Goal: Task Accomplishment & Management: Manage account settings

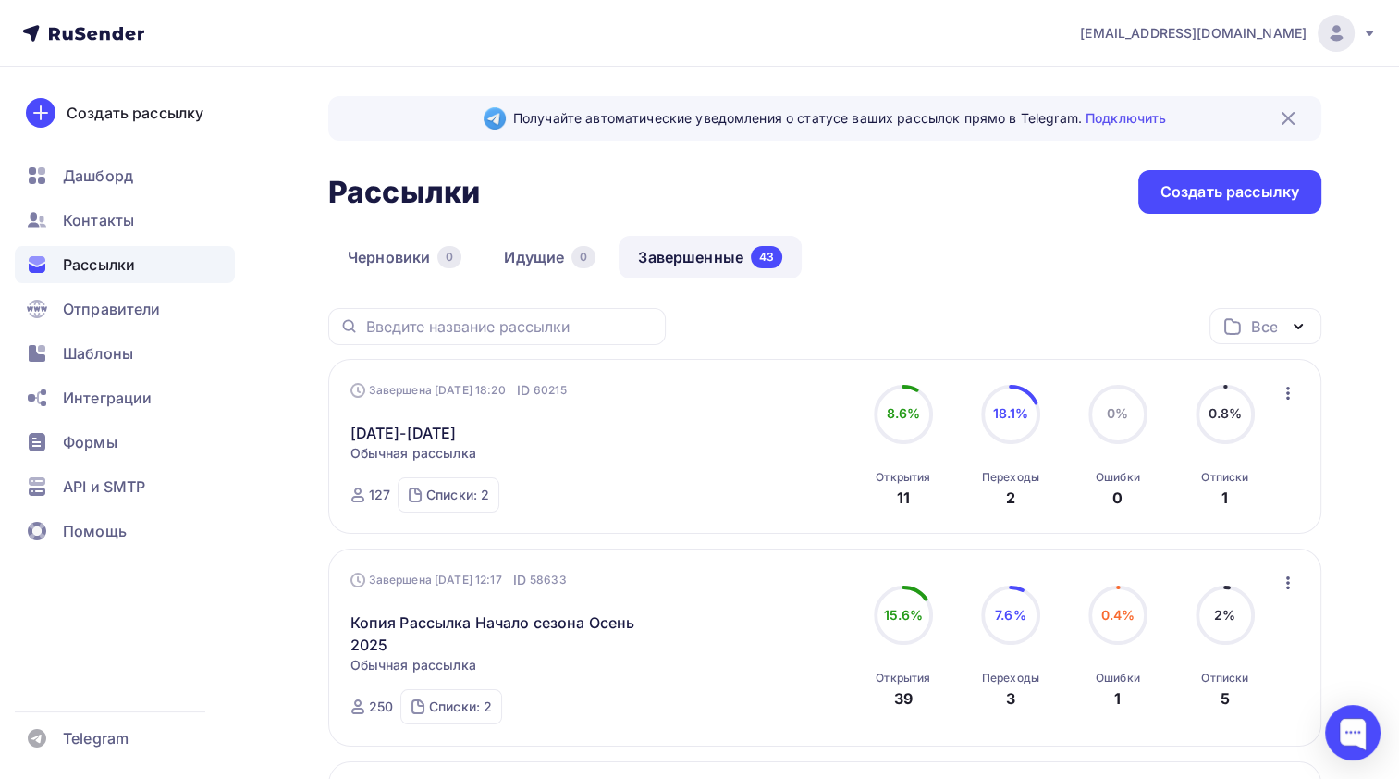
drag, startPoint x: 449, startPoint y: 426, endPoint x: 628, endPoint y: 384, distance: 184.4
drag, startPoint x: 628, startPoint y: 384, endPoint x: 495, endPoint y: 431, distance: 141.3
click at [457, 431] on link "[DATE]-[DATE]" at bounding box center [403, 433] width 106 height 22
click at [1289, 397] on icon "button" at bounding box center [1288, 393] width 22 height 22
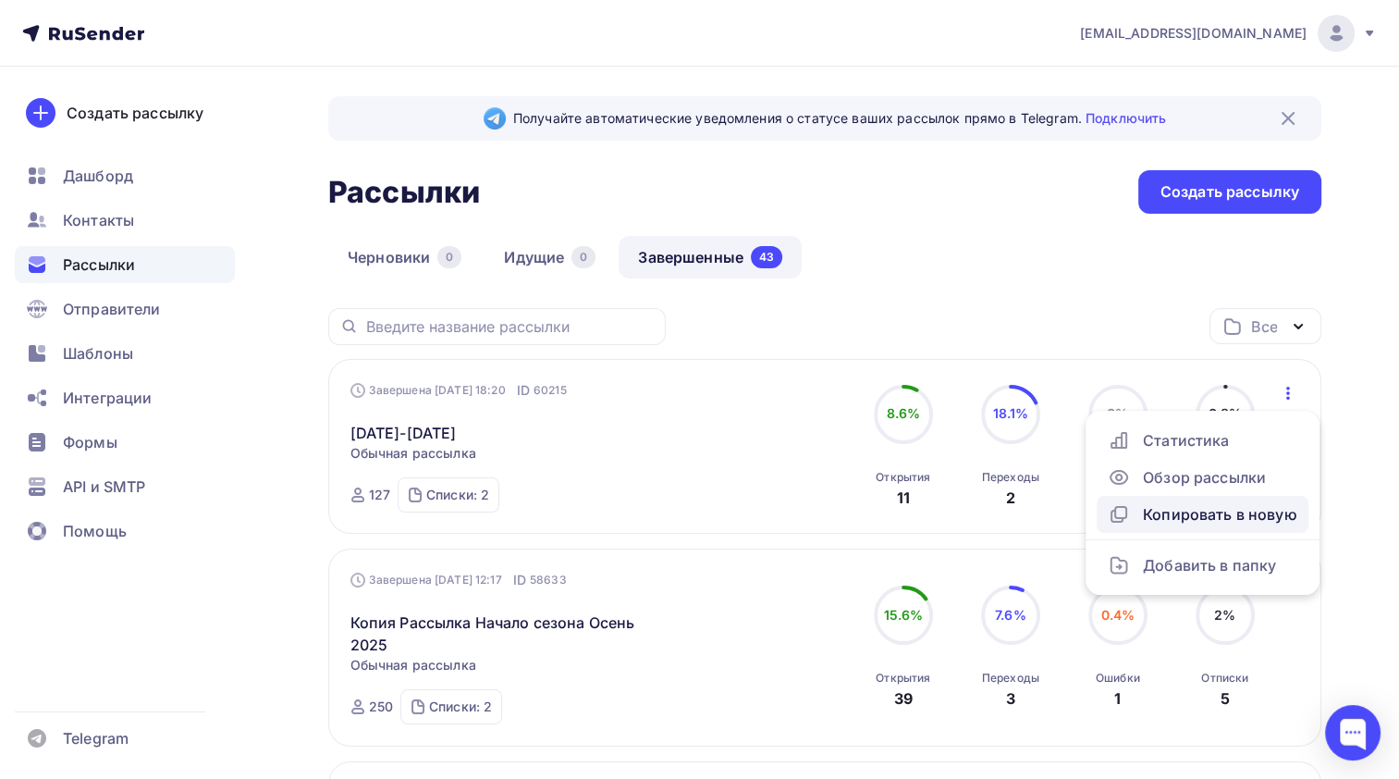
click at [1222, 510] on div "Копировать в новую" at bounding box center [1203, 514] width 190 height 22
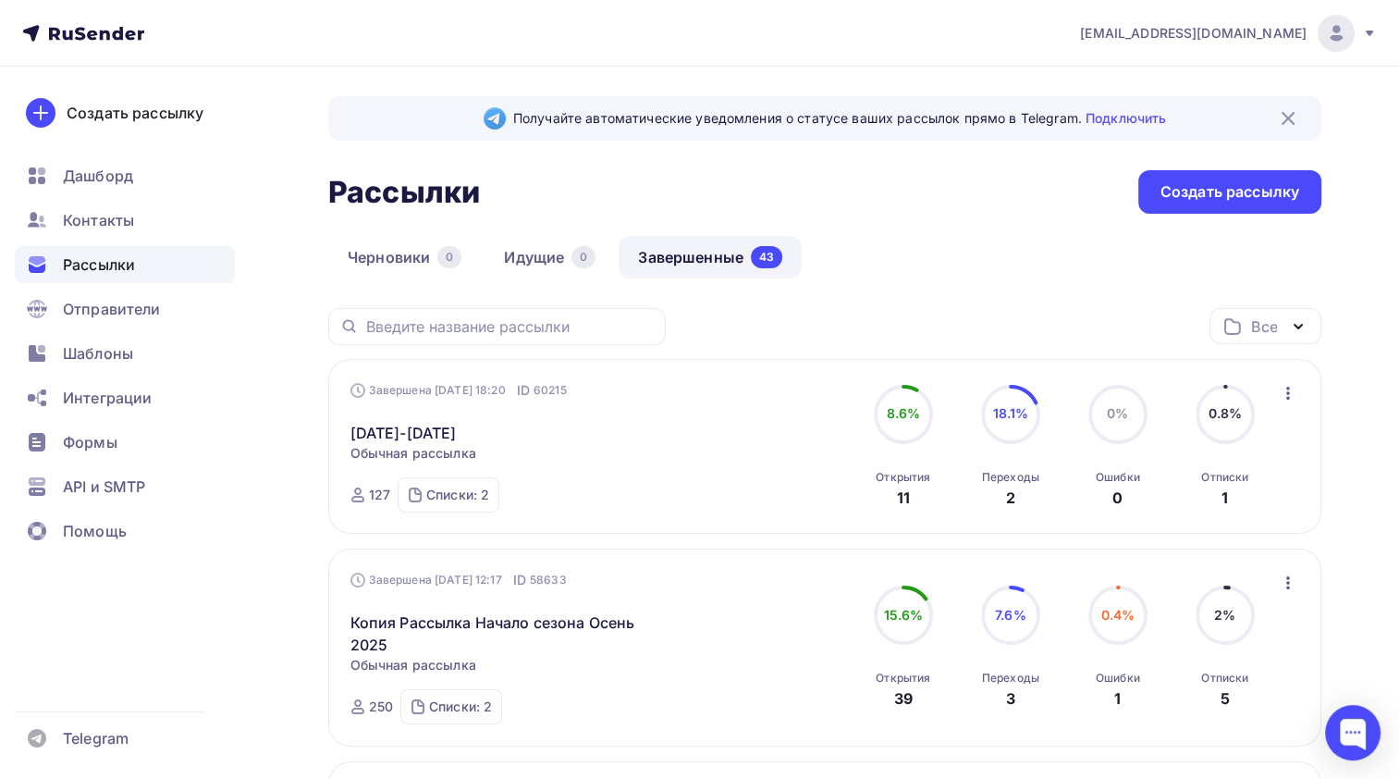
click at [1287, 391] on icon "button" at bounding box center [1288, 393] width 4 height 13
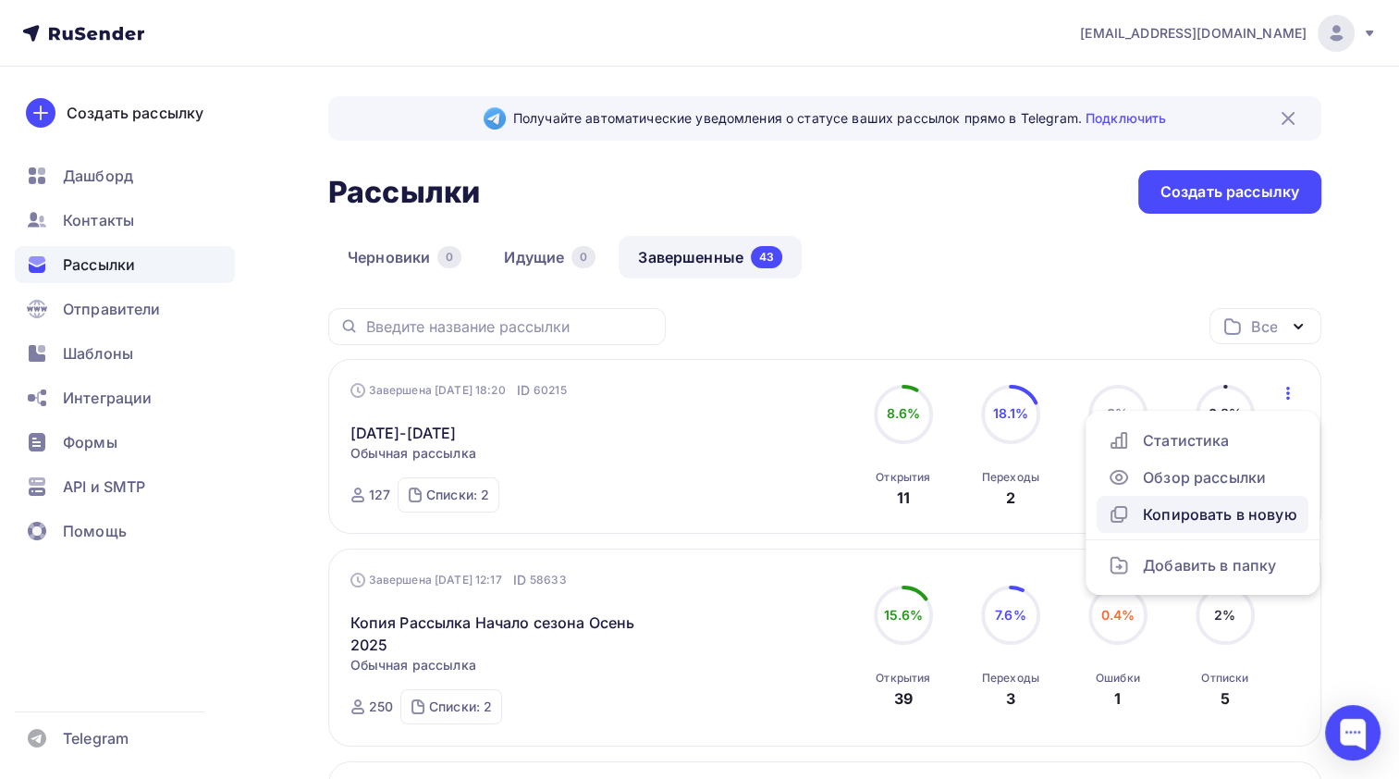
click at [1223, 508] on div "Копировать в новую" at bounding box center [1203, 514] width 190 height 22
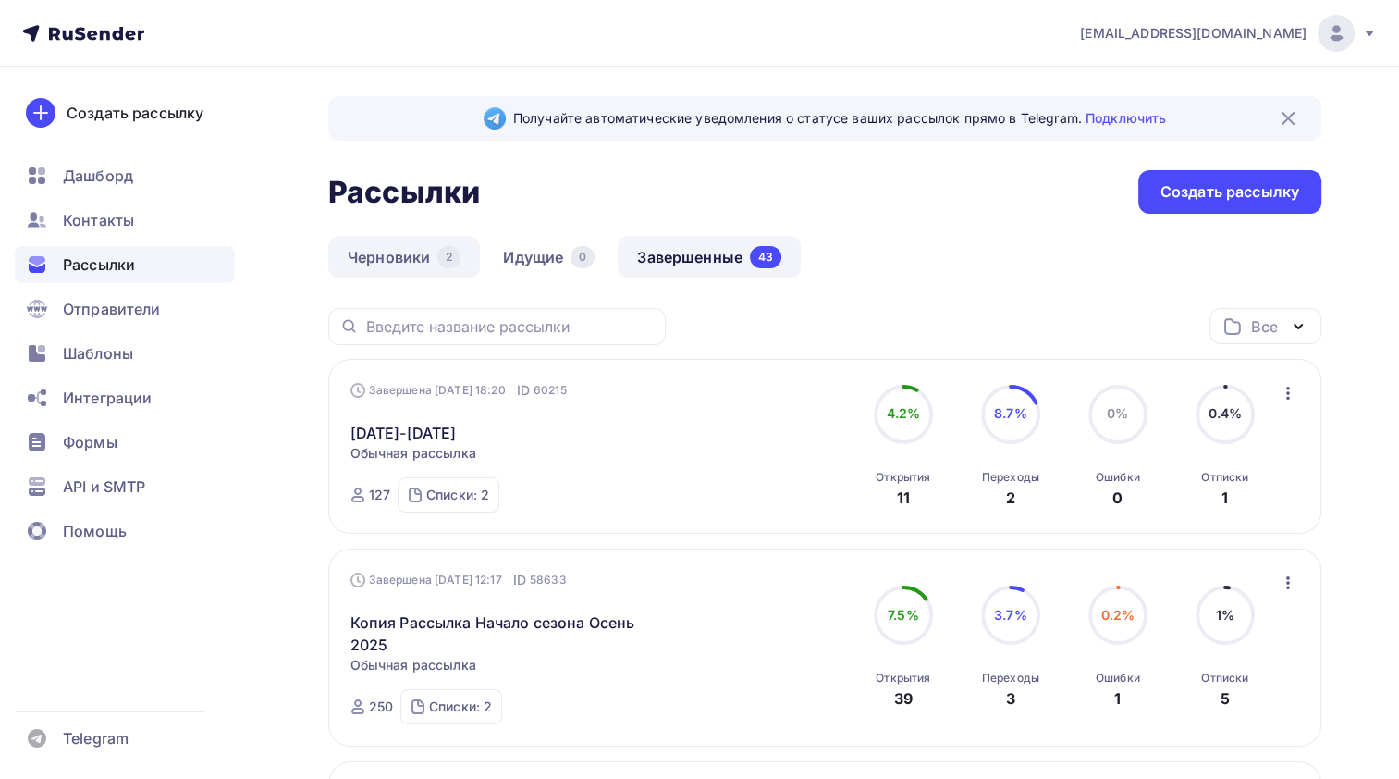
click at [390, 262] on link "Черновики 2" at bounding box center [404, 257] width 152 height 43
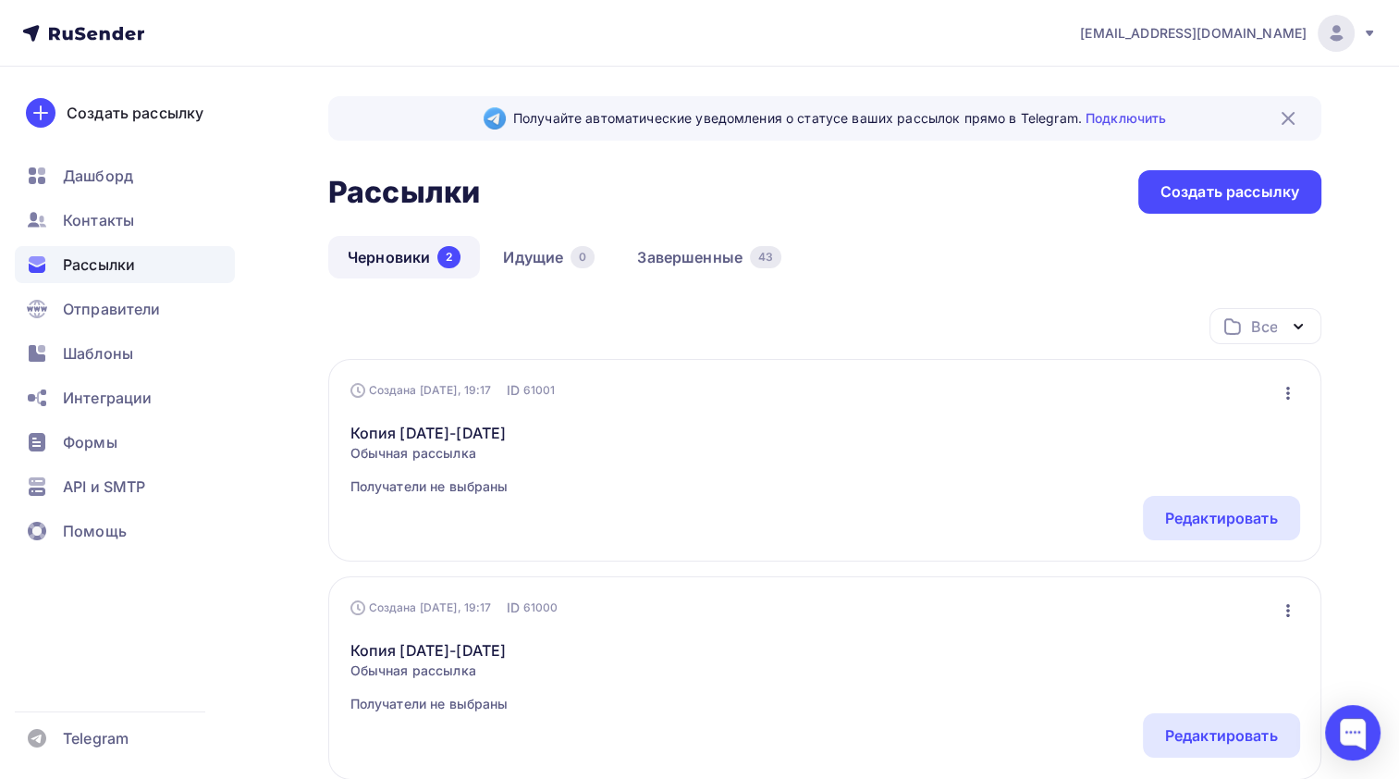
click at [1285, 391] on icon "button" at bounding box center [1288, 393] width 22 height 22
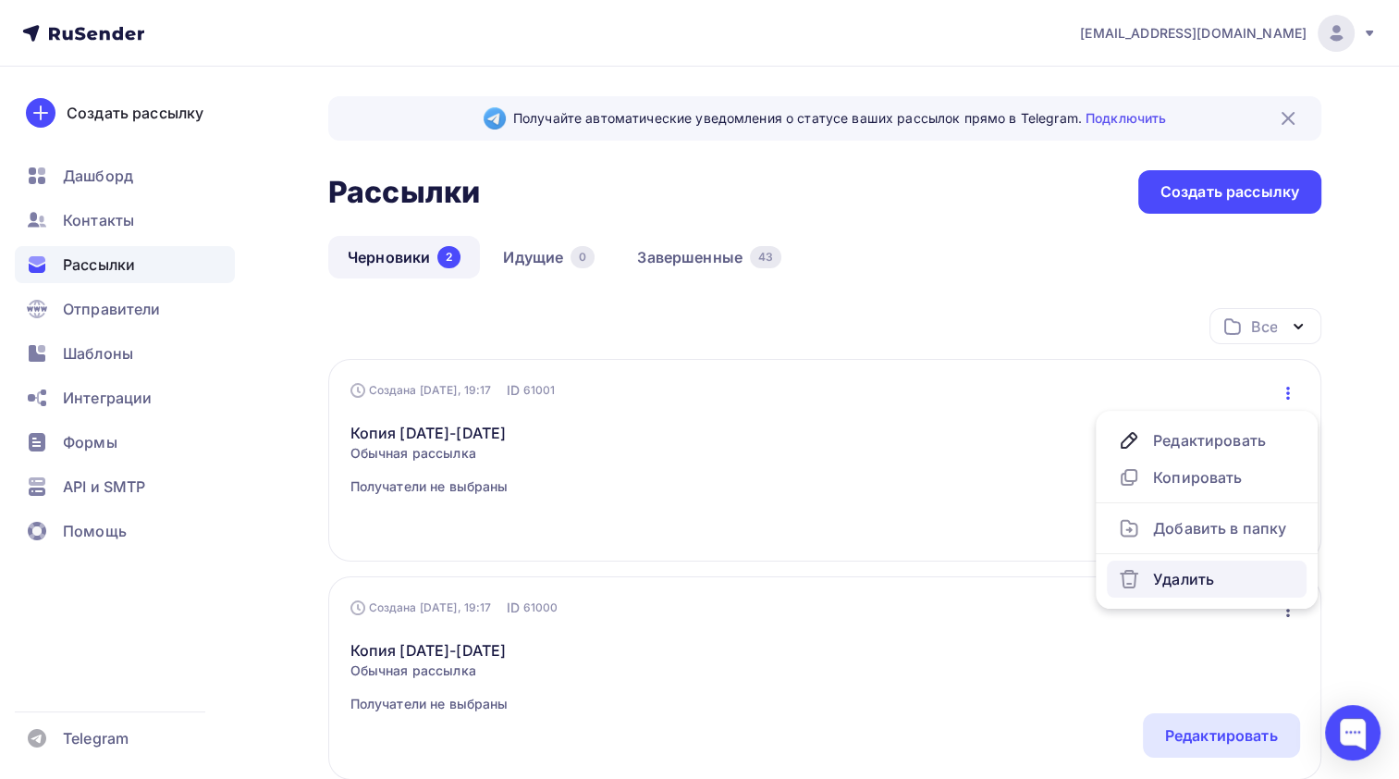
click at [1187, 568] on div "Удалить" at bounding box center [1207, 579] width 178 height 22
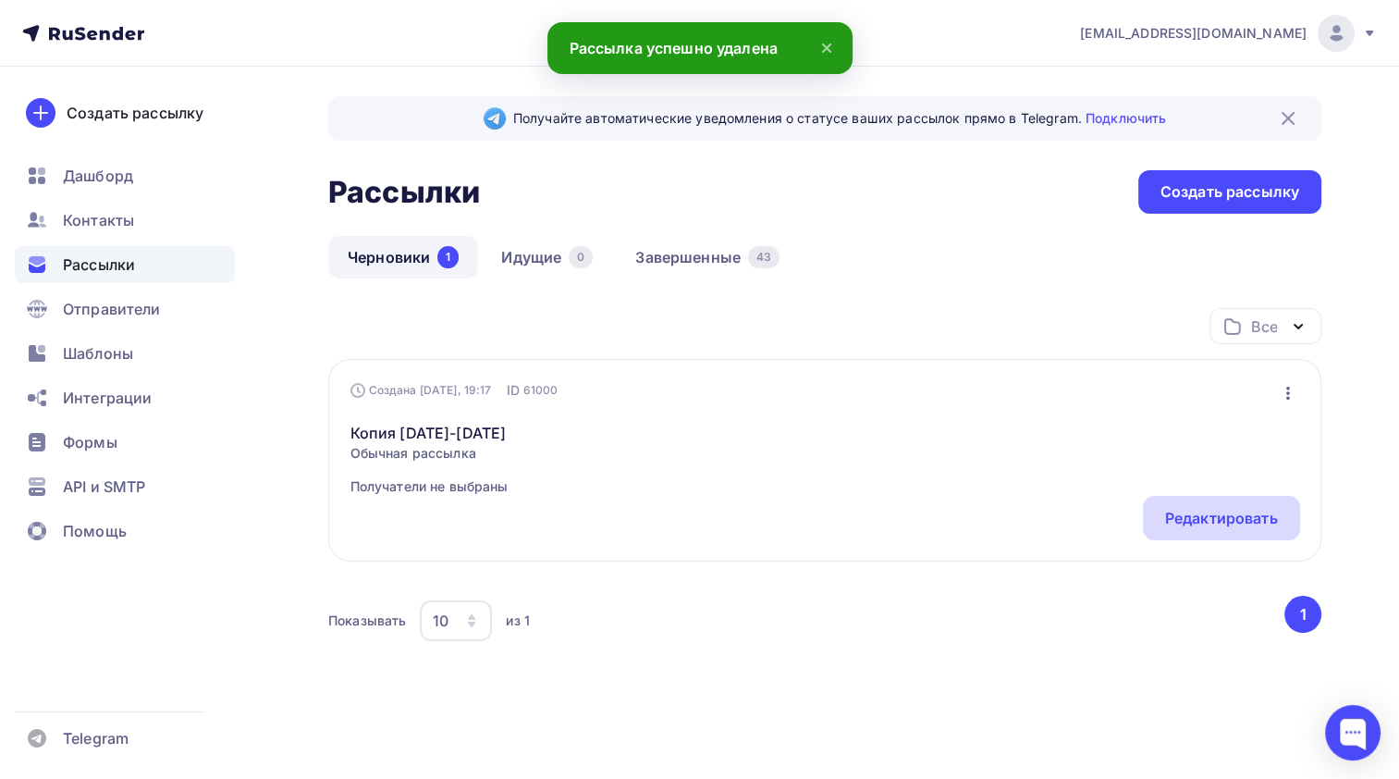
click at [1170, 505] on div "Редактировать" at bounding box center [1221, 518] width 157 height 44
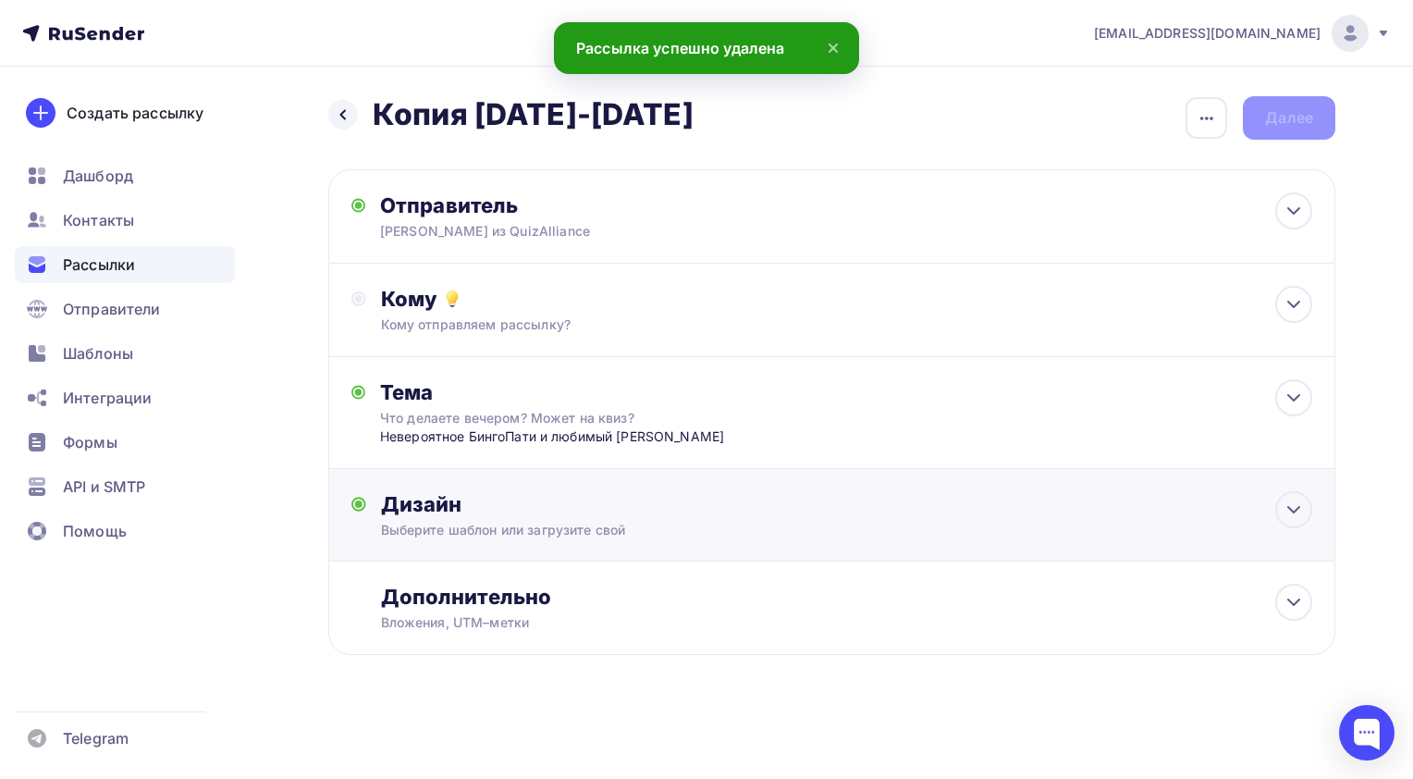
click at [718, 531] on div "Выберите шаблон или загрузите свой" at bounding box center [800, 530] width 839 height 18
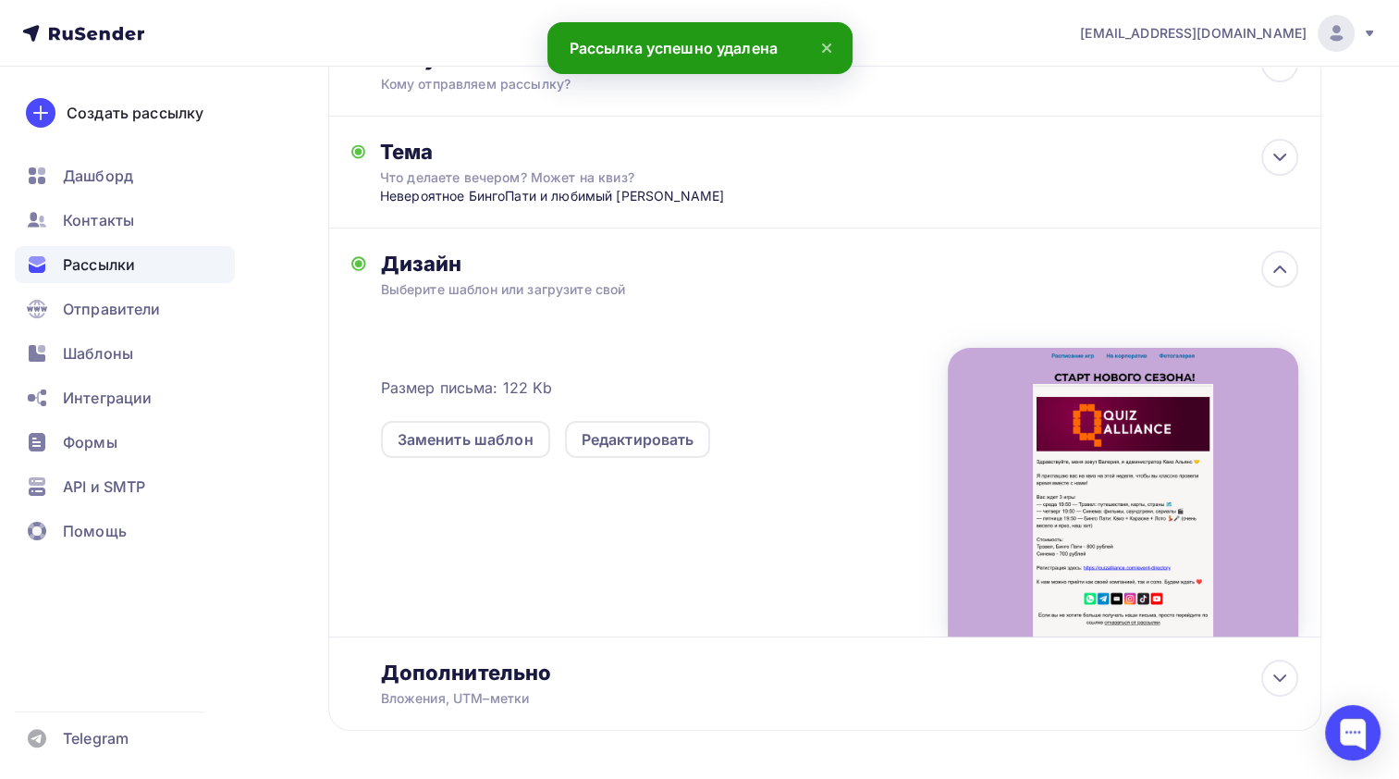
scroll to position [277, 0]
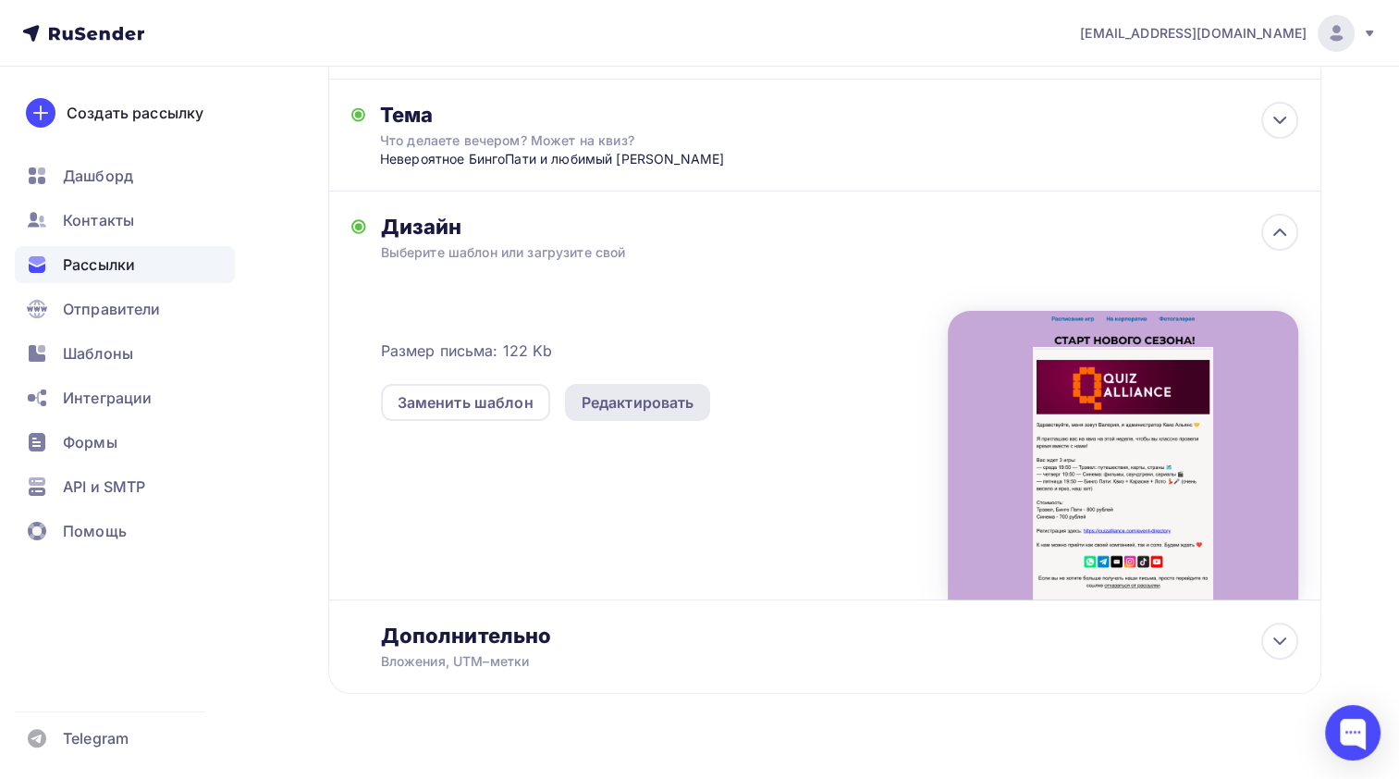
click at [613, 396] on div "Редактировать" at bounding box center [638, 402] width 113 height 22
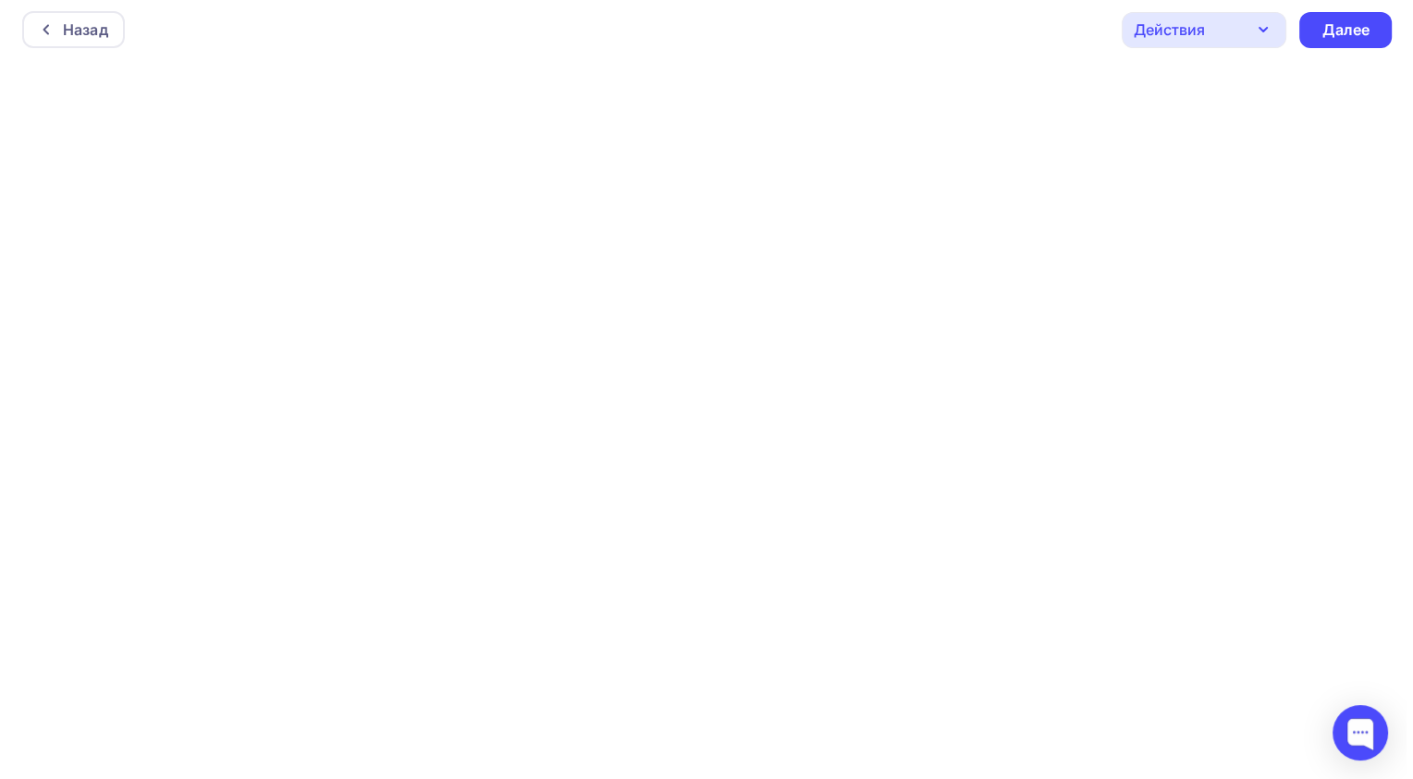
scroll to position [4, 0]
click at [50, 28] on div at bounding box center [43, 29] width 24 height 15
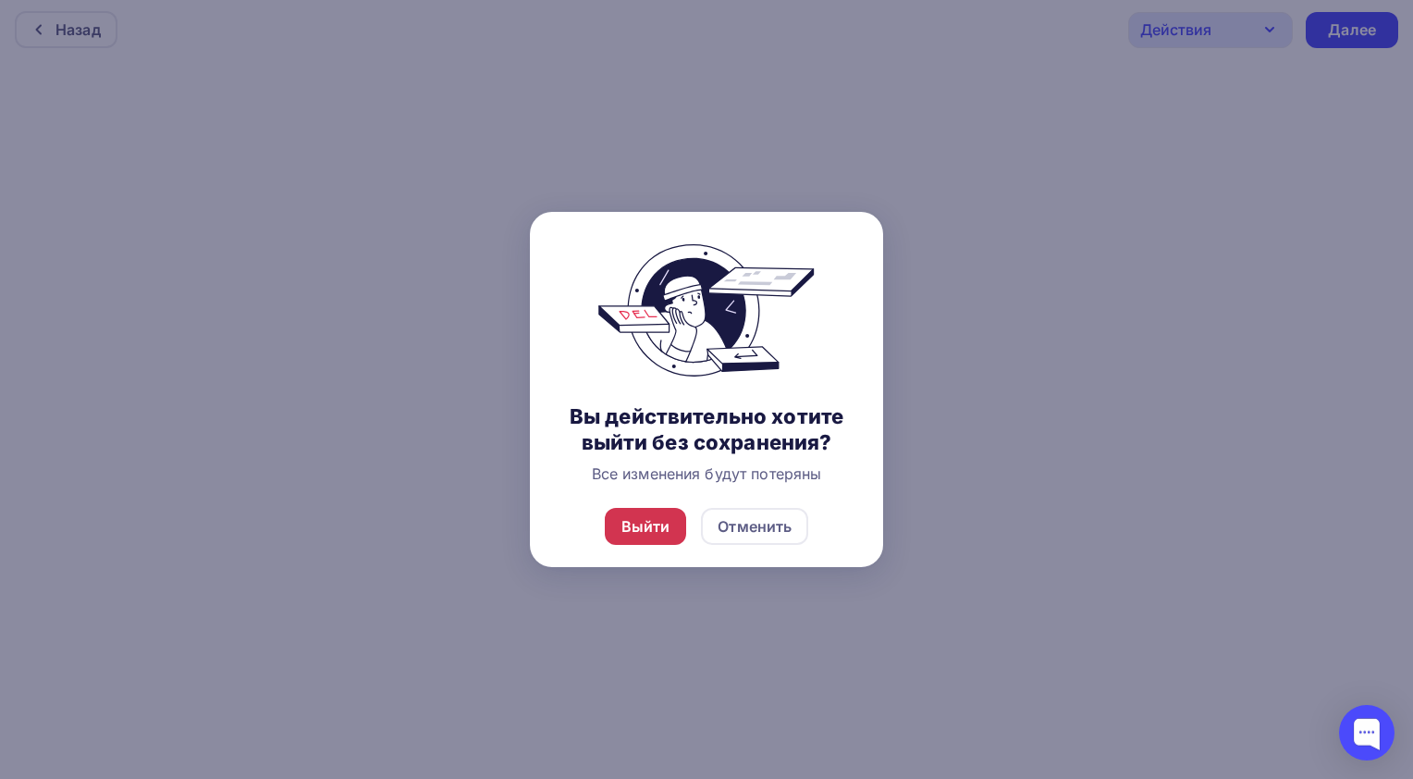
click at [649, 529] on div "Выйти" at bounding box center [645, 526] width 49 height 22
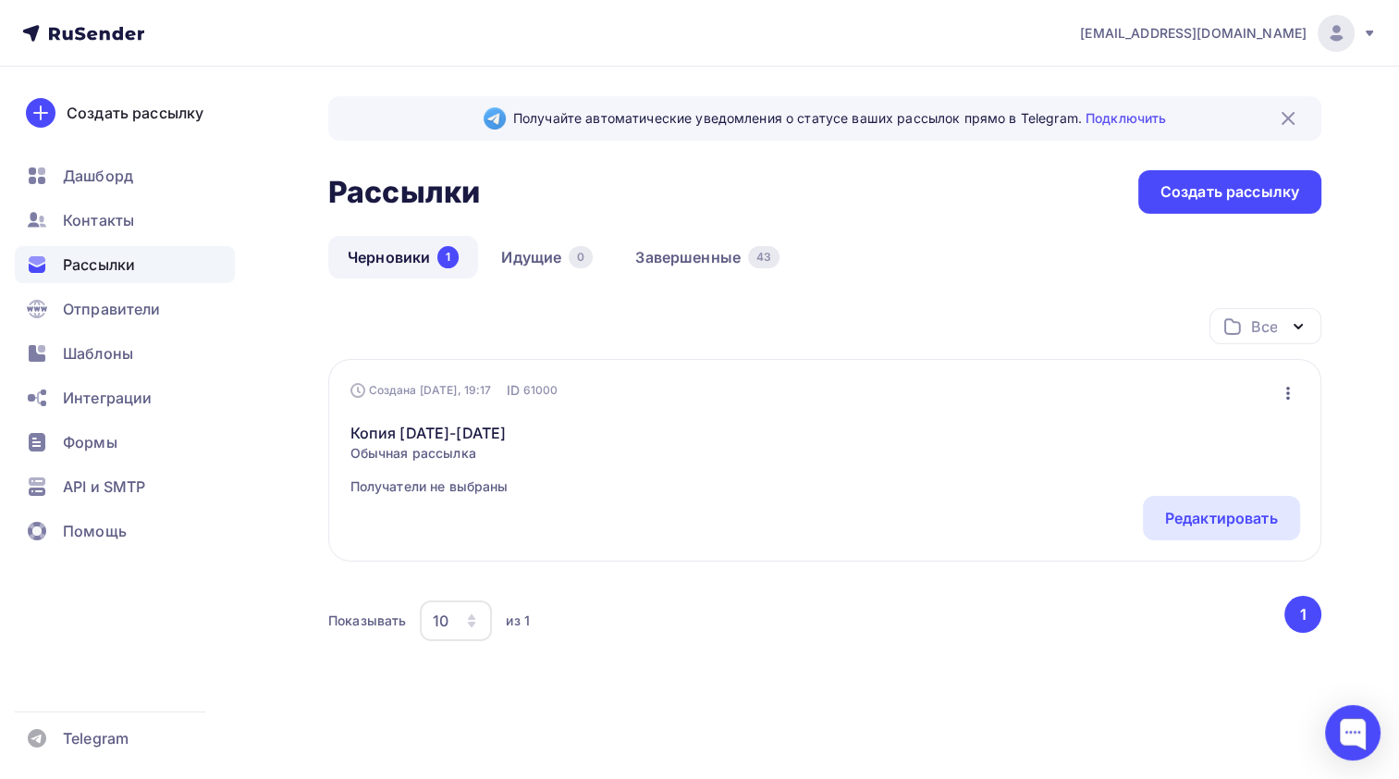
click at [1288, 396] on icon "button" at bounding box center [1288, 393] width 4 height 13
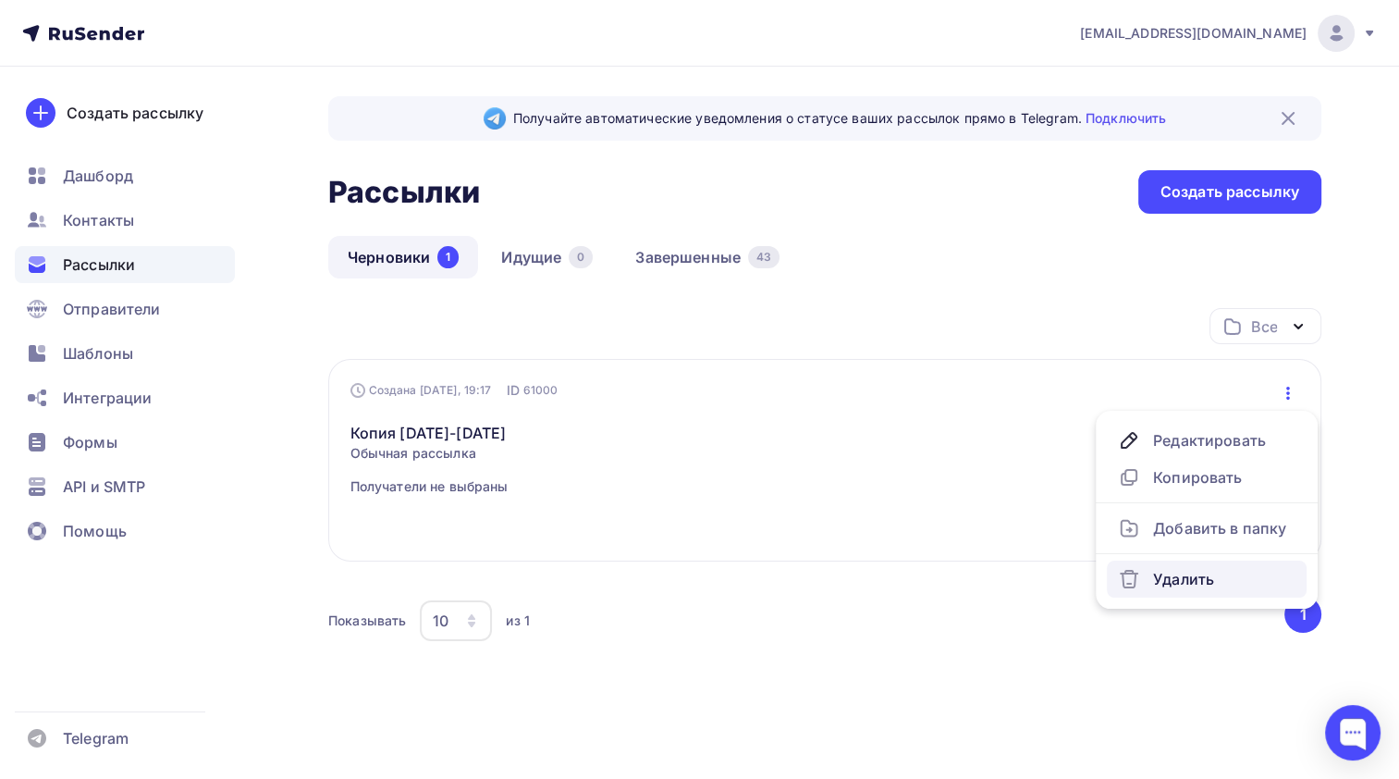
click at [1193, 580] on div "Удалить" at bounding box center [1207, 579] width 178 height 22
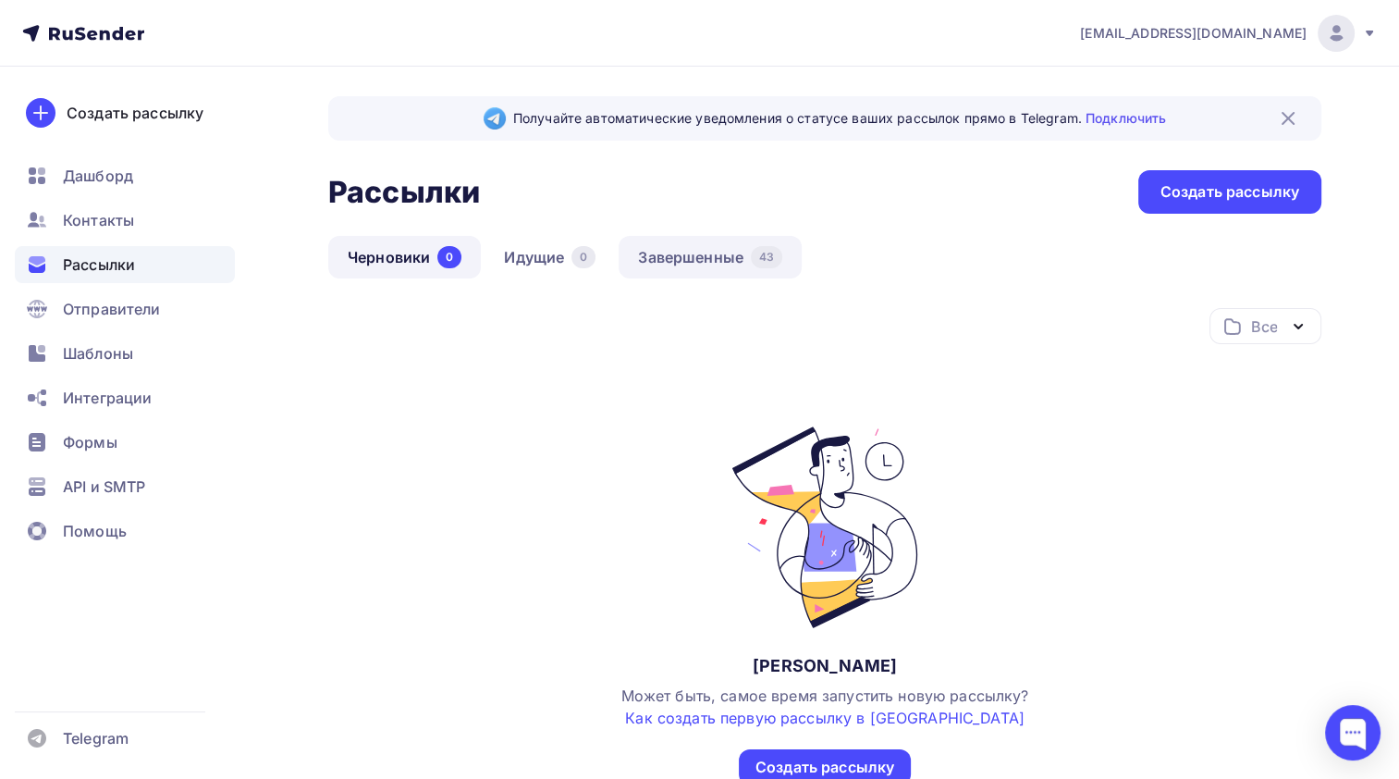
click at [698, 264] on link "Завершенные 43" at bounding box center [710, 257] width 183 height 43
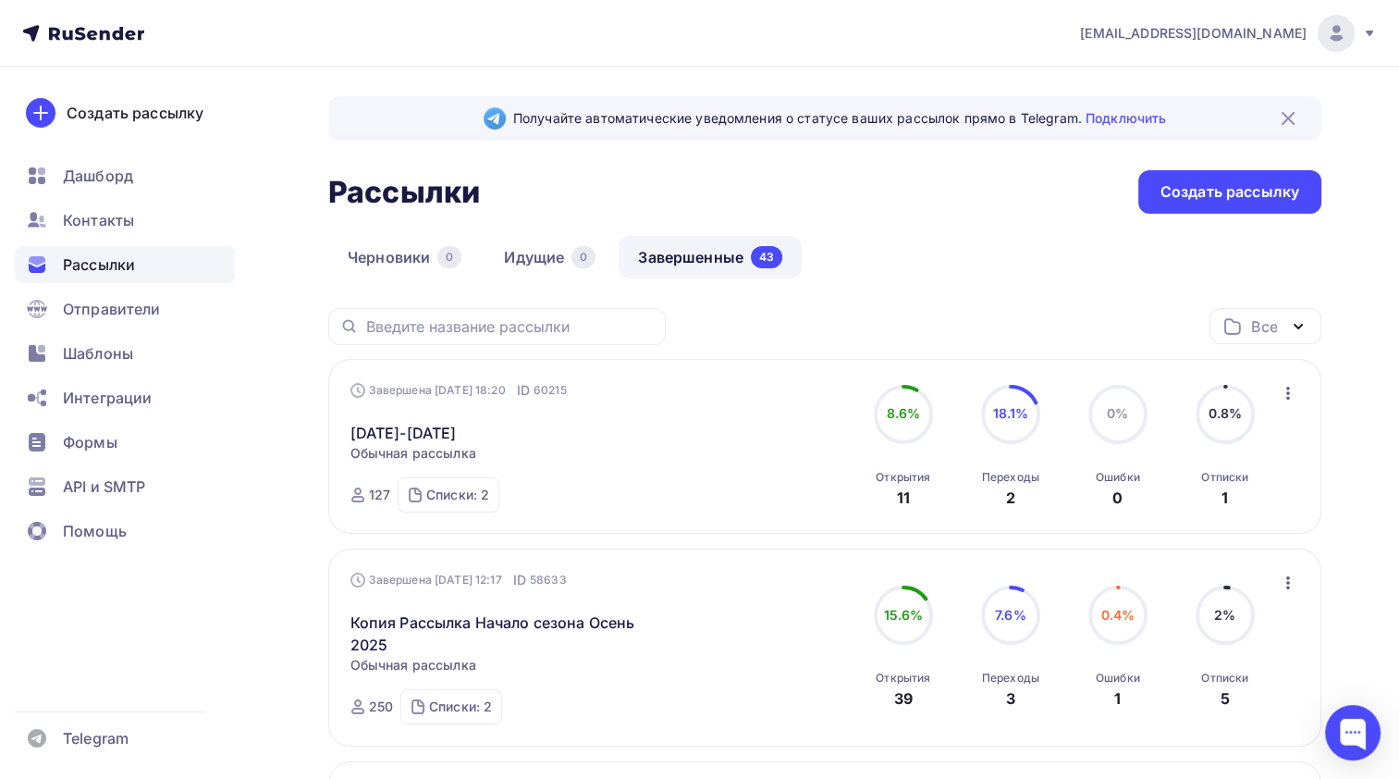
click at [1294, 390] on icon "button" at bounding box center [1288, 393] width 22 height 22
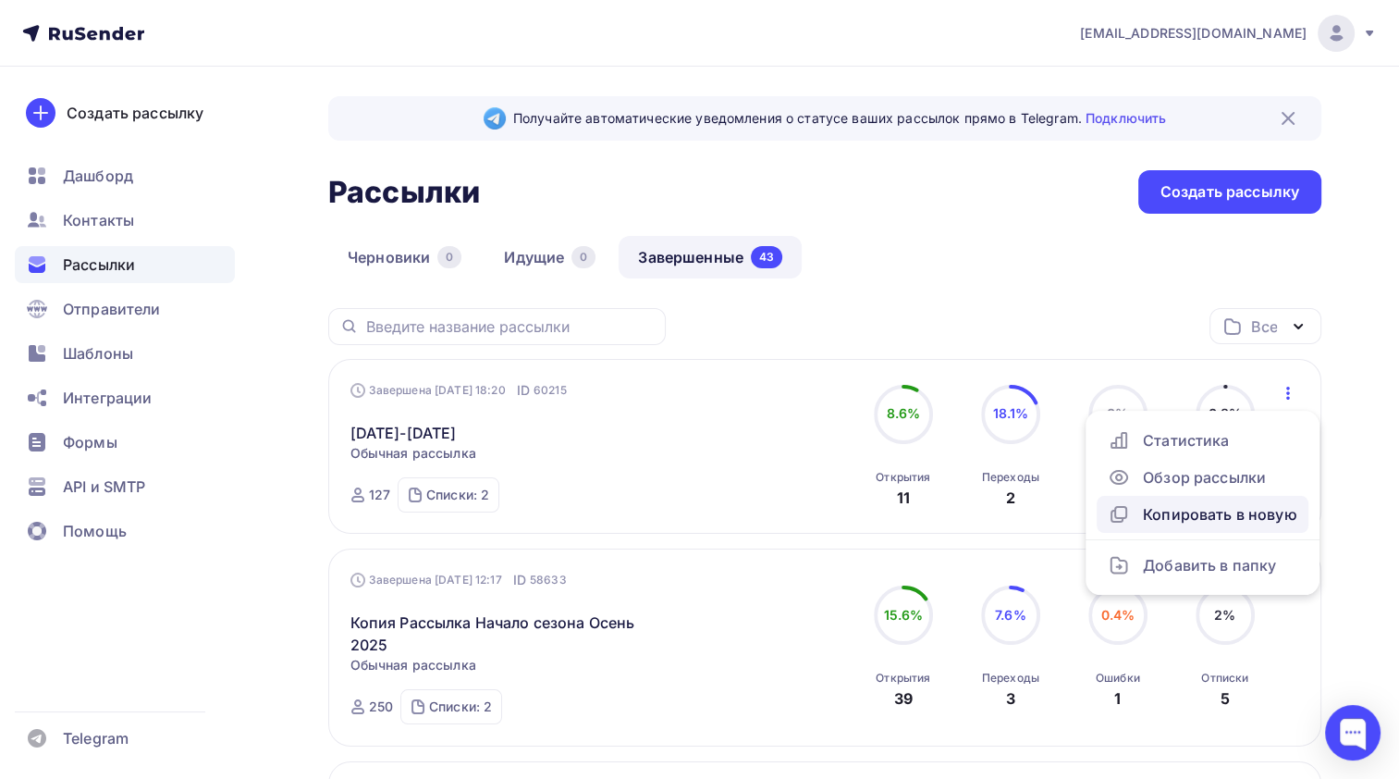
click at [1236, 523] on div "Копировать в новую" at bounding box center [1203, 514] width 190 height 22
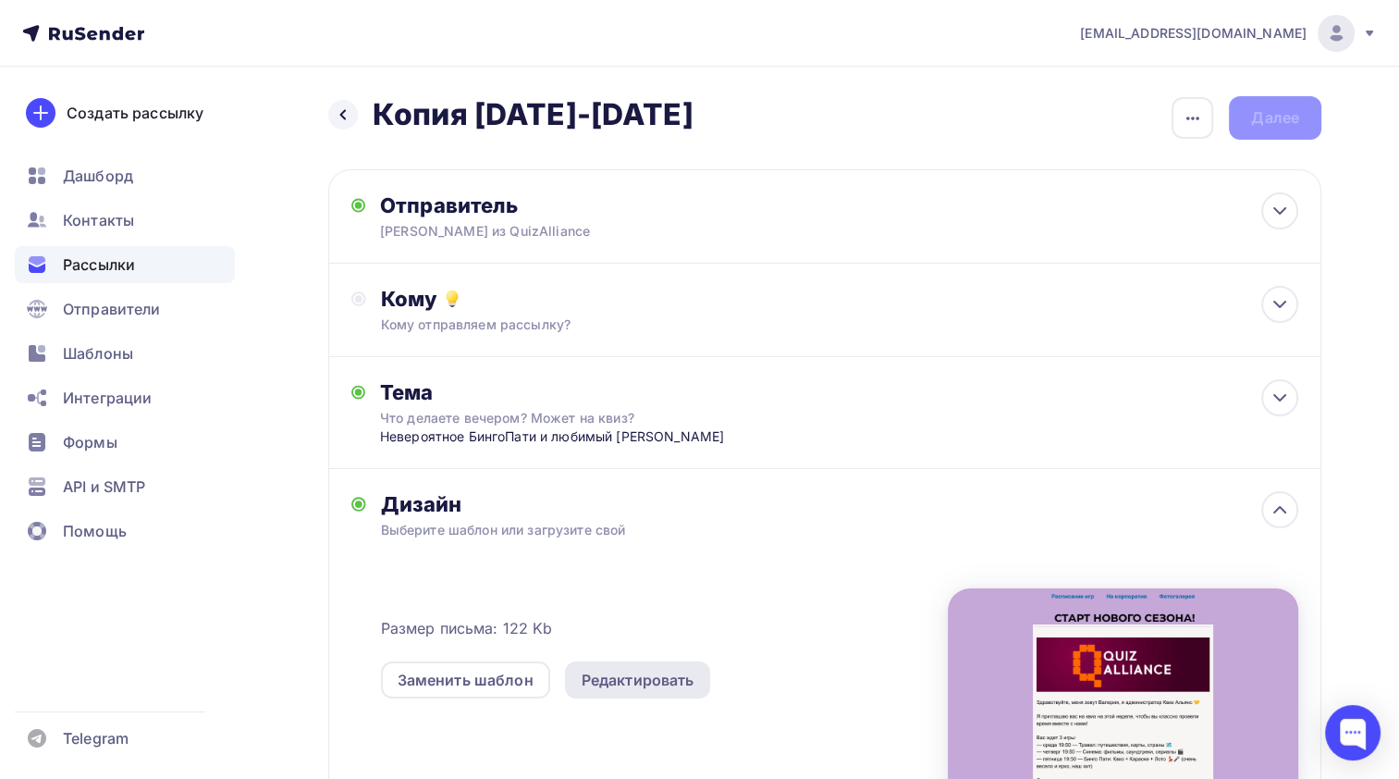
click at [596, 670] on div "Редактировать" at bounding box center [638, 680] width 113 height 22
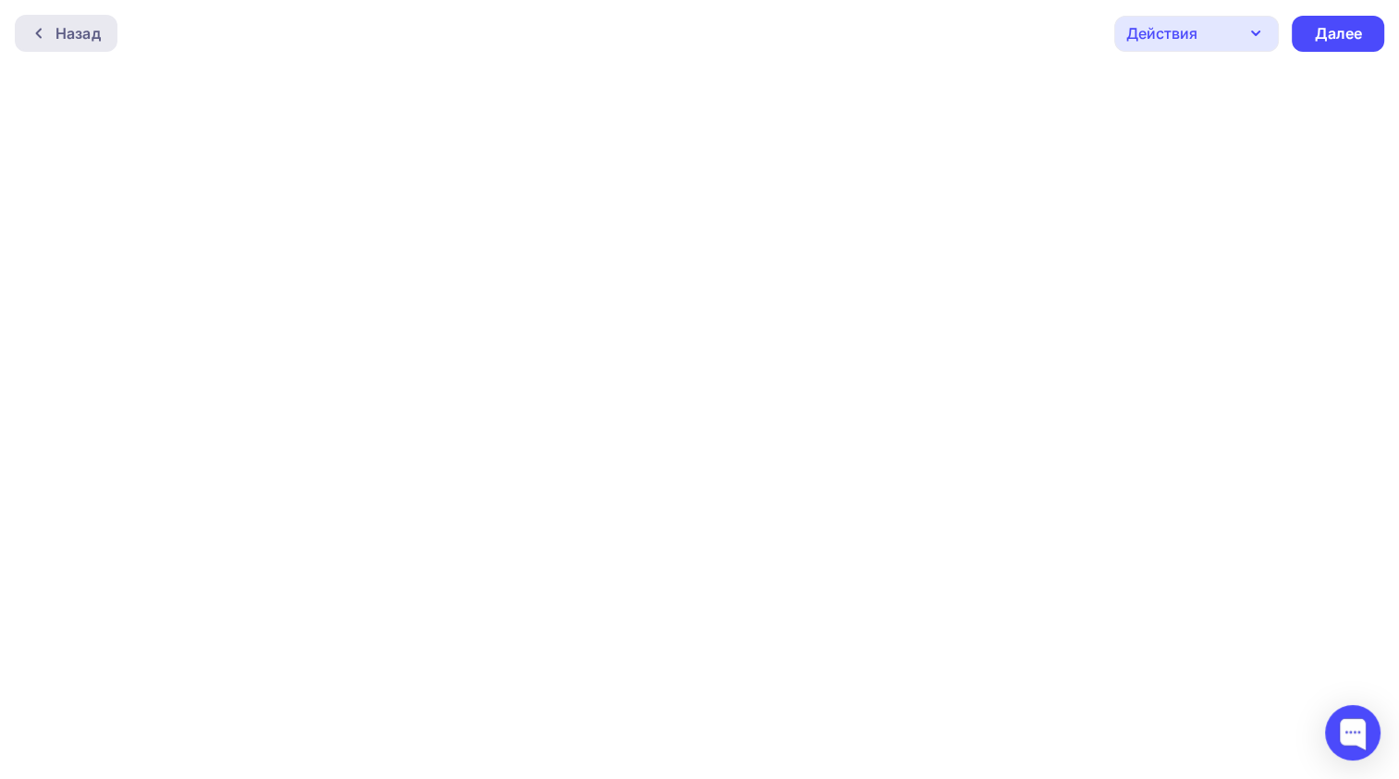
click at [57, 24] on div "Назад" at bounding box center [77, 33] width 45 height 22
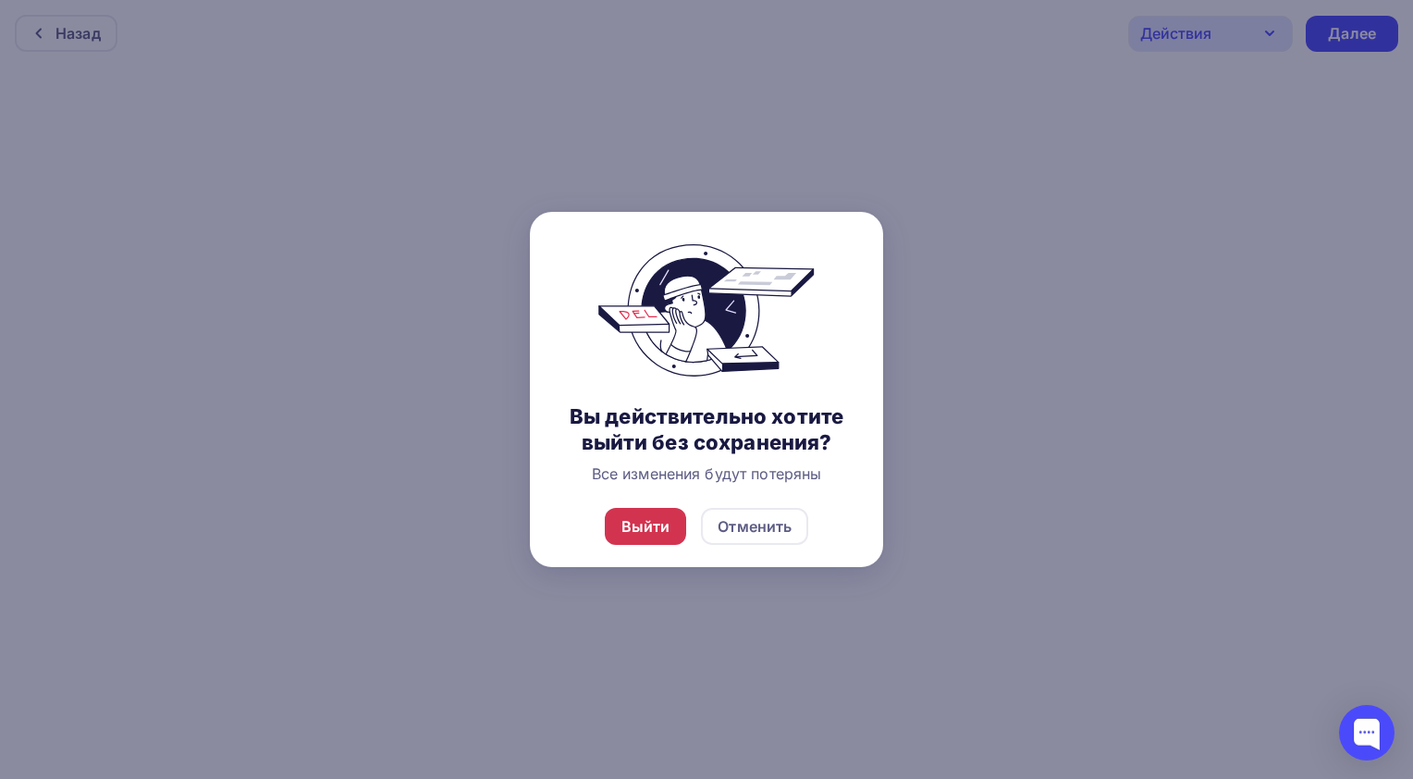
click at [658, 530] on div "Выйти" at bounding box center [645, 526] width 49 height 22
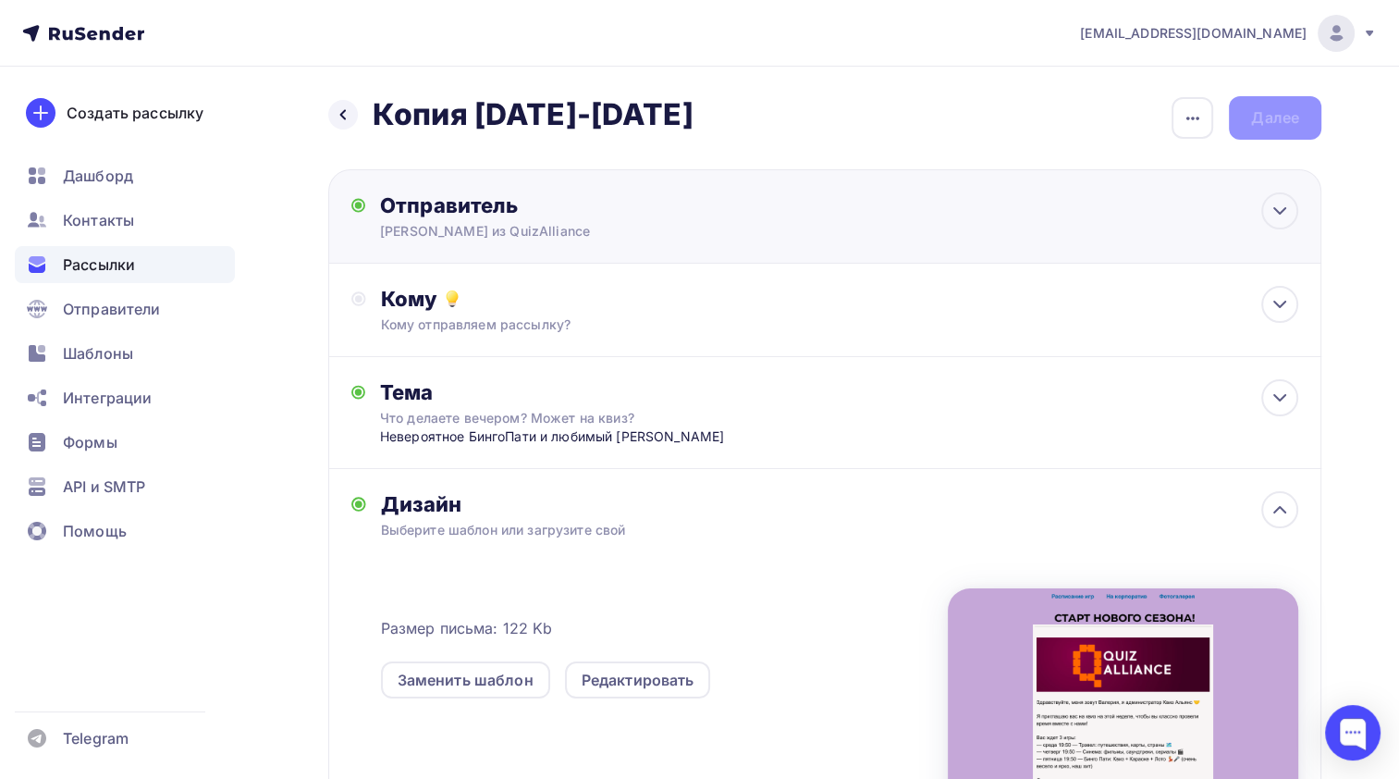
click at [638, 239] on div "[PERSON_NAME] из QuizAlliance" at bounding box center [560, 231] width 361 height 18
type input "[PERSON_NAME] из QuizAlliance"
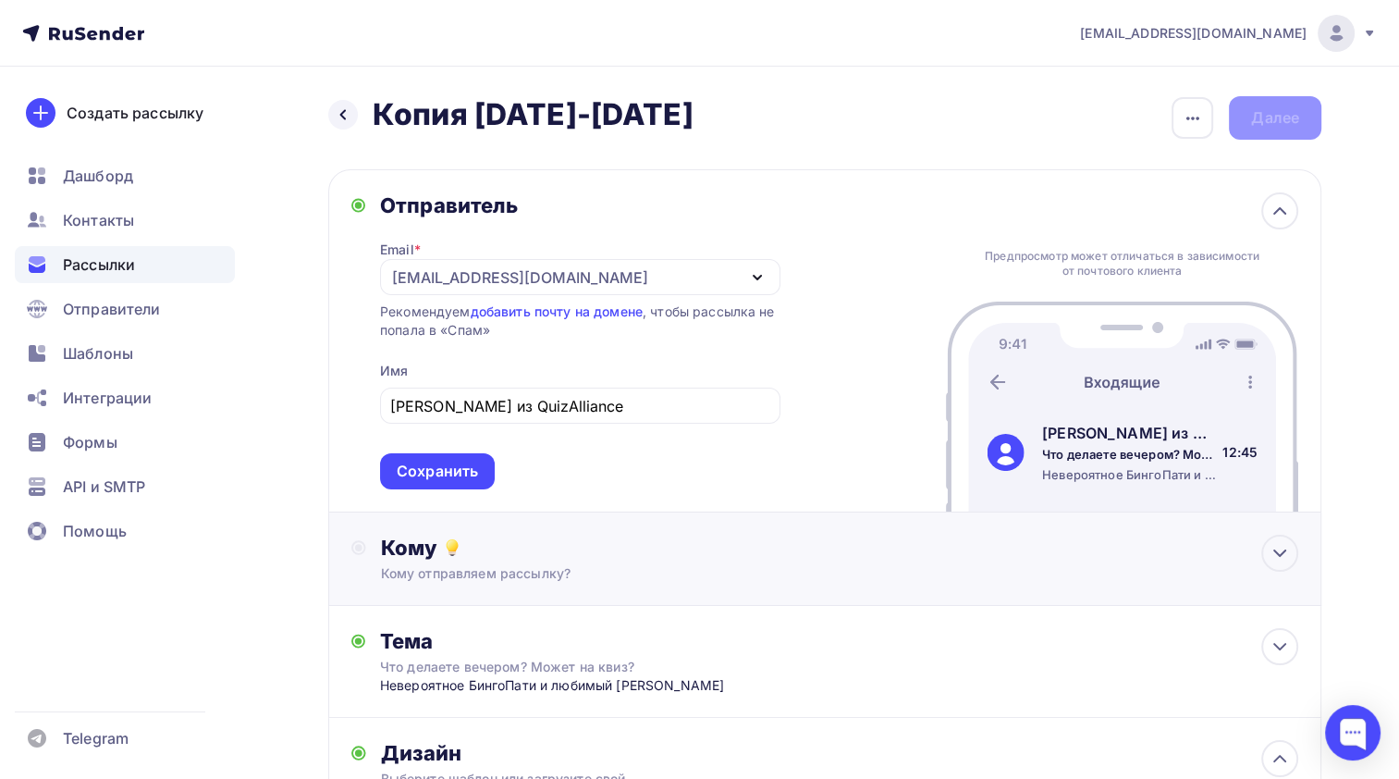
click at [651, 565] on div "Кому отправляем рассылку?" at bounding box center [794, 573] width 826 height 18
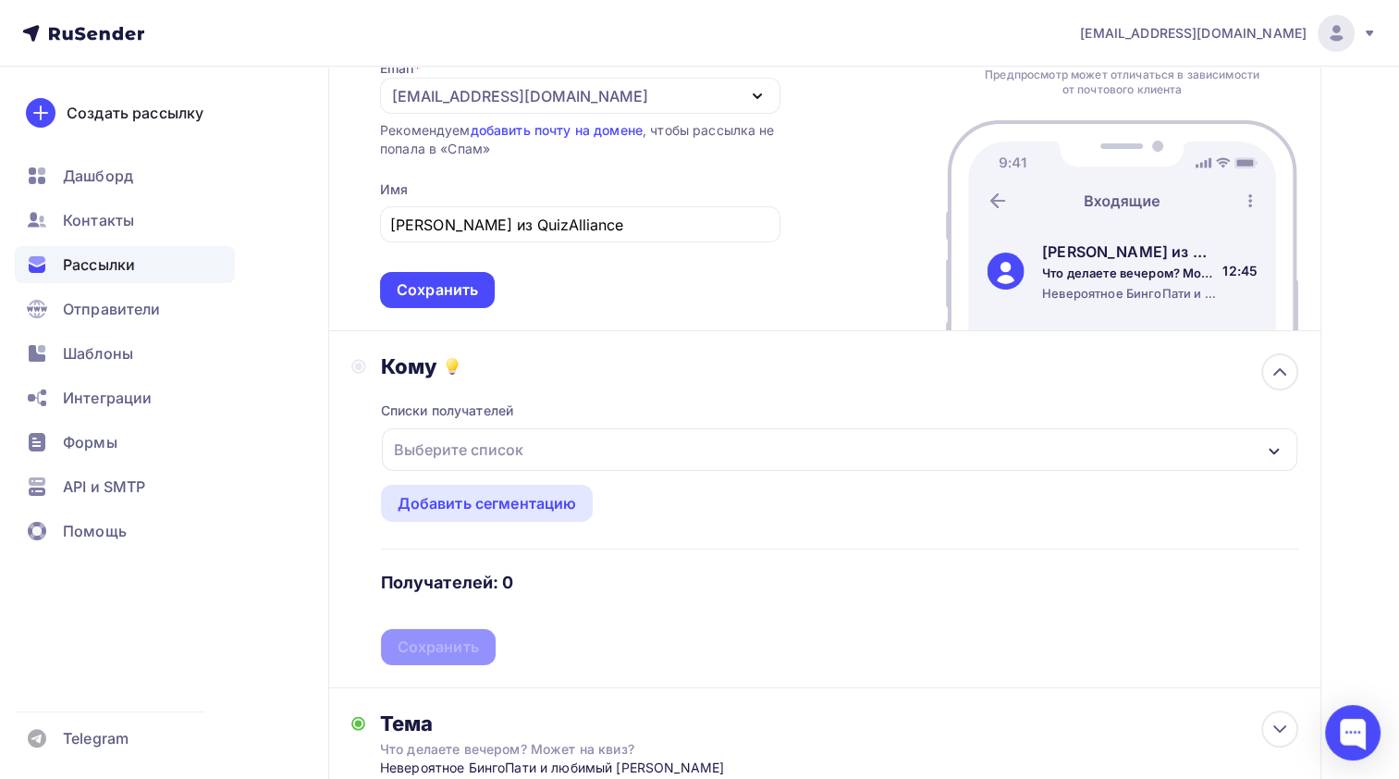
scroll to position [185, 0]
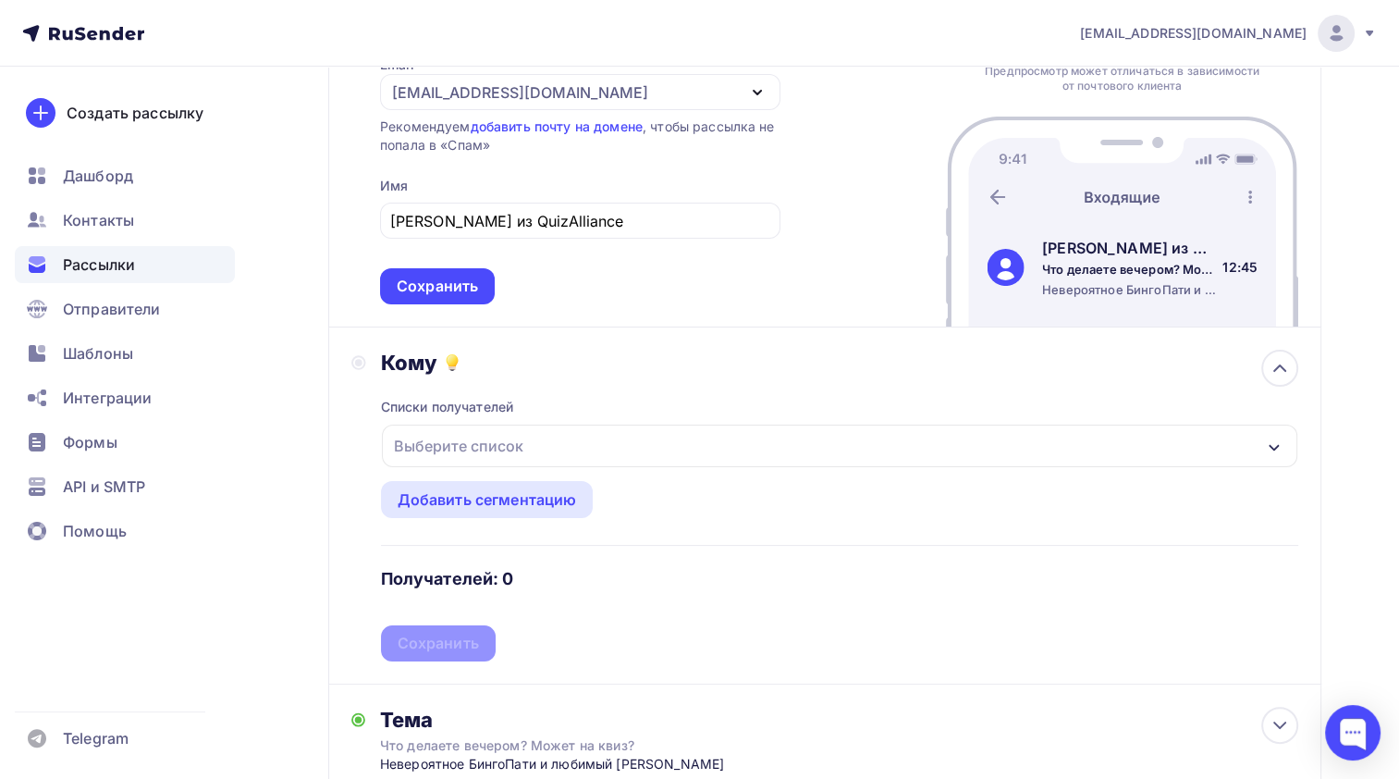
click at [588, 444] on div "Выберите список" at bounding box center [840, 445] width 916 height 43
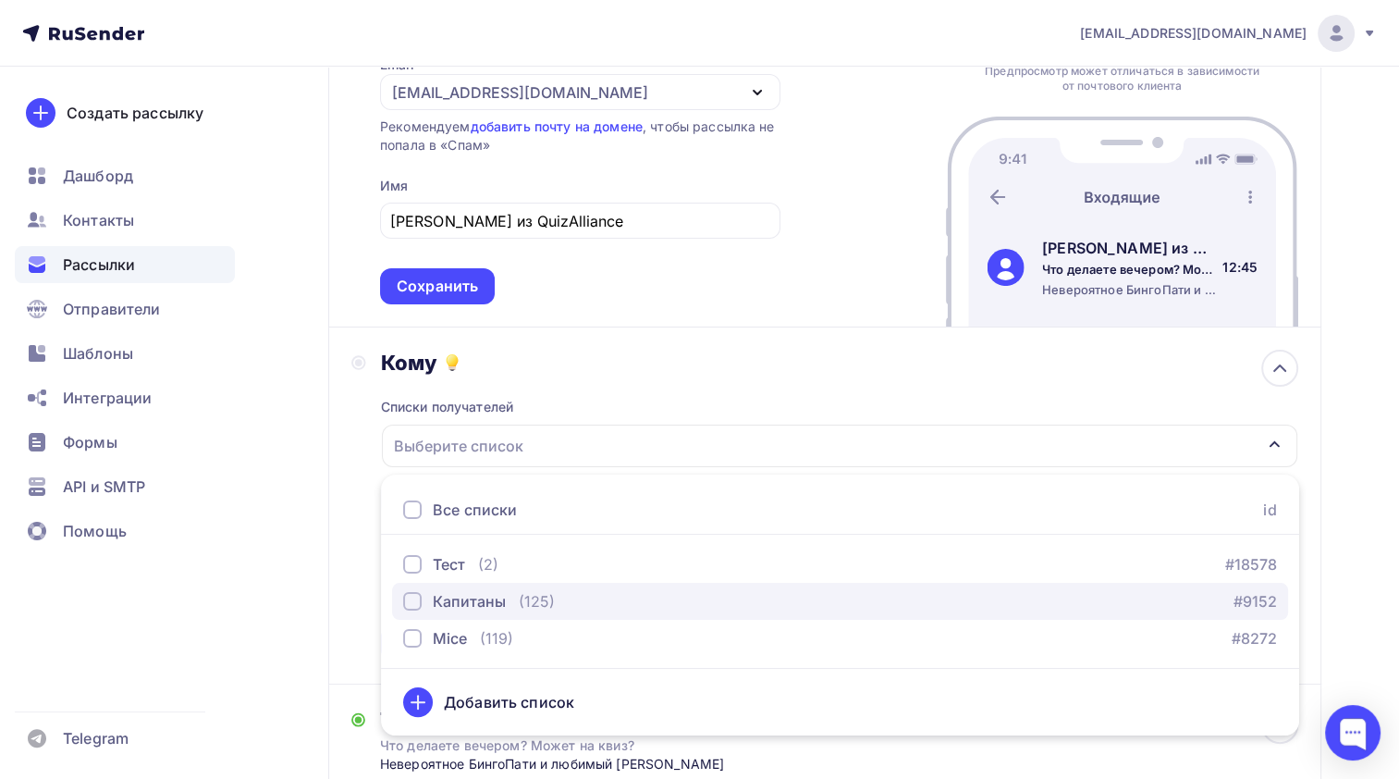
click at [414, 603] on div "button" at bounding box center [412, 601] width 18 height 18
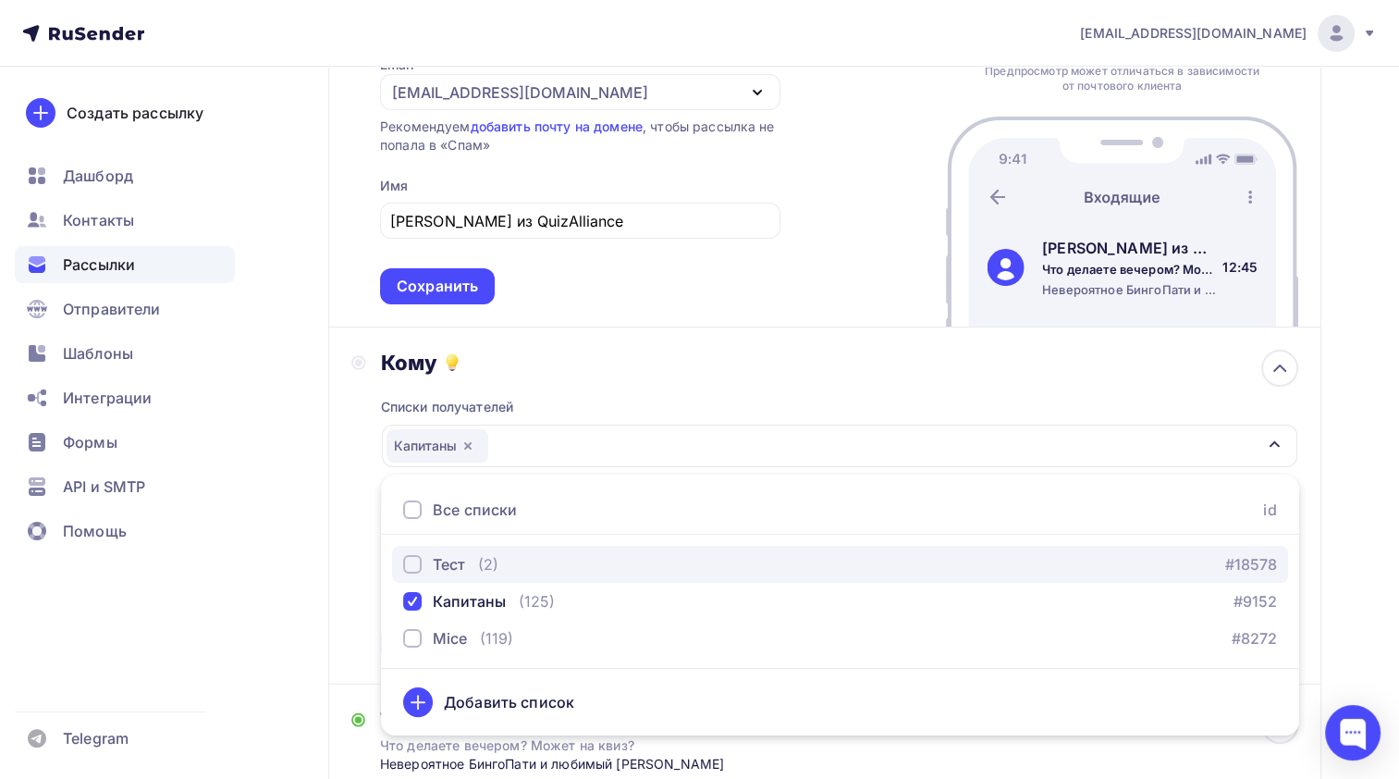
click at [411, 571] on div "button" at bounding box center [412, 564] width 18 height 18
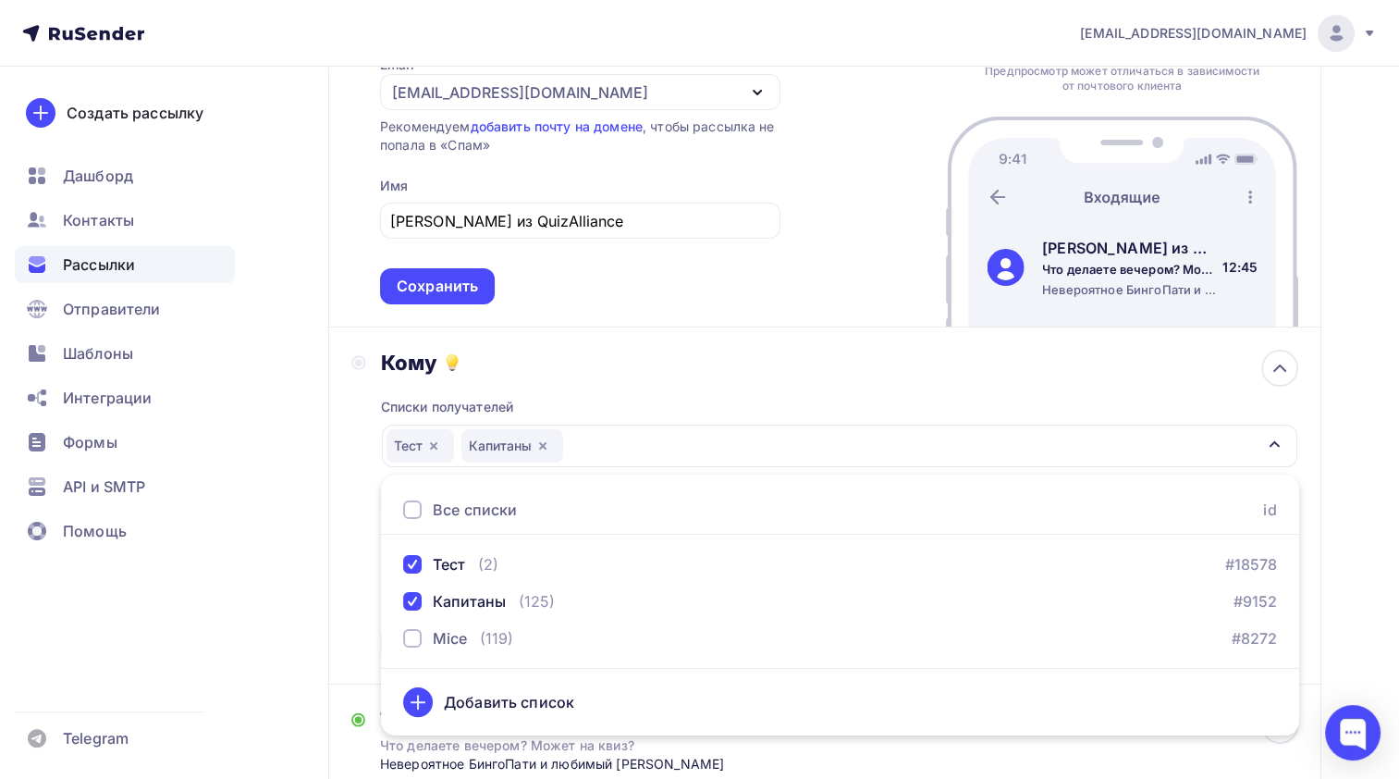
click at [596, 375] on div "Списки получателей Тест Капитаны Все списки id Тест (2) #18578 Капитаны (125) #…" at bounding box center [840, 518] width 918 height 286
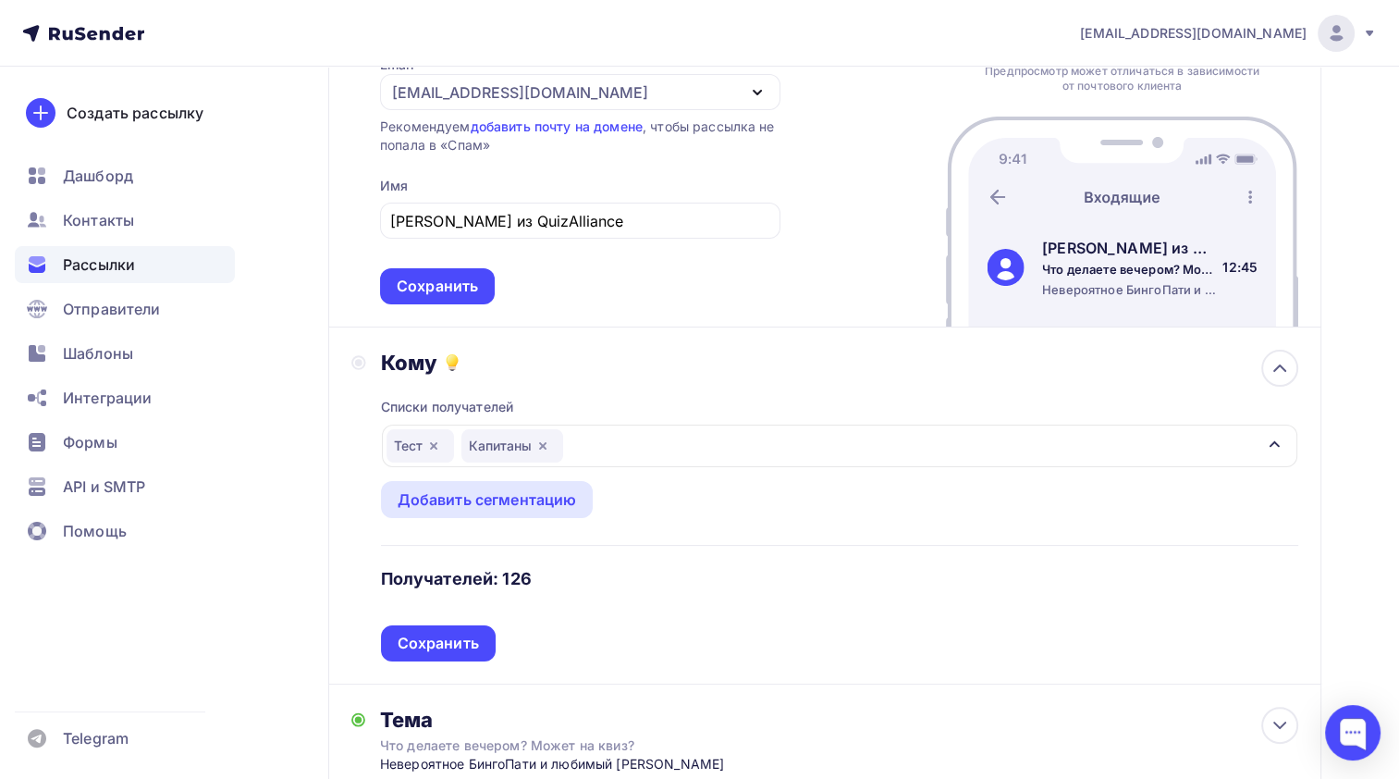
click at [155, 254] on div "Рассылки" at bounding box center [125, 264] width 220 height 37
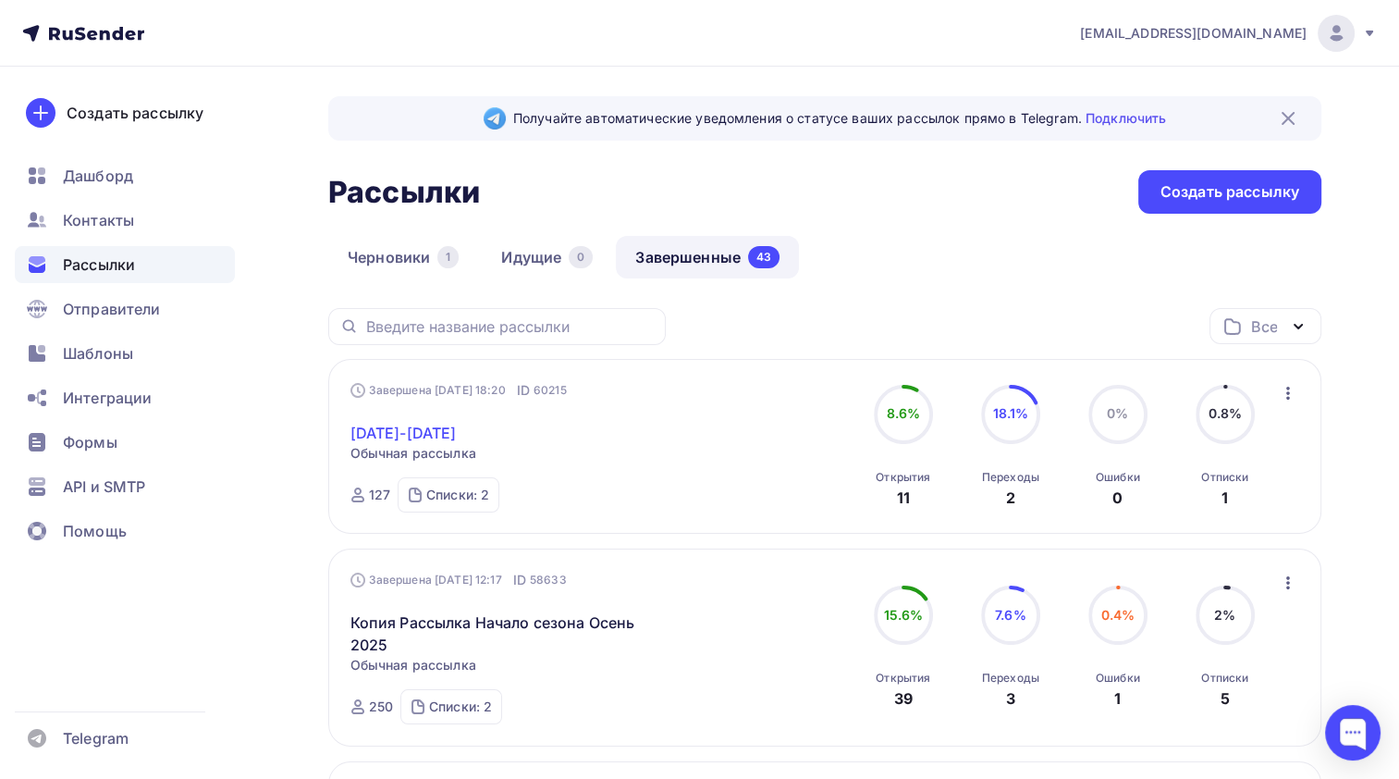
click at [457, 431] on link "[DATE]-[DATE]" at bounding box center [403, 433] width 106 height 22
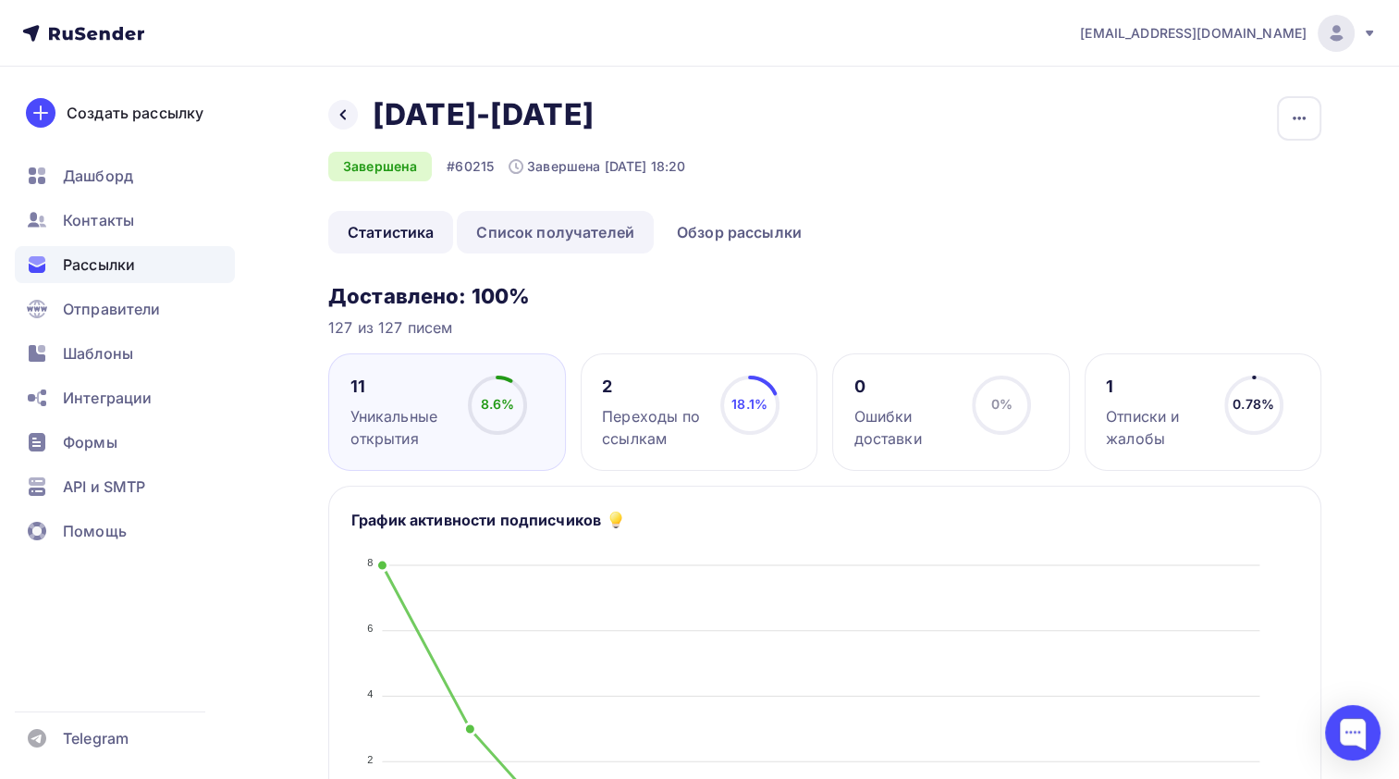
click at [596, 229] on link "Список получателей" at bounding box center [555, 232] width 197 height 43
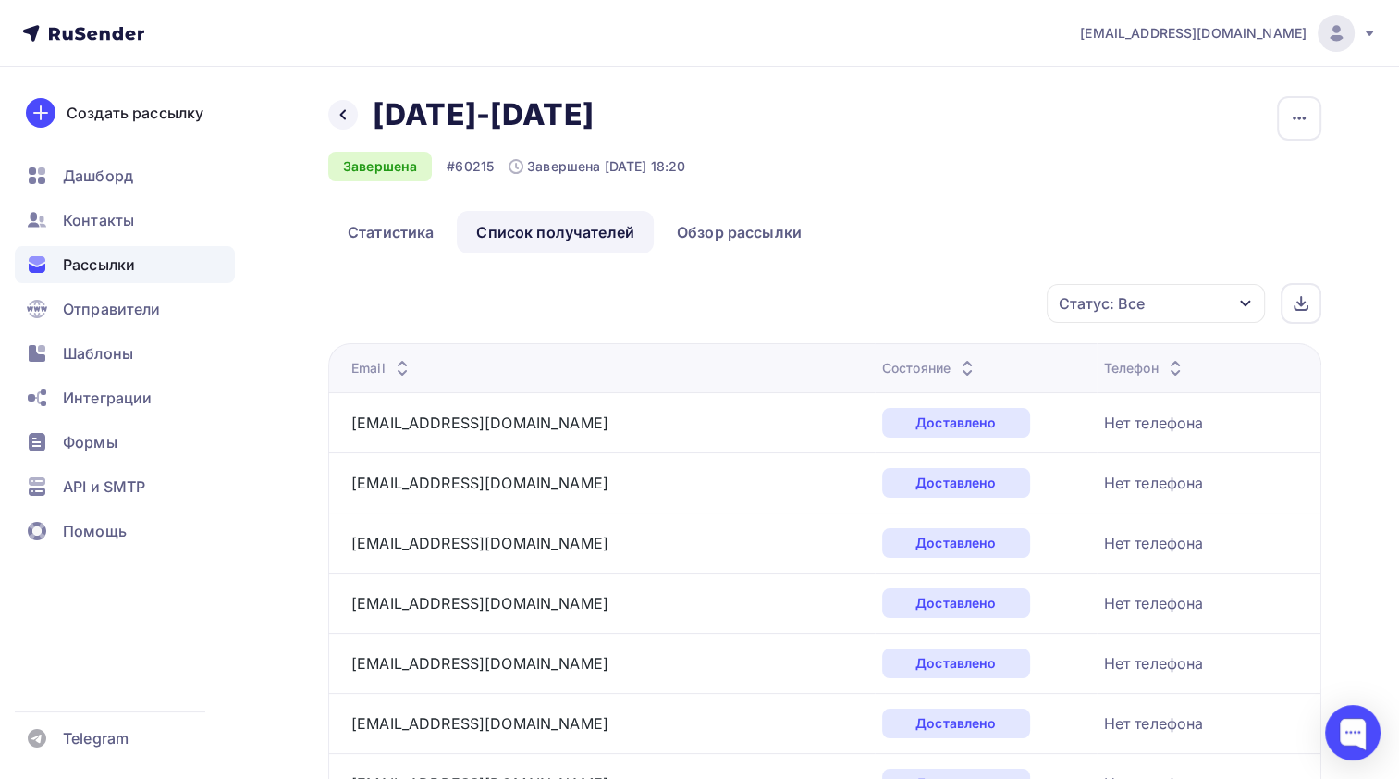
click at [1167, 307] on div "Статус: Все" at bounding box center [1156, 303] width 218 height 39
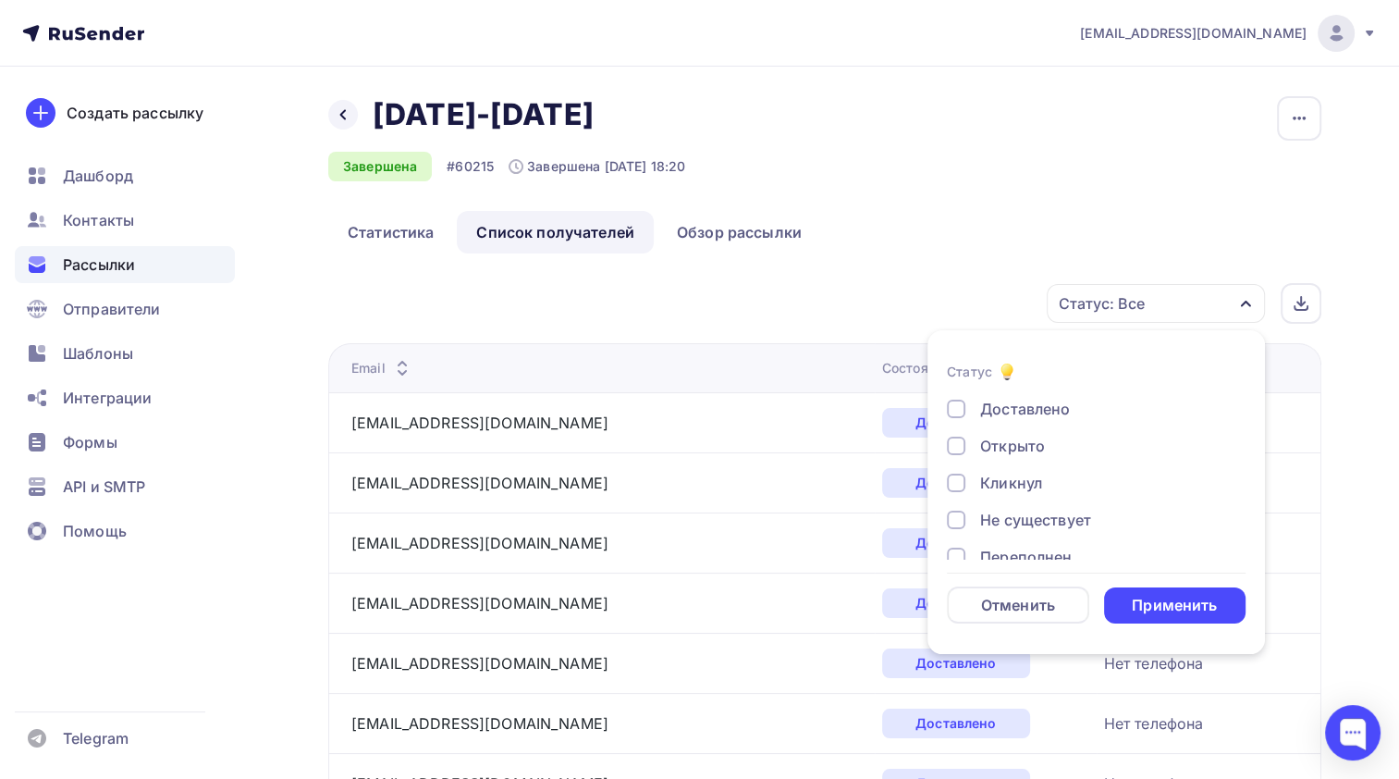
click at [1167, 307] on div "Статус: Все" at bounding box center [1156, 303] width 218 height 39
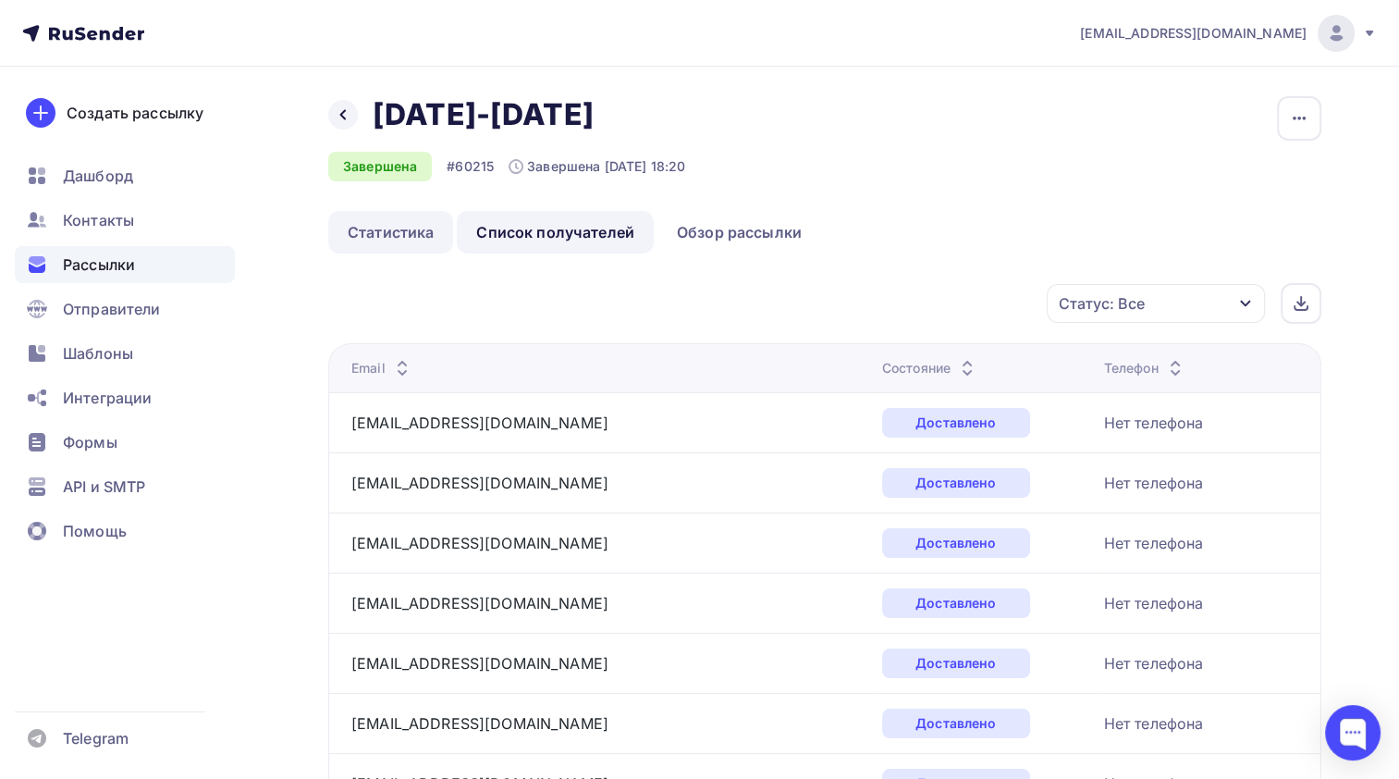
click at [432, 235] on link "Статистика" at bounding box center [390, 232] width 125 height 43
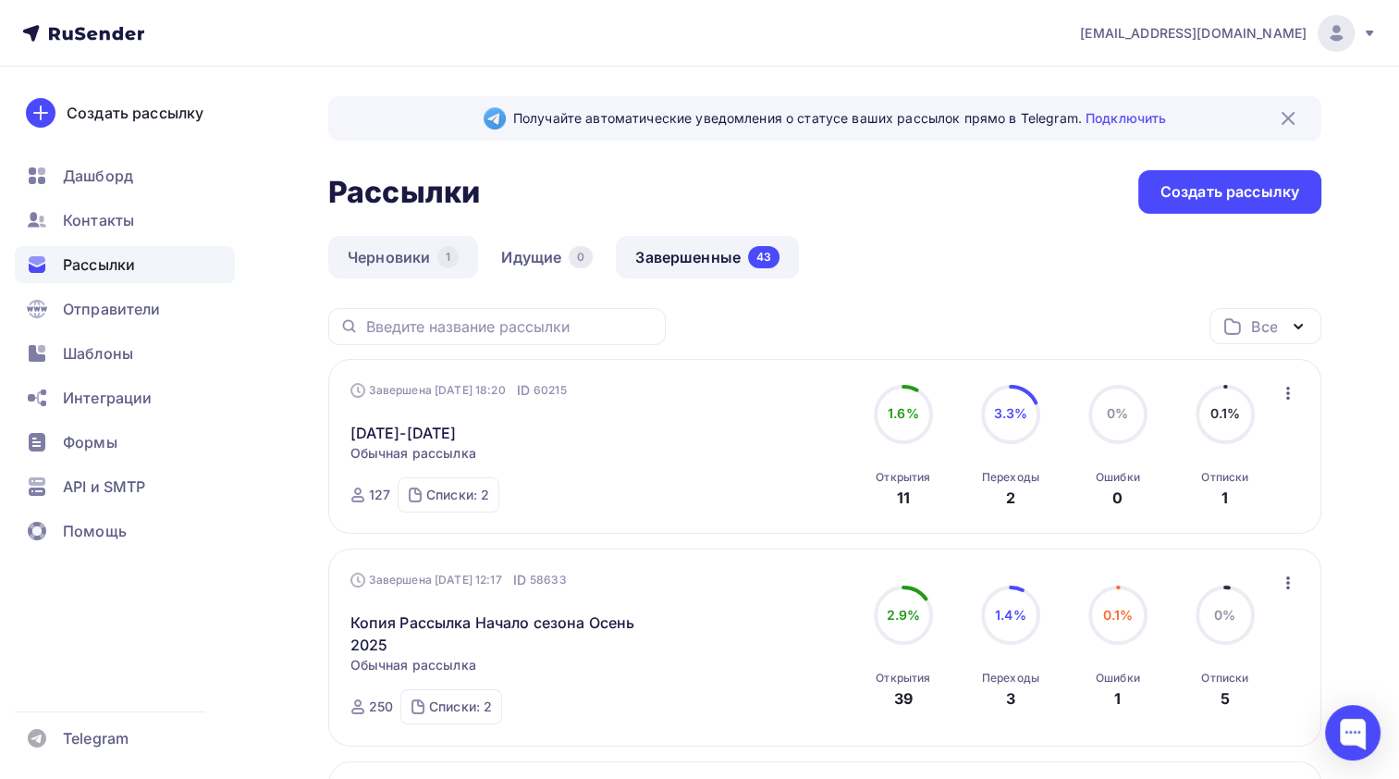
click at [400, 267] on link "Черновики 1" at bounding box center [403, 257] width 150 height 43
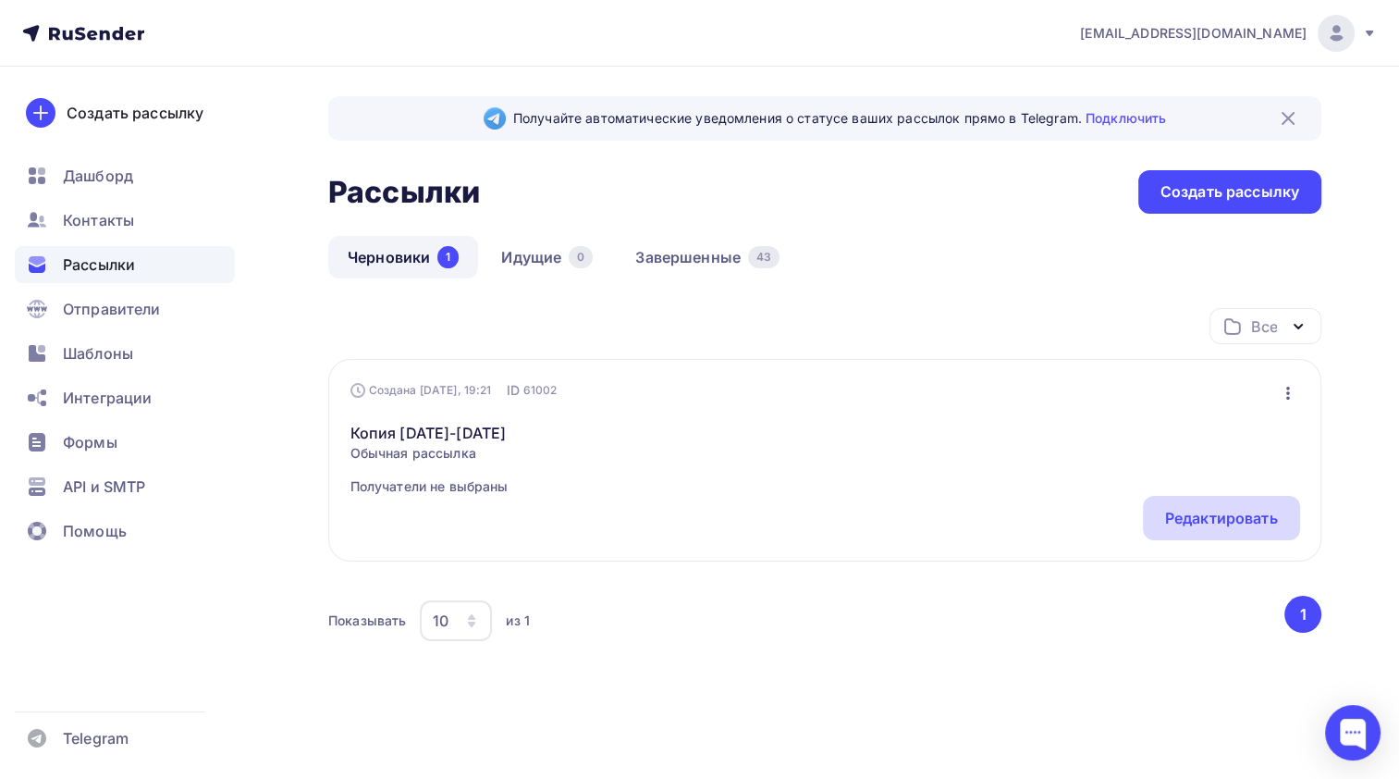
click at [1198, 531] on div "Редактировать" at bounding box center [1221, 518] width 157 height 44
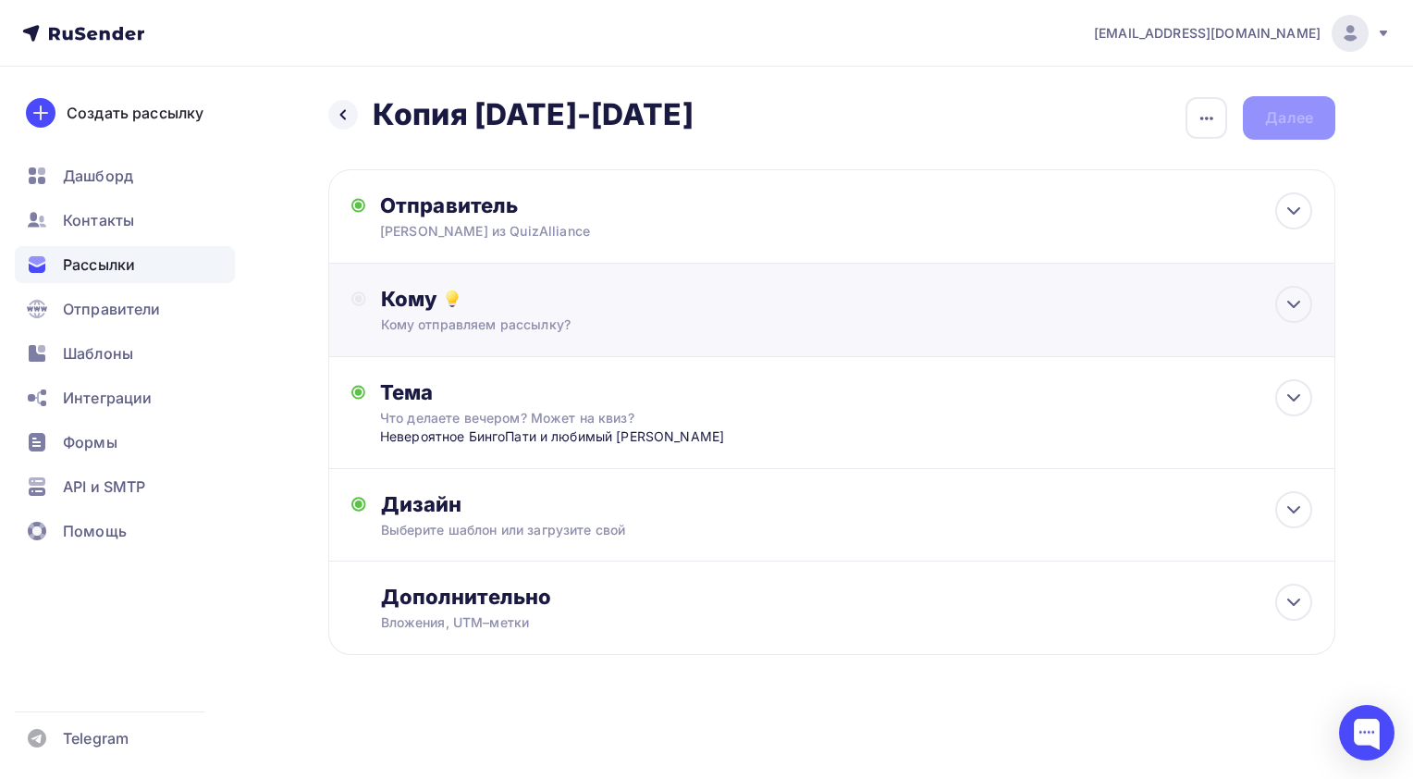
click at [631, 302] on div "Кому" at bounding box center [846, 299] width 931 height 26
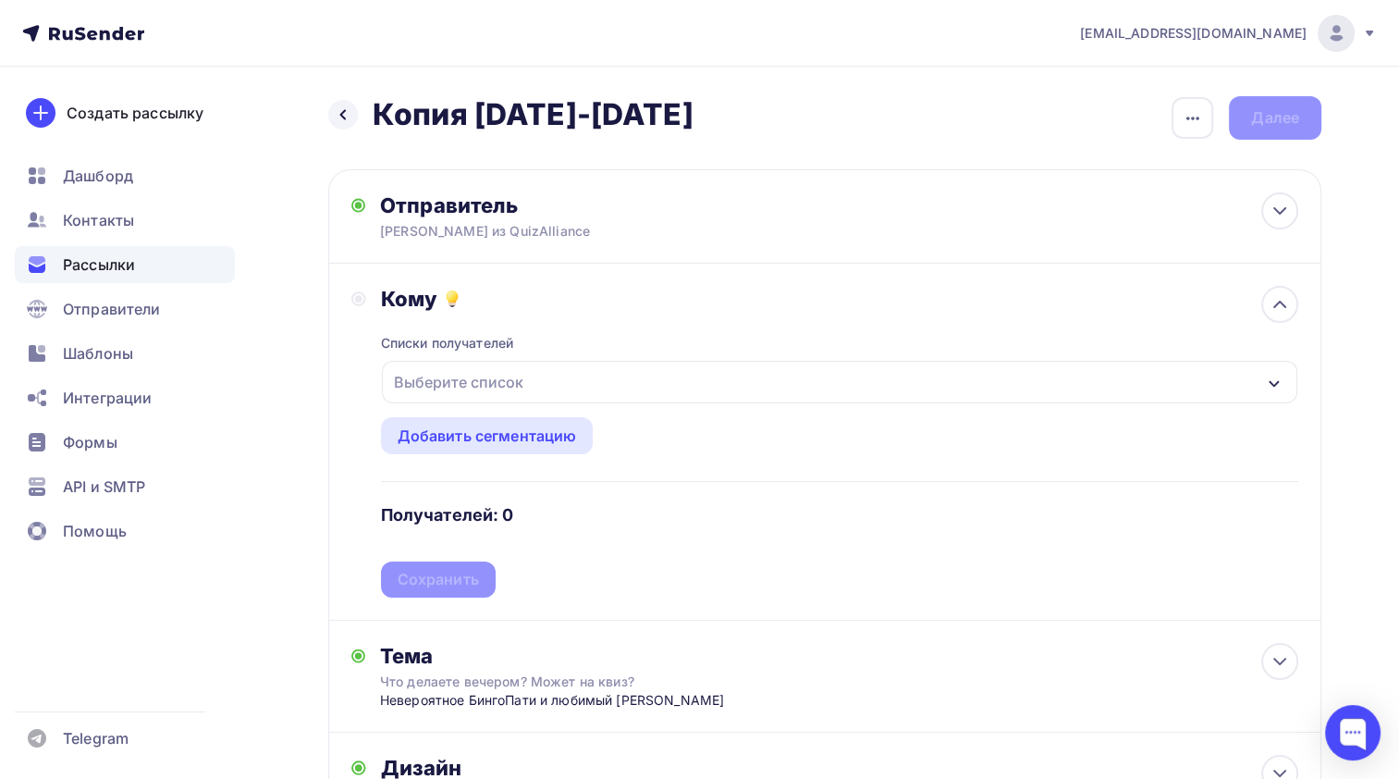
click at [584, 375] on div "Выберите список" at bounding box center [840, 382] width 916 height 43
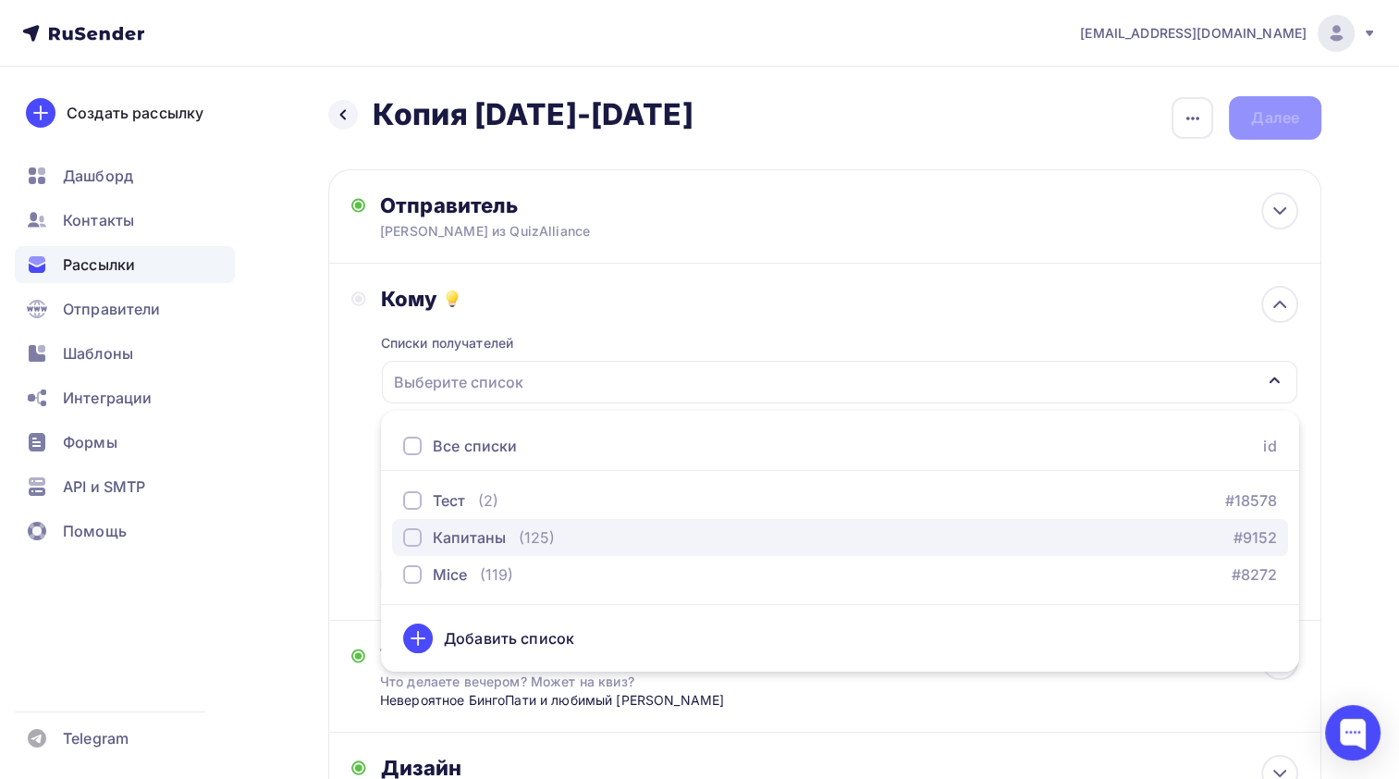
click at [407, 534] on div "button" at bounding box center [412, 537] width 18 height 18
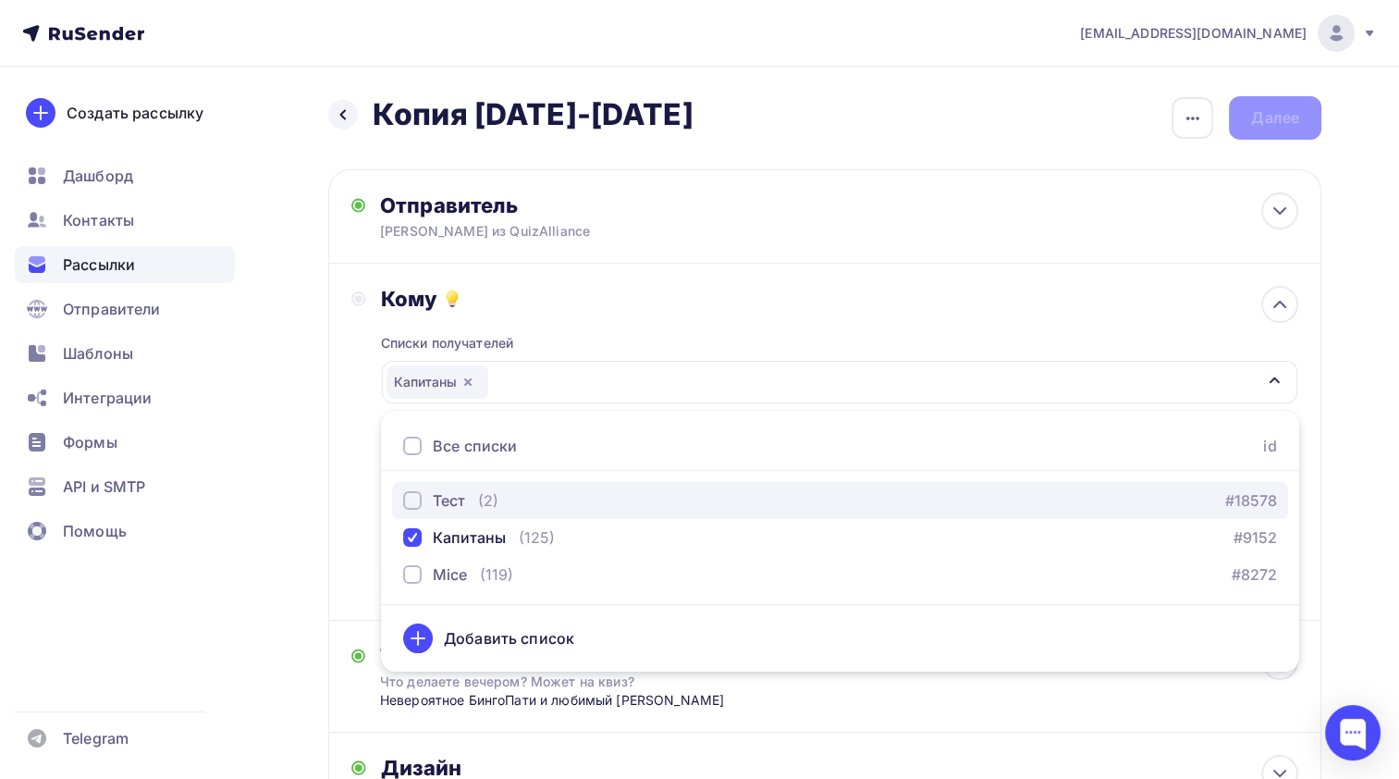
click at [405, 505] on div "button" at bounding box center [412, 500] width 18 height 18
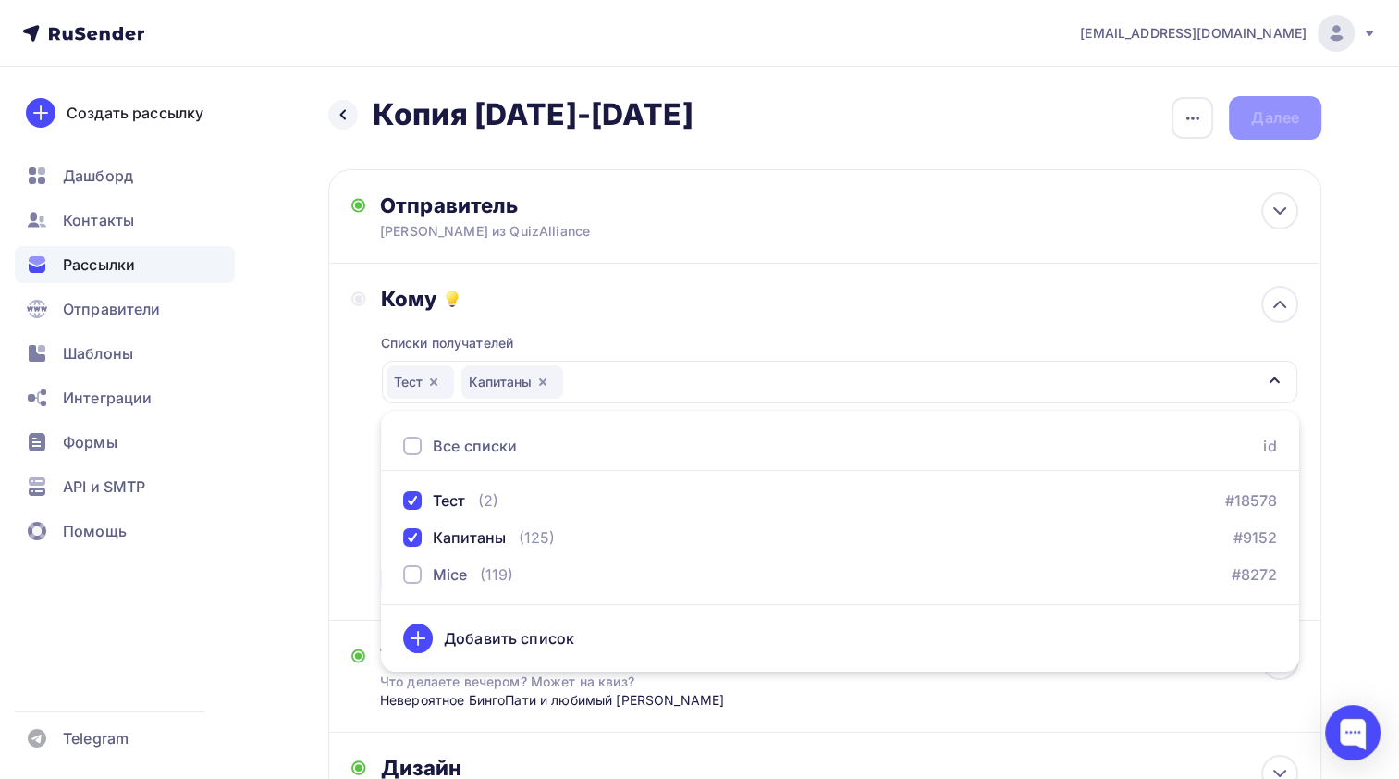
click at [756, 325] on div "Списки получателей Тест Капитаны Все списки id Тест (2) #18578 Капитаны (125) #…" at bounding box center [840, 455] width 918 height 286
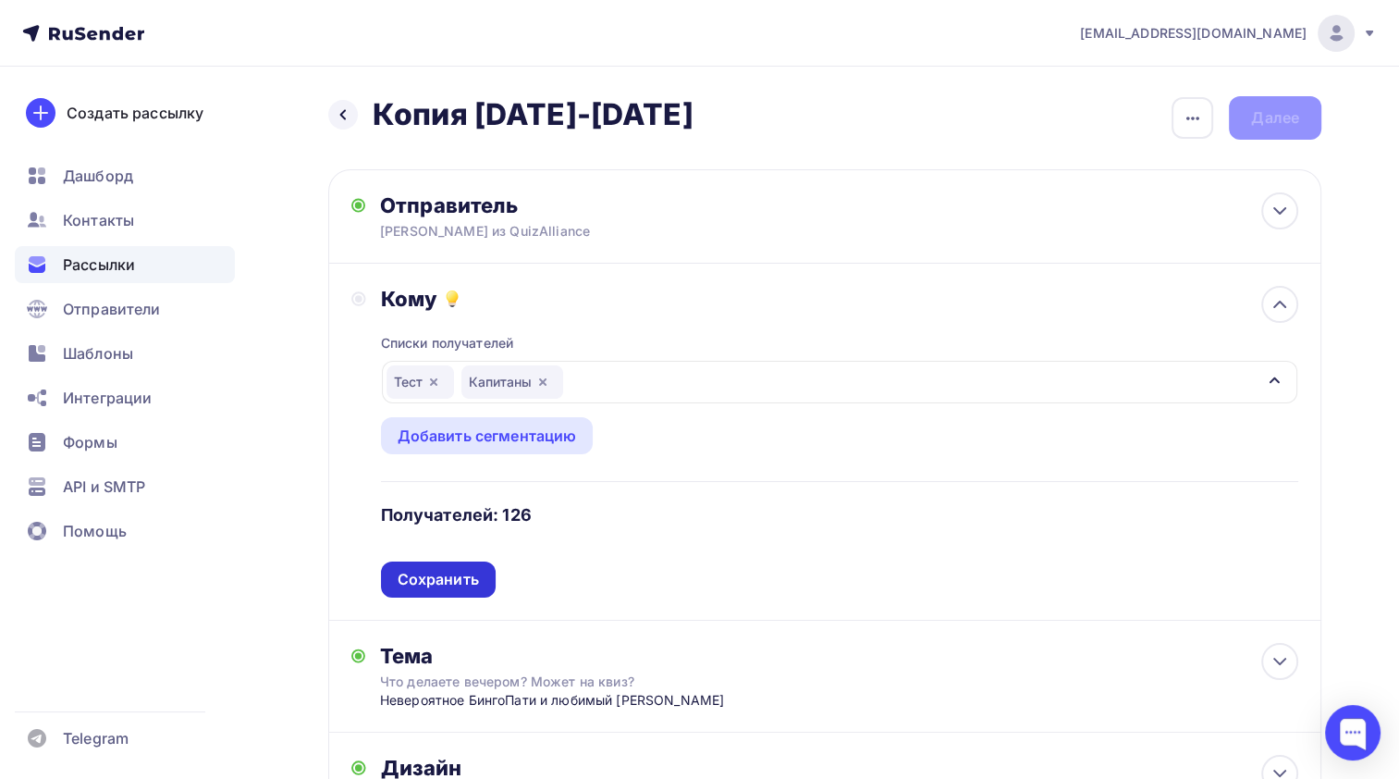
click at [444, 581] on div "Сохранить" at bounding box center [438, 579] width 81 height 21
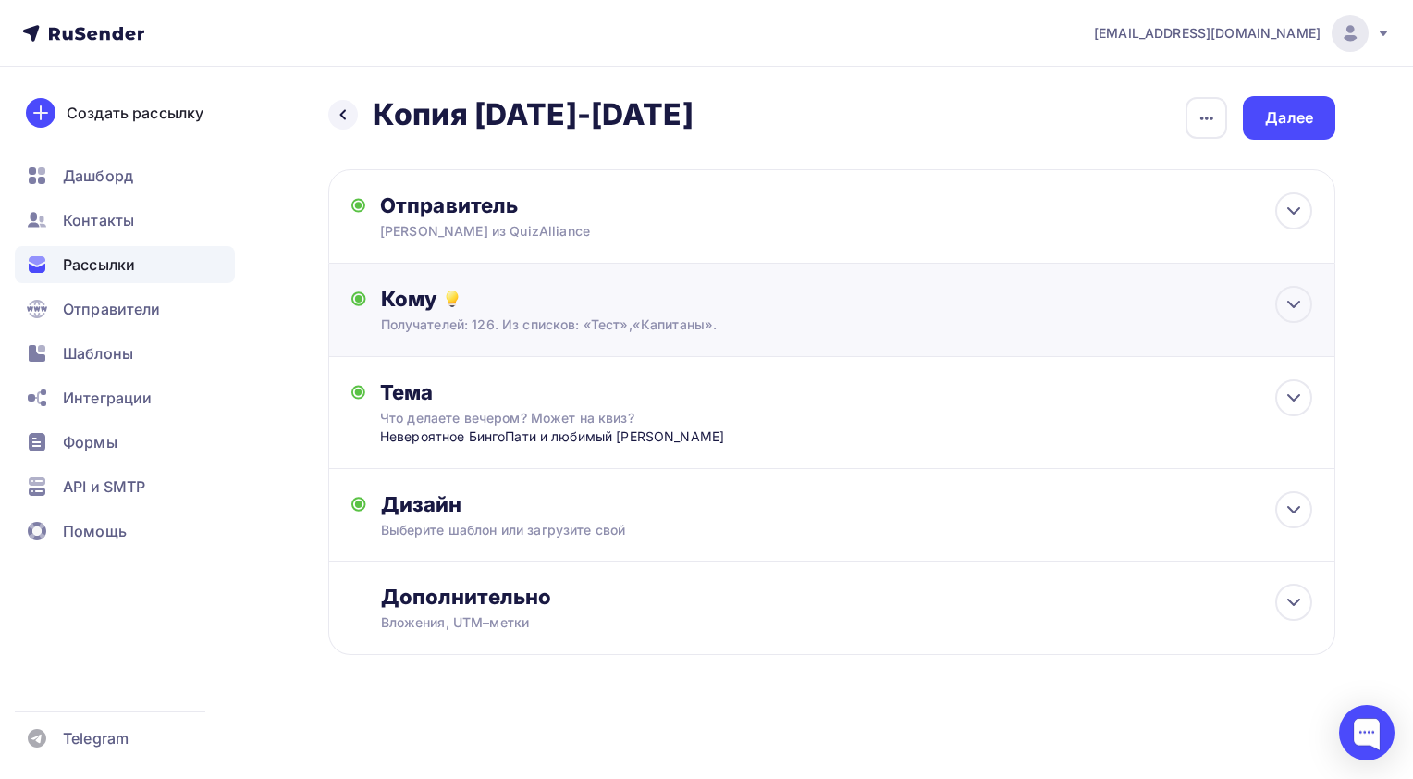
click at [794, 322] on div "Получателей: 126. Из списков: «Тест»,«Капитаны»." at bounding box center [800, 324] width 839 height 18
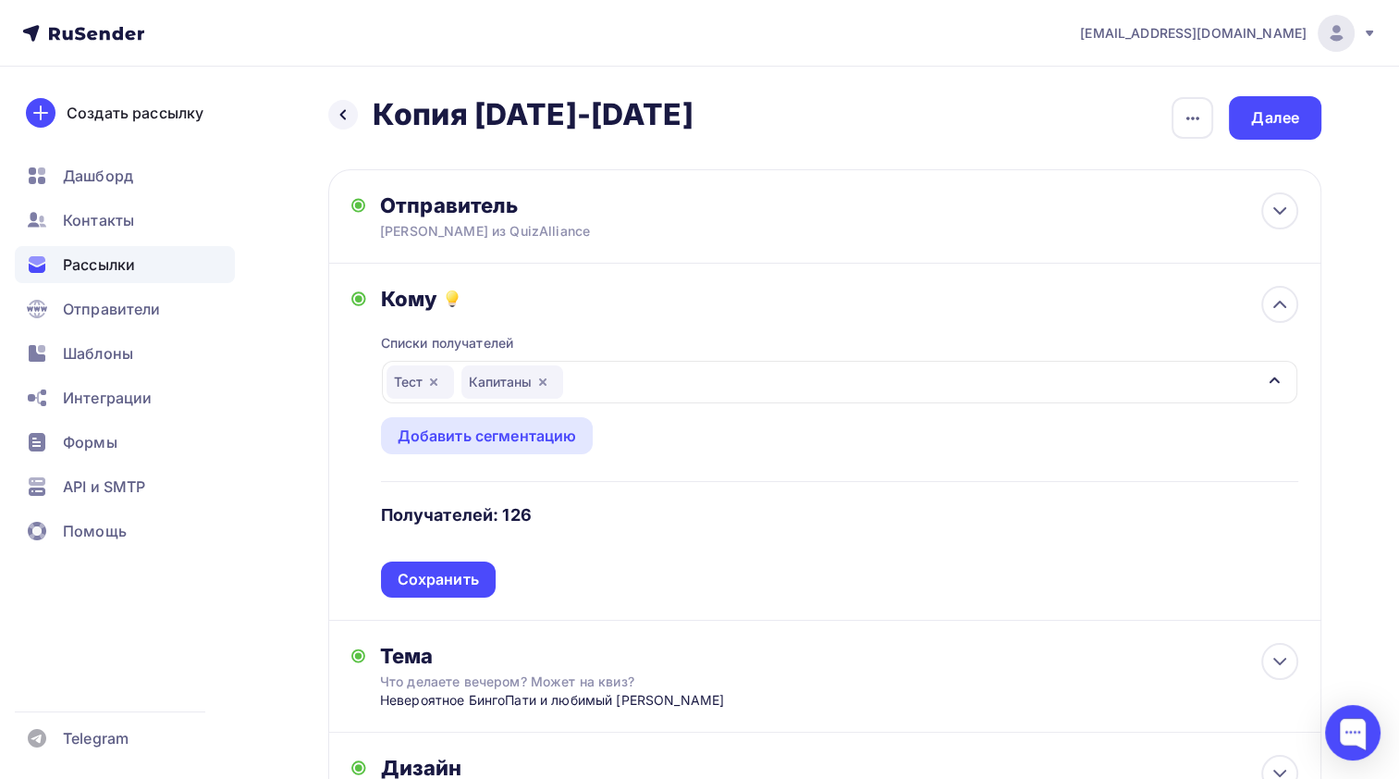
click at [716, 365] on div "Тест Капитаны" at bounding box center [840, 382] width 916 height 43
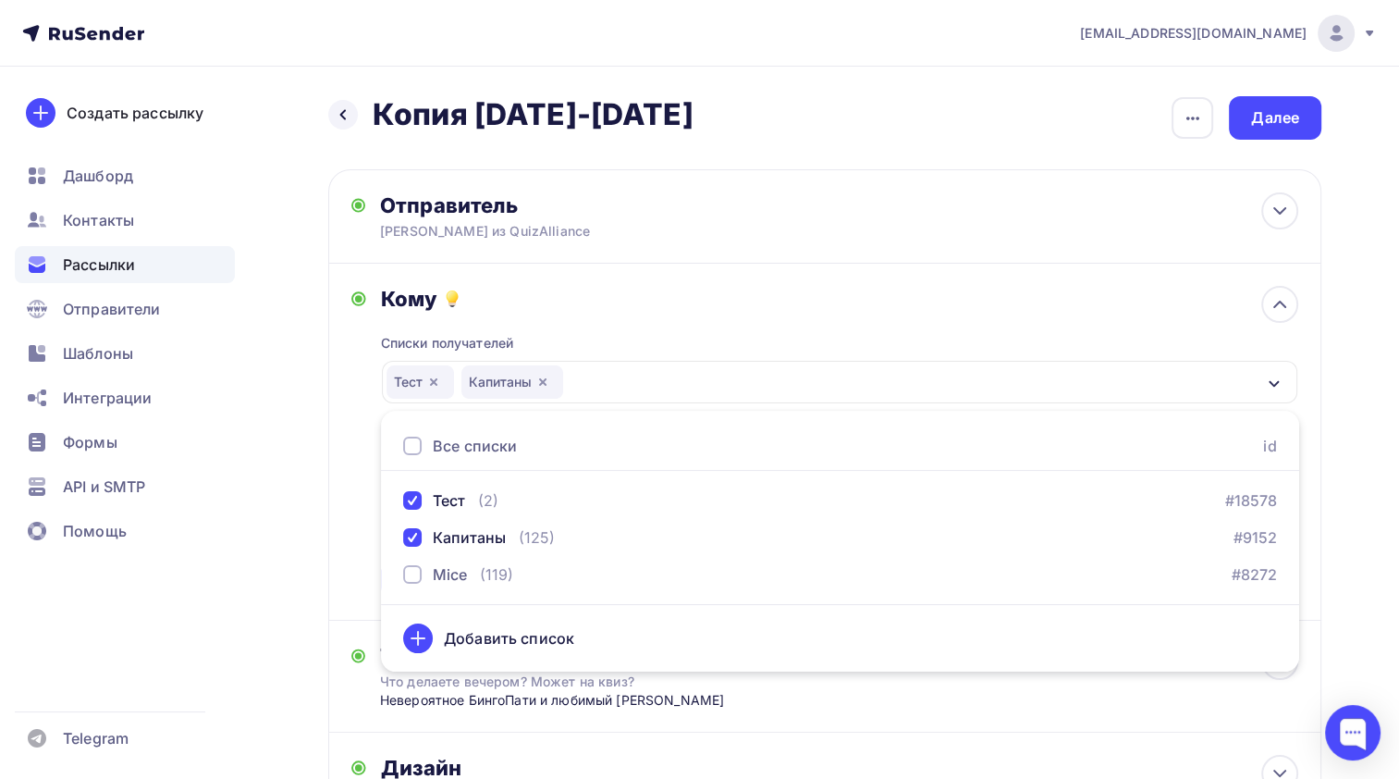
click at [717, 375] on div "Тест Капитаны" at bounding box center [840, 382] width 916 height 43
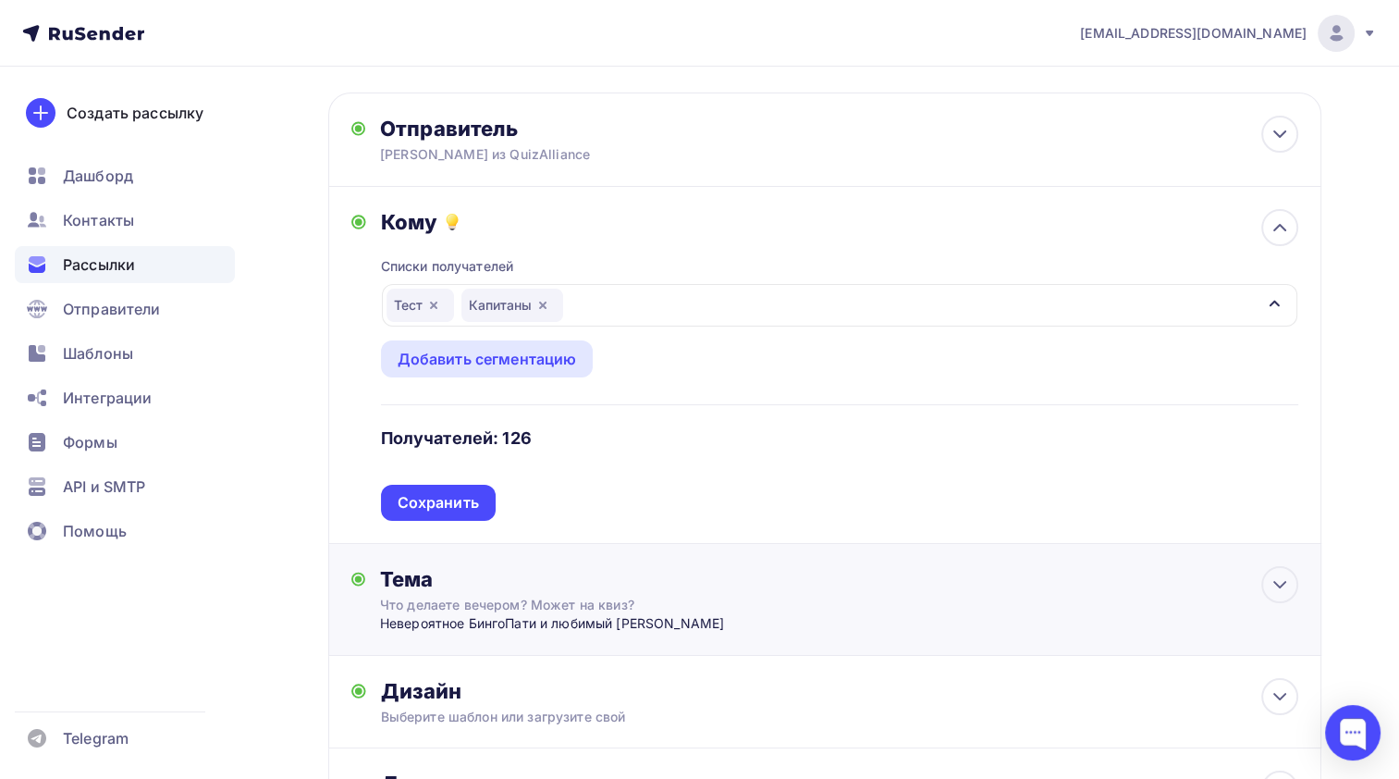
scroll to position [185, 0]
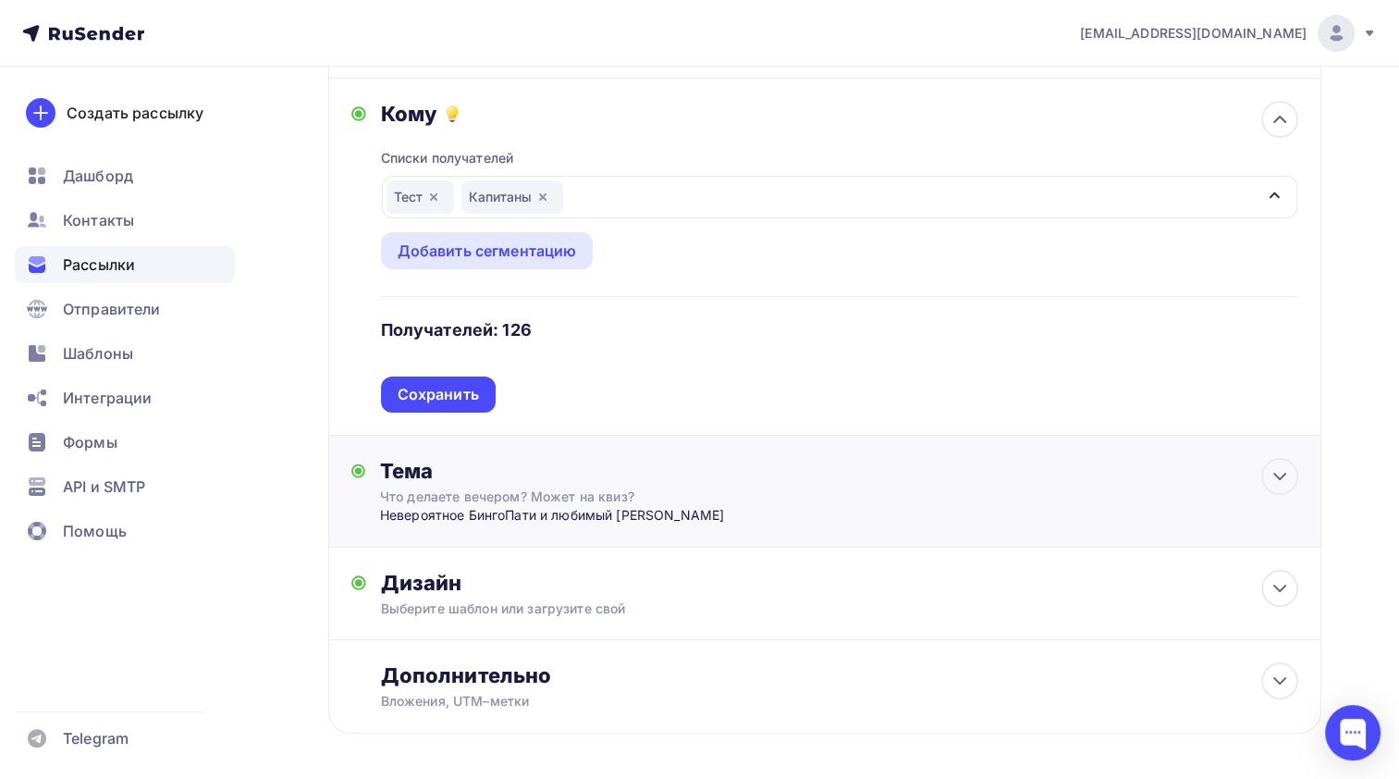
click at [731, 475] on div "Тема" at bounding box center [562, 471] width 365 height 26
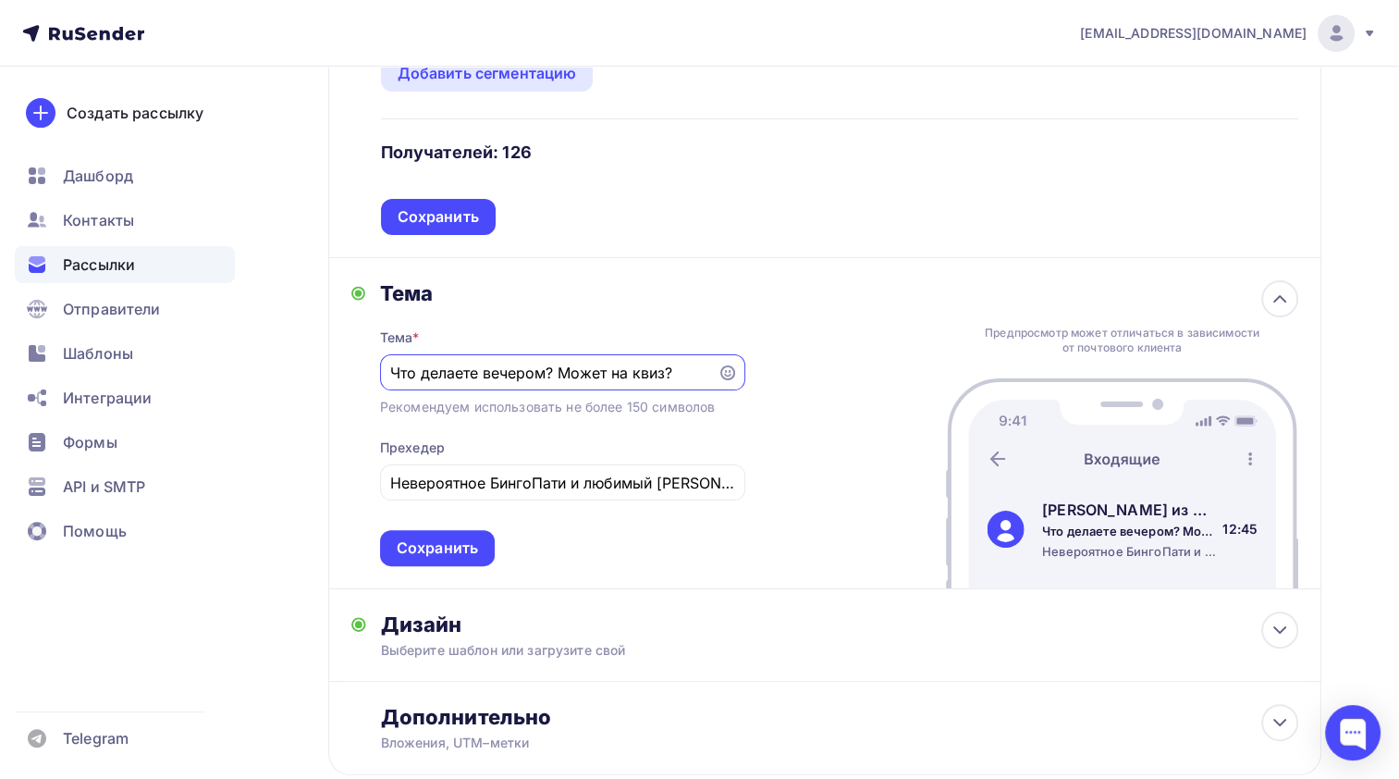
scroll to position [370, 0]
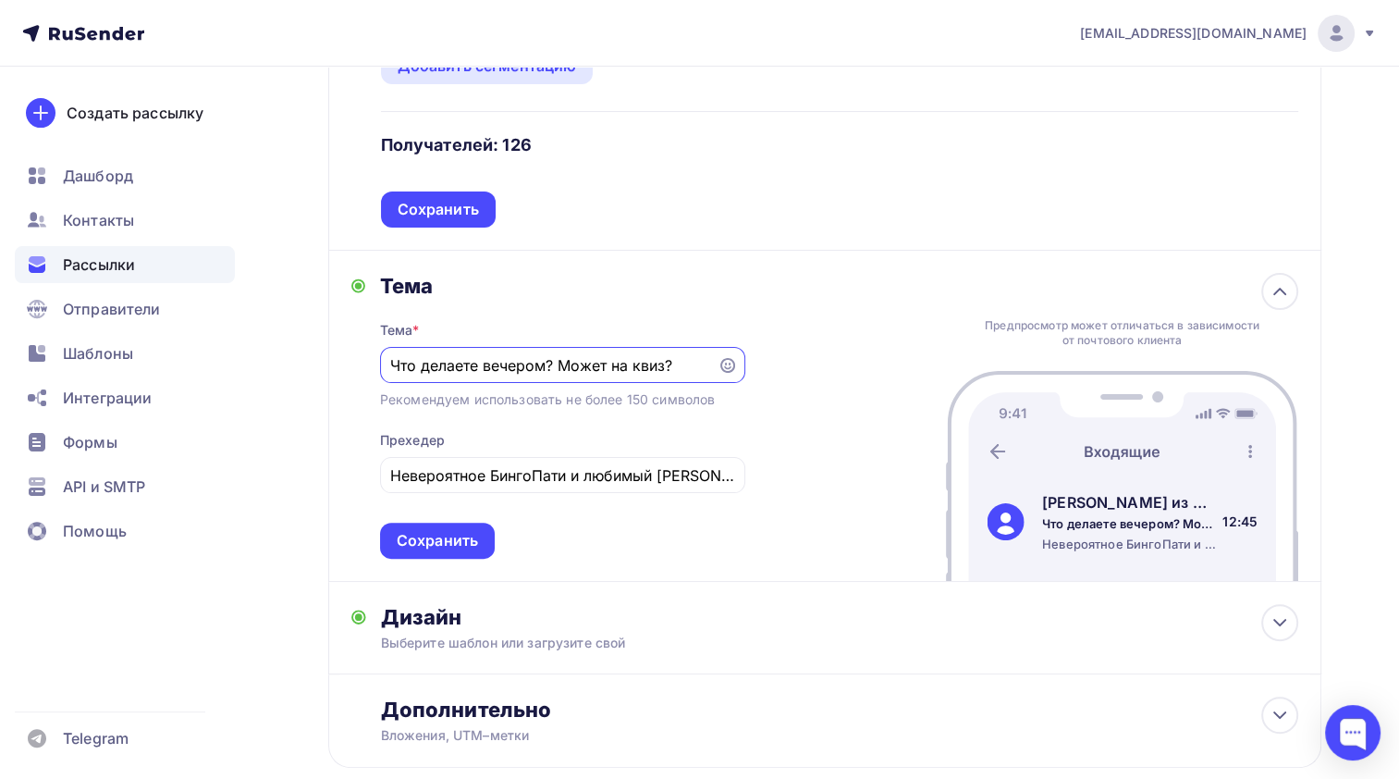
drag, startPoint x: 672, startPoint y: 364, endPoint x: 353, endPoint y: 377, distance: 319.3
click at [353, 377] on div "Тема Тема * Что делаете вечером? Может на квиз? Рекомендуем использовать не бол…" at bounding box center [548, 416] width 394 height 286
paste input "ктябрьские игры QuizAlliance — расписание и регистрация 🎃"
type input "Октябрьские игры QuizAlliance — расписание и регистрация 🎃"
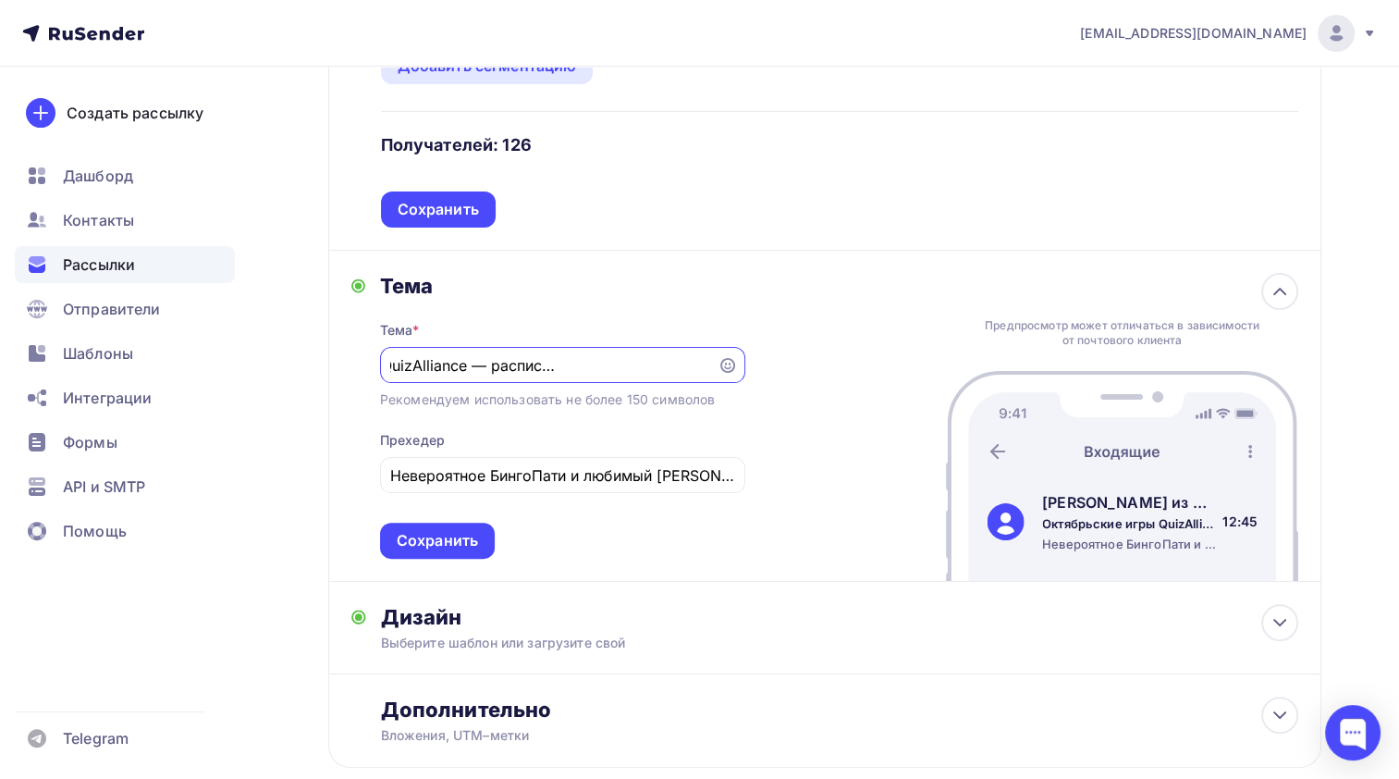
scroll to position [0, 0]
click at [426, 553] on div "Сохранить" at bounding box center [437, 541] width 115 height 36
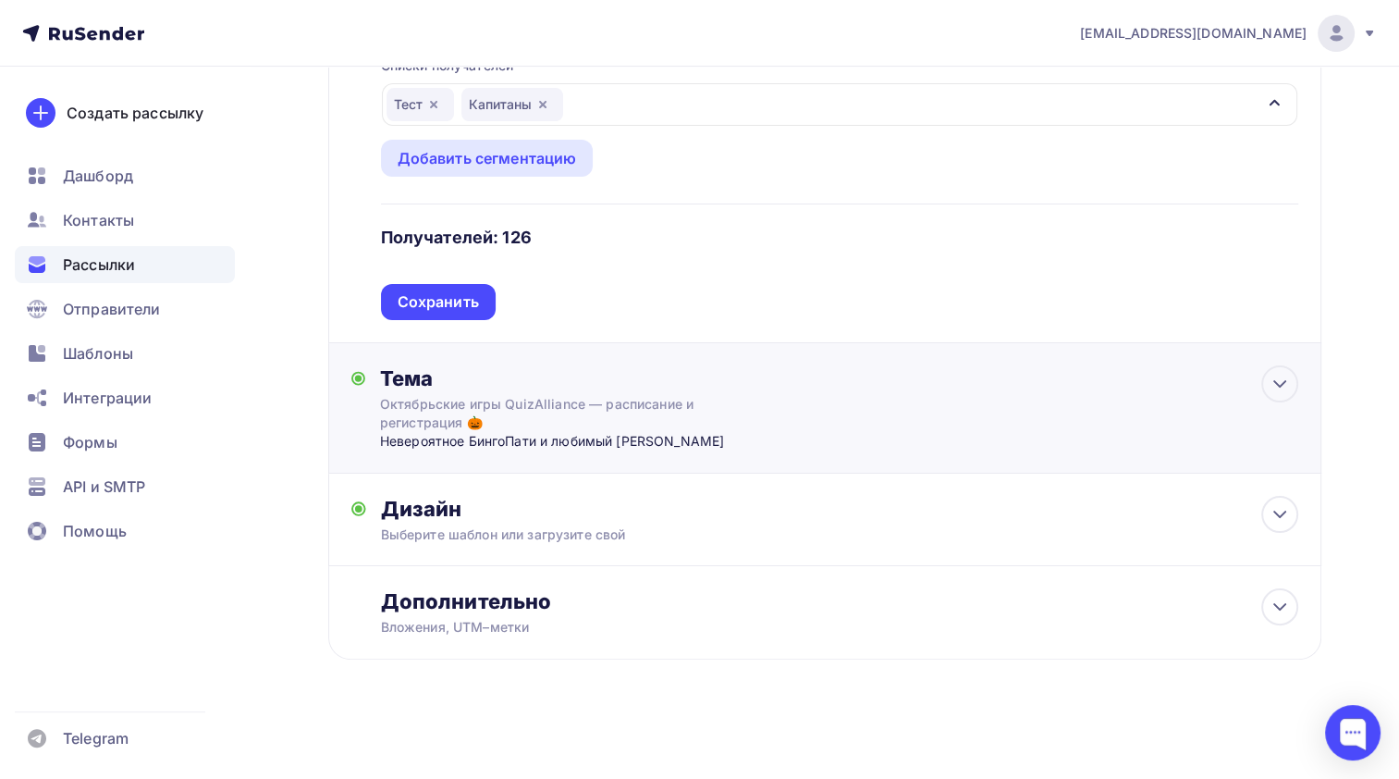
scroll to position [276, 0]
click at [717, 443] on div "Невероятное БингоПати и любимый [PERSON_NAME]" at bounding box center [562, 443] width 365 height 18
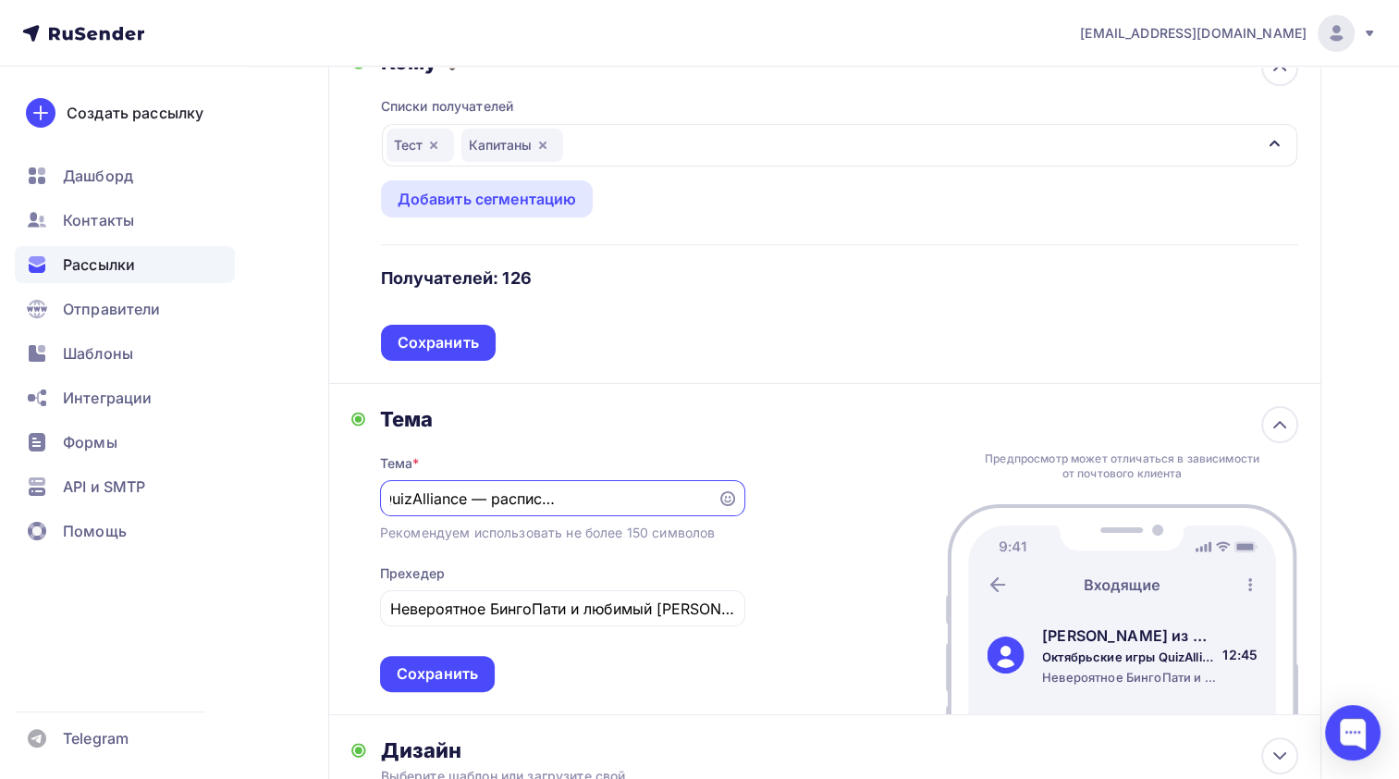
scroll to position [0, 0]
click at [873, 411] on div "Тема Тема * Октябрьские игры QuizAlliance — расписание и регистрация 🎃 Рекоменд…" at bounding box center [824, 549] width 993 height 331
click at [1281, 424] on icon at bounding box center [1280, 424] width 22 height 22
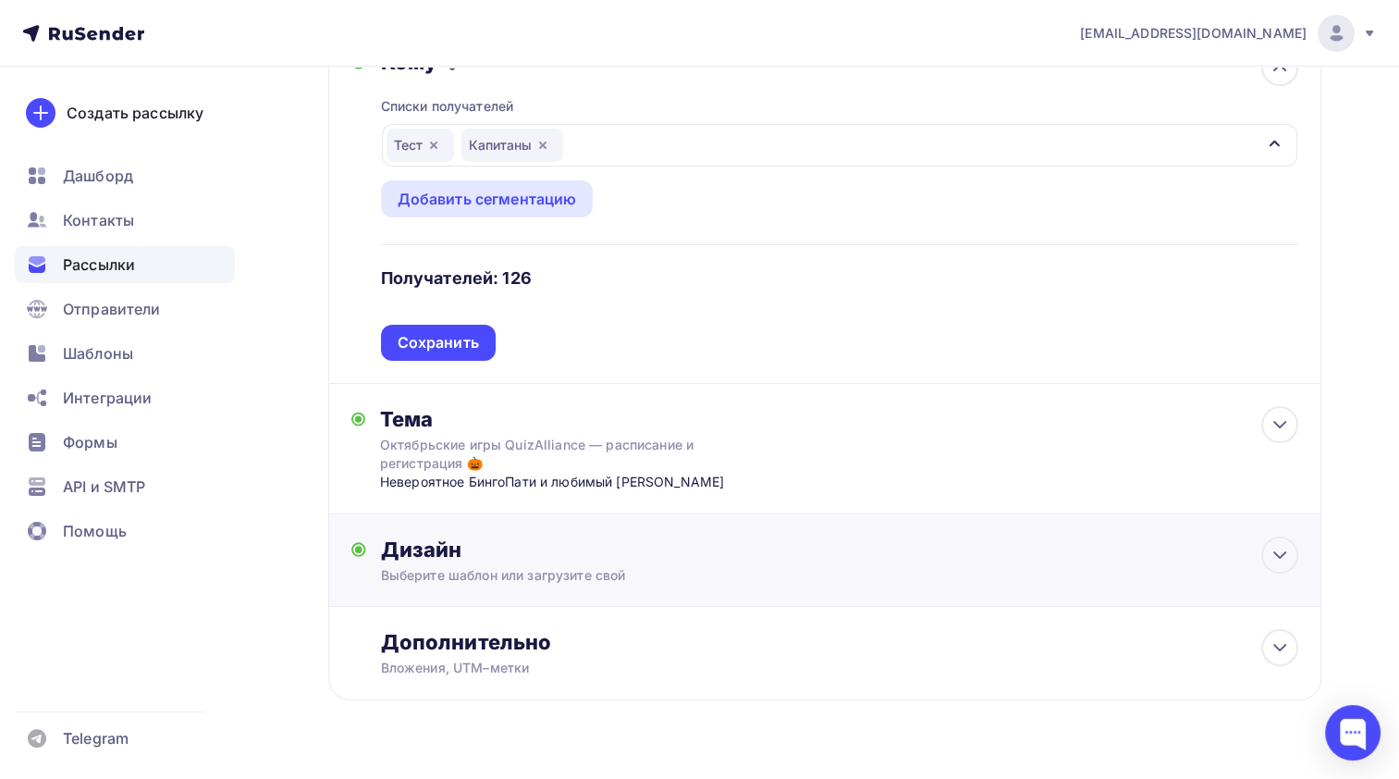
click at [680, 556] on div "Дизайн" at bounding box center [840, 549] width 918 height 26
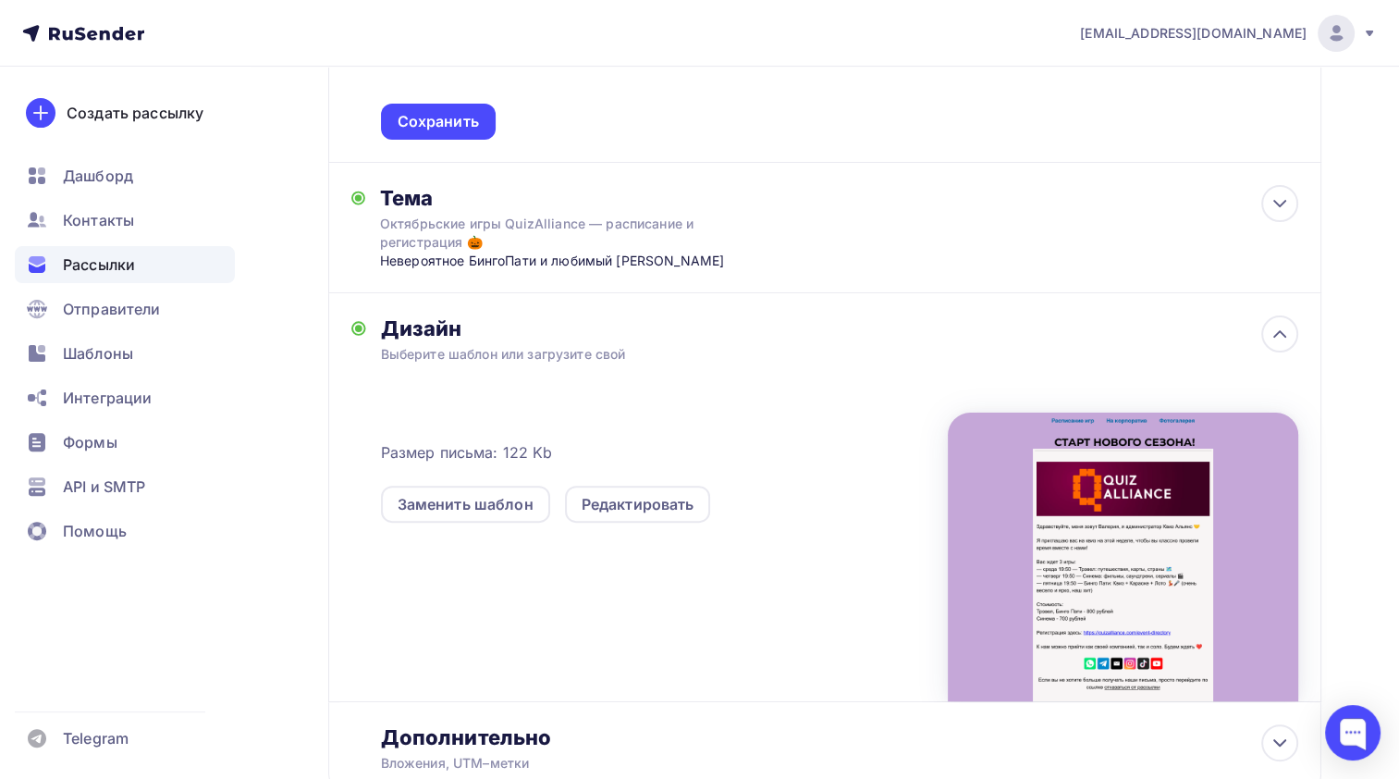
scroll to position [514, 0]
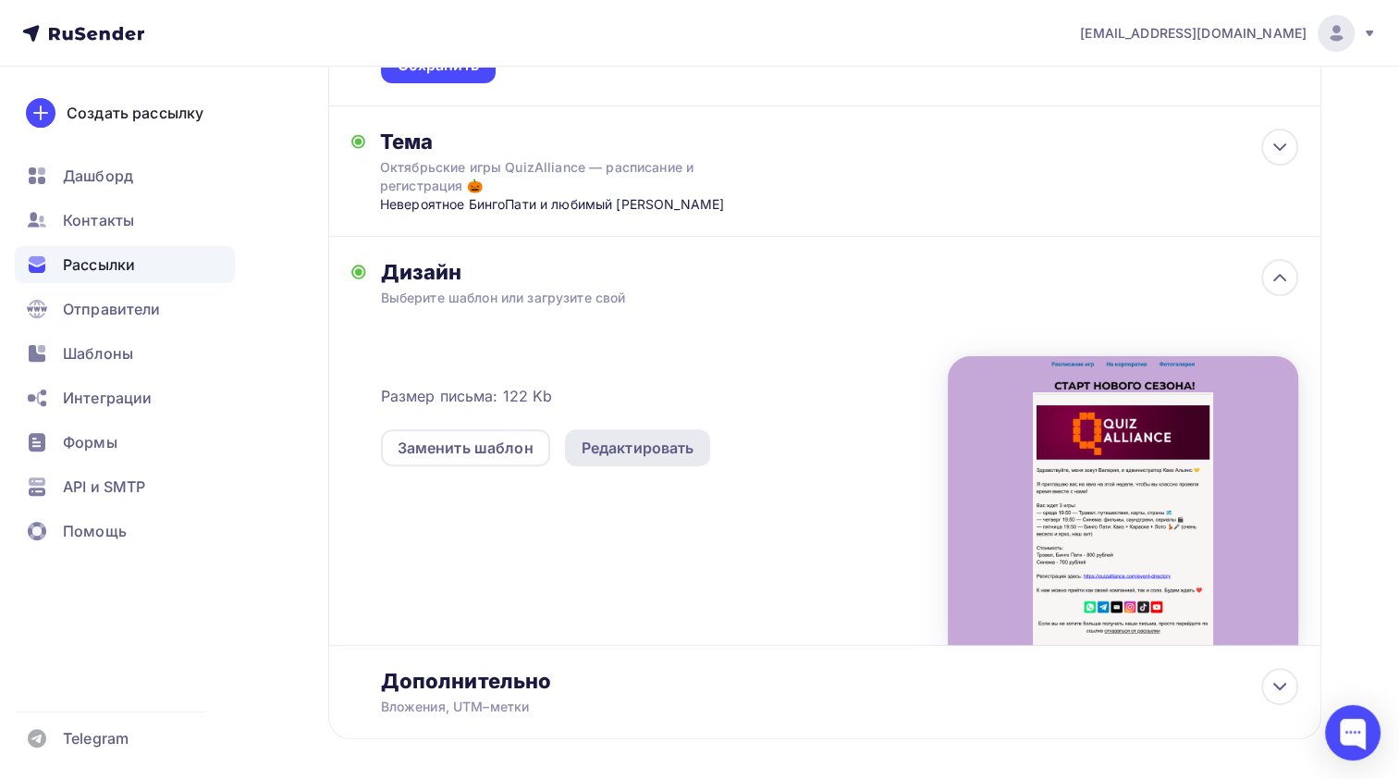
click at [654, 446] on div "Редактировать" at bounding box center [638, 448] width 113 height 22
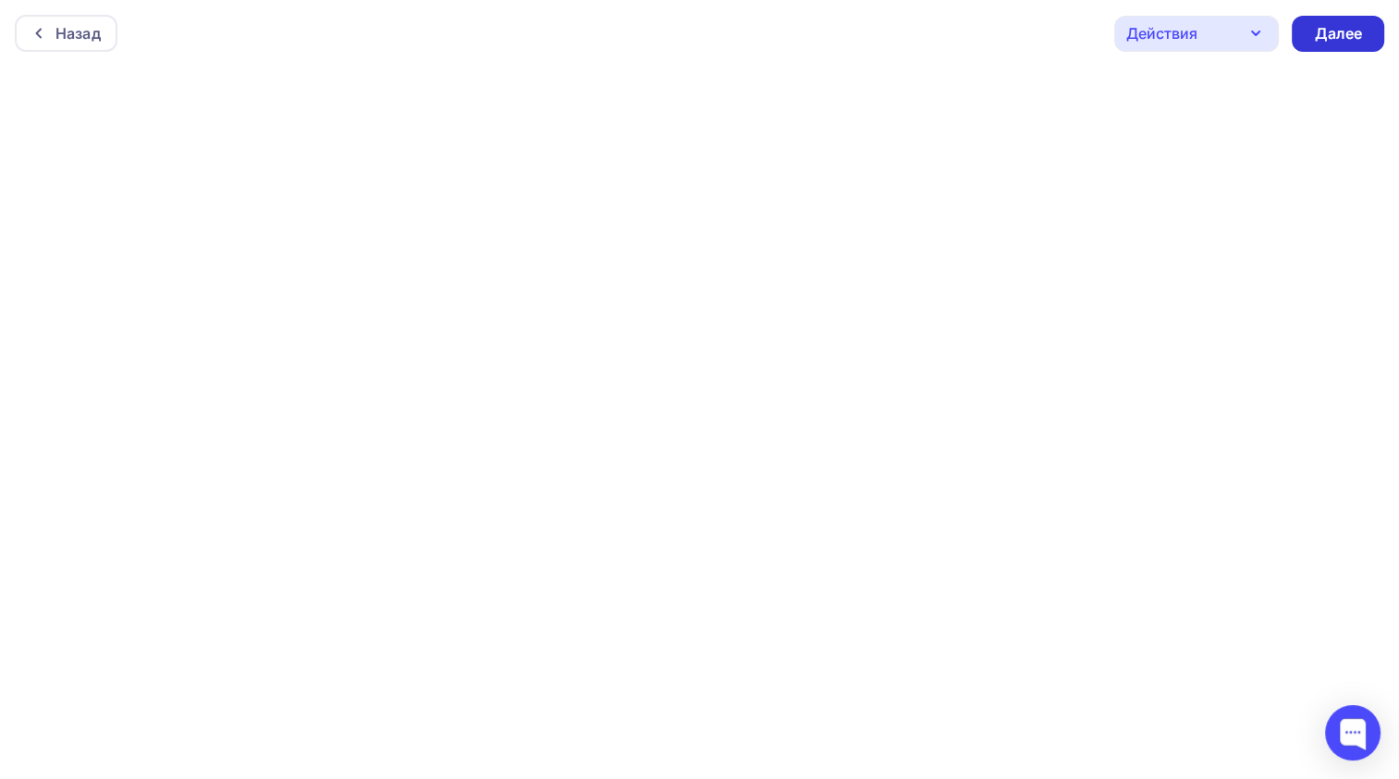
click at [1332, 27] on div "Далее" at bounding box center [1338, 33] width 48 height 21
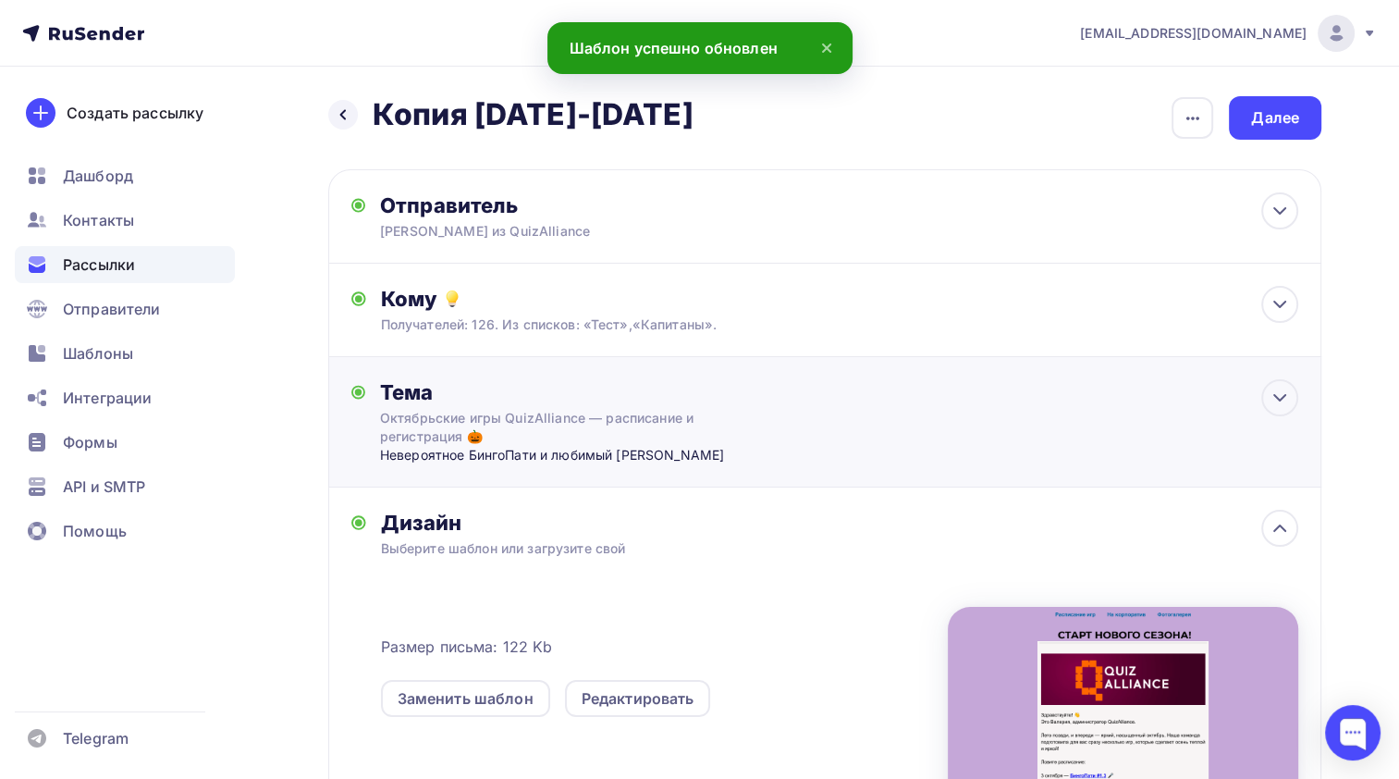
click at [1180, 404] on div "Тема Октябрьские игры QuizAlliance — расписание и регистрация 🎃 Невероятное Бин…" at bounding box center [824, 422] width 993 height 130
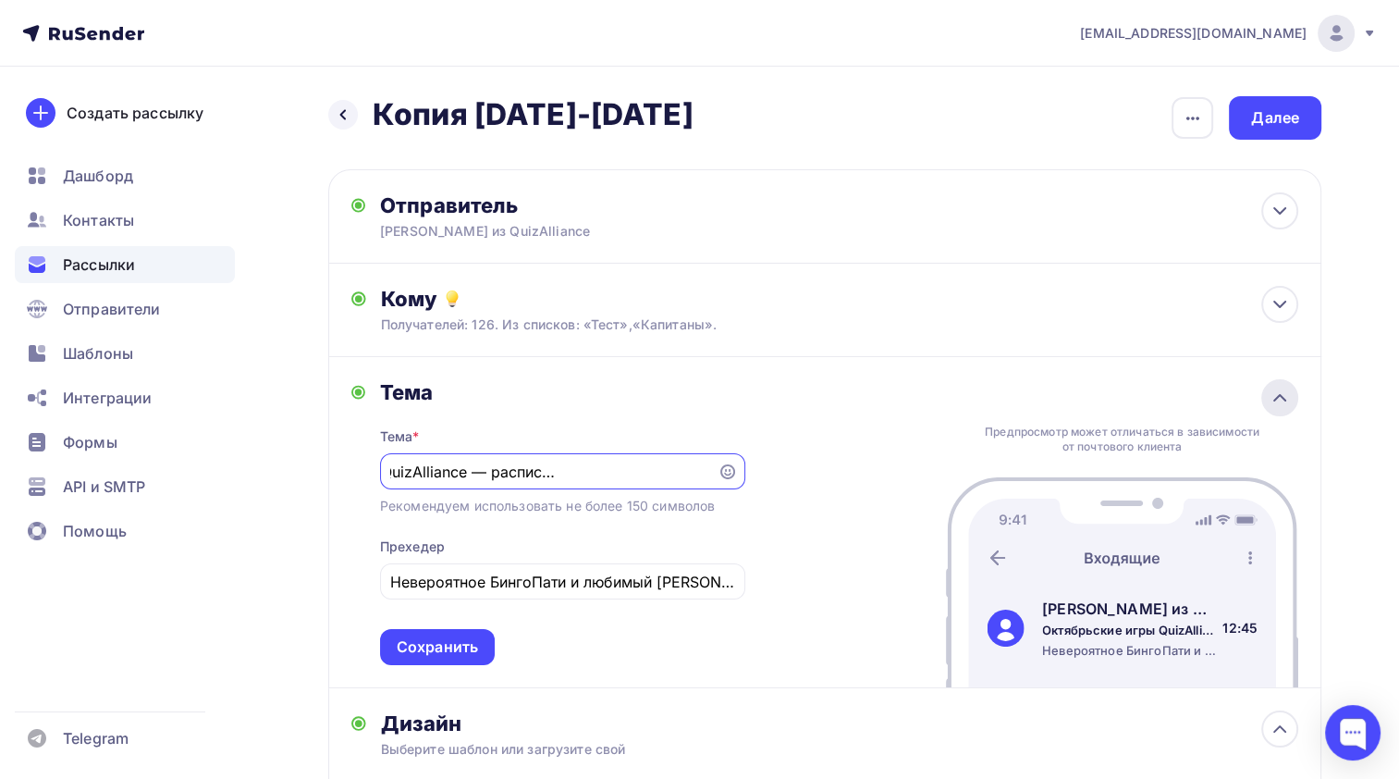
click at [1270, 390] on icon at bounding box center [1280, 398] width 22 height 22
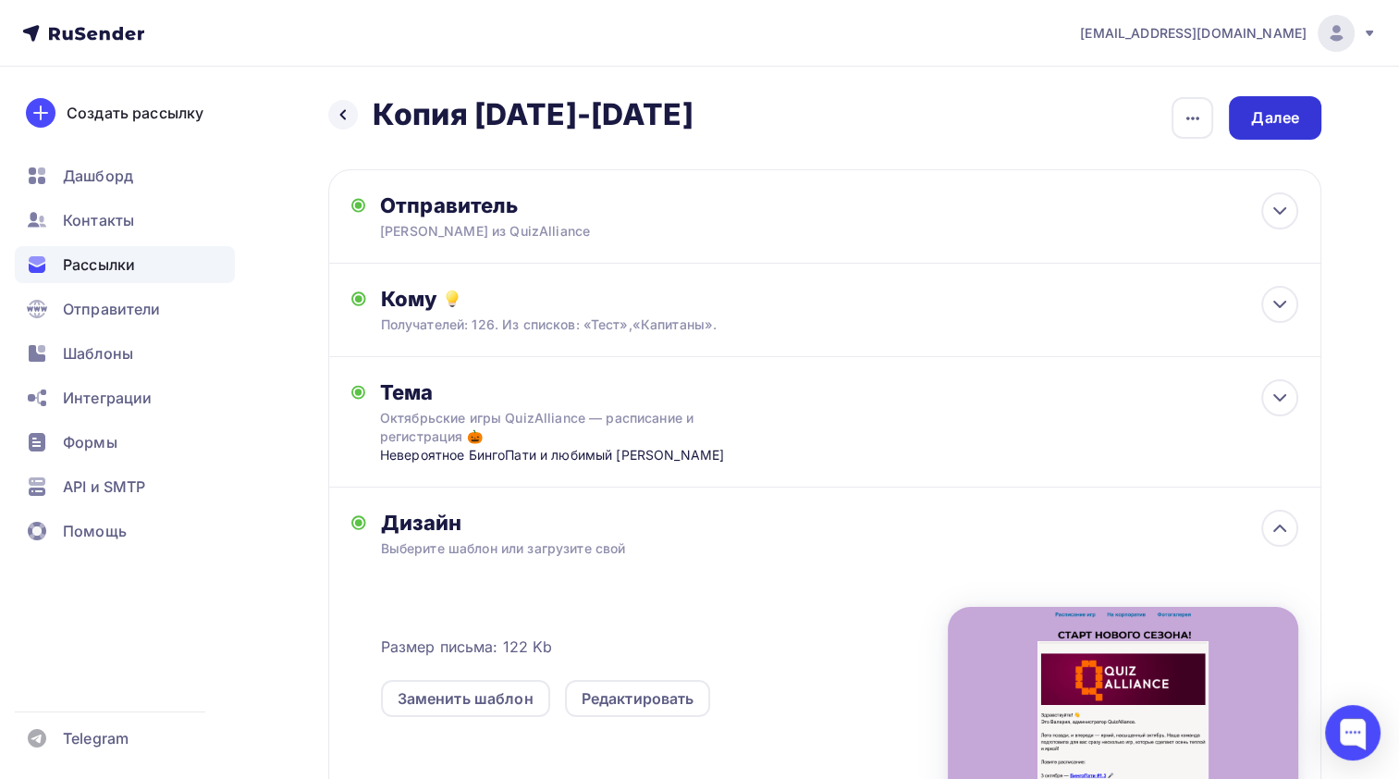
click at [1280, 132] on div "Далее" at bounding box center [1275, 117] width 92 height 43
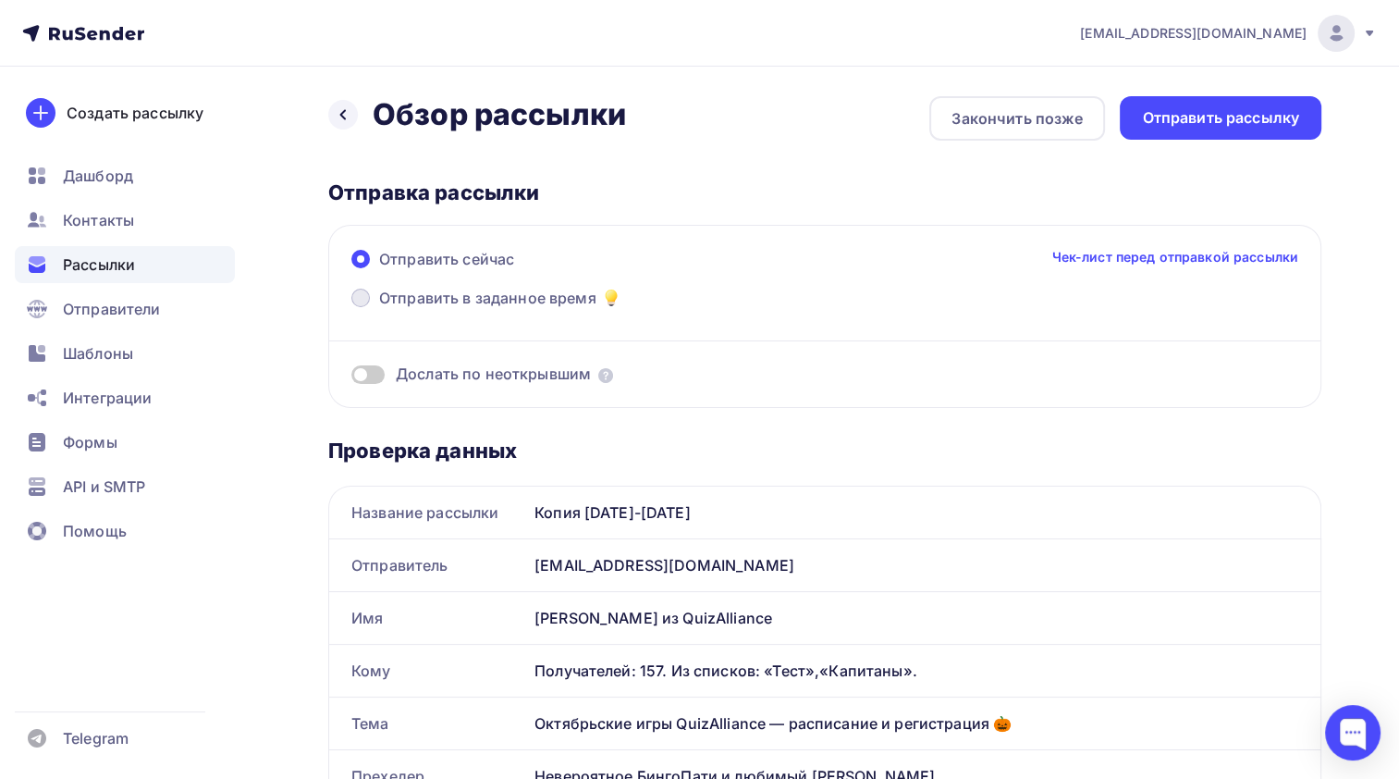
click at [359, 303] on span at bounding box center [360, 298] width 18 height 18
click at [379, 309] on input "Отправить в заданное время" at bounding box center [379, 309] width 0 height 0
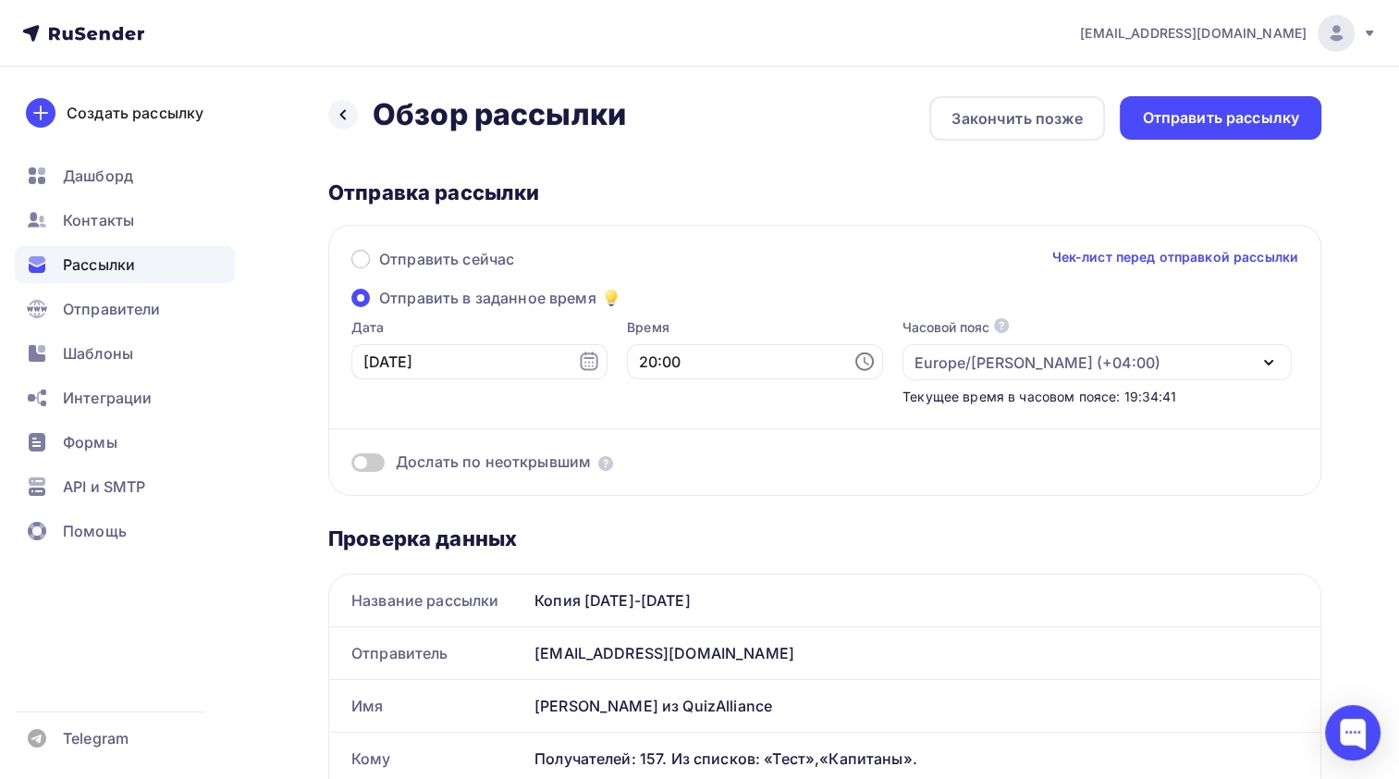
click at [1083, 363] on div "Europe/[PERSON_NAME] (+04:00)" at bounding box center [1097, 362] width 389 height 36
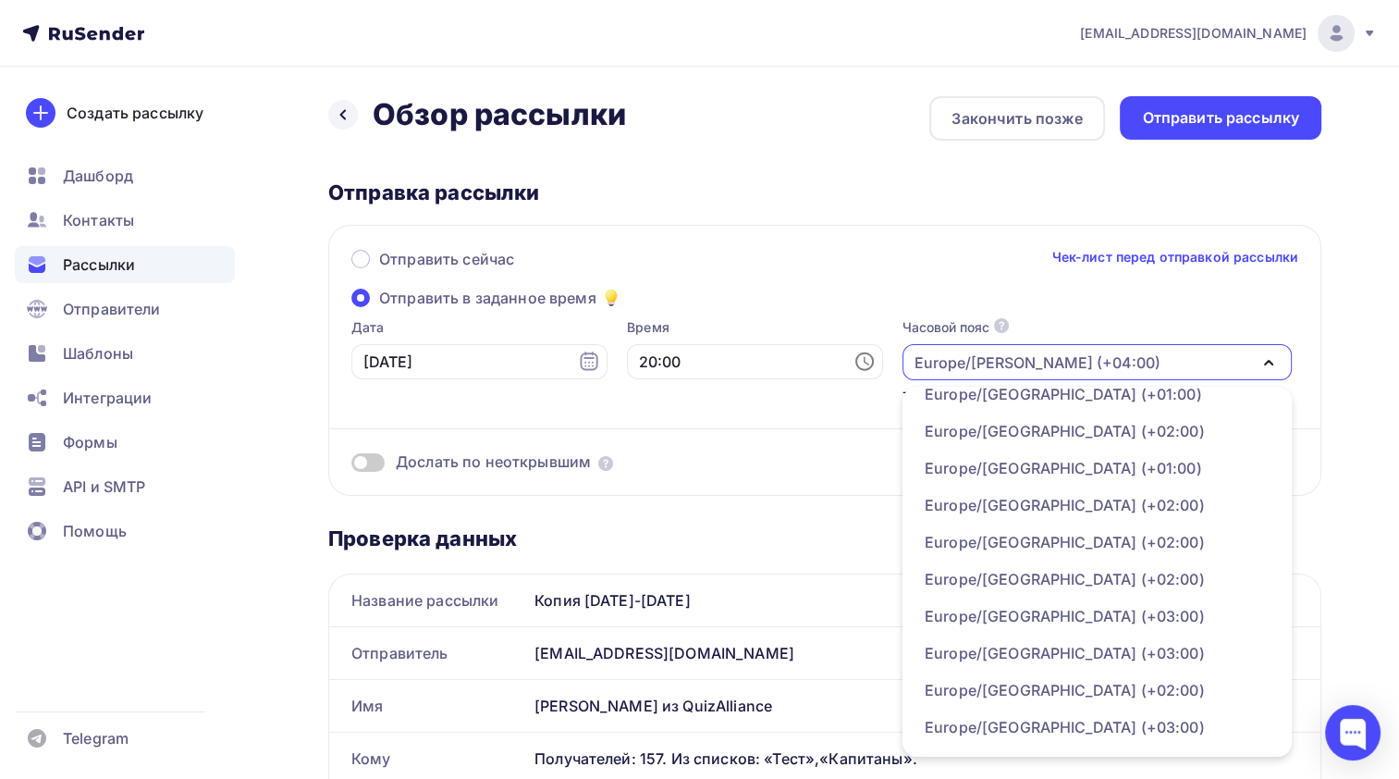
scroll to position [16739, 0]
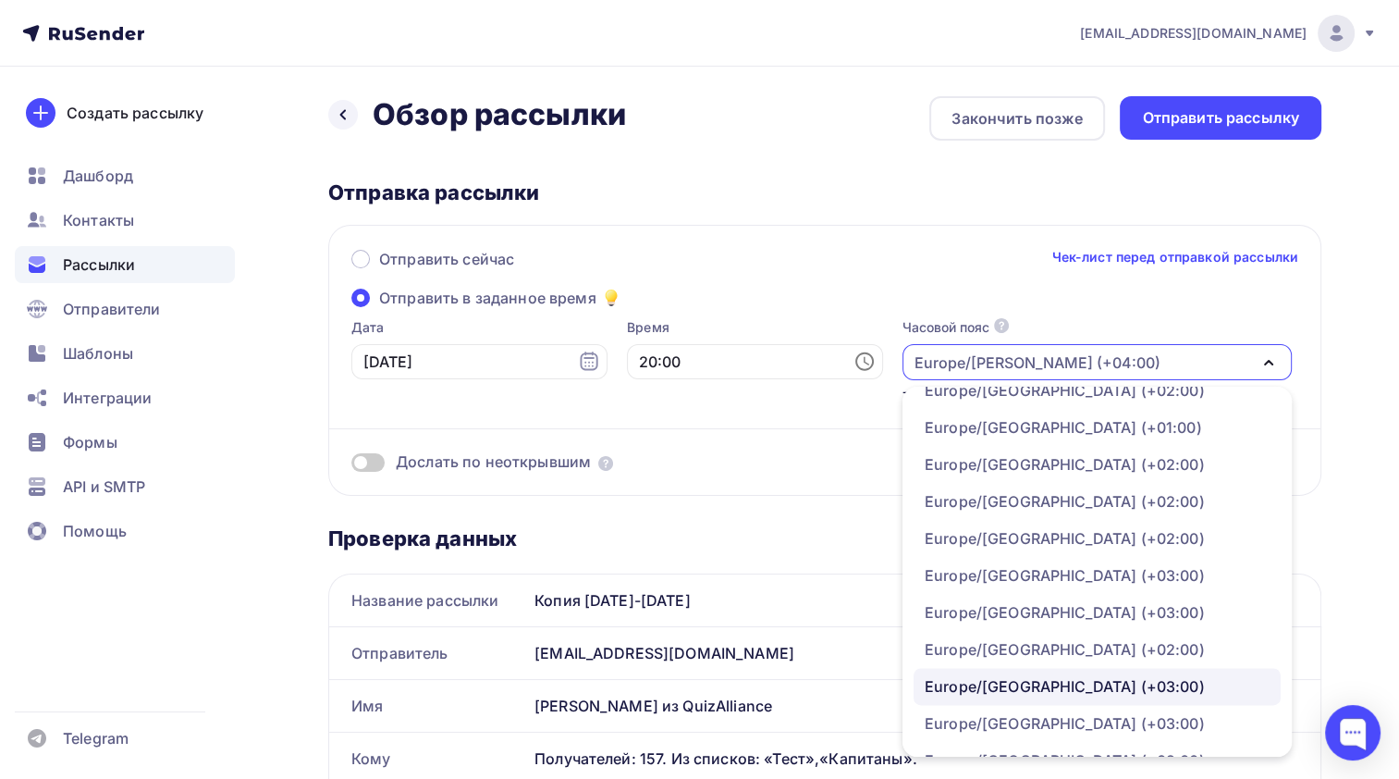
click at [1058, 675] on div "Europe/[GEOGRAPHIC_DATA] (+03:00)" at bounding box center [1097, 686] width 345 height 22
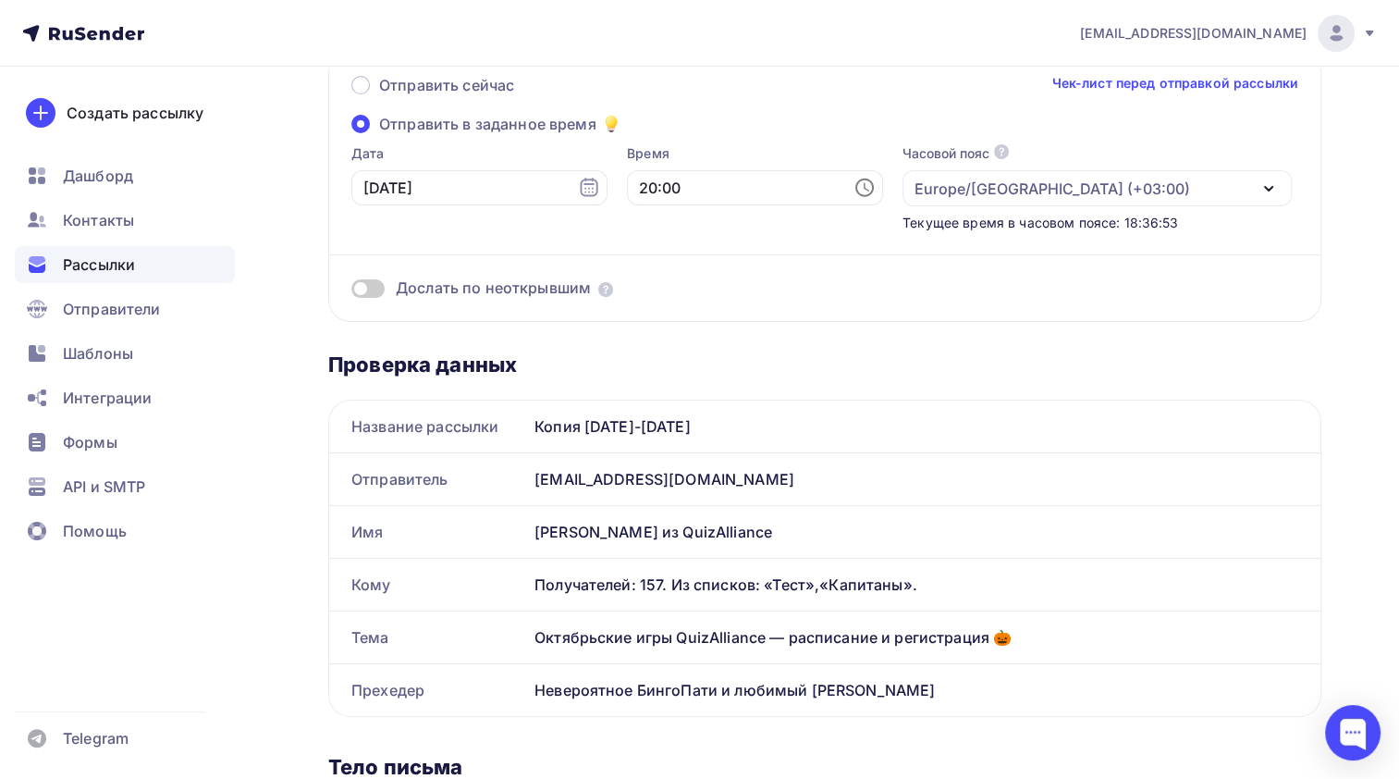
scroll to position [0, 0]
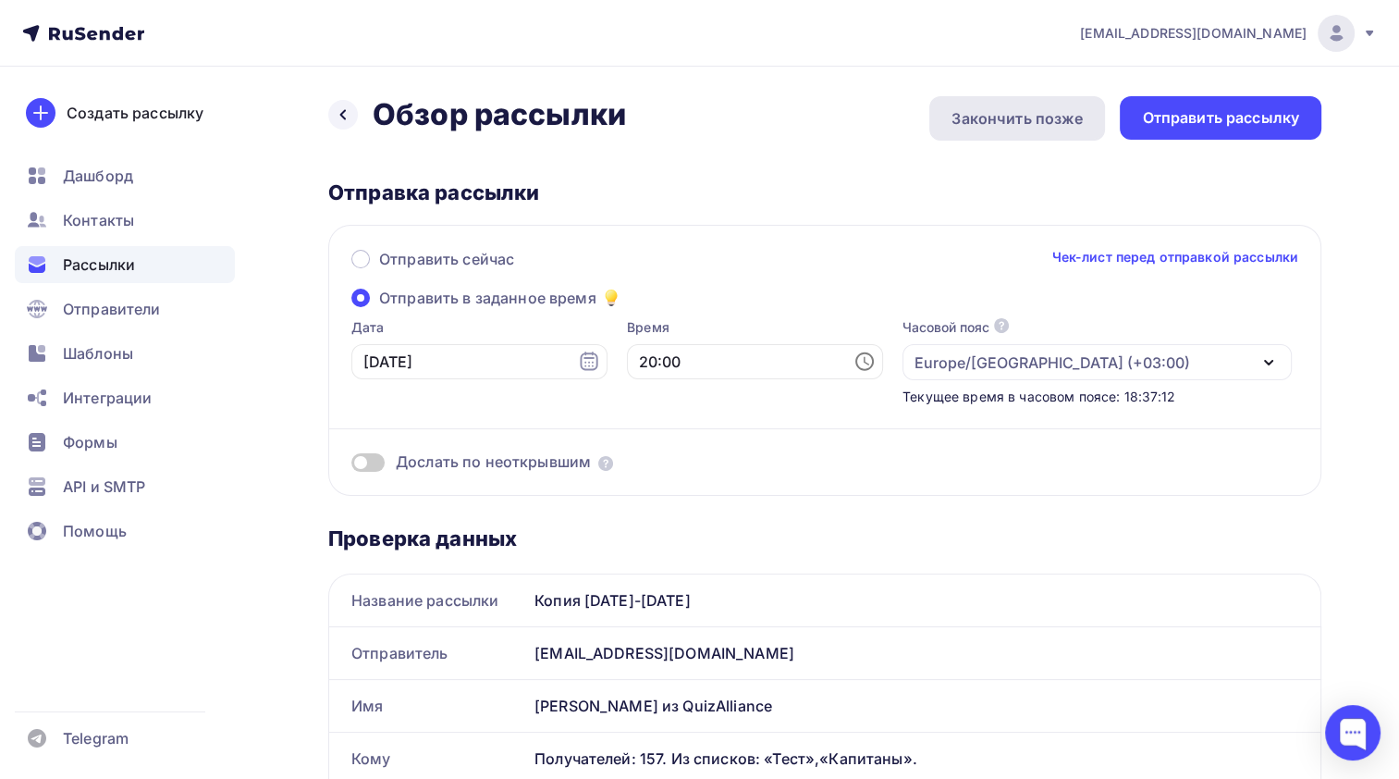
click at [982, 132] on div "Закончить позже" at bounding box center [1017, 118] width 176 height 44
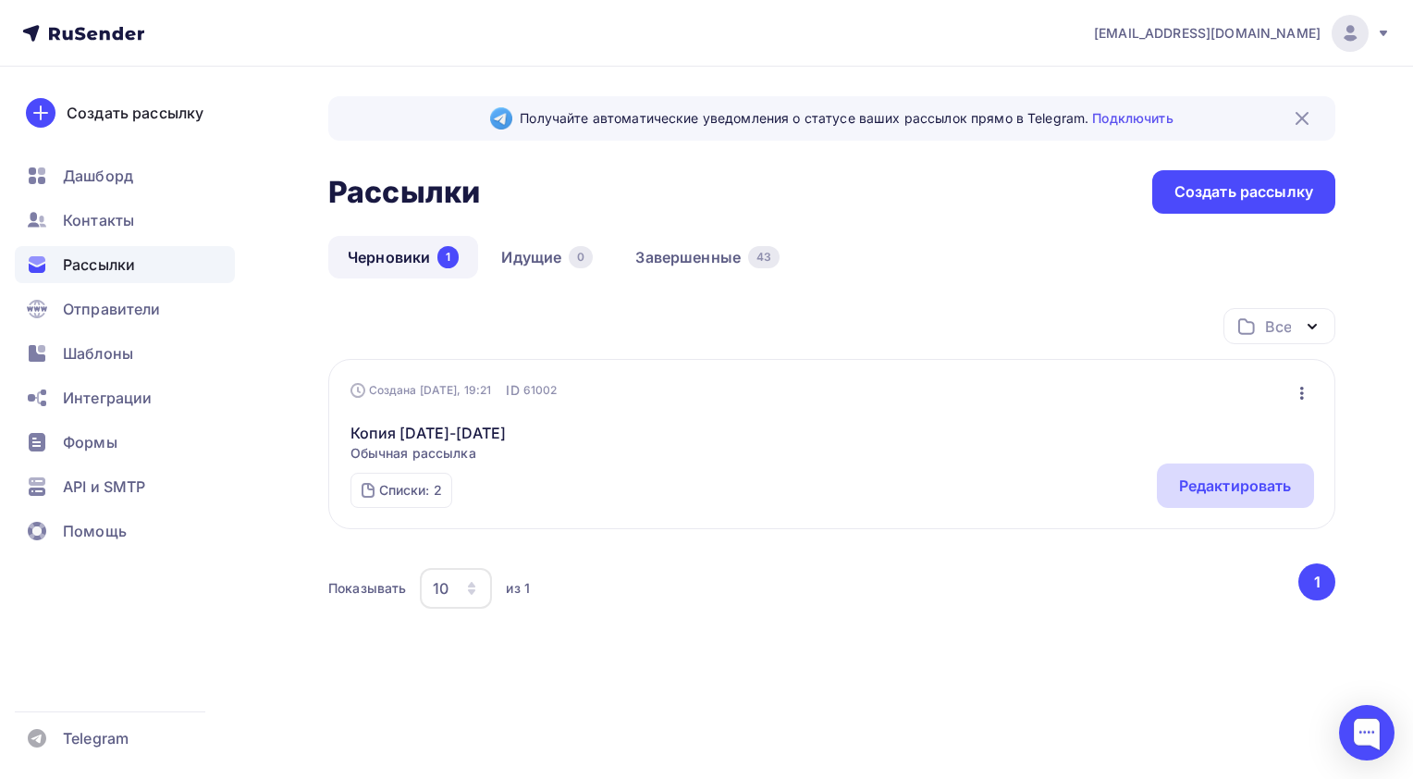
click at [1173, 490] on div "Редактировать" at bounding box center [1235, 485] width 157 height 44
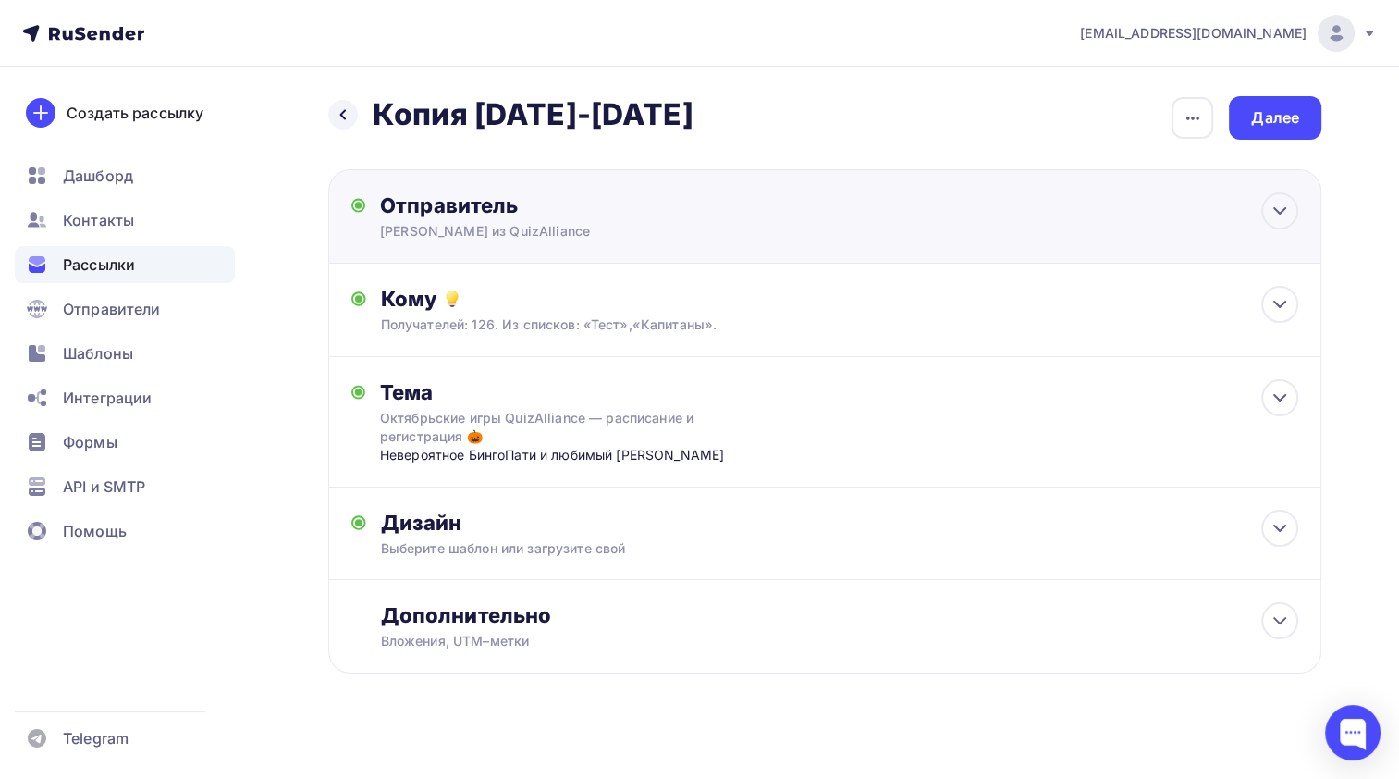
click at [655, 231] on div "[PERSON_NAME] из QuizAlliance" at bounding box center [560, 231] width 361 height 18
type input "[PERSON_NAME] из QuizAlliance"
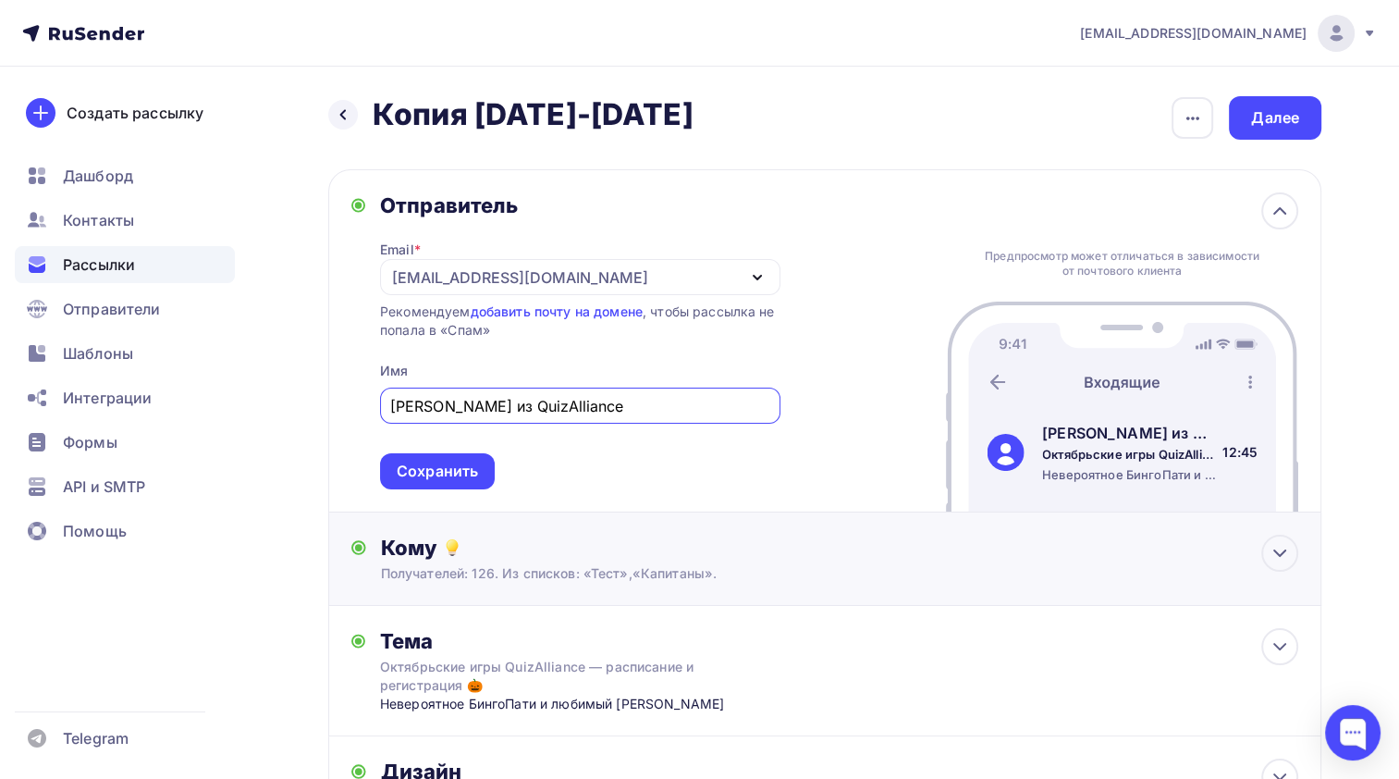
click at [777, 549] on div "Кому" at bounding box center [840, 548] width 918 height 26
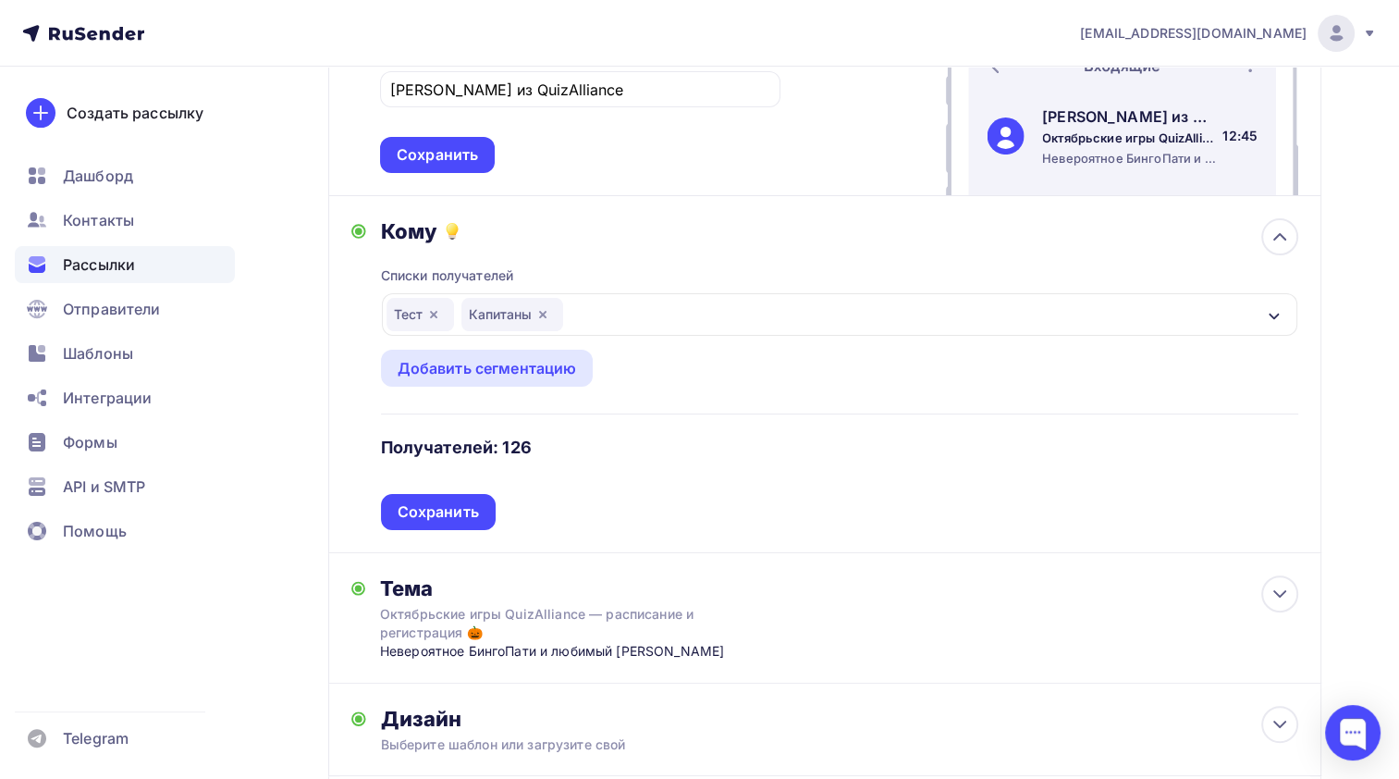
scroll to position [370, 0]
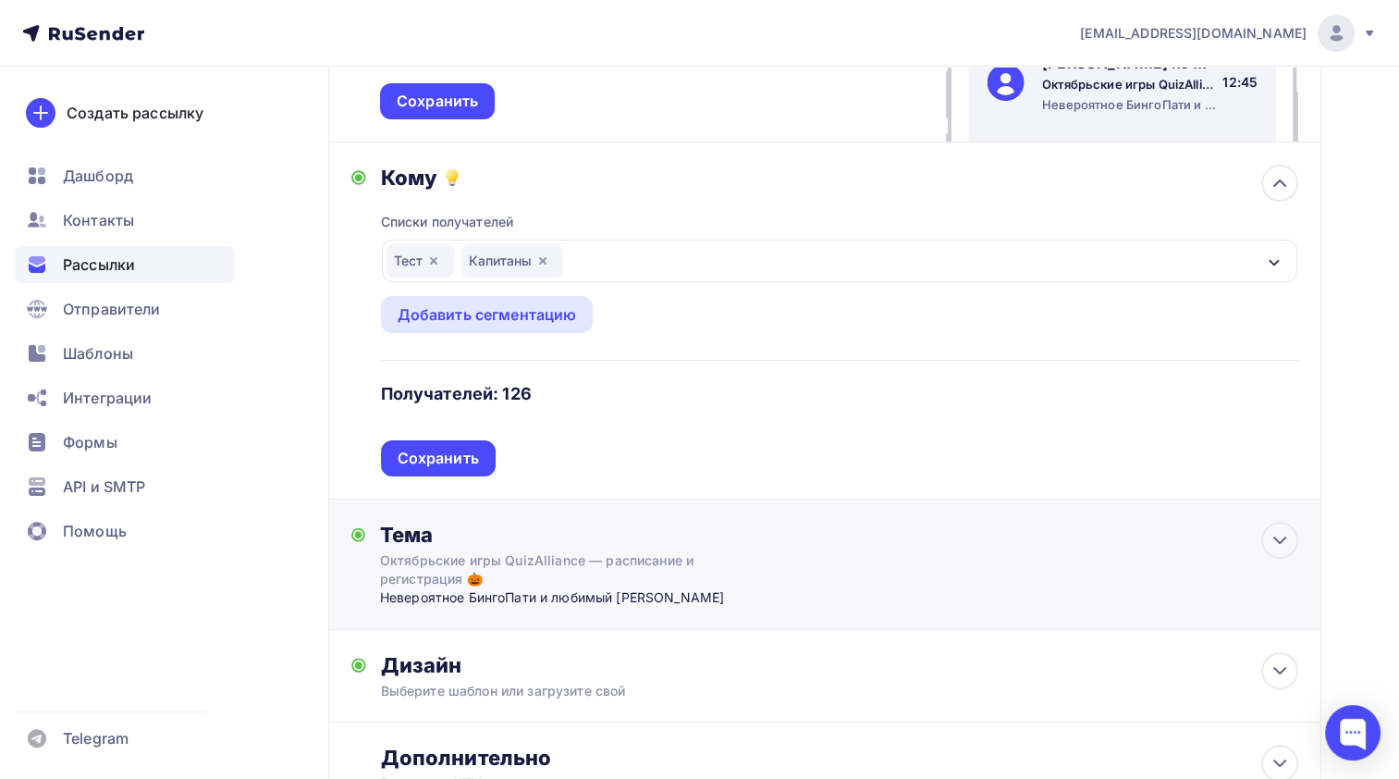
click at [781, 549] on div "Тема Октябрьские игры QuizAlliance — расписание и регистрация 🎃 Невероятное Бин…" at bounding box center [824, 564] width 993 height 130
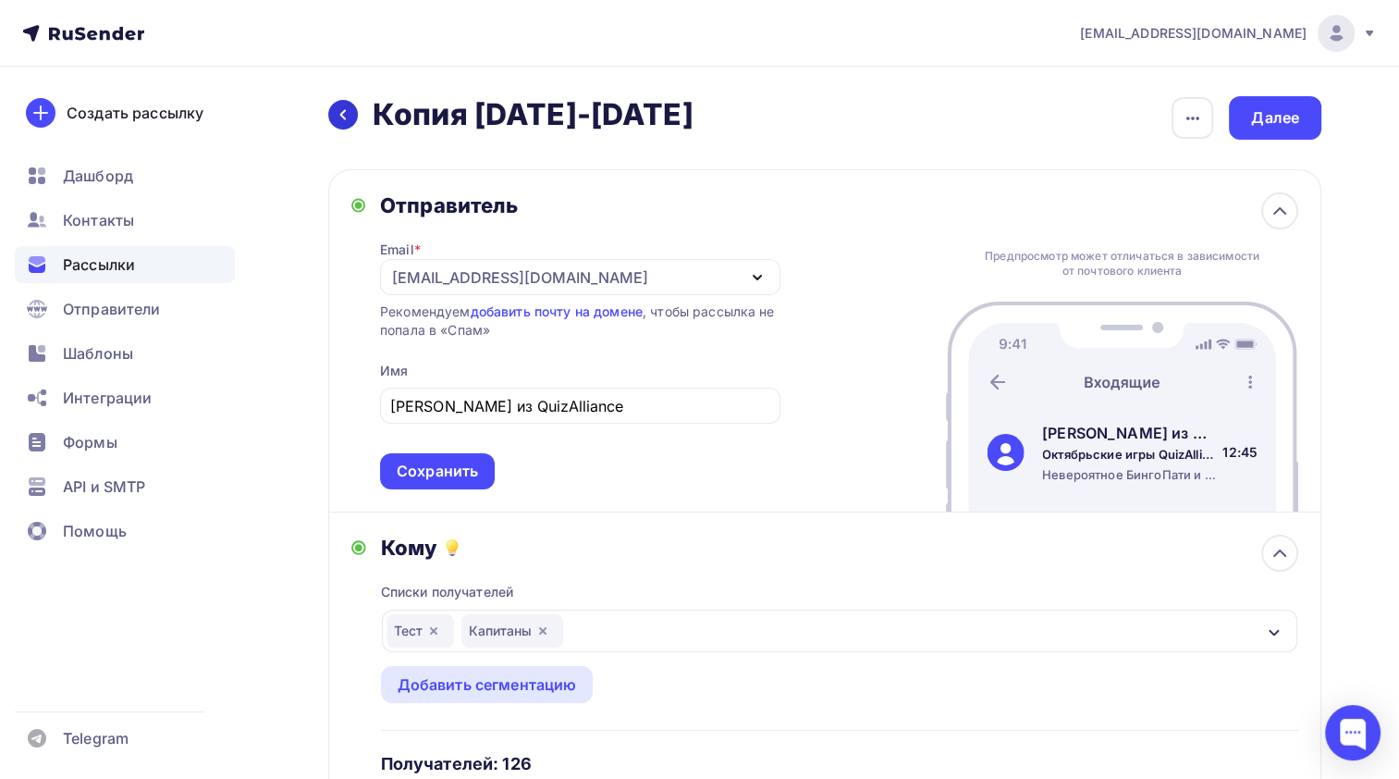
scroll to position [0, 0]
click at [339, 111] on icon at bounding box center [343, 114] width 15 height 15
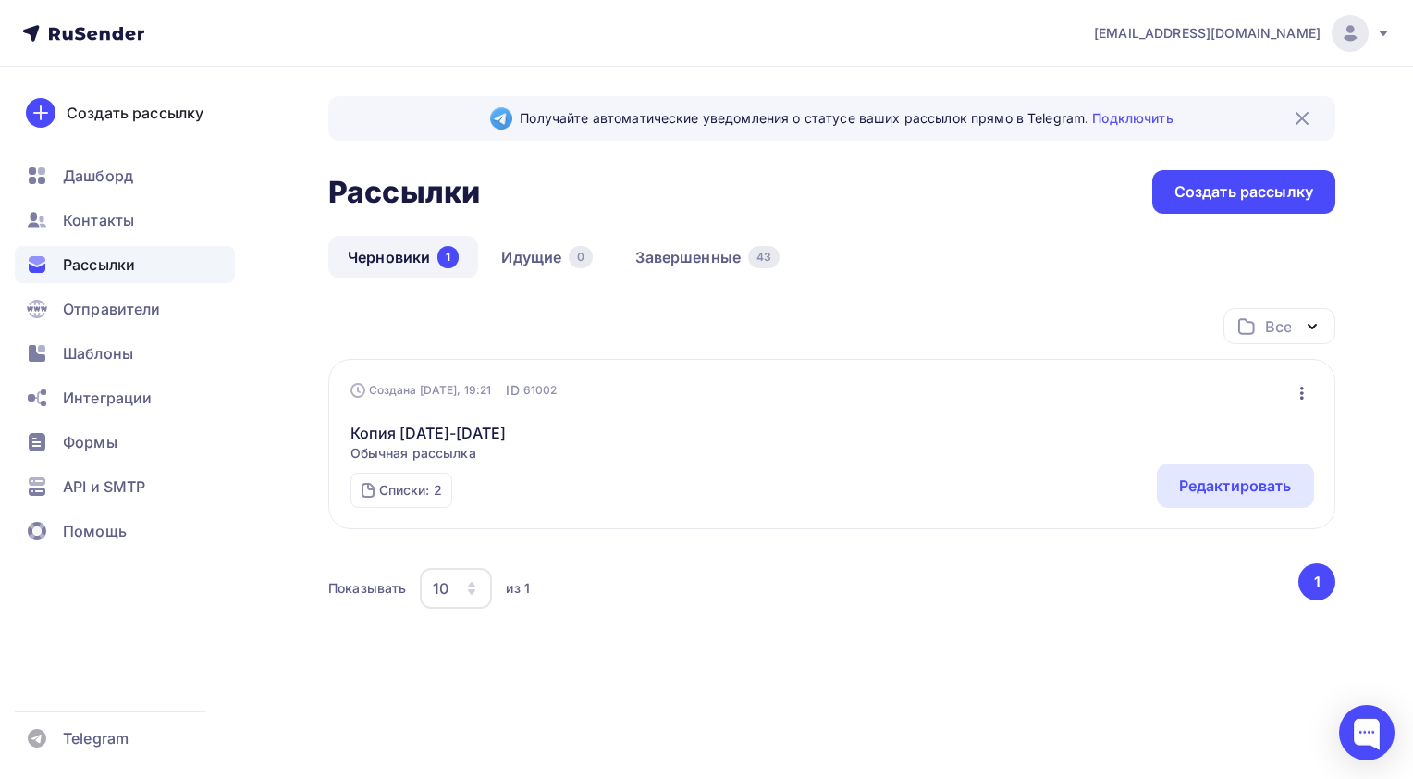
click at [1308, 384] on icon "button" at bounding box center [1302, 393] width 22 height 22
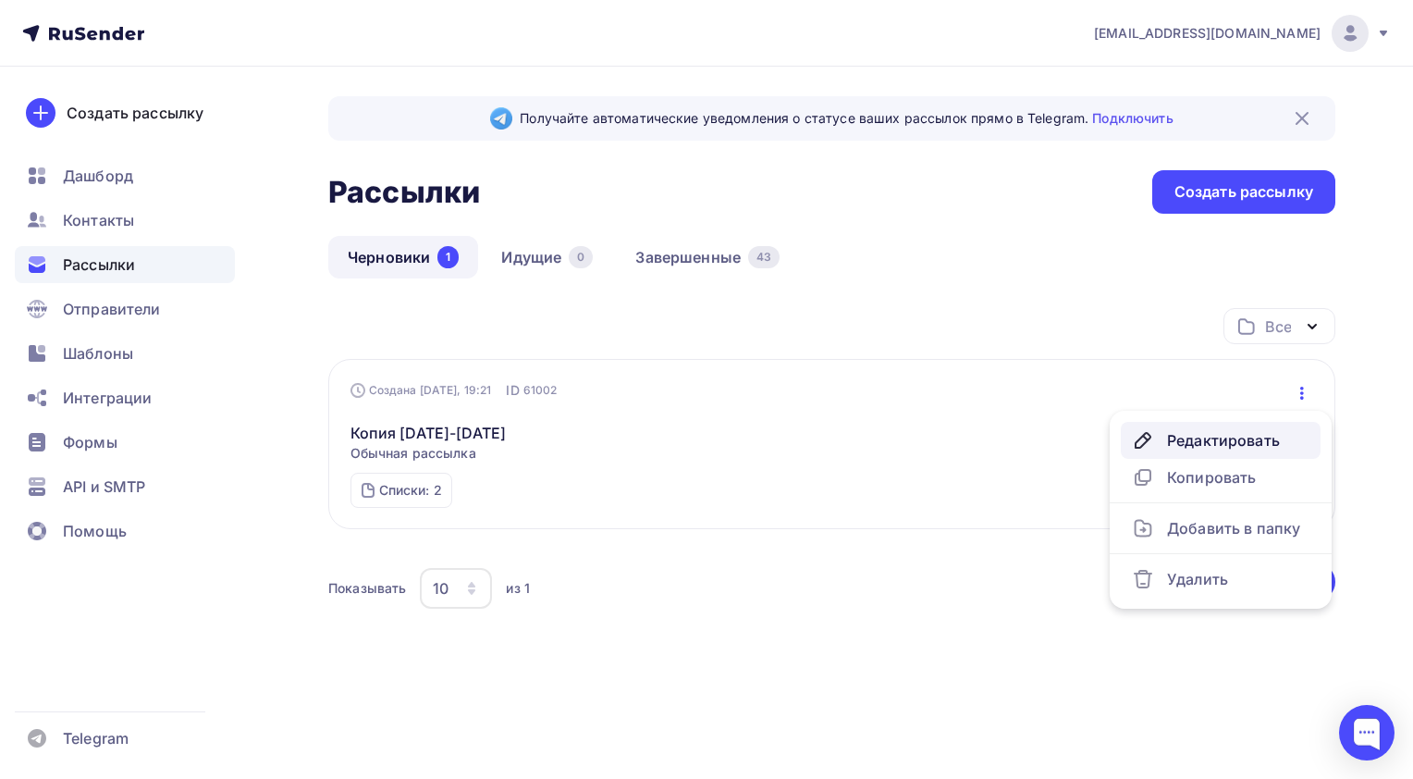
click at [1175, 429] on div "Редактировать" at bounding box center [1221, 440] width 178 height 22
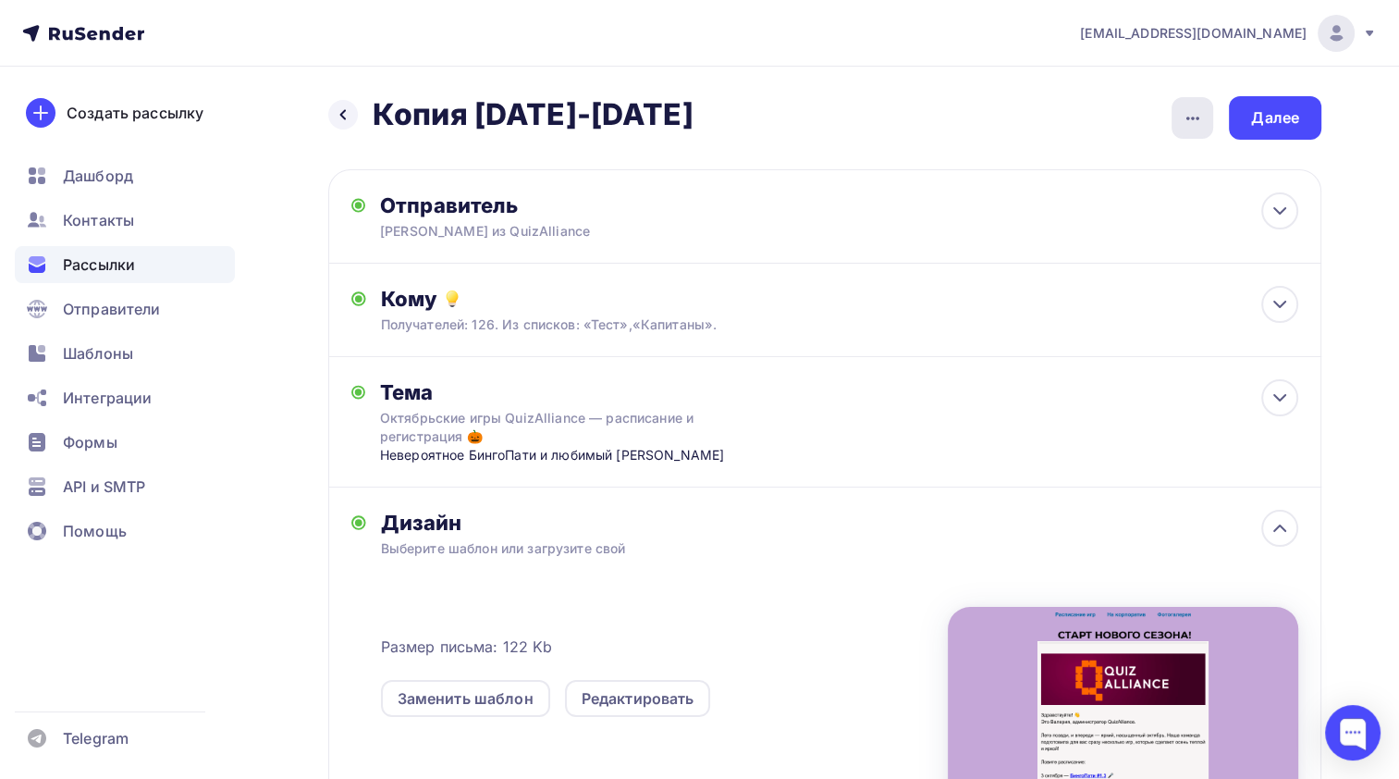
click at [1174, 115] on div "button" at bounding box center [1193, 118] width 42 height 42
click at [979, 103] on div "Назад Копия [DATE]-[DATE] Копия [DATE]-[DATE] Закончить позже Переименовать рас…" at bounding box center [824, 117] width 993 height 43
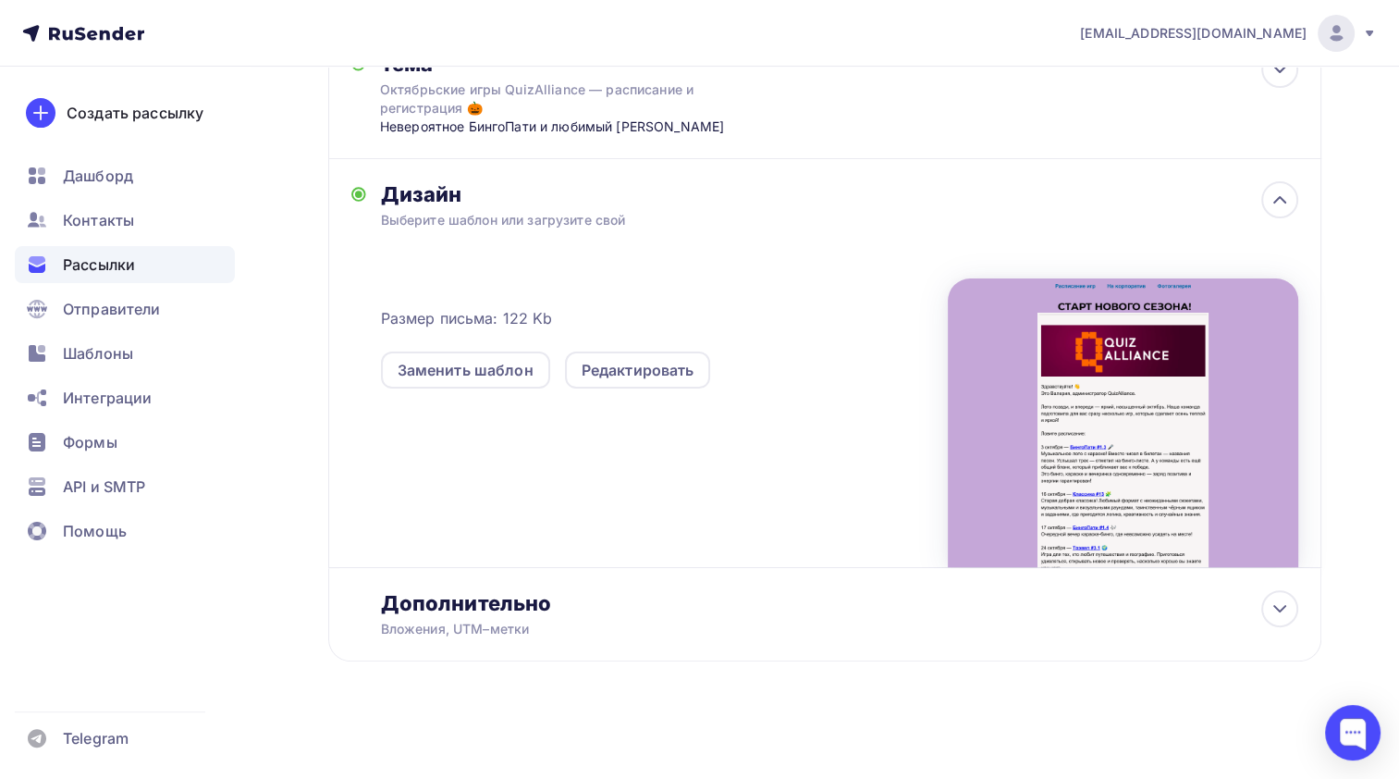
scroll to position [329, 0]
click at [1260, 604] on div "Дополнительно" at bounding box center [840, 602] width 918 height 26
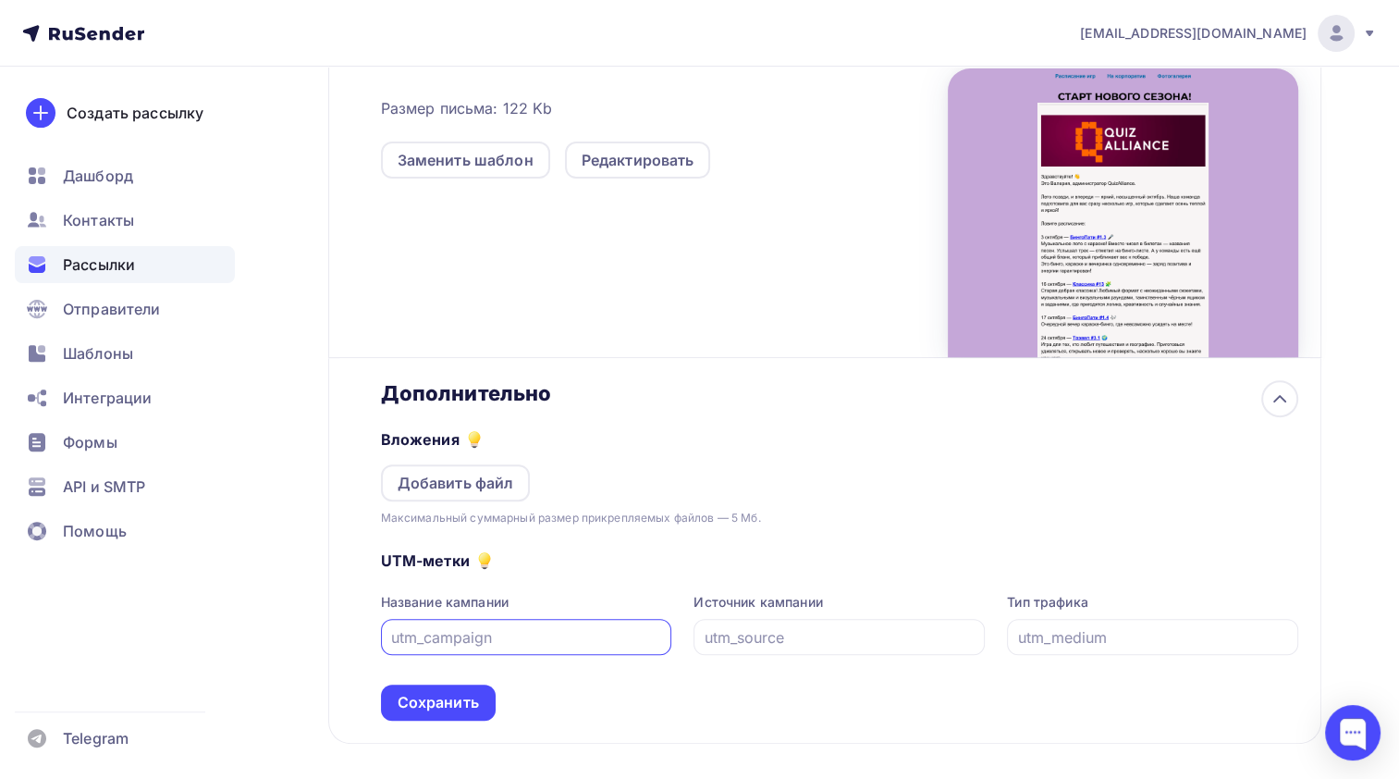
scroll to position [606, 0]
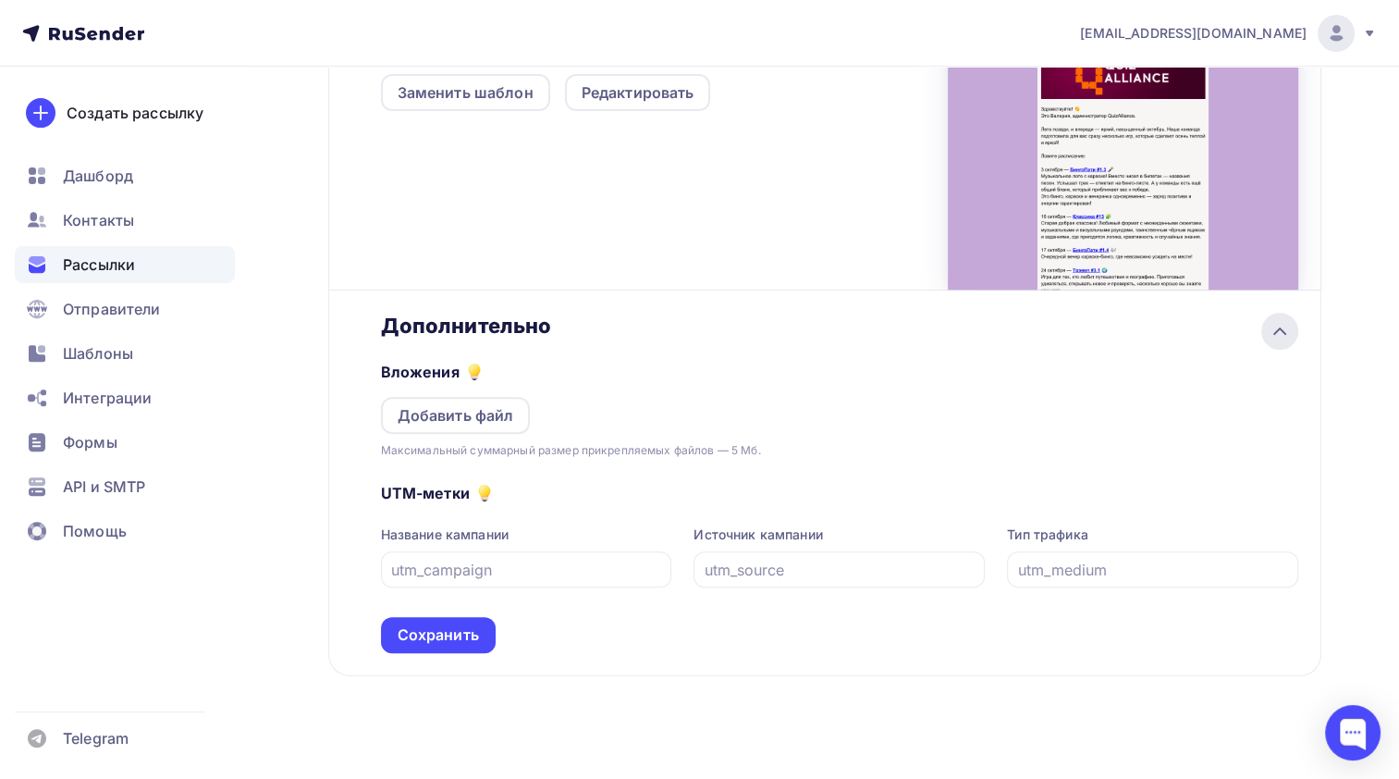
click at [1274, 346] on div at bounding box center [1279, 331] width 37 height 37
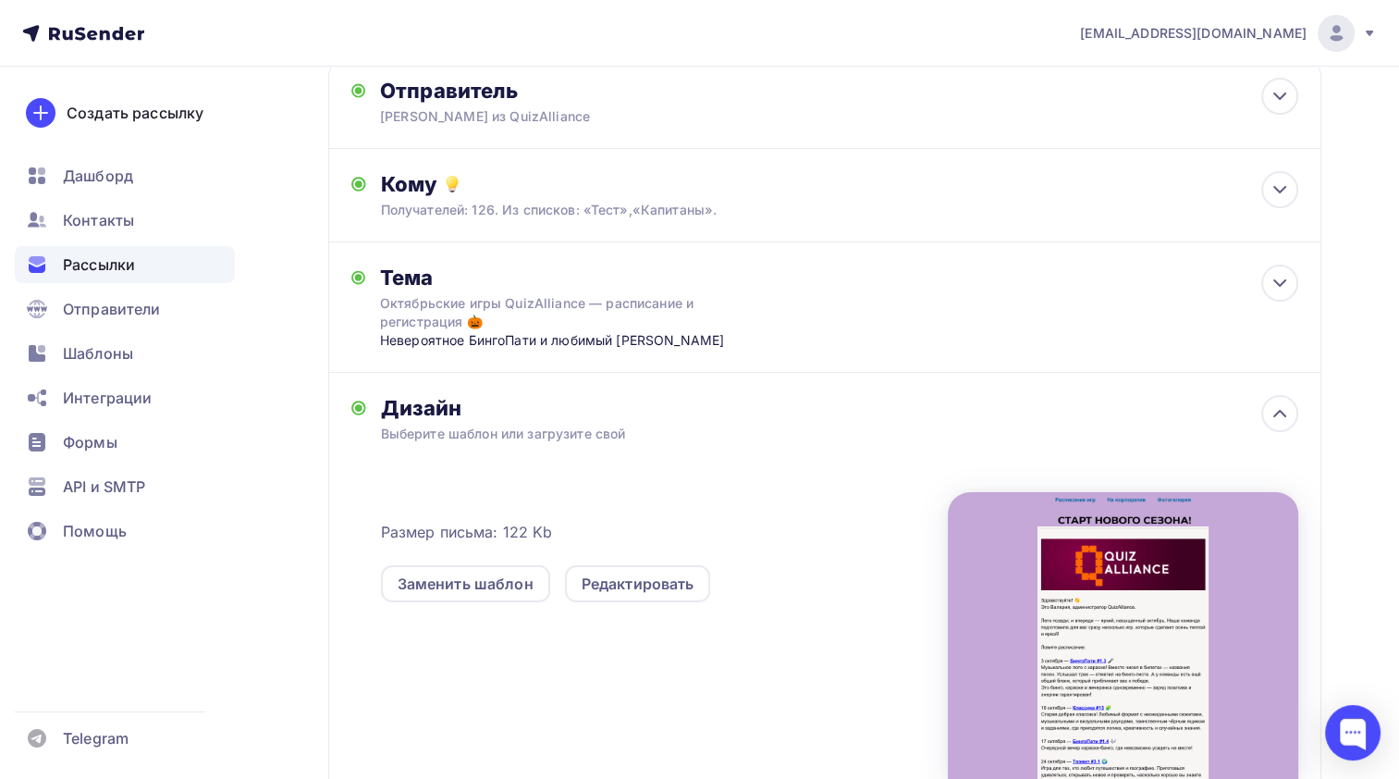
scroll to position [52, 0]
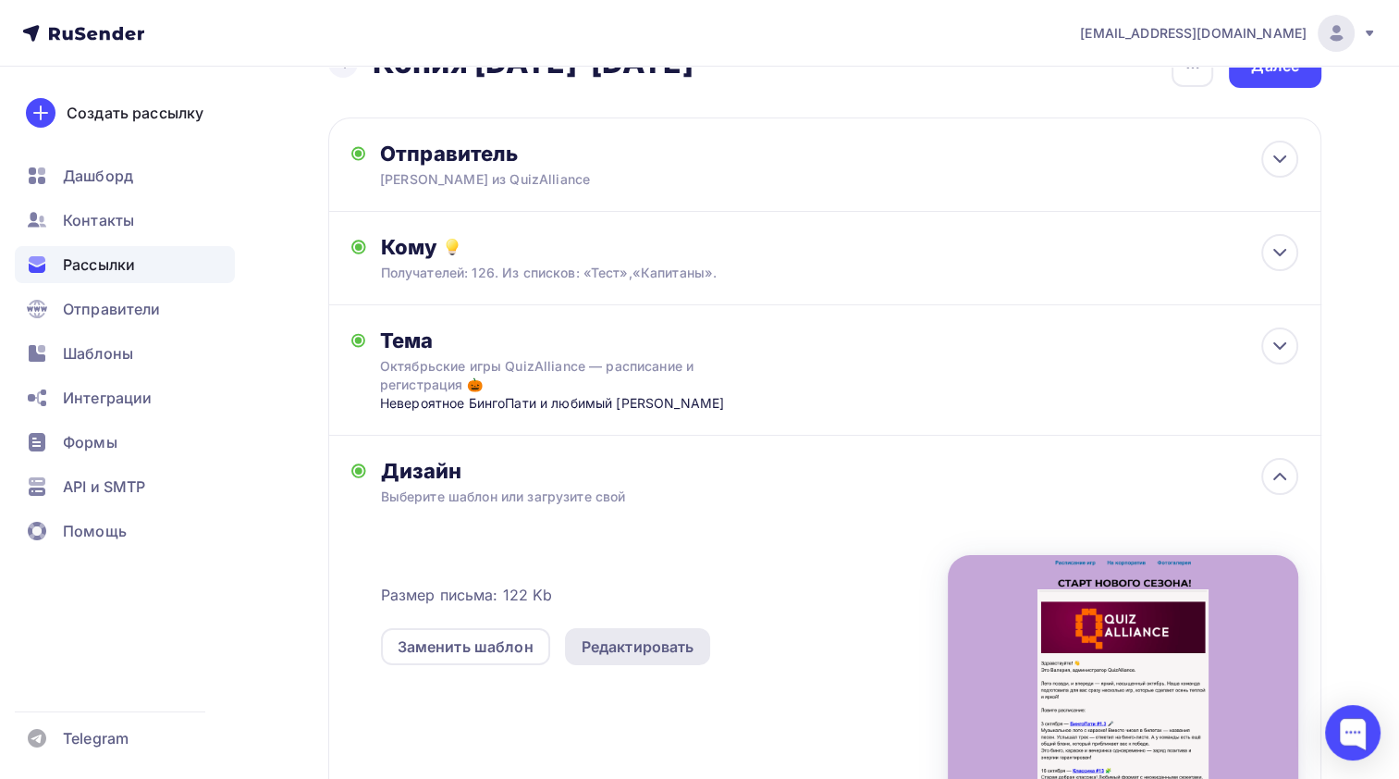
click at [597, 646] on div "Редактировать" at bounding box center [638, 646] width 113 height 22
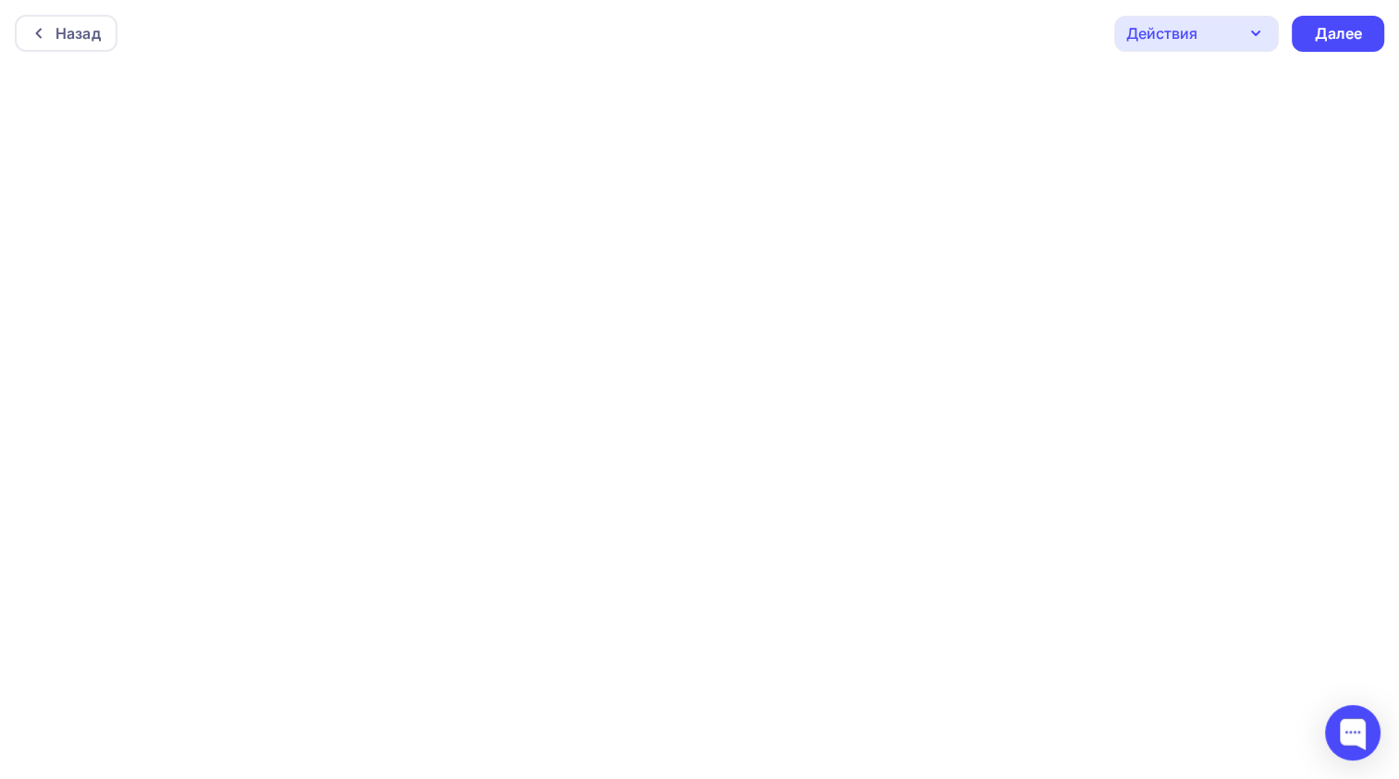
scroll to position [4, 0]
click at [1249, 36] on icon "button" at bounding box center [1256, 29] width 22 height 22
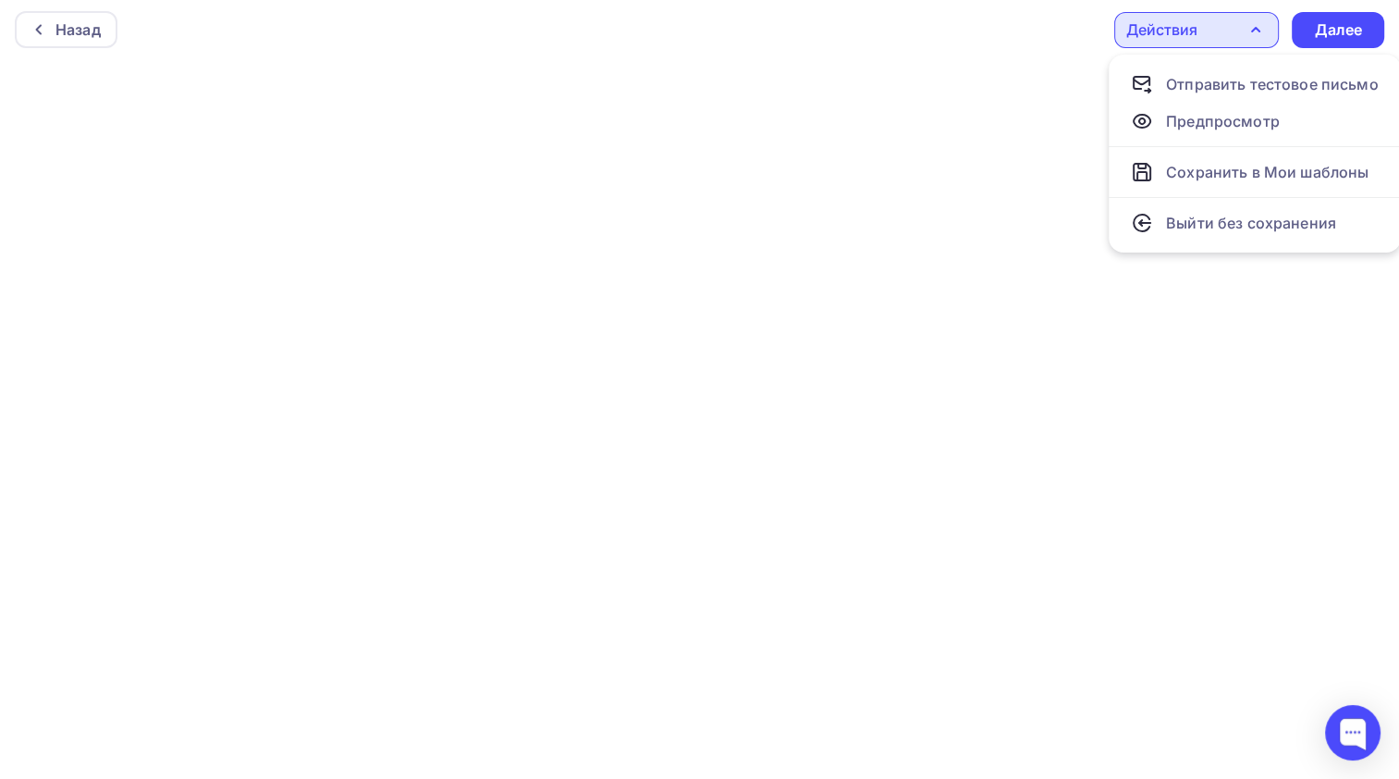
click at [1255, 35] on icon "button" at bounding box center [1256, 29] width 22 height 22
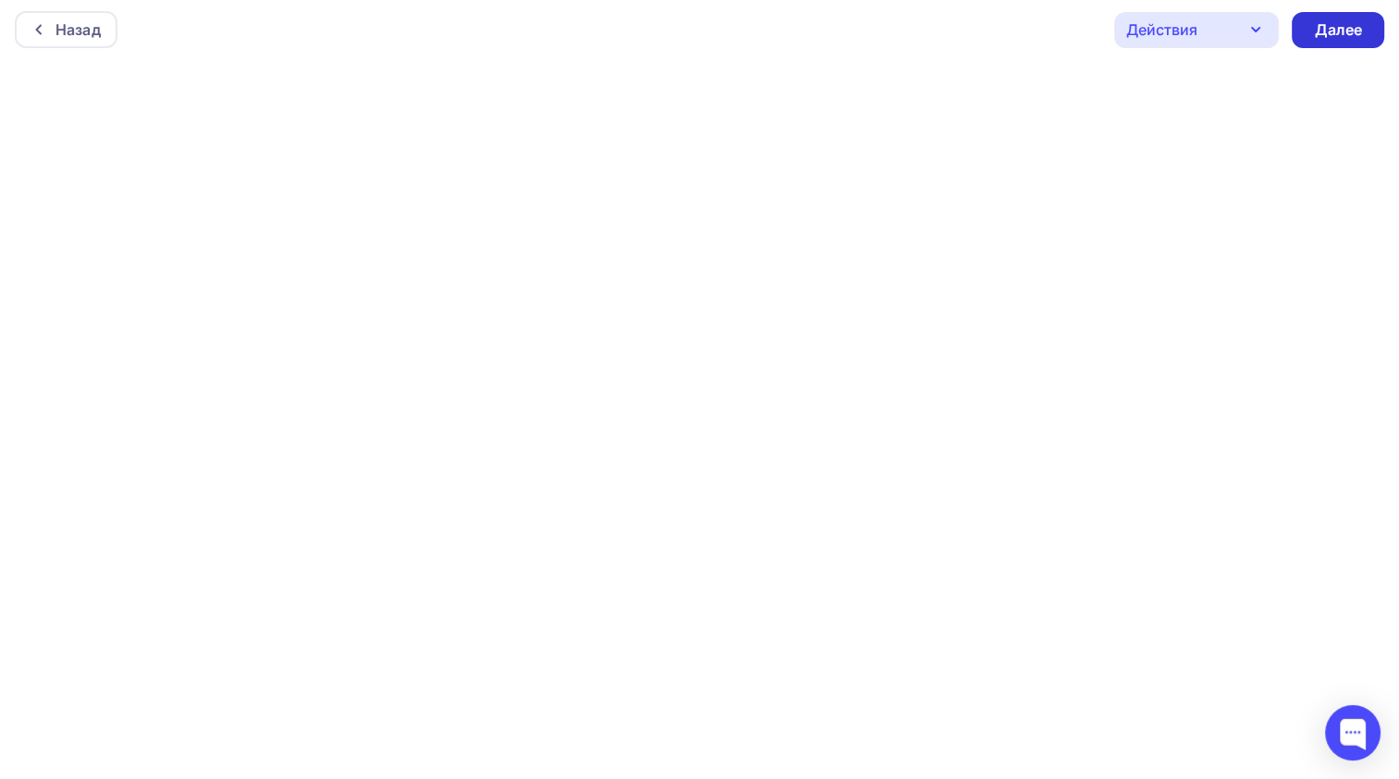
click at [1314, 37] on div "Далее" at bounding box center [1338, 29] width 48 height 21
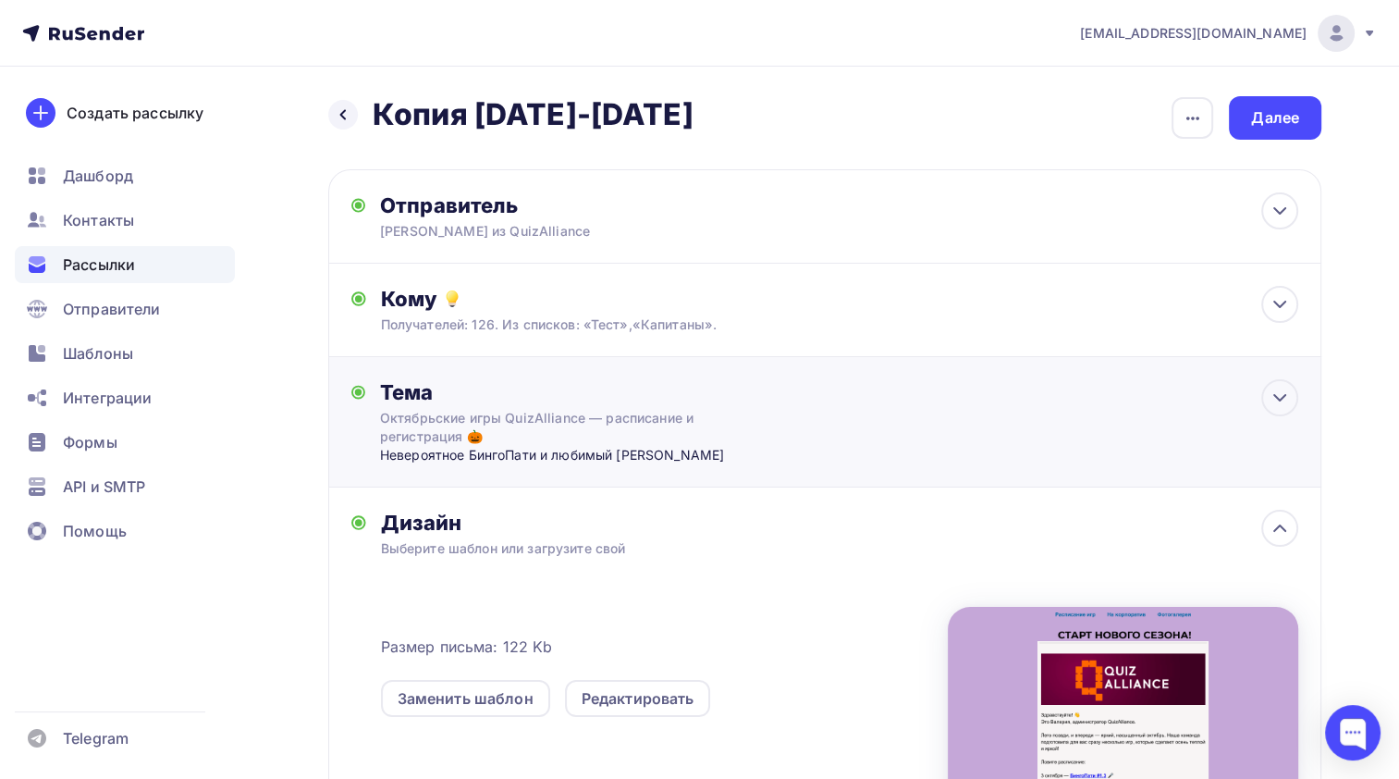
click at [741, 400] on div "Тема" at bounding box center [562, 392] width 365 height 26
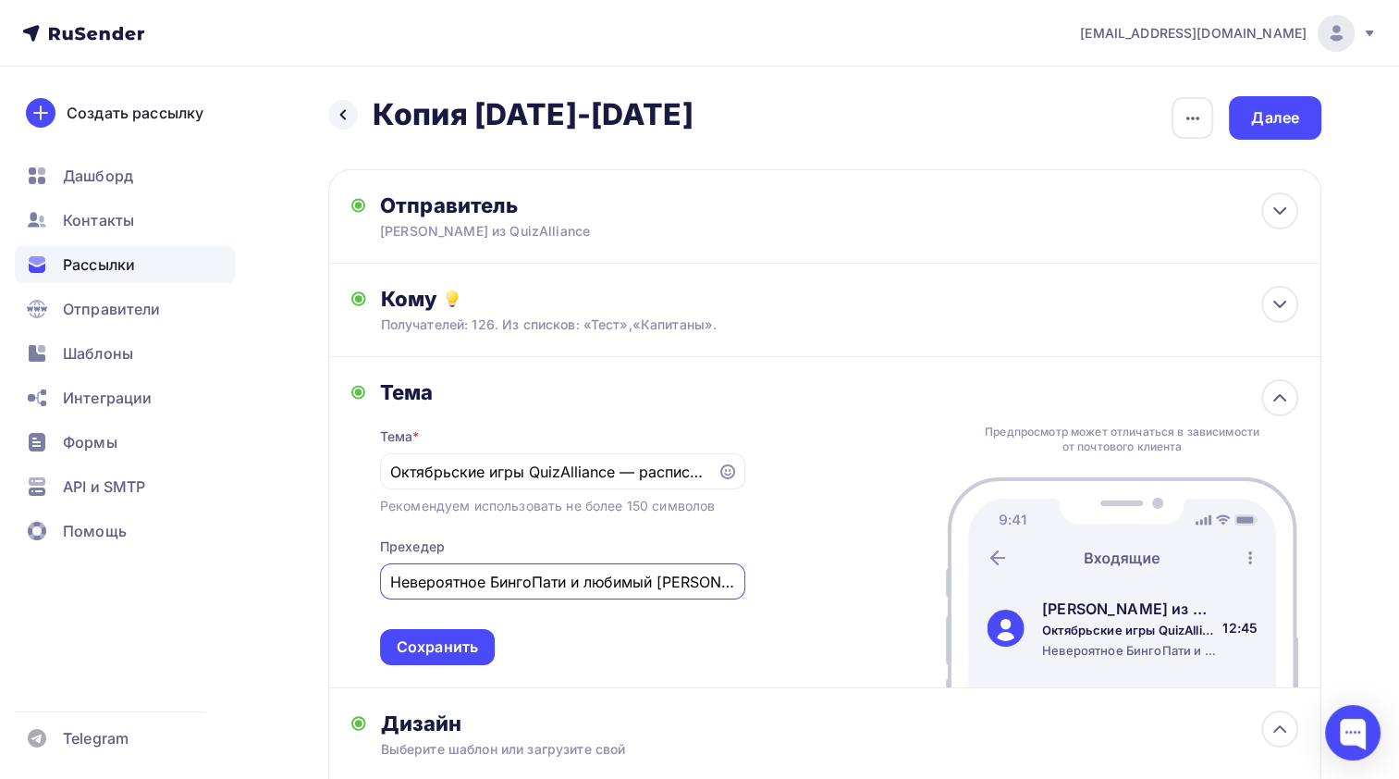
drag, startPoint x: 713, startPoint y: 580, endPoint x: 293, endPoint y: 605, distance: 420.6
click at [295, 606] on div "Назад Копия [DATE]-[DATE] Копия [DATE]-[DATE] Закончить позже Переименовать рас…" at bounding box center [699, 688] width 1399 height 1243
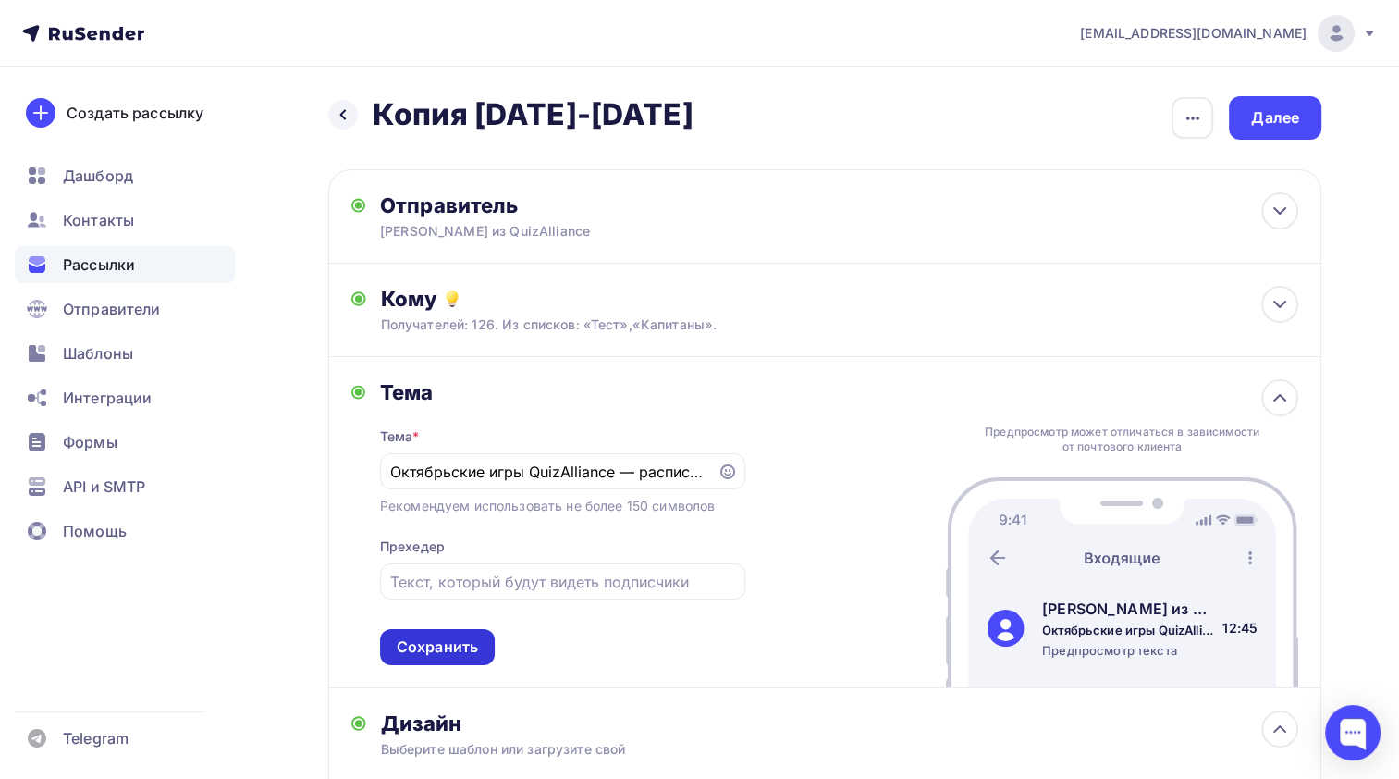
click at [449, 653] on div "Сохранить" at bounding box center [437, 646] width 81 height 21
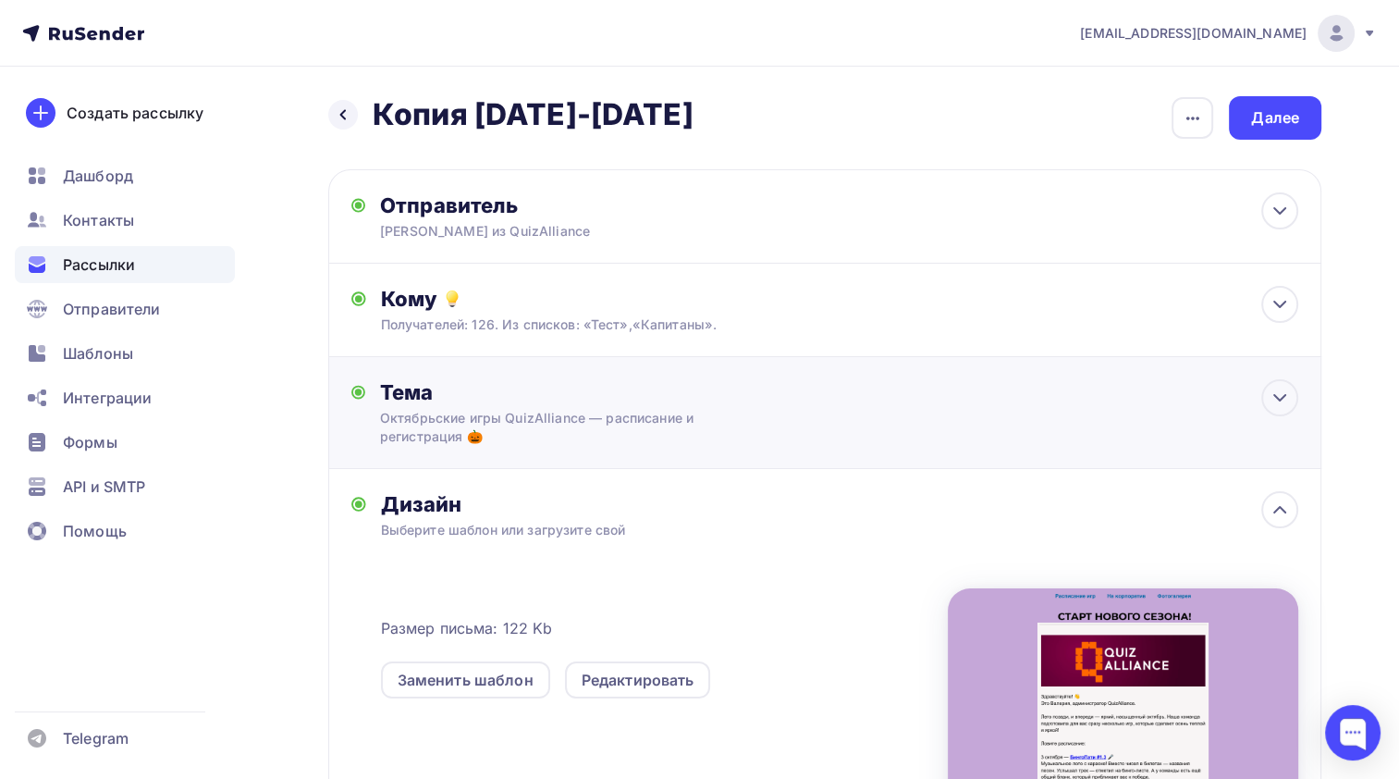
click at [821, 422] on div "Тема Октябрьские игры QuizAlliance — расписание и регистрация 🎃 Тема * Октябрьс…" at bounding box center [824, 413] width 993 height 112
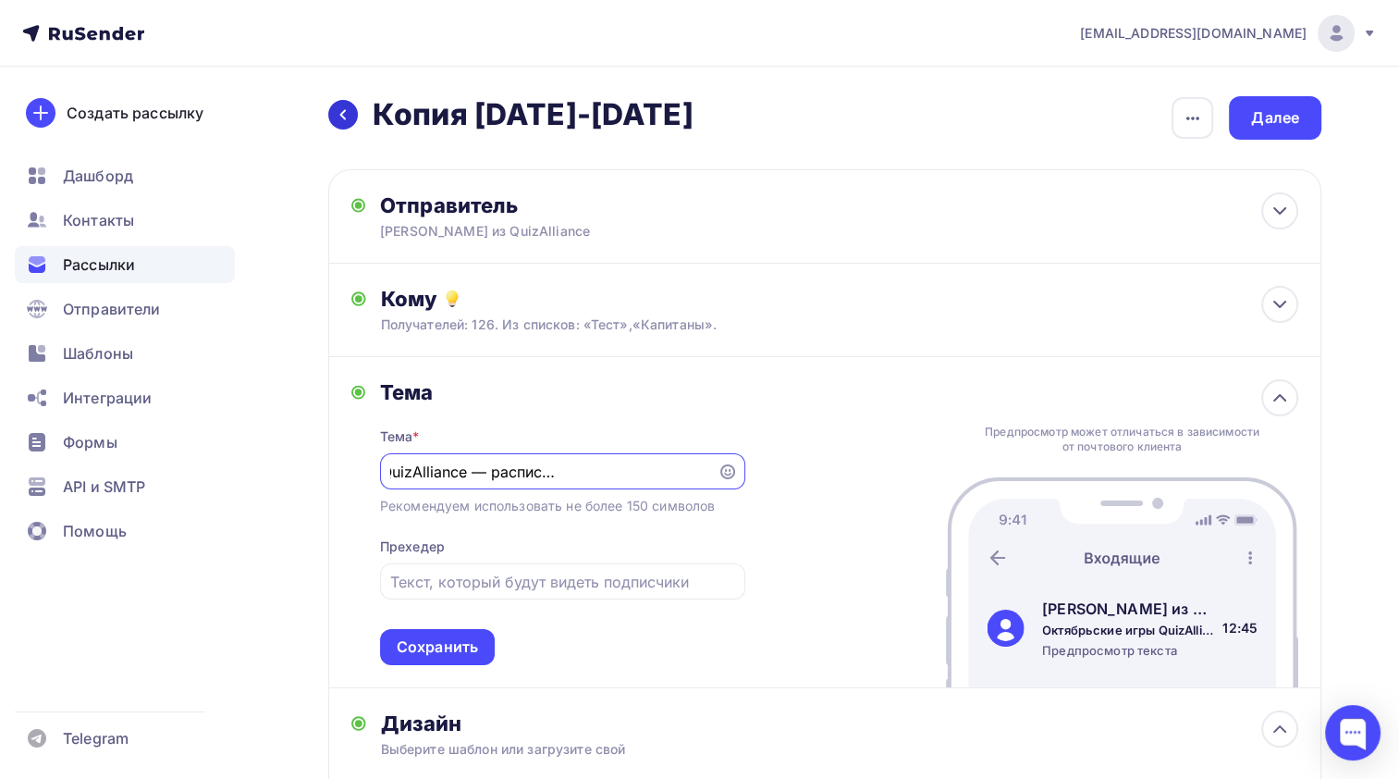
click at [340, 113] on icon at bounding box center [343, 114] width 15 height 15
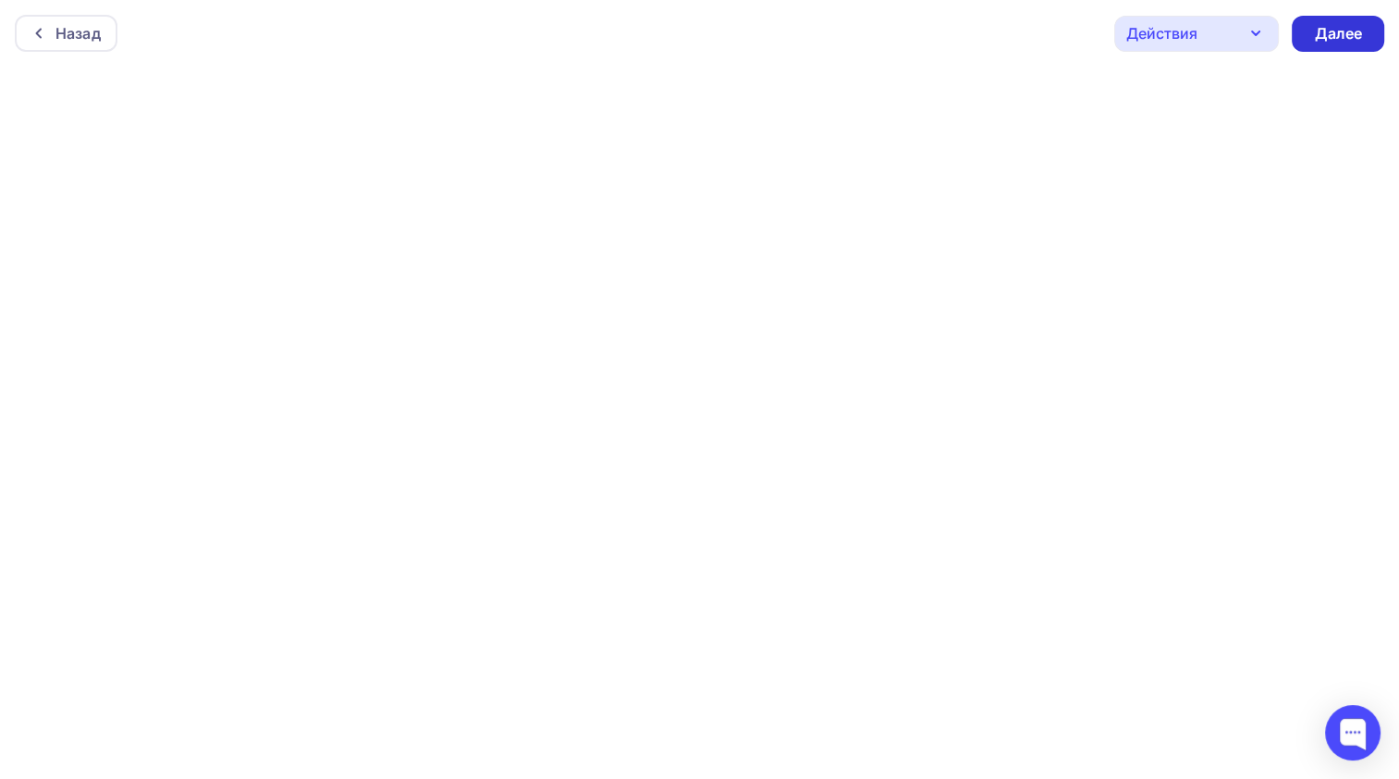
click at [1335, 34] on div "Далее" at bounding box center [1338, 33] width 48 height 21
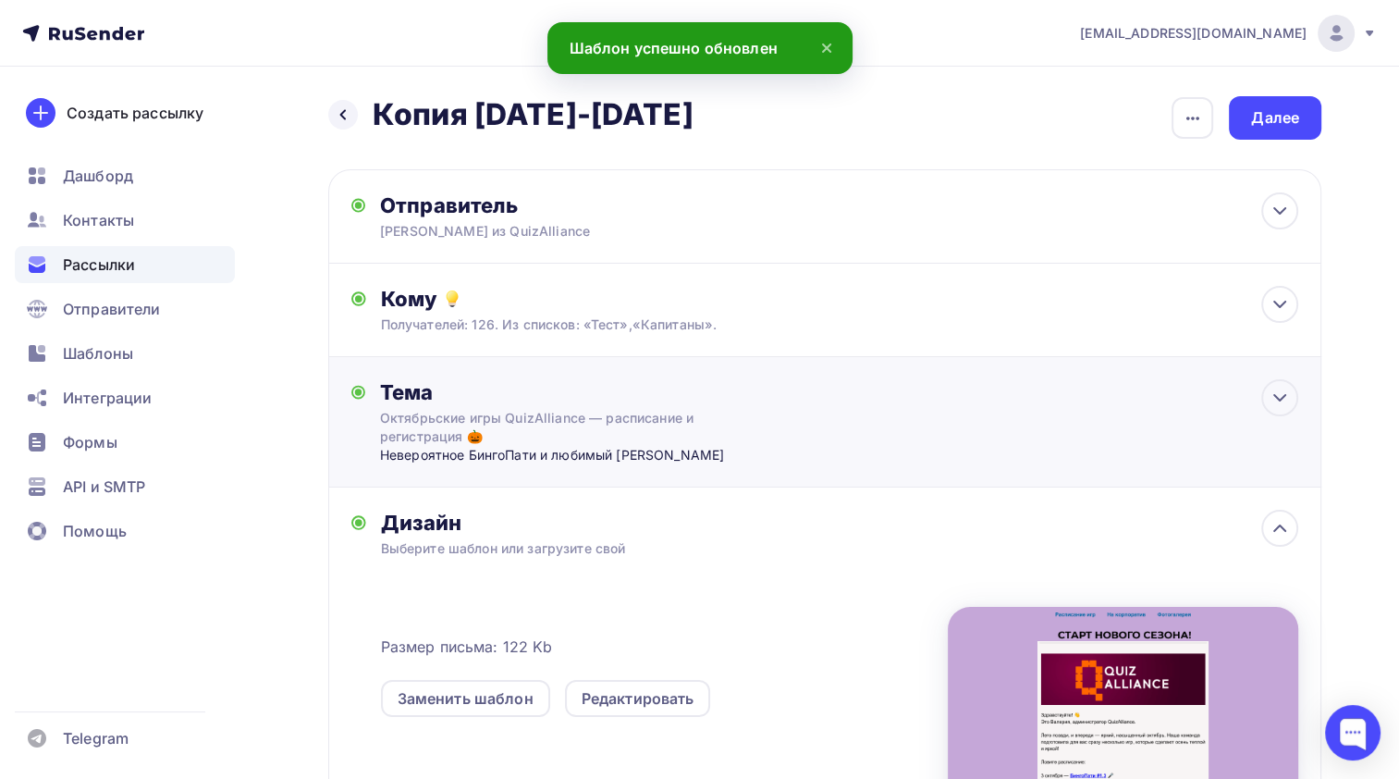
click at [824, 400] on div "Тема Октябрьские игры QuizAlliance — расписание и регистрация 🎃 Невероятное Бин…" at bounding box center [824, 422] width 993 height 130
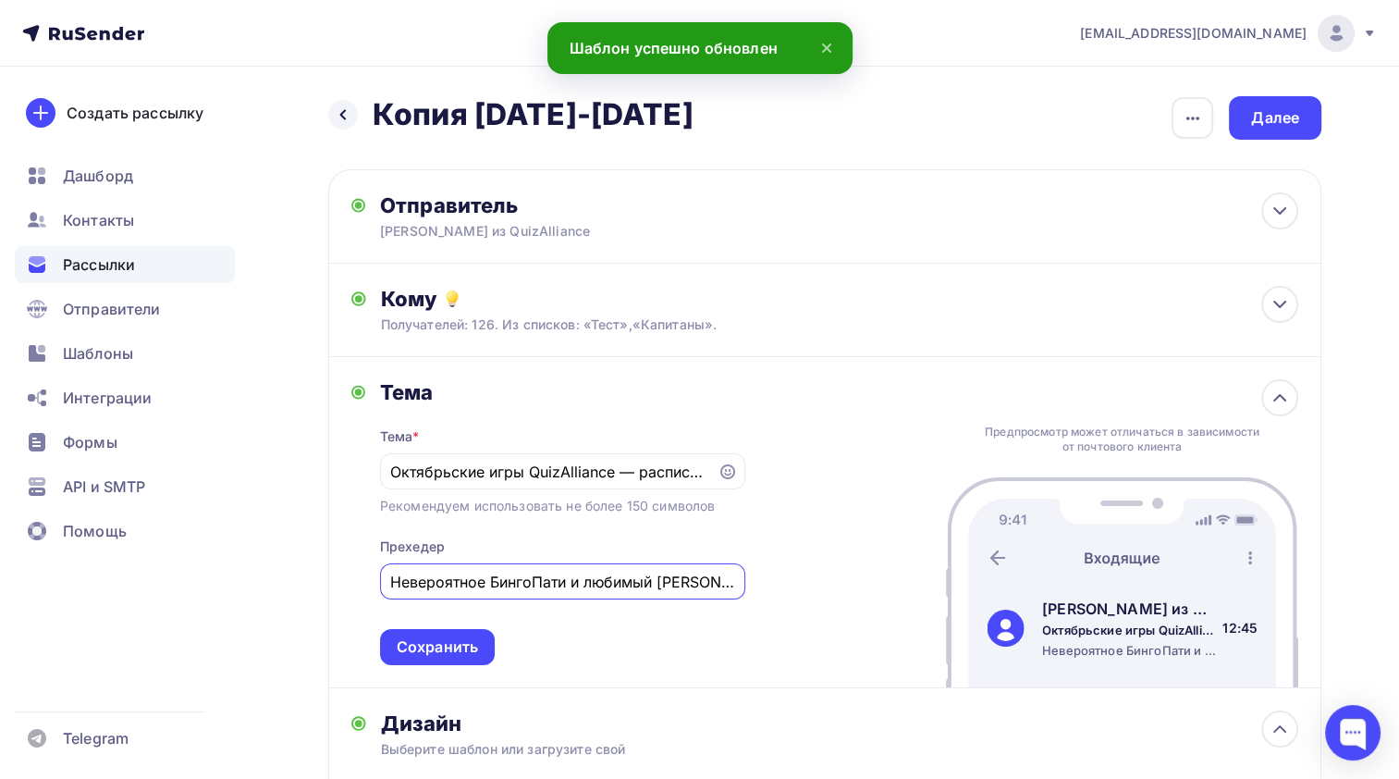
drag, startPoint x: 705, startPoint y: 575, endPoint x: 333, endPoint y: 556, distance: 372.3
click at [340, 557] on div "Тема Тема * Октябрьские игры QuizAlliance — расписание и регистрация 🎃 Рекоменд…" at bounding box center [824, 522] width 993 height 331
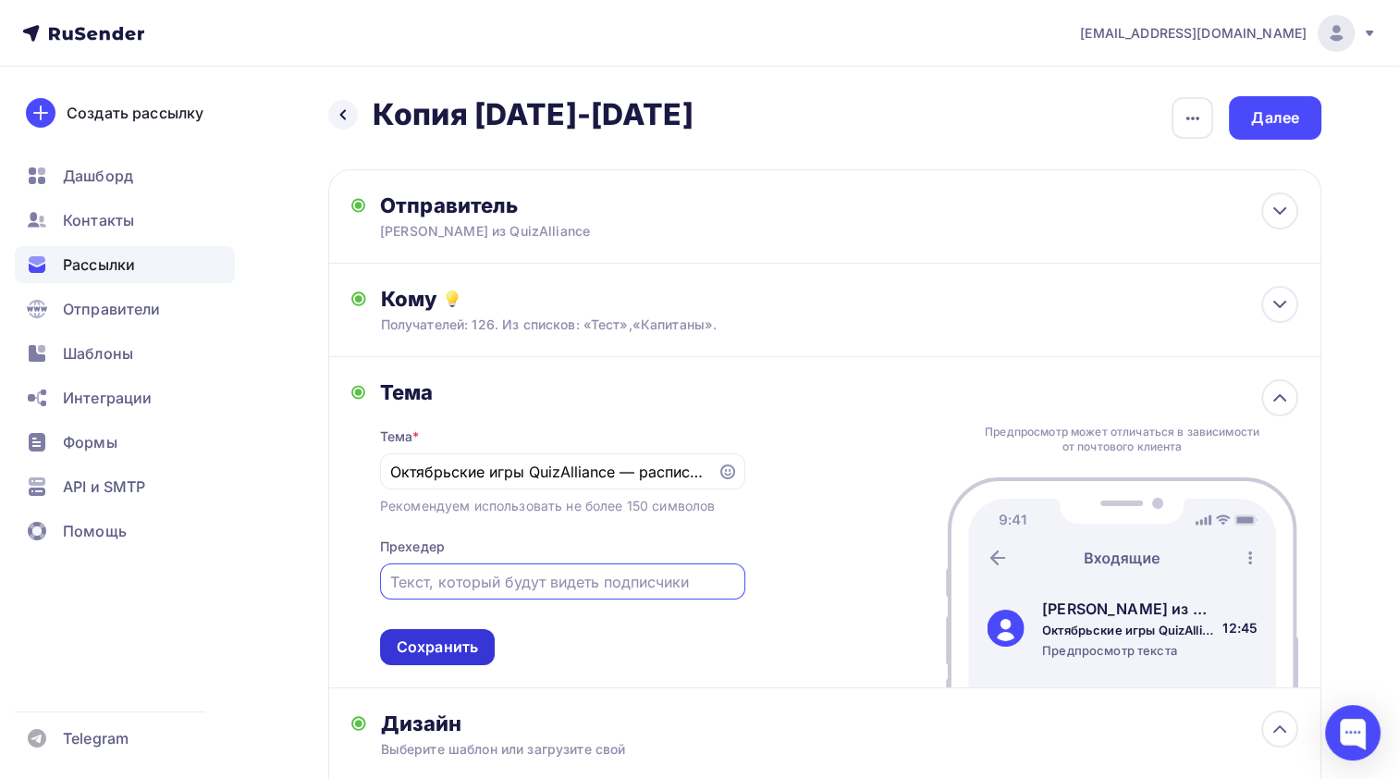
click at [438, 660] on div "Сохранить" at bounding box center [437, 647] width 115 height 36
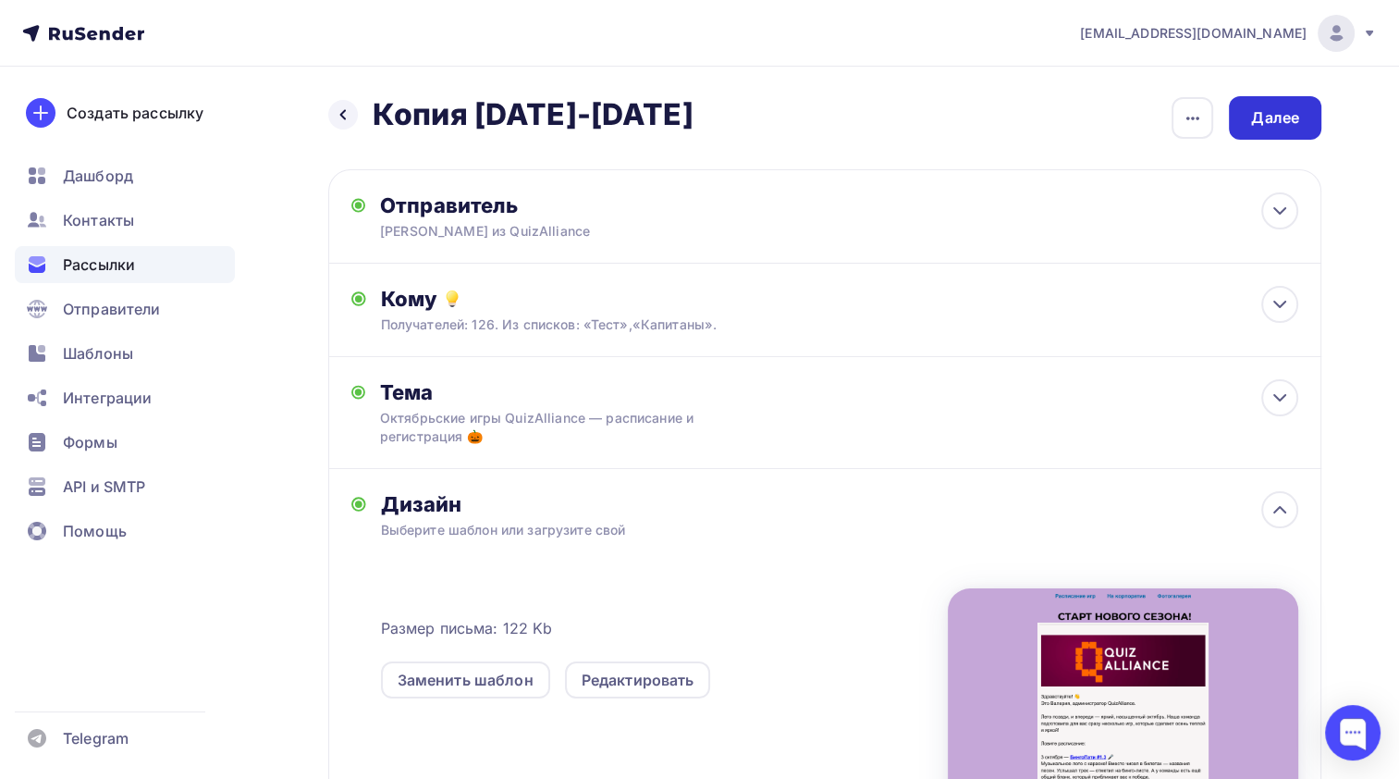
click at [1271, 113] on div "Далее" at bounding box center [1275, 117] width 48 height 21
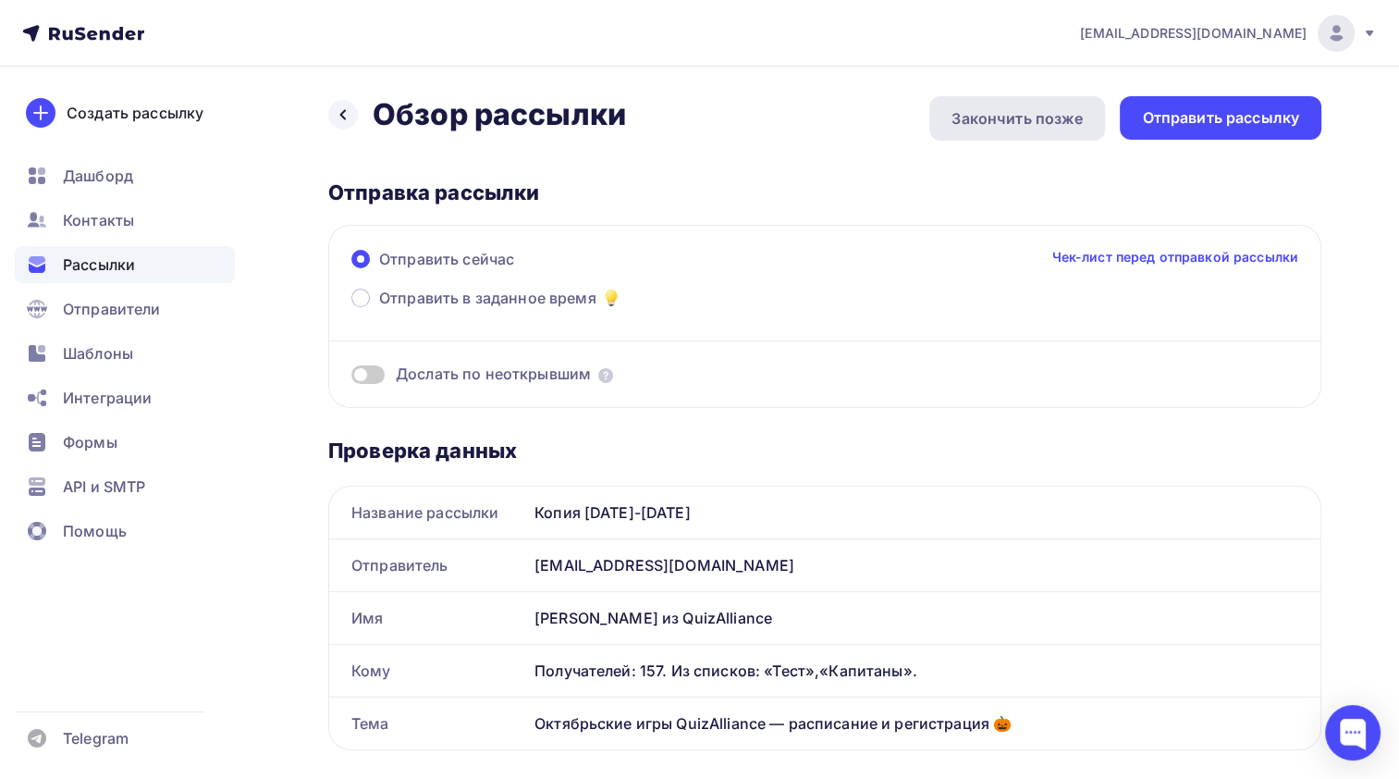
click at [999, 134] on div "Закончить позже" at bounding box center [1017, 118] width 176 height 44
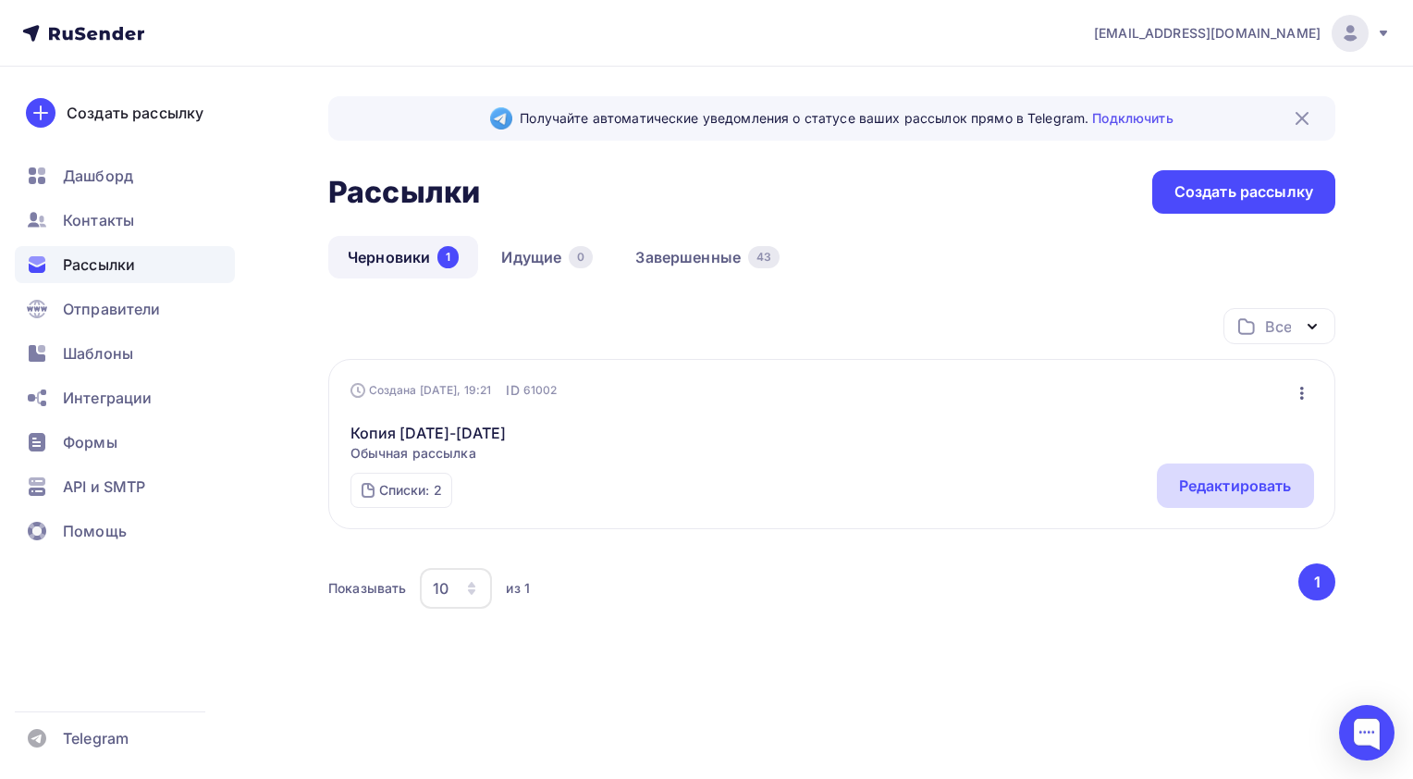
click at [1252, 492] on div "Редактировать" at bounding box center [1235, 485] width 113 height 22
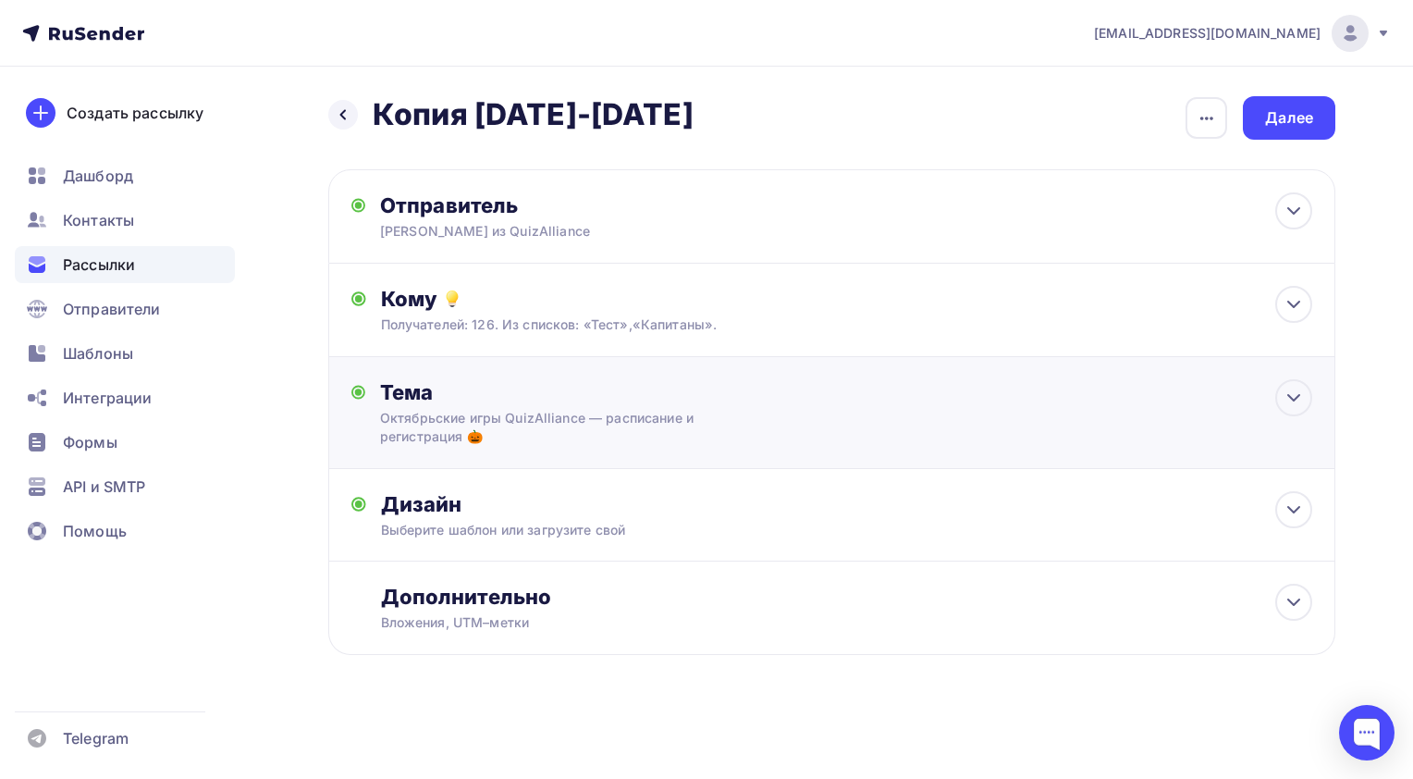
click at [1045, 401] on div "Тема Октябрьские игры QuizAlliance — расписание и регистрация 🎃 Тема * Октябрьс…" at bounding box center [831, 413] width 1007 height 112
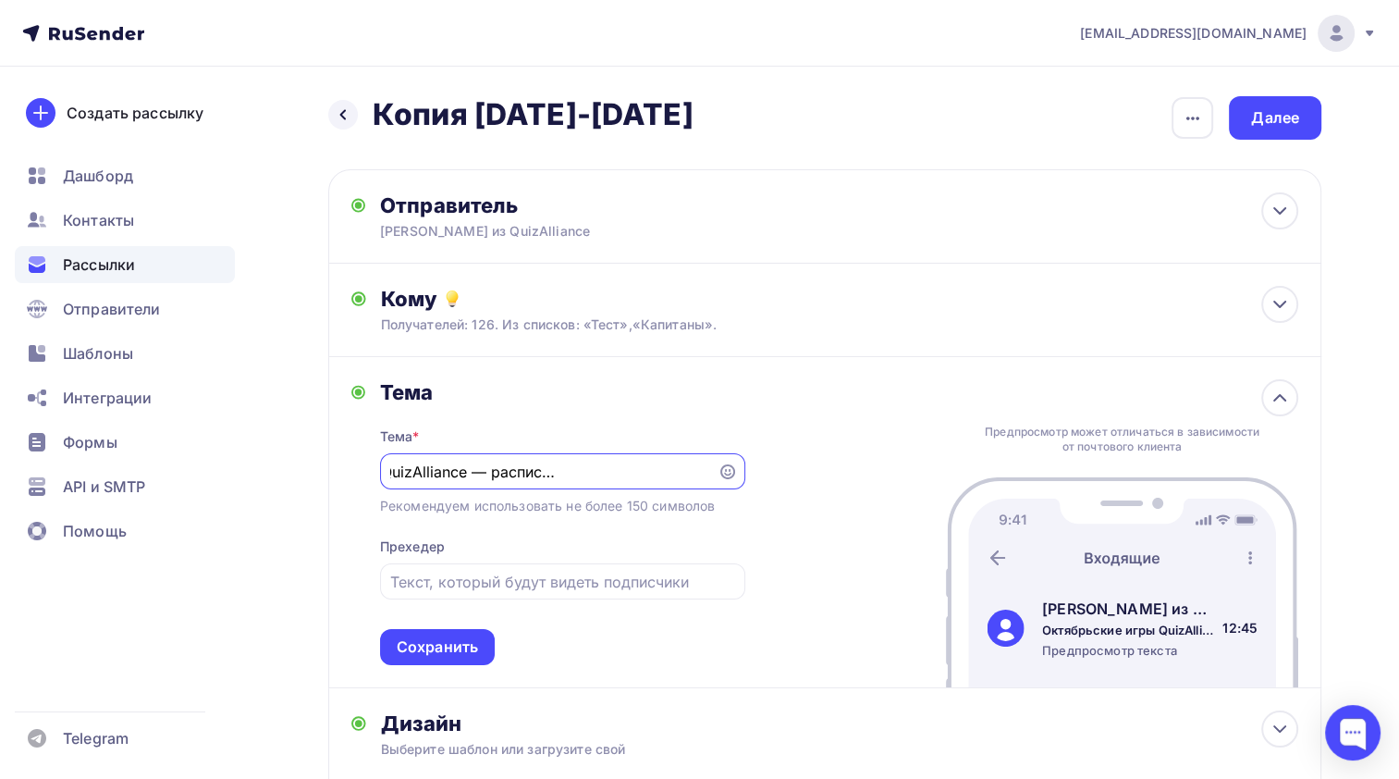
click at [1260, 392] on div "Предпросмотр может отличаться в зависимости от почтового клиента [PERSON_NAME] …" at bounding box center [1122, 522] width 352 height 330
click at [1283, 400] on icon at bounding box center [1280, 398] width 22 height 22
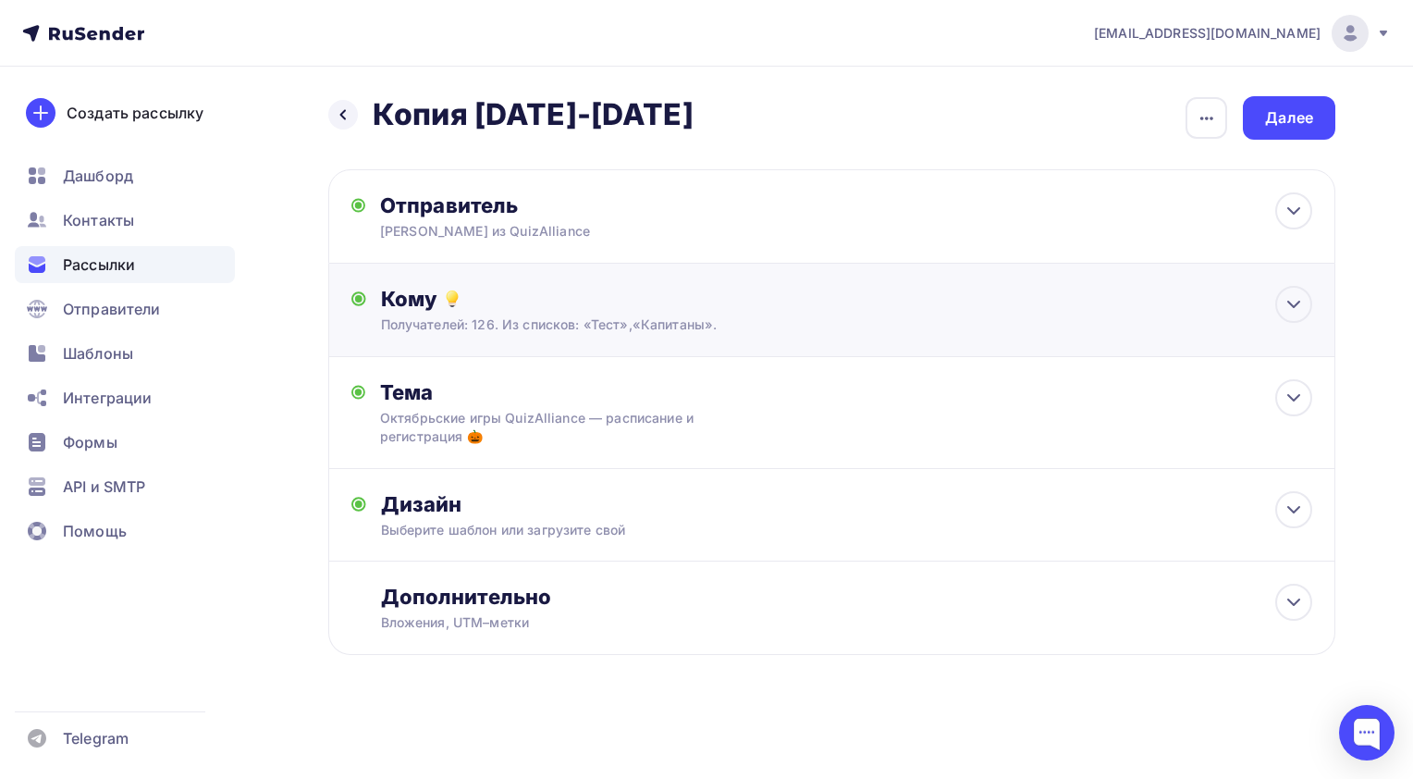
click at [741, 305] on div "Кому" at bounding box center [846, 299] width 931 height 26
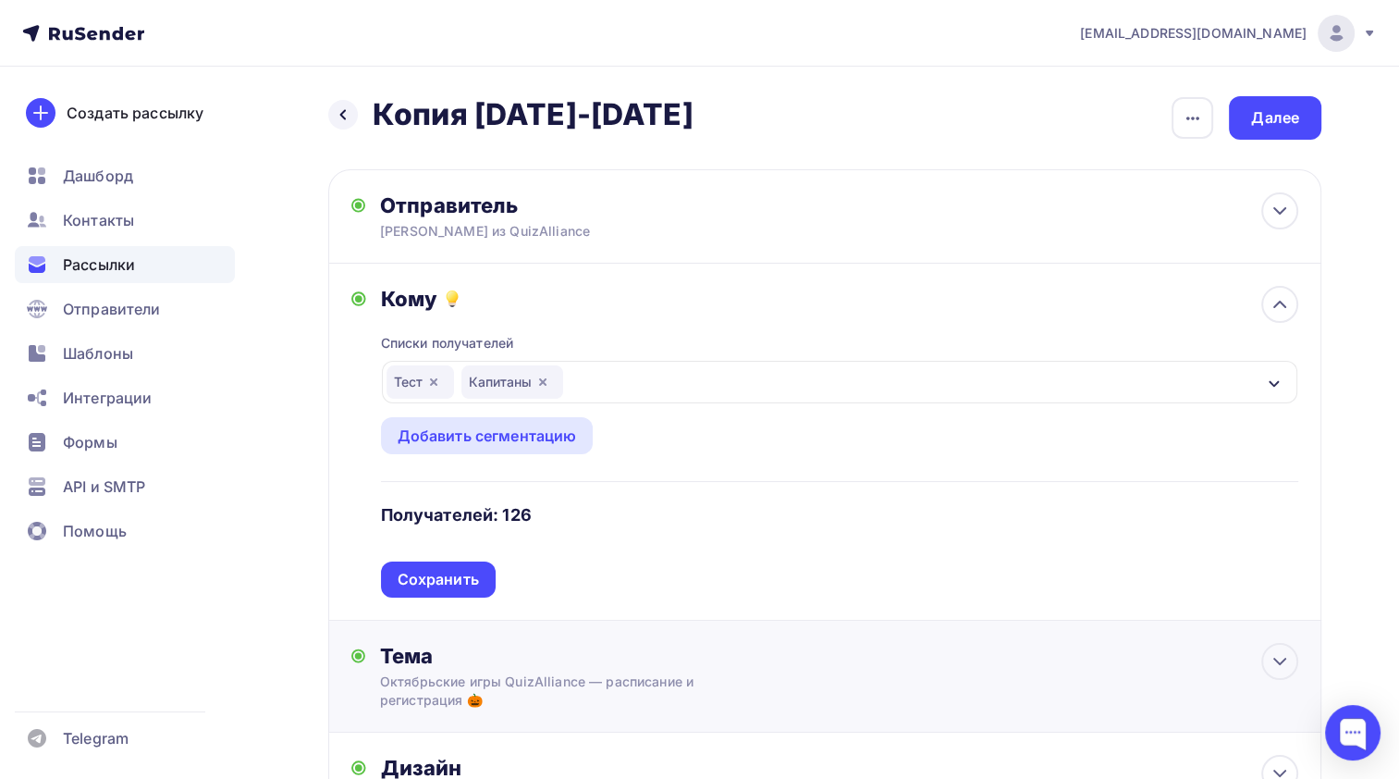
click at [807, 655] on div "Тема Октябрьские игры QuizAlliance — расписание и регистрация 🎃 Тема * Октябрьс…" at bounding box center [824, 677] width 993 height 112
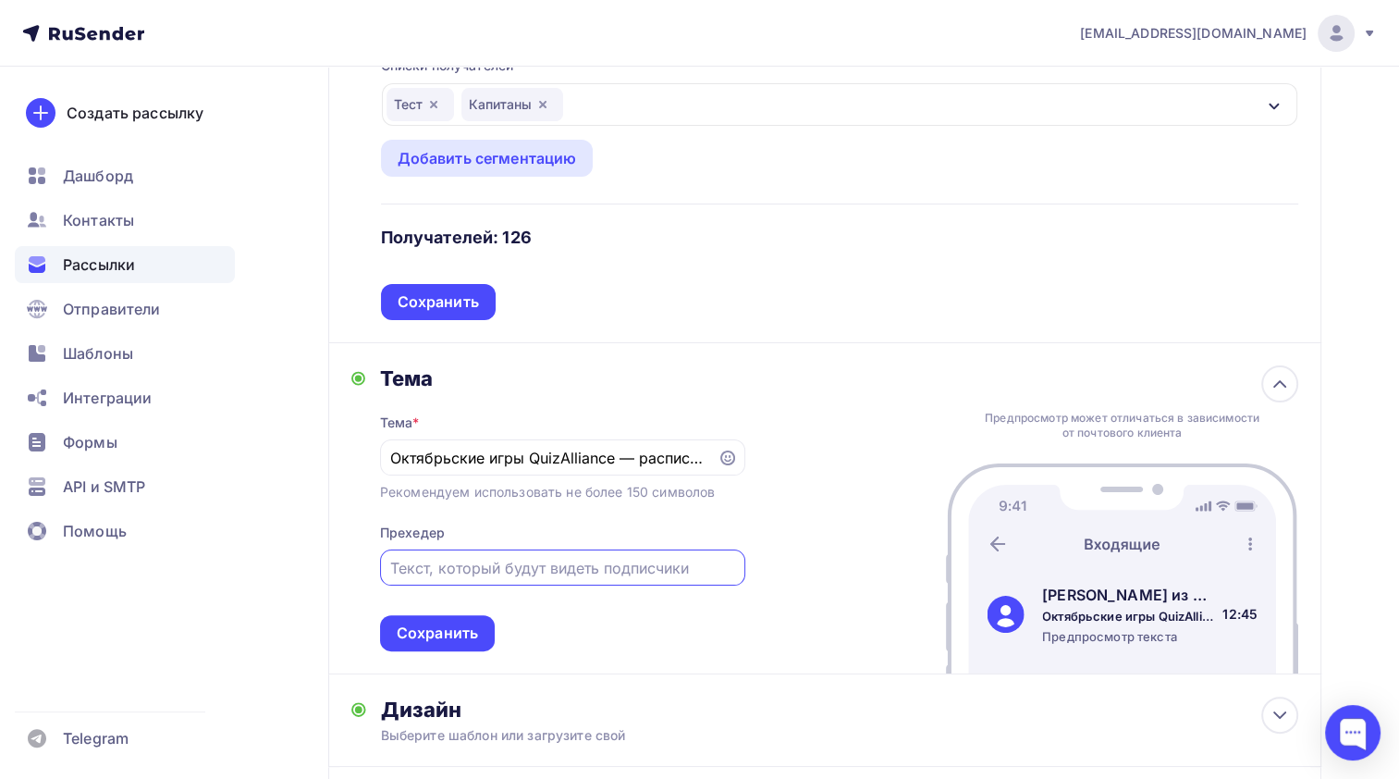
click at [623, 564] on input "text" at bounding box center [562, 568] width 344 height 22
paste input "QuizAlliance"
type input "Октябрьское расписание игр QuizAlliance"
click at [453, 631] on div "Сохранить" at bounding box center [437, 632] width 81 height 21
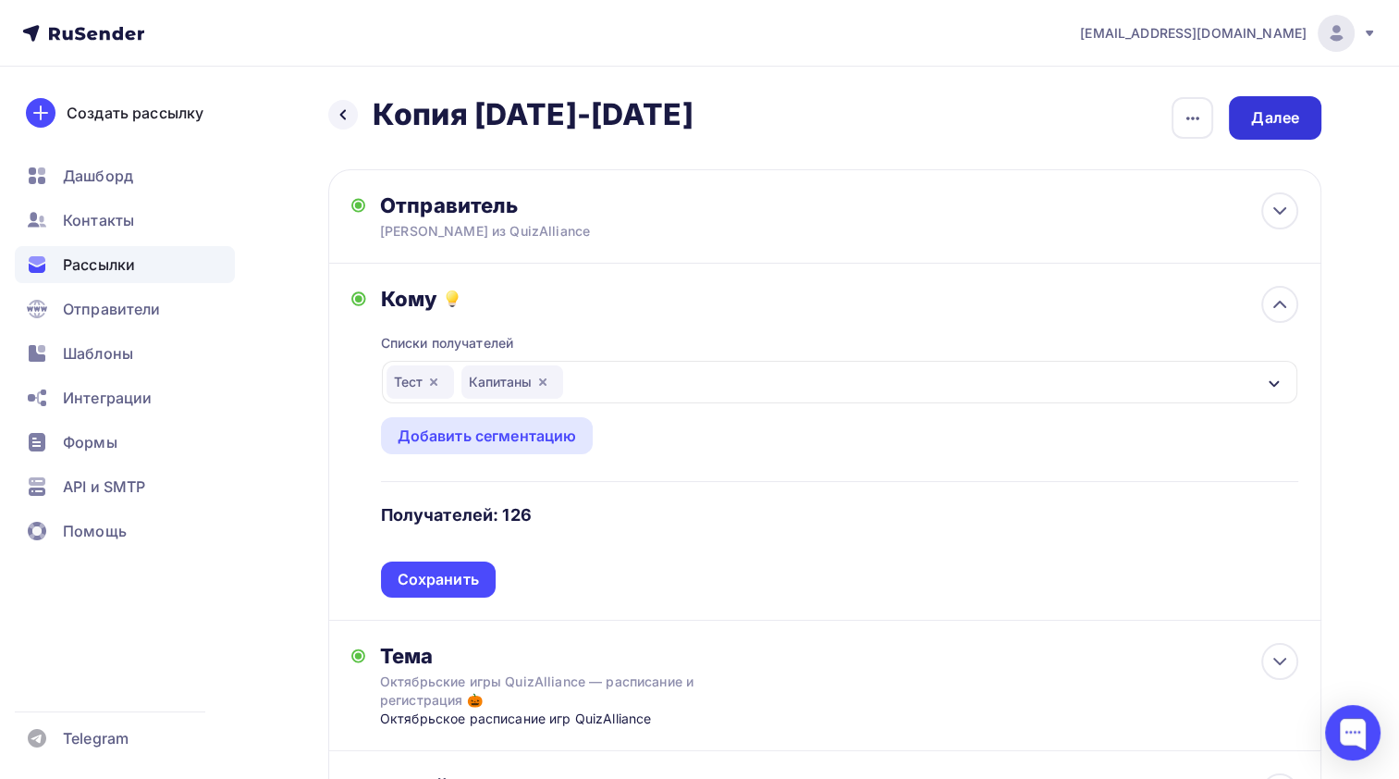
click at [1300, 129] on div "Далее" at bounding box center [1275, 117] width 92 height 43
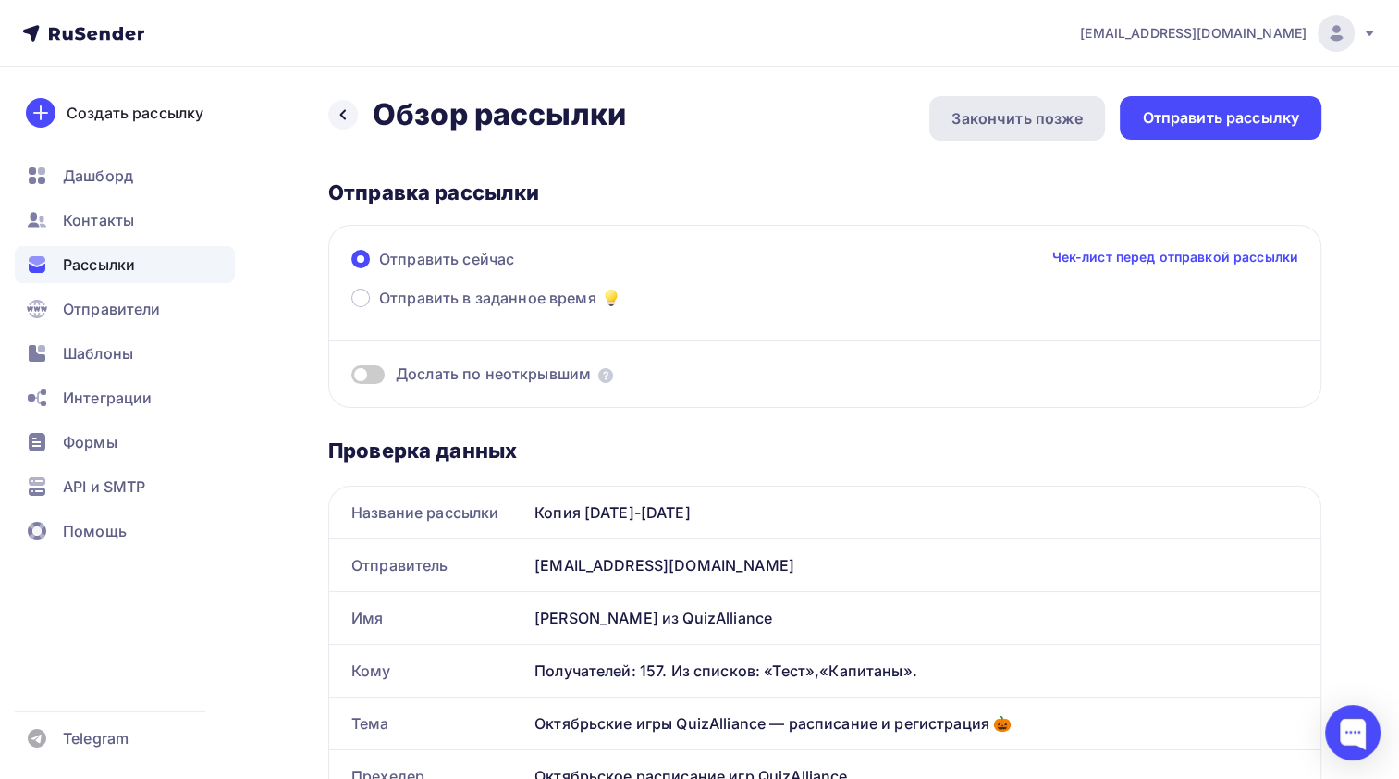
click at [1013, 119] on div "Закончить позже" at bounding box center [1017, 118] width 131 height 22
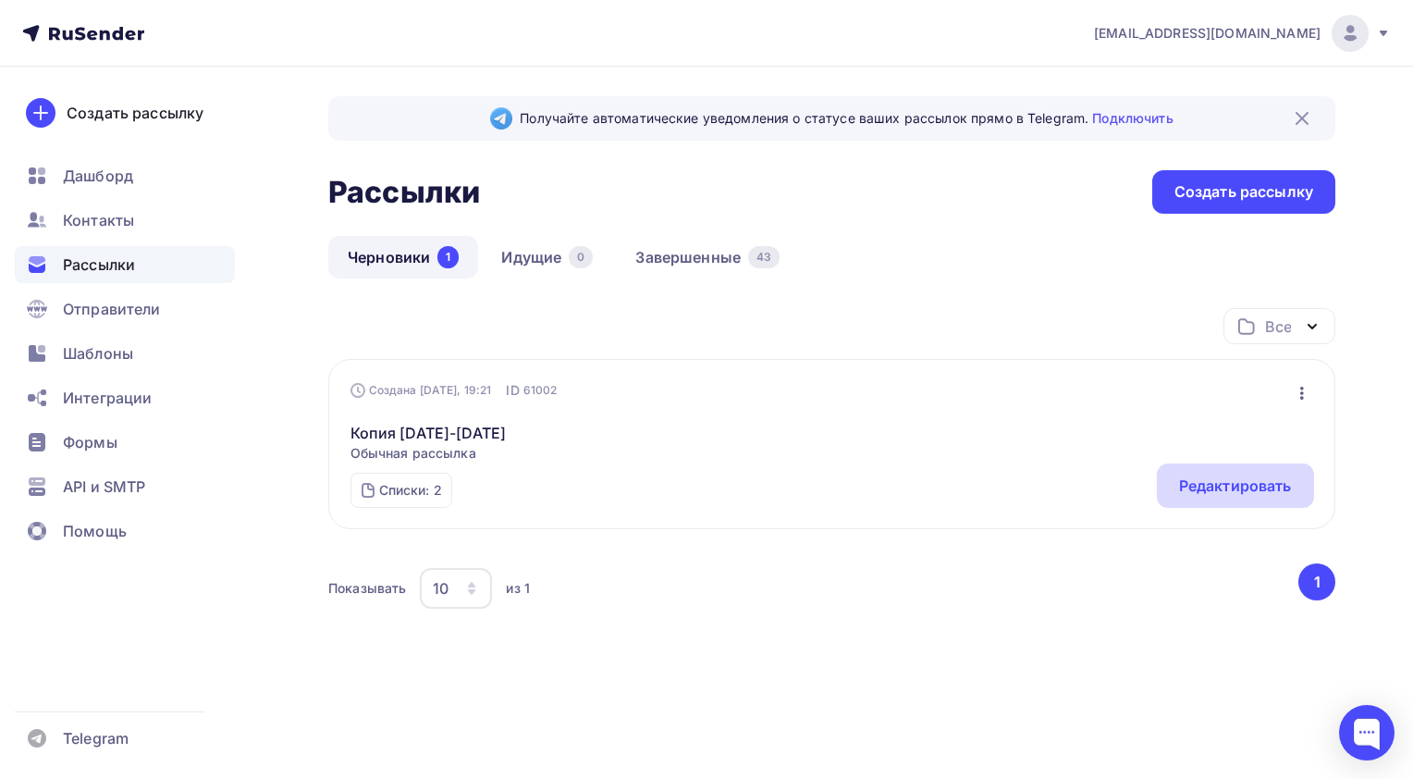
click at [1252, 492] on div "Редактировать" at bounding box center [1235, 485] width 113 height 22
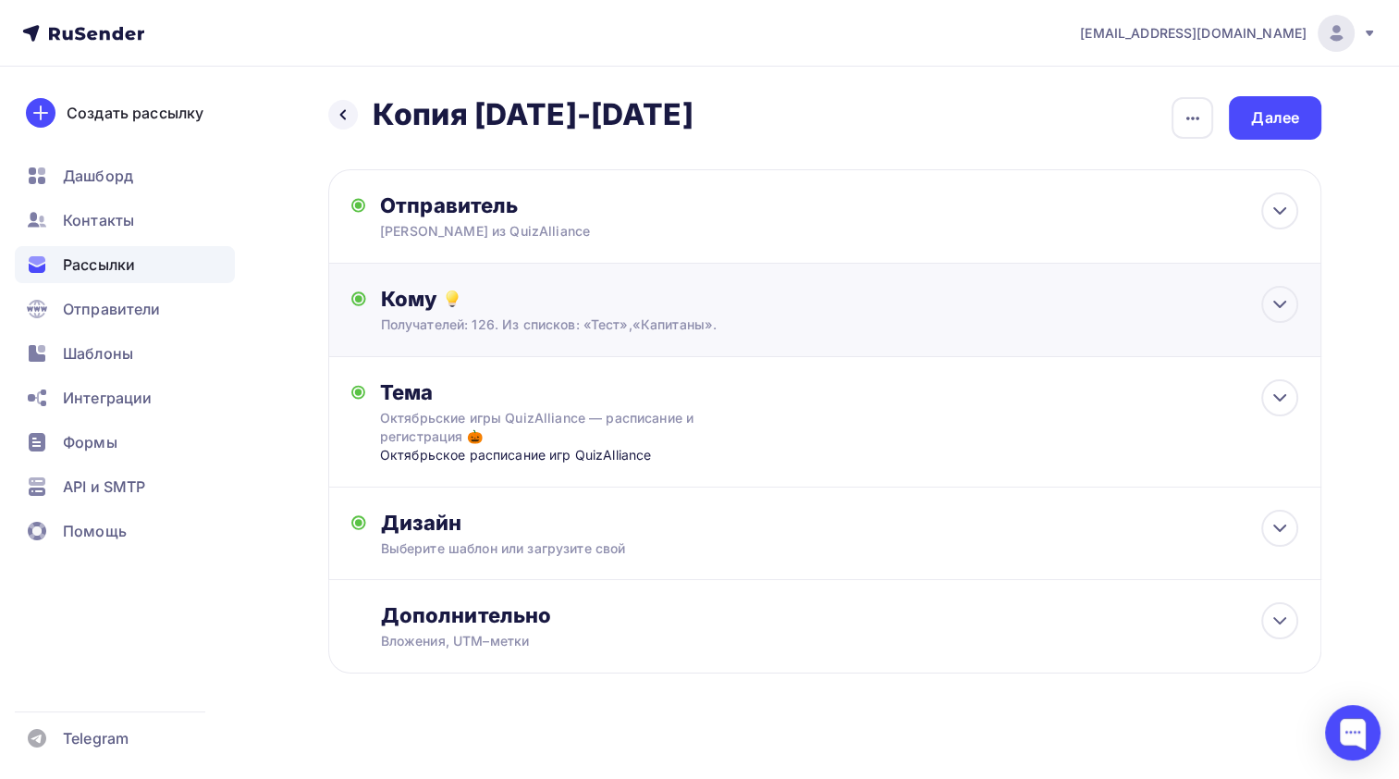
click at [819, 324] on div "Получателей: 126. Из списков: «Тест»,«Капитаны»." at bounding box center [794, 324] width 826 height 18
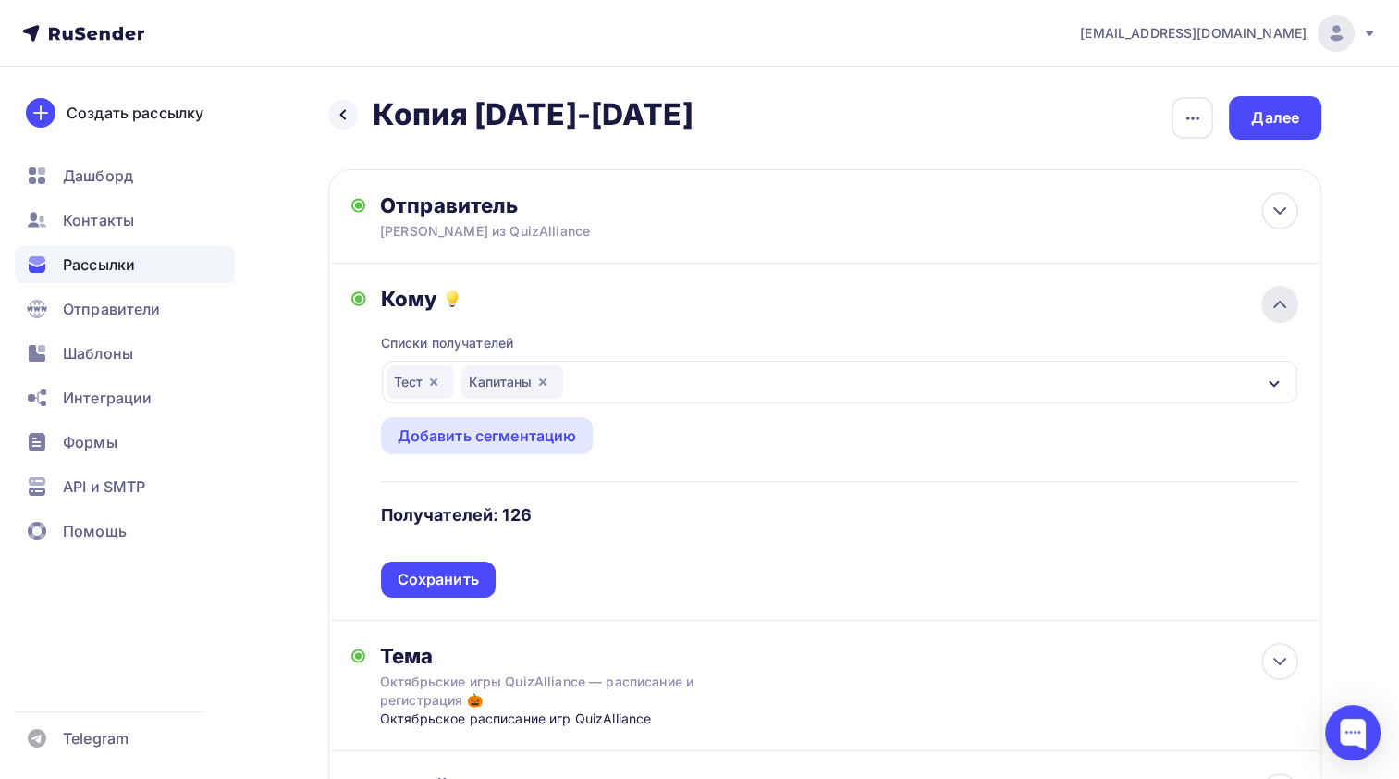
click at [1274, 296] on icon at bounding box center [1280, 304] width 22 height 22
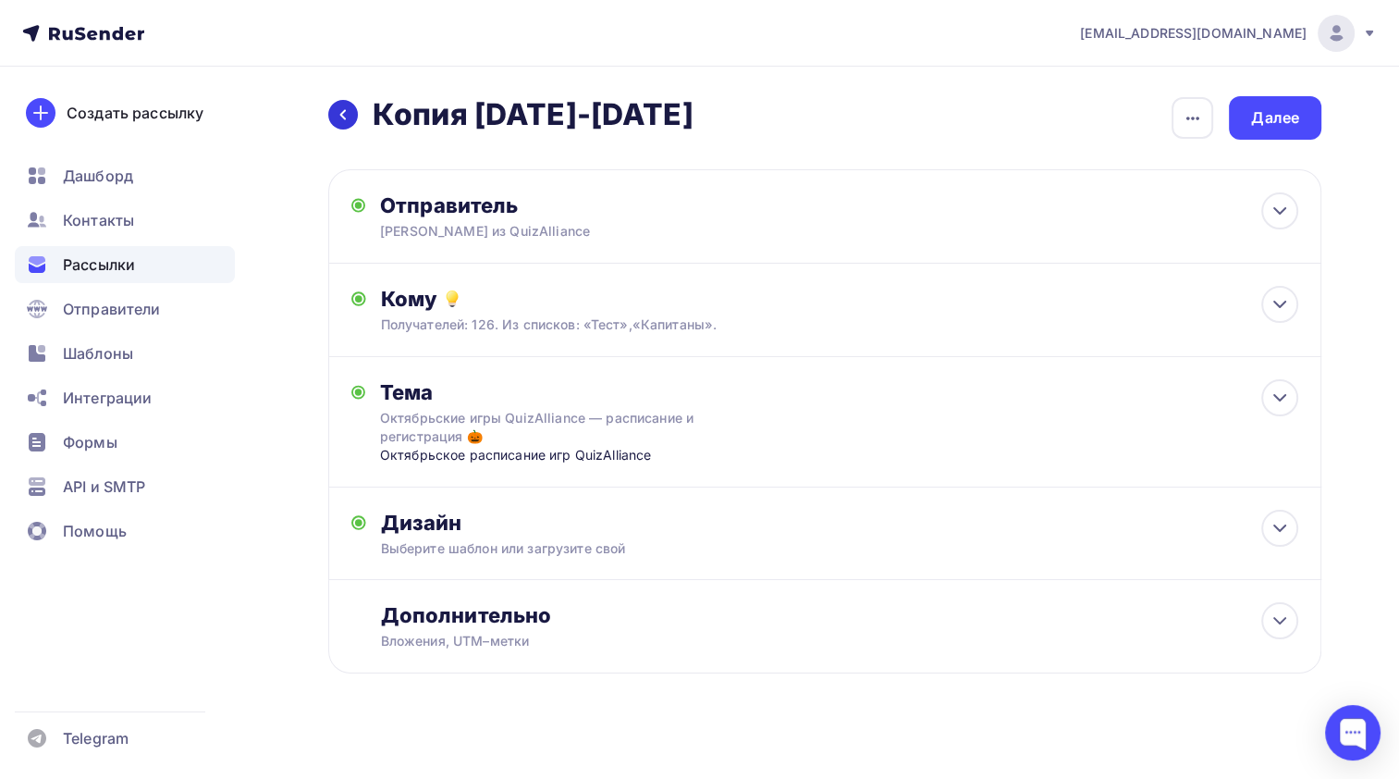
click at [338, 121] on icon at bounding box center [343, 114] width 15 height 15
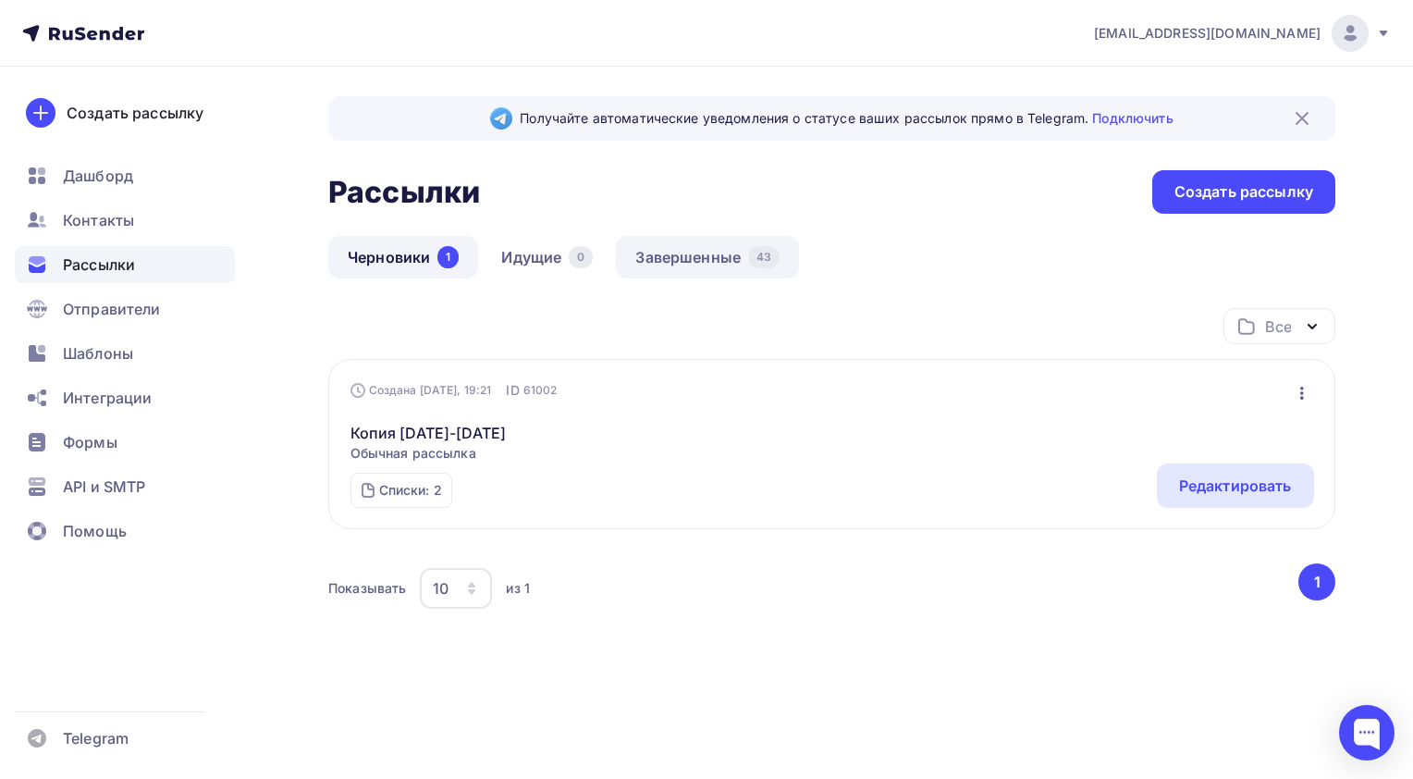
click at [644, 270] on link "Завершенные 43" at bounding box center [707, 257] width 183 height 43
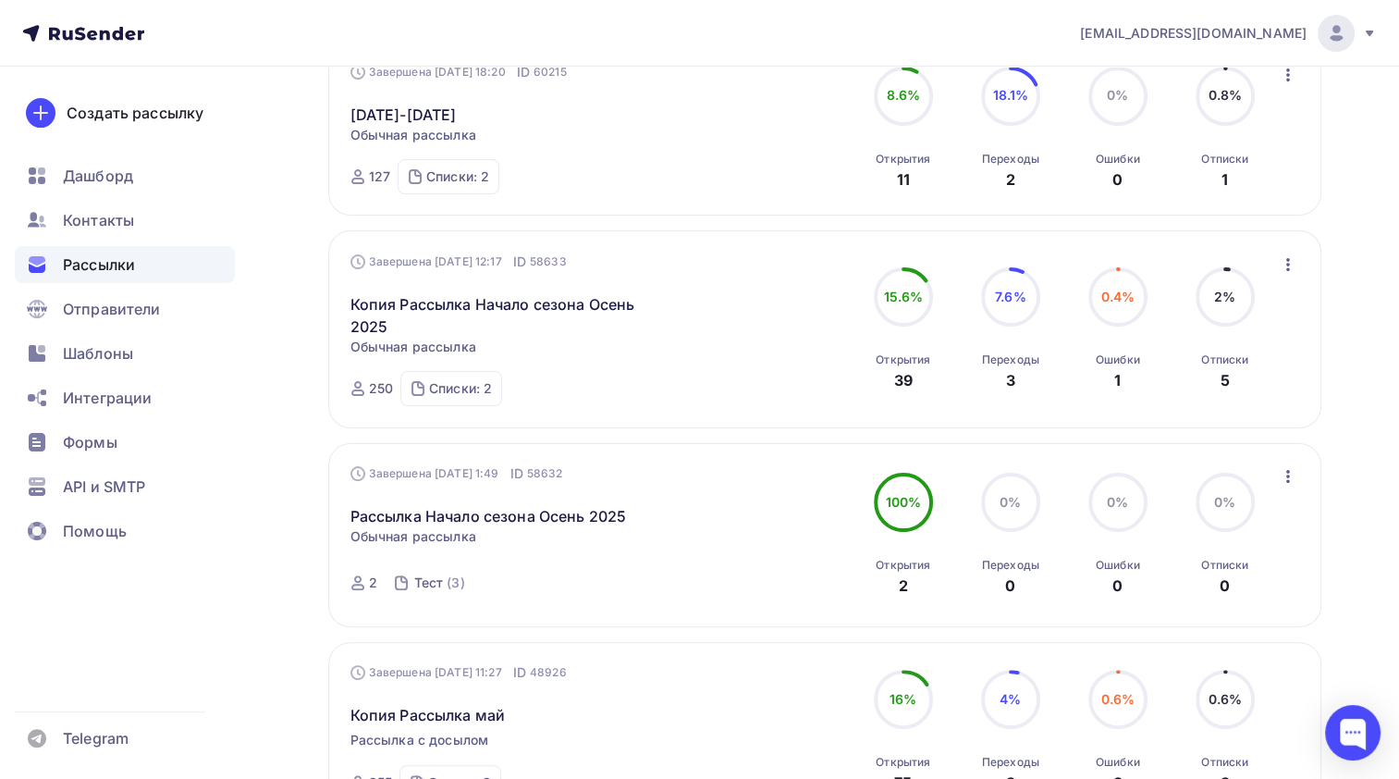
scroll to position [92, 0]
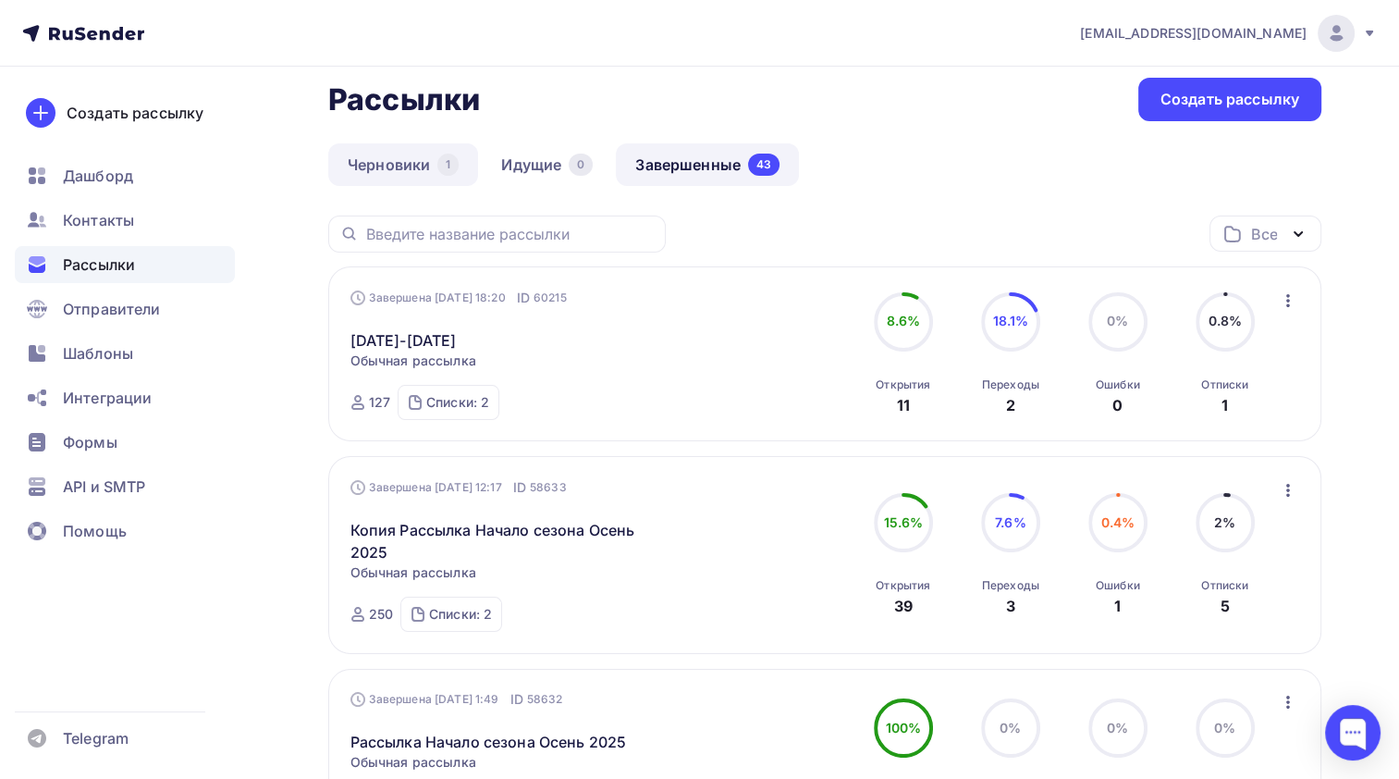
click at [388, 176] on link "Черновики 1" at bounding box center [403, 164] width 150 height 43
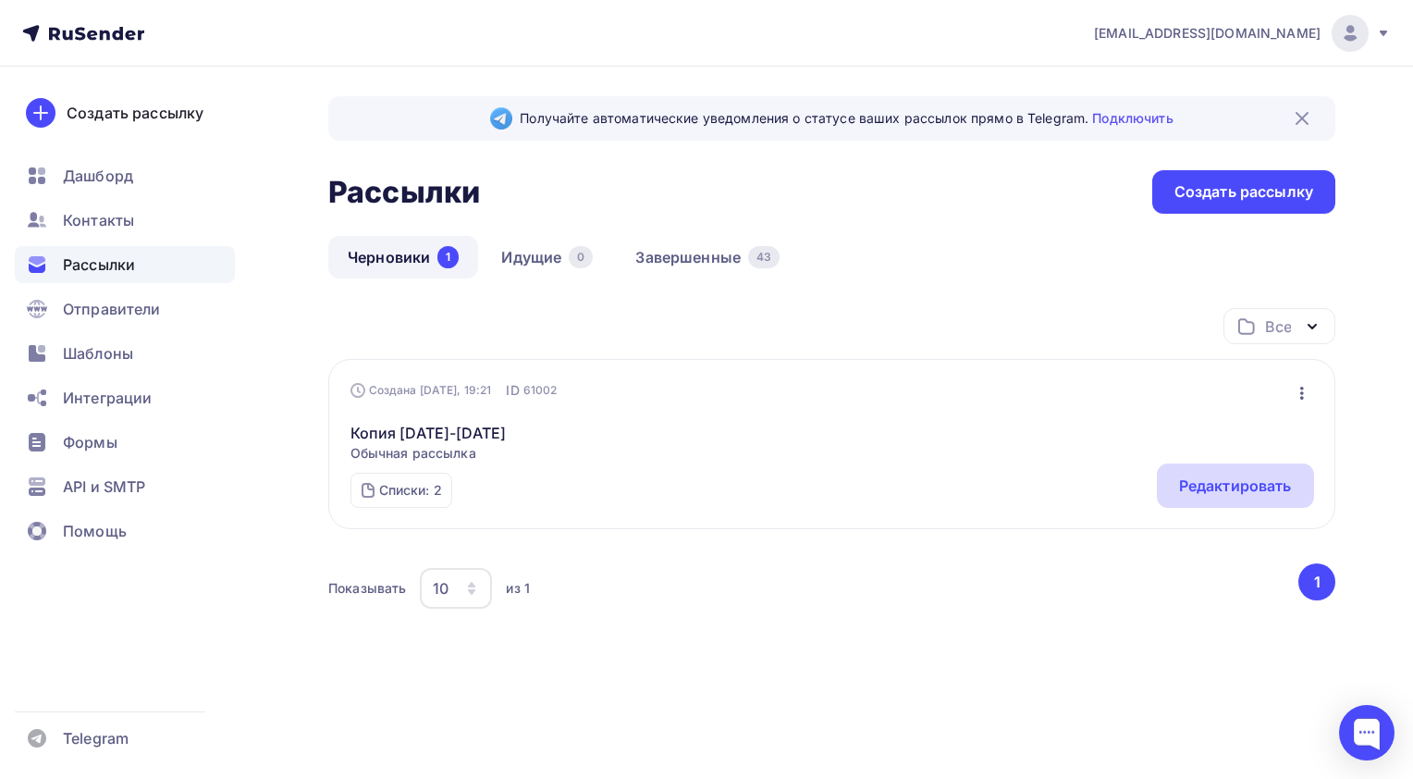
click at [1240, 484] on div "Редактировать" at bounding box center [1235, 485] width 113 height 22
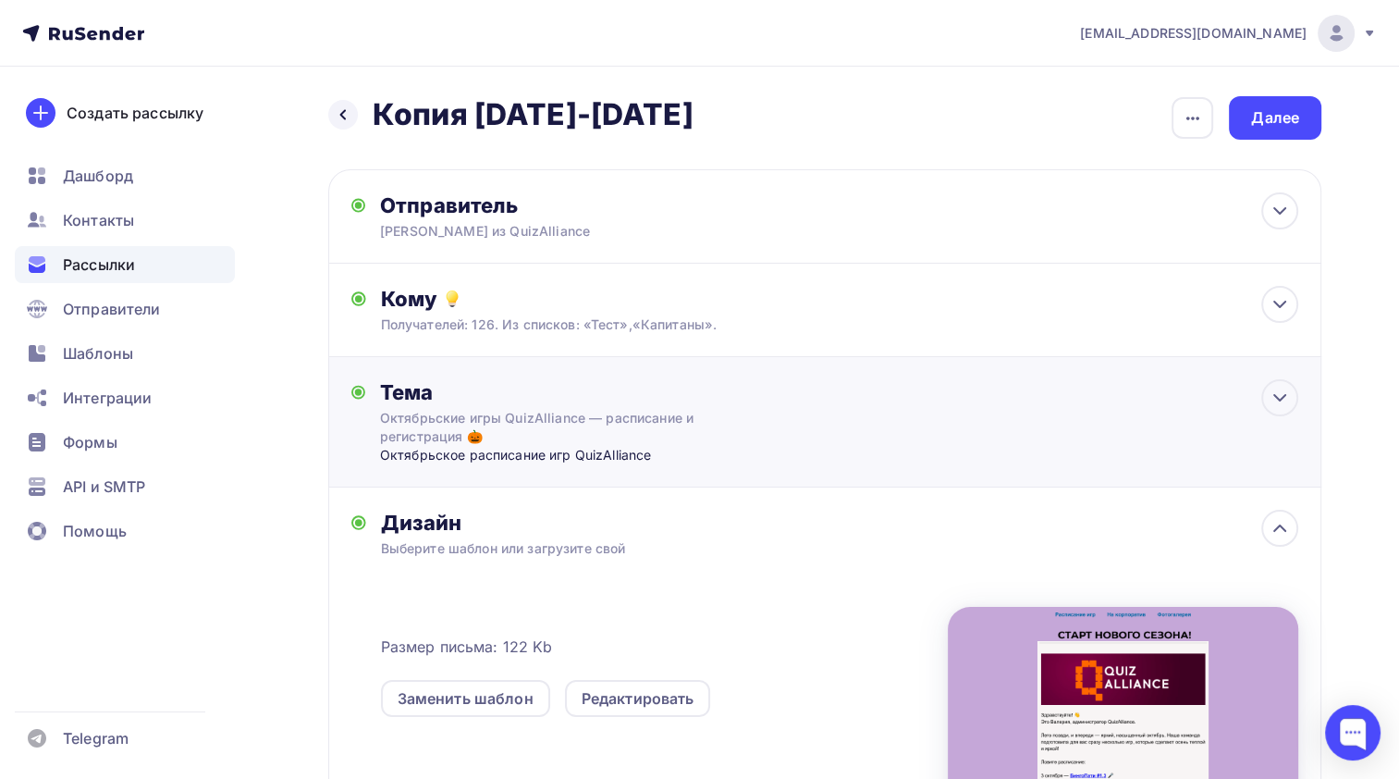
click at [825, 411] on div "Тема Октябрьские игры QuizAlliance — расписание и регистрация 🎃 Октябрьское рас…" at bounding box center [824, 422] width 993 height 130
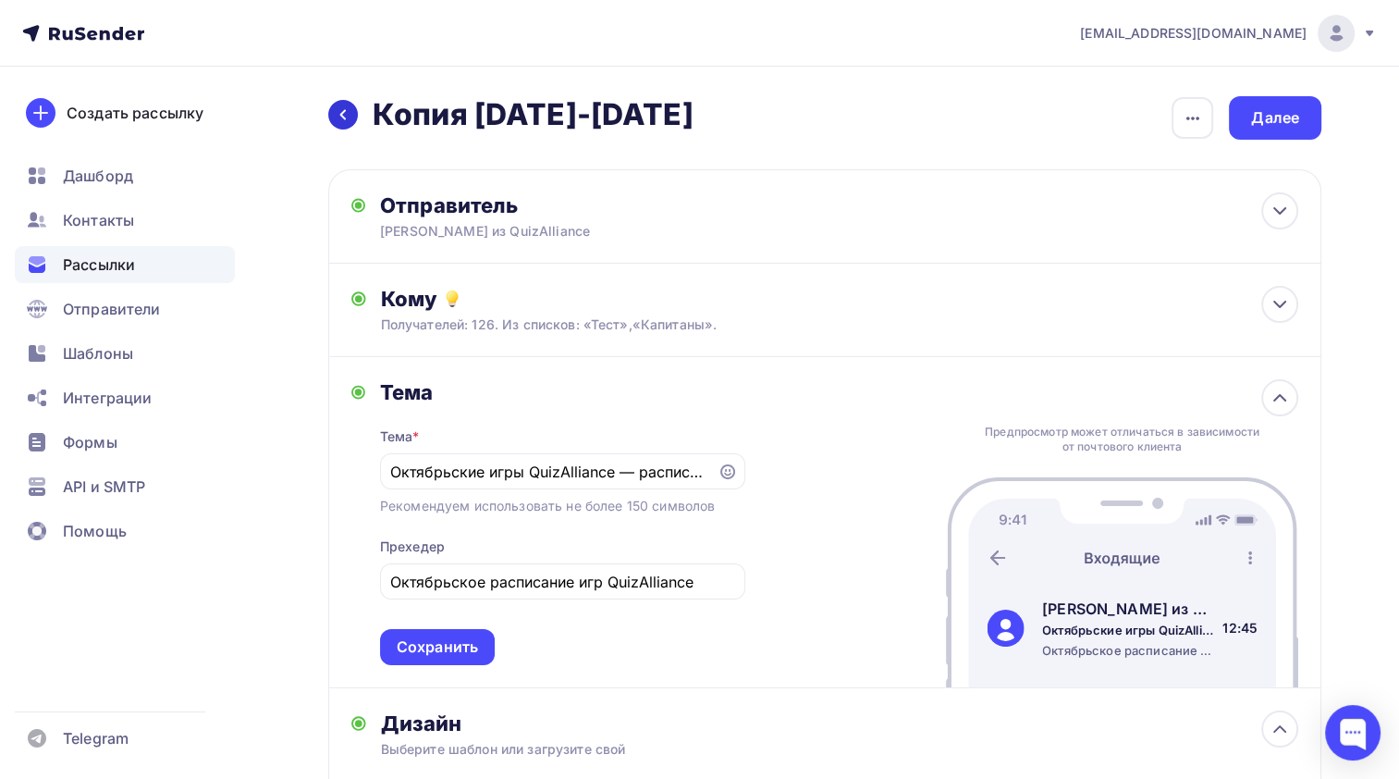
click at [336, 107] on icon at bounding box center [343, 114] width 15 height 15
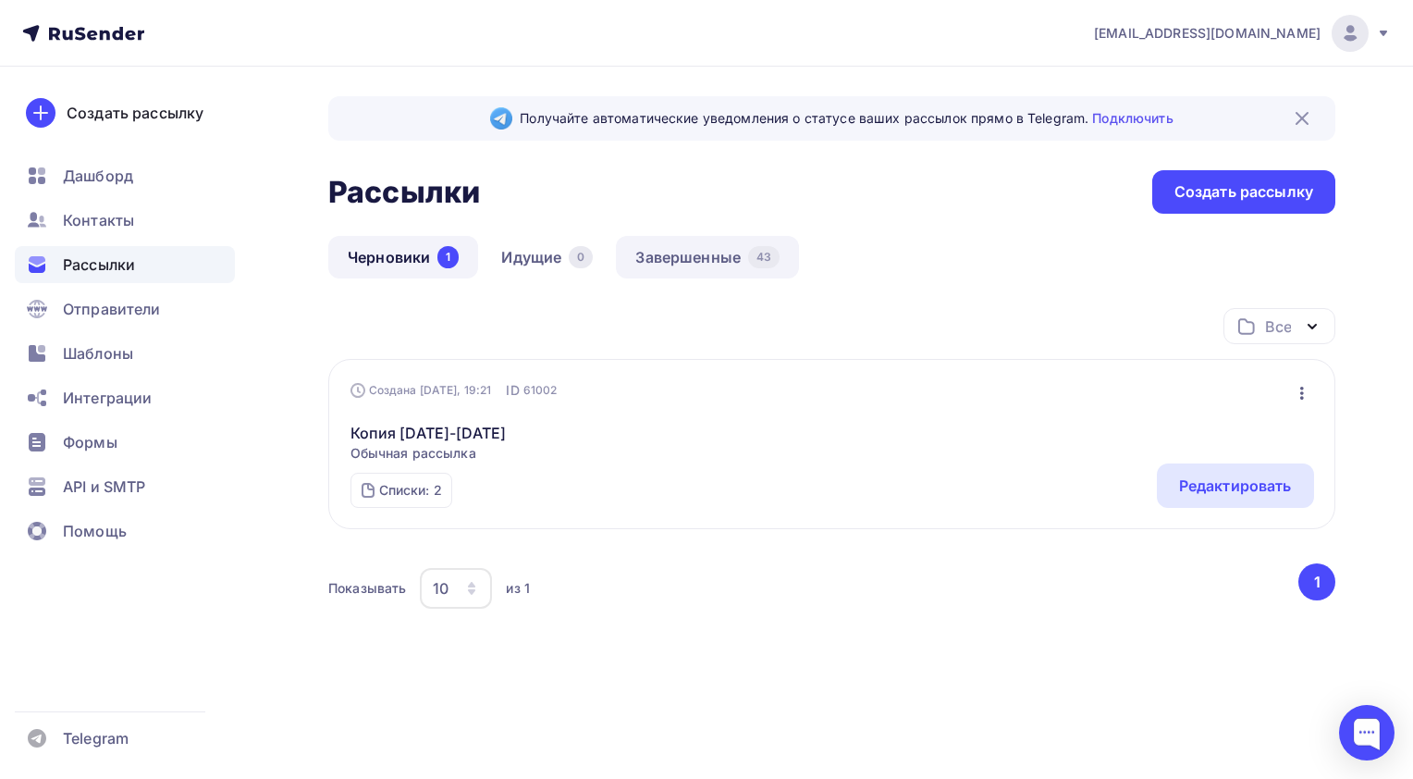
click at [647, 258] on link "Завершенные 43" at bounding box center [707, 257] width 183 height 43
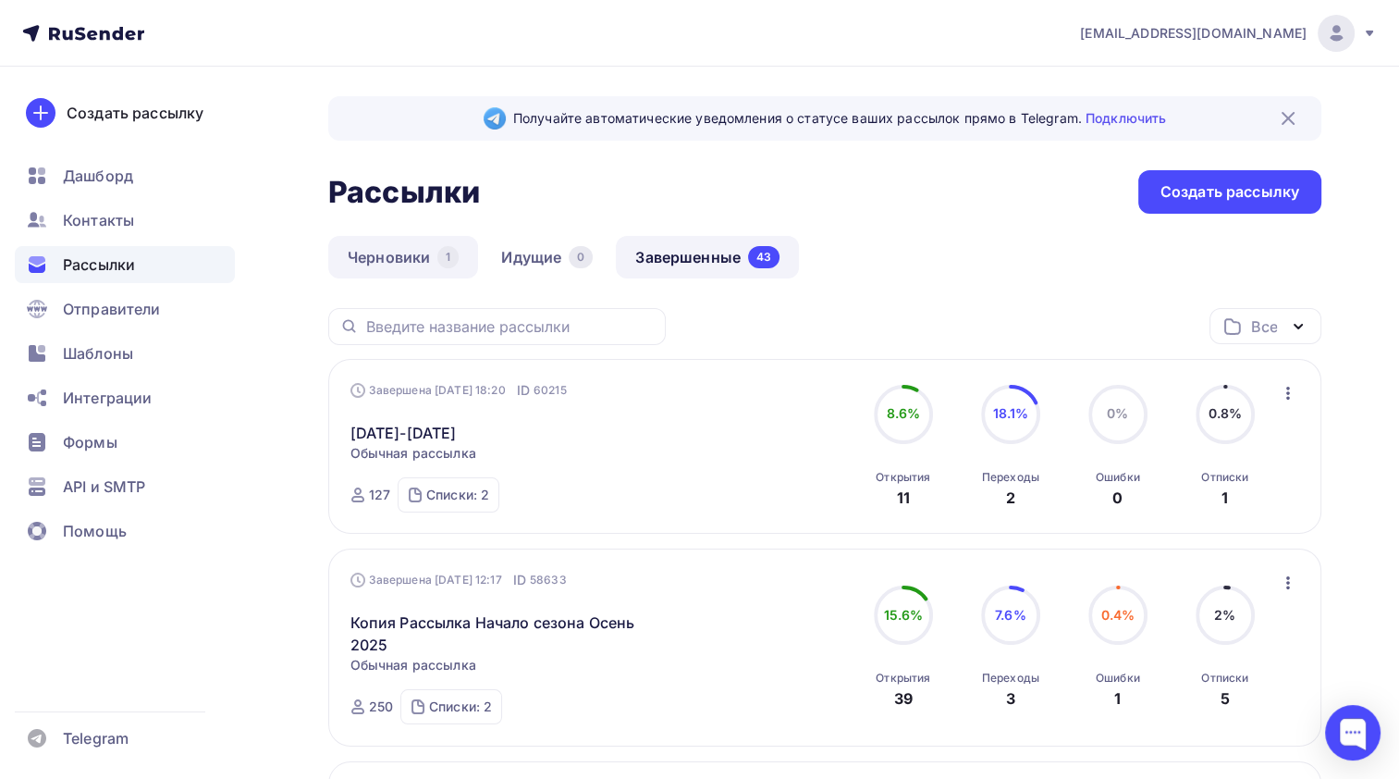
click at [447, 275] on link "Черновики 1" at bounding box center [403, 257] width 150 height 43
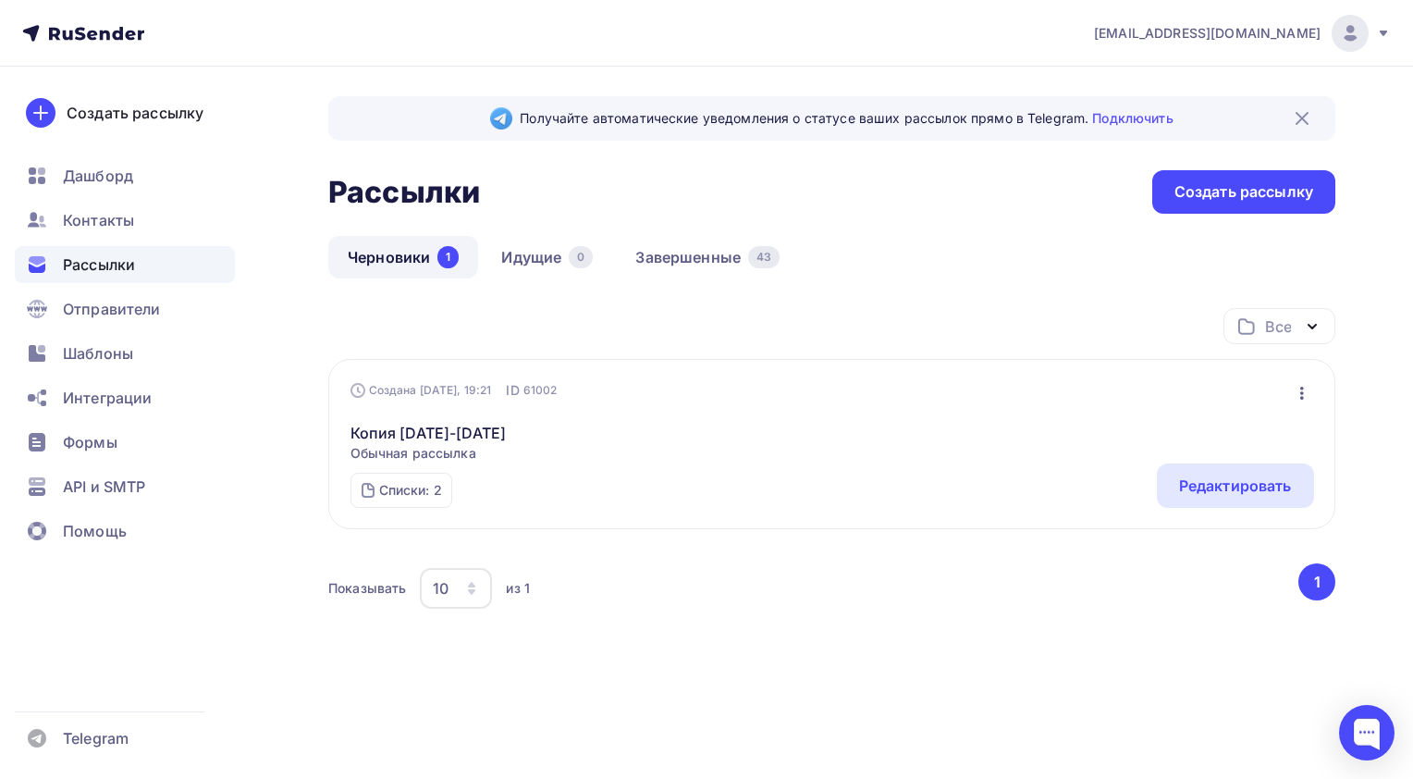
click at [1298, 388] on icon "button" at bounding box center [1302, 393] width 22 height 22
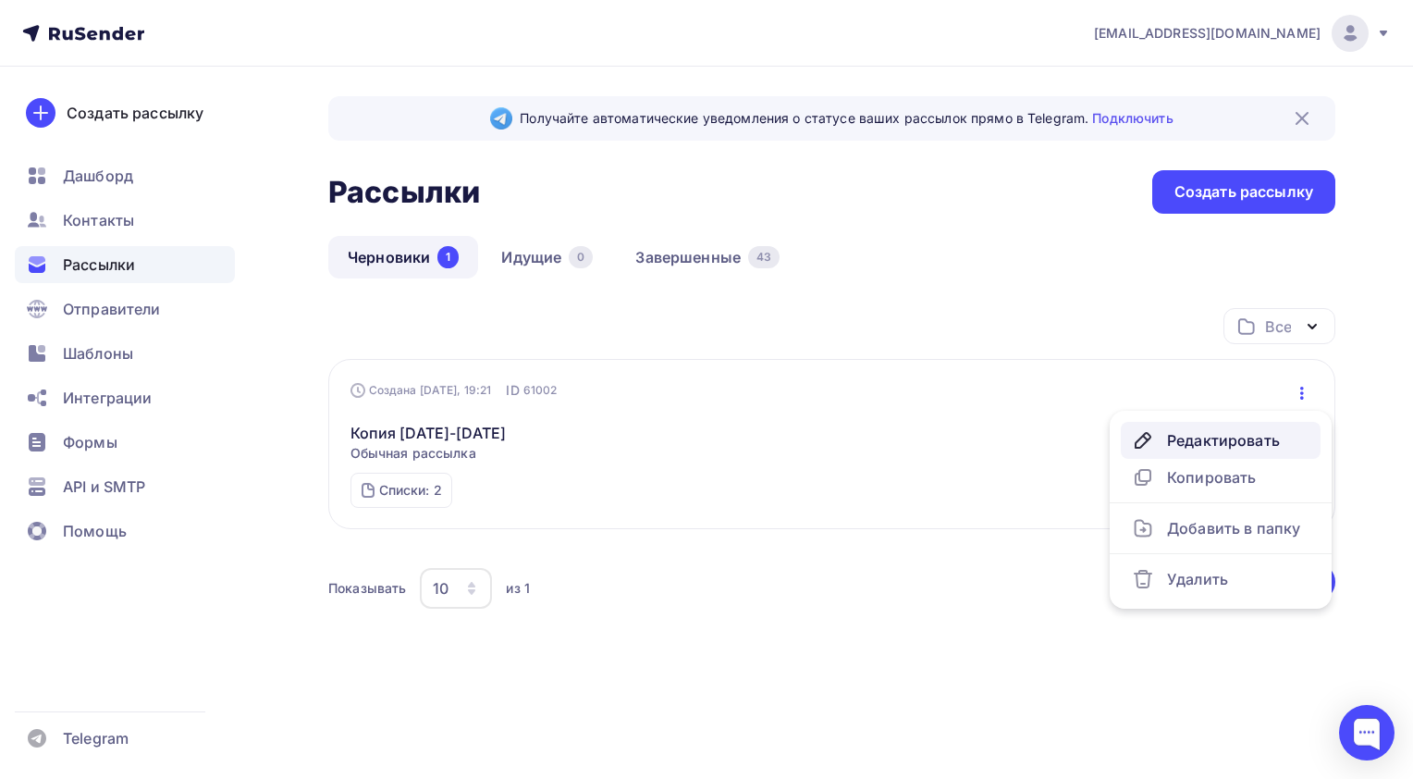
click at [1224, 446] on div "Редактировать" at bounding box center [1221, 440] width 178 height 22
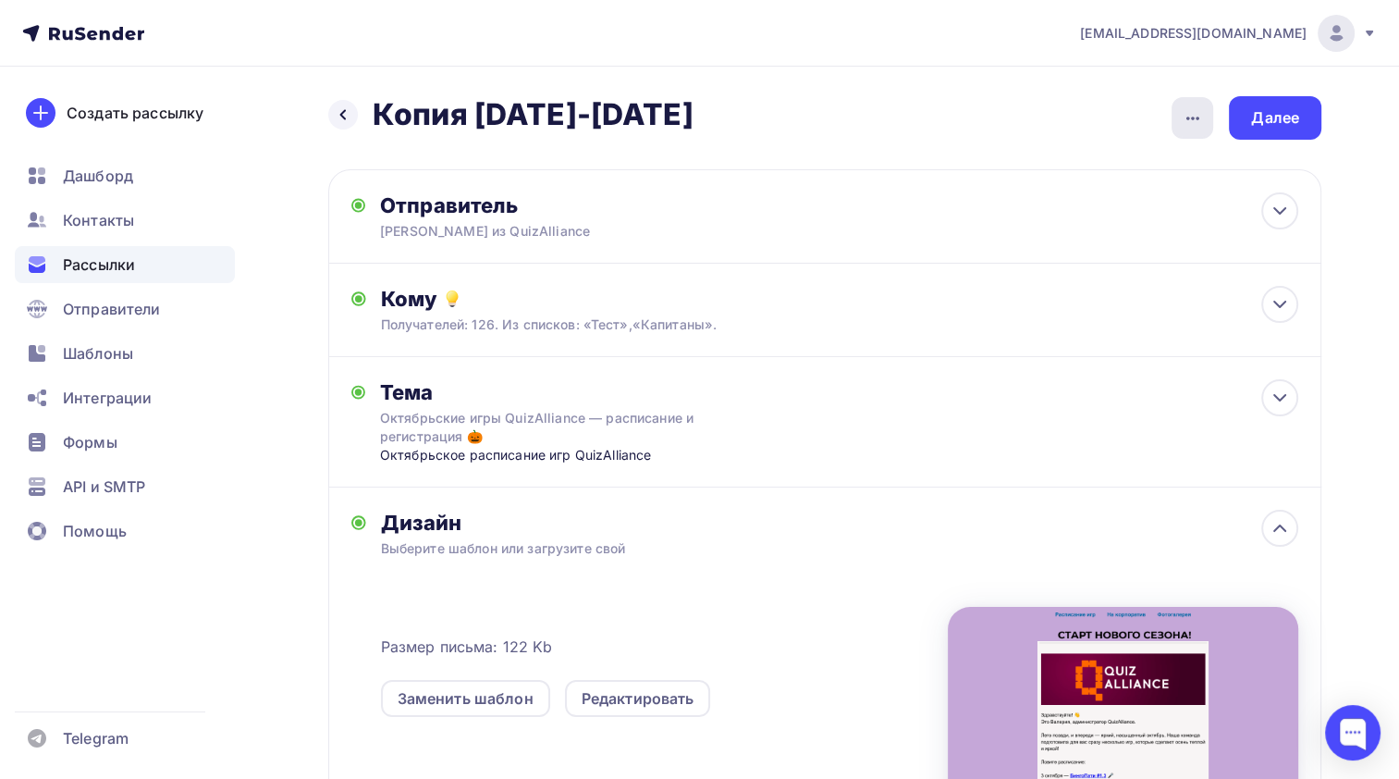
click at [1201, 120] on icon "button" at bounding box center [1193, 118] width 22 height 22
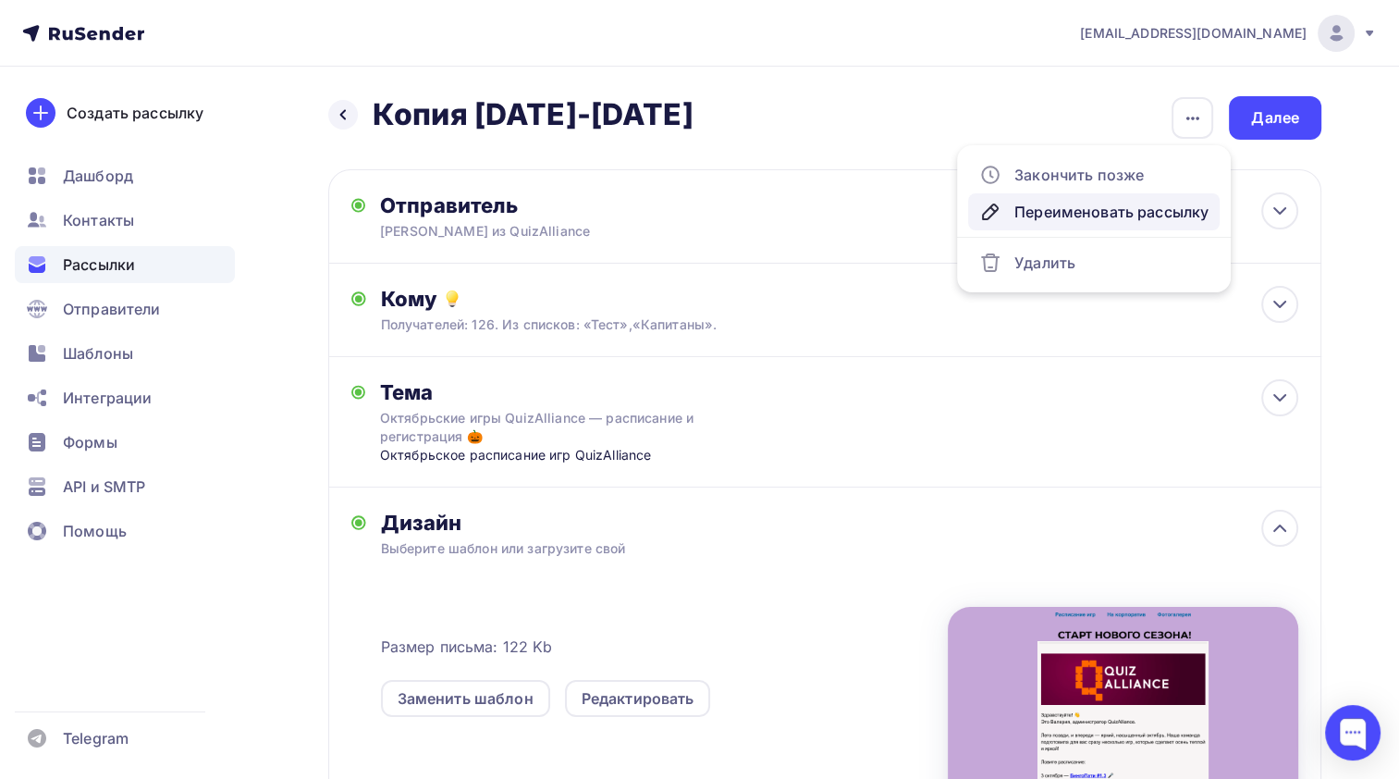
click at [1102, 208] on div "Переименовать рассылку" at bounding box center [1093, 212] width 229 height 22
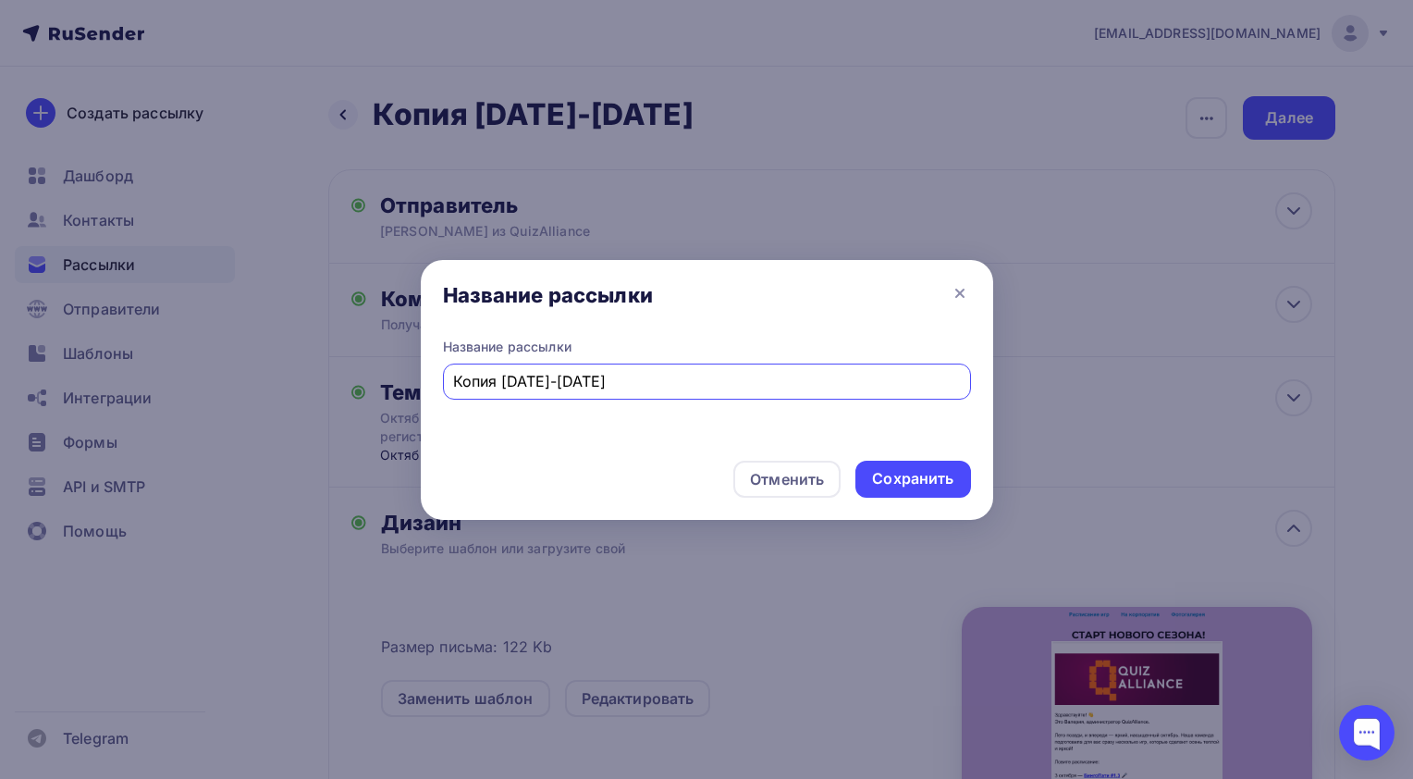
drag, startPoint x: 612, startPoint y: 383, endPoint x: 443, endPoint y: 394, distance: 169.6
click at [443, 394] on div "Название рассылки Копия [DATE]-[DATE]" at bounding box center [707, 369] width 528 height 62
click at [523, 382] on input "Рассылка [DATE]" at bounding box center [706, 381] width 507 height 22
click at [593, 382] on input "Рассылка [DATE]" at bounding box center [706, 381] width 507 height 22
type input "Рассылка [DATE]"
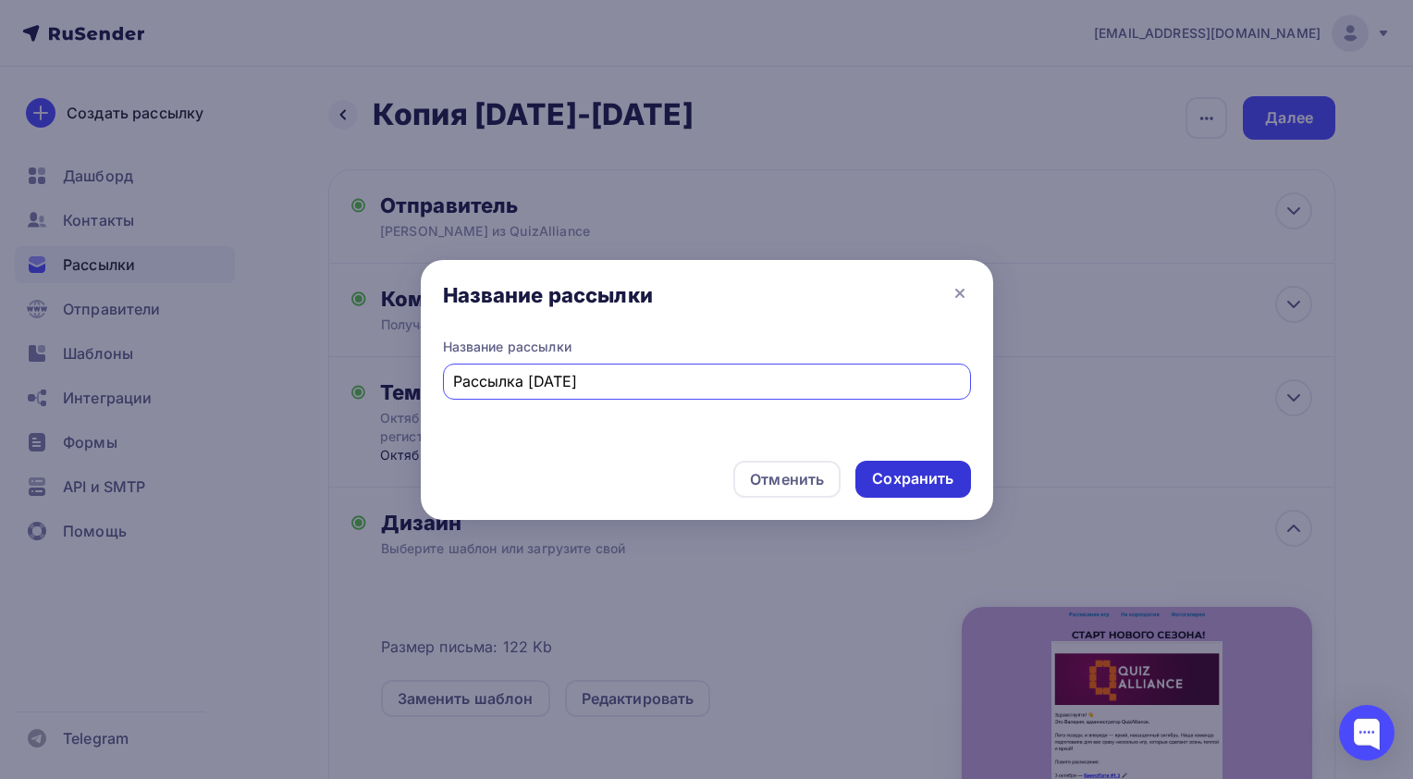
click at [916, 478] on div "Сохранить" at bounding box center [912, 478] width 81 height 21
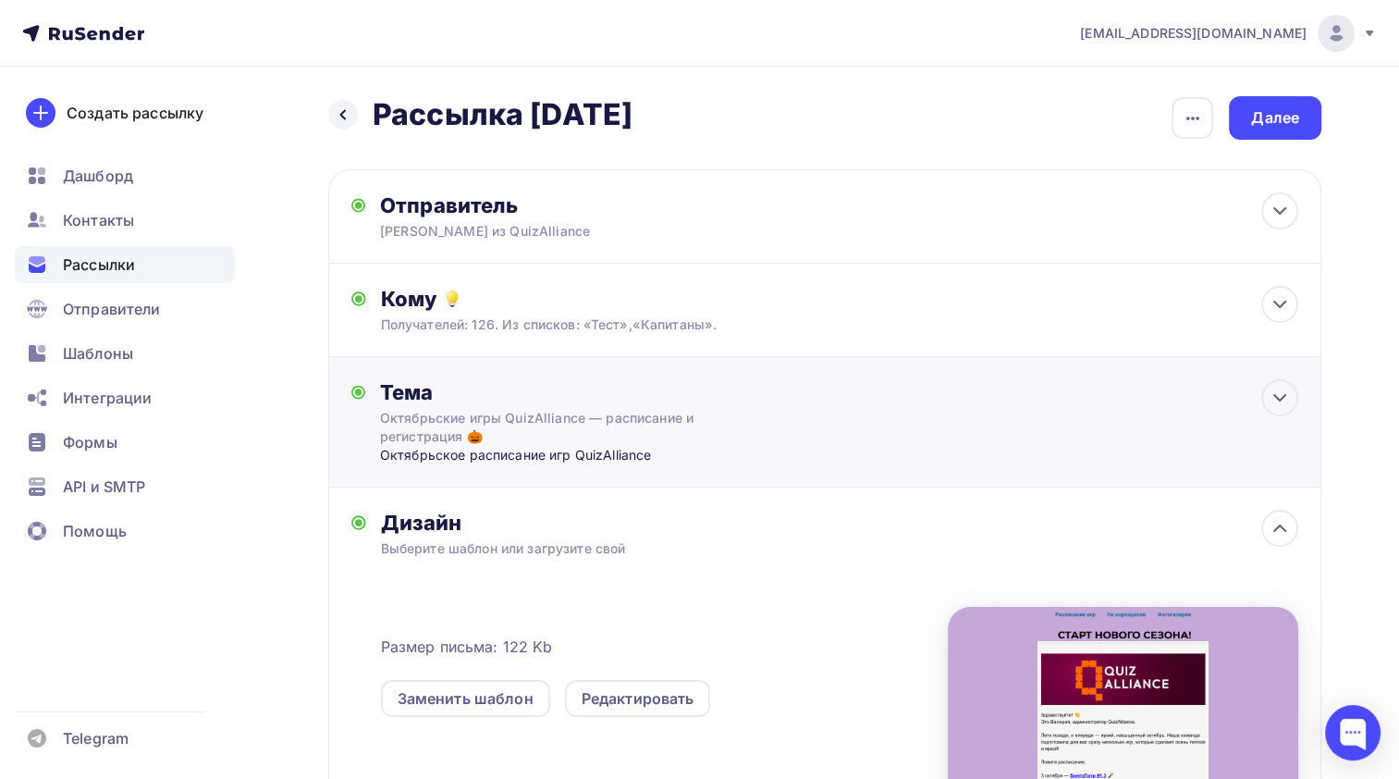
click at [1217, 424] on div "Тема Октябрьские игры QuizAlliance — расписание и регистрация 🎃 Октябрьское рас…" at bounding box center [824, 422] width 993 height 130
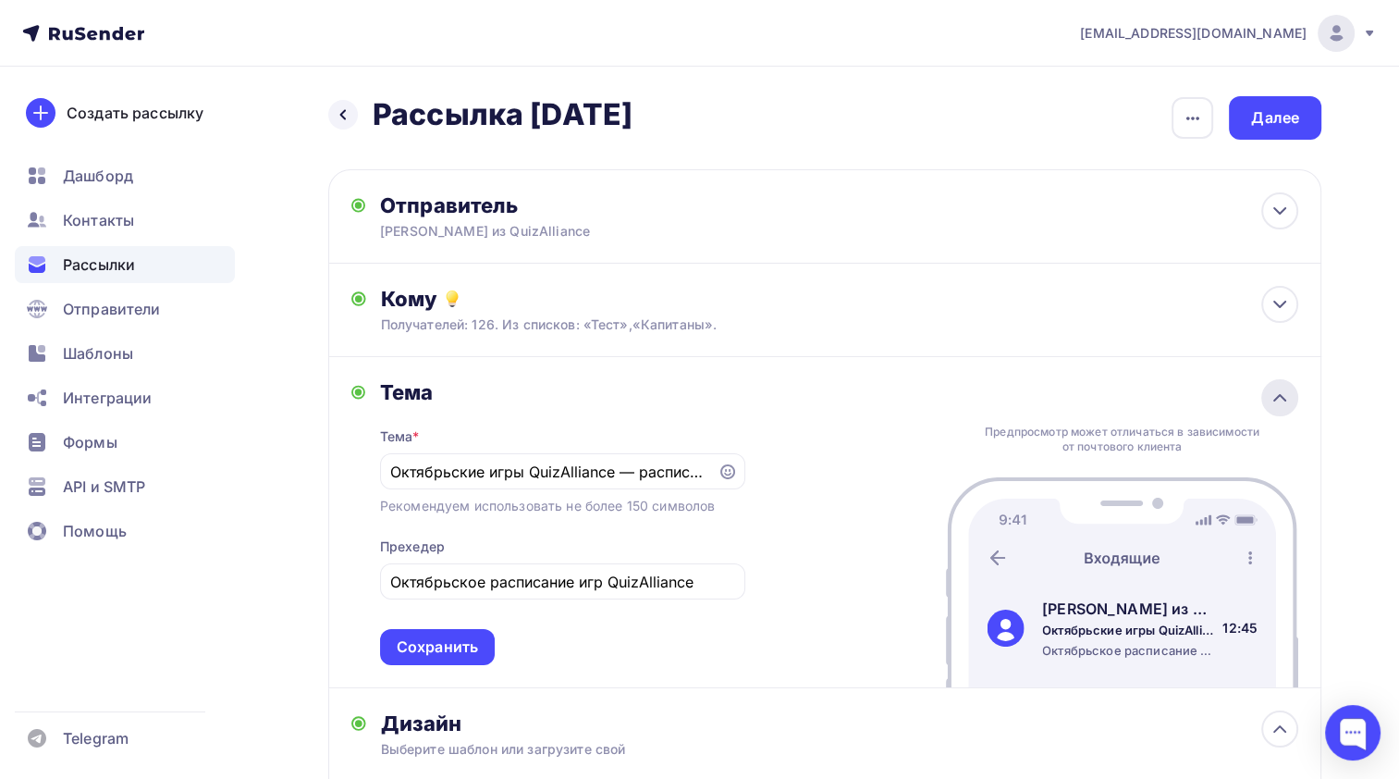
click at [1285, 387] on icon at bounding box center [1280, 398] width 22 height 22
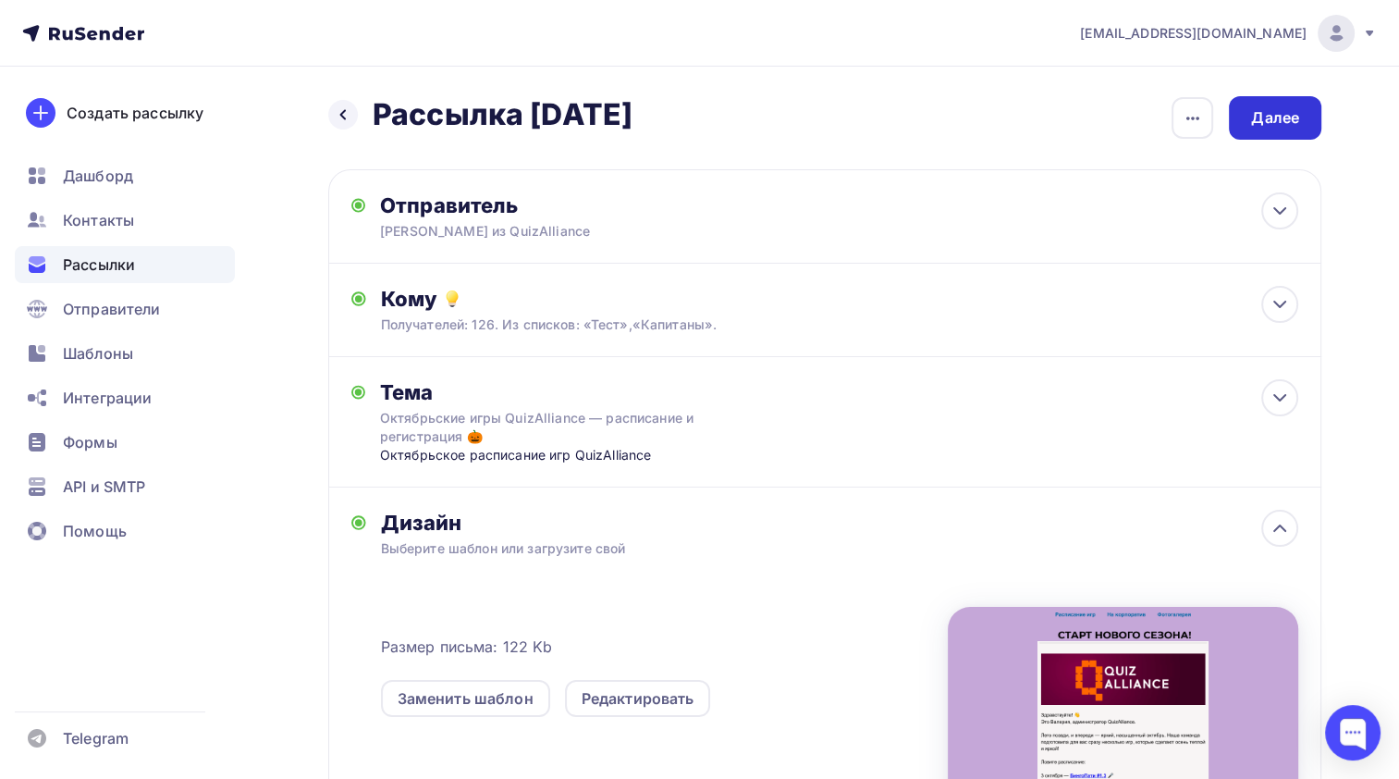
click at [1284, 132] on div "Далее" at bounding box center [1275, 117] width 92 height 43
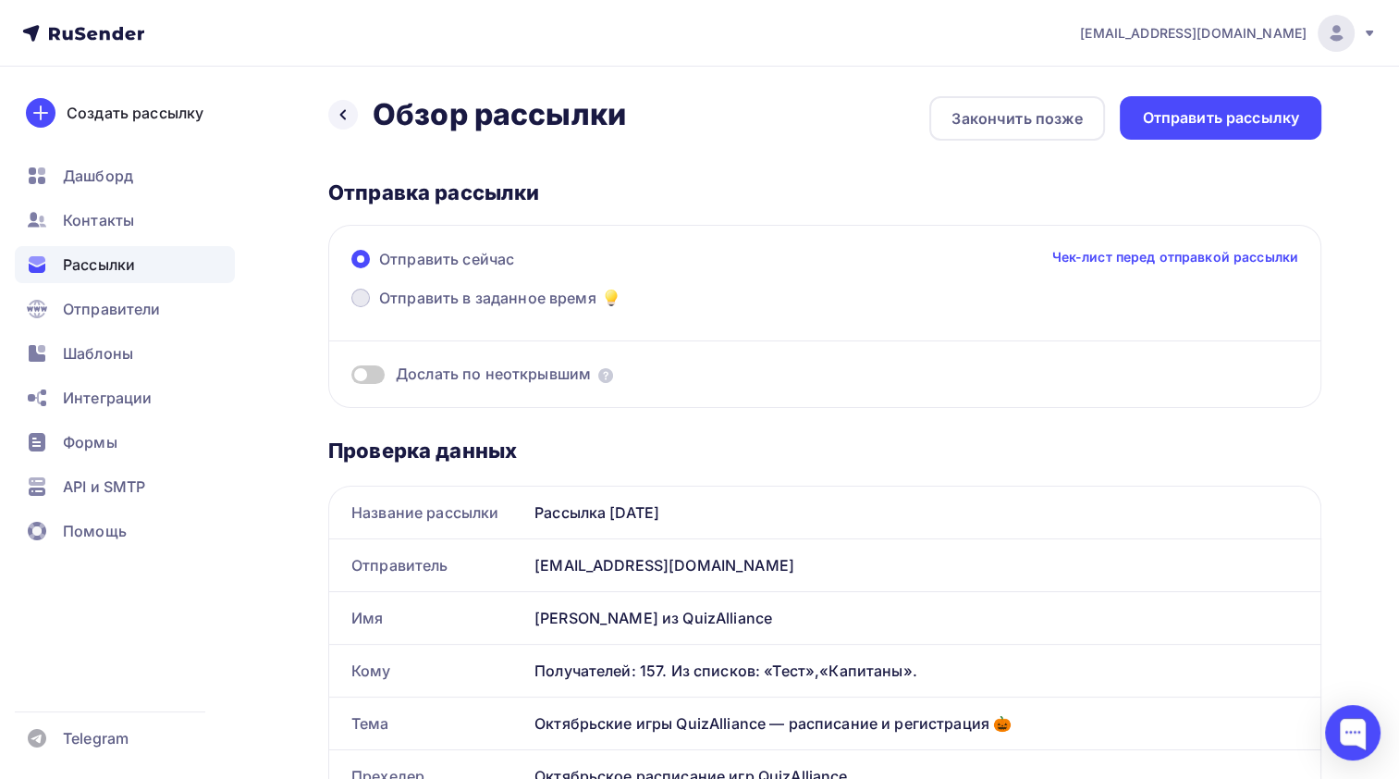
click at [353, 298] on span at bounding box center [360, 298] width 18 height 18
click at [379, 309] on input "Отправить в заданное время" at bounding box center [379, 309] width 0 height 0
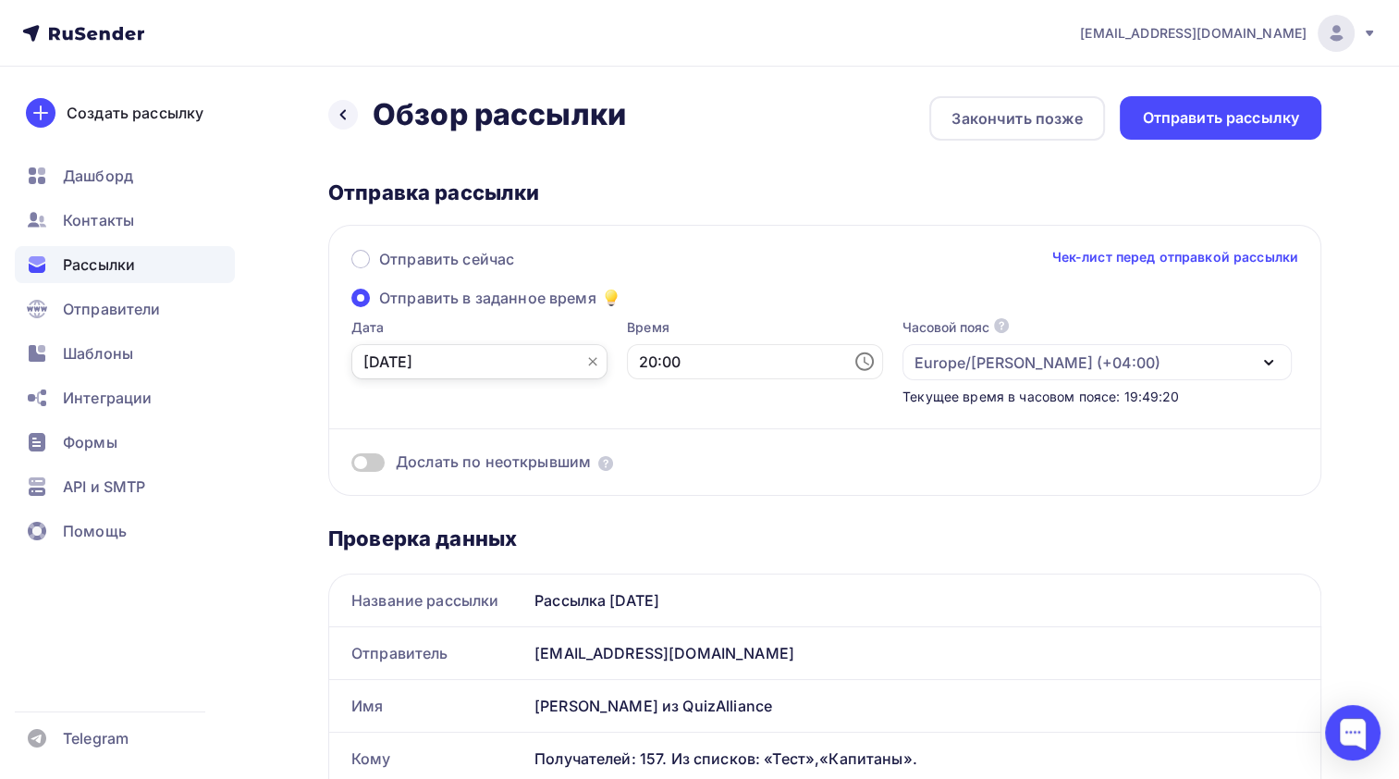
click at [492, 362] on input "[DATE]" at bounding box center [479, 361] width 256 height 35
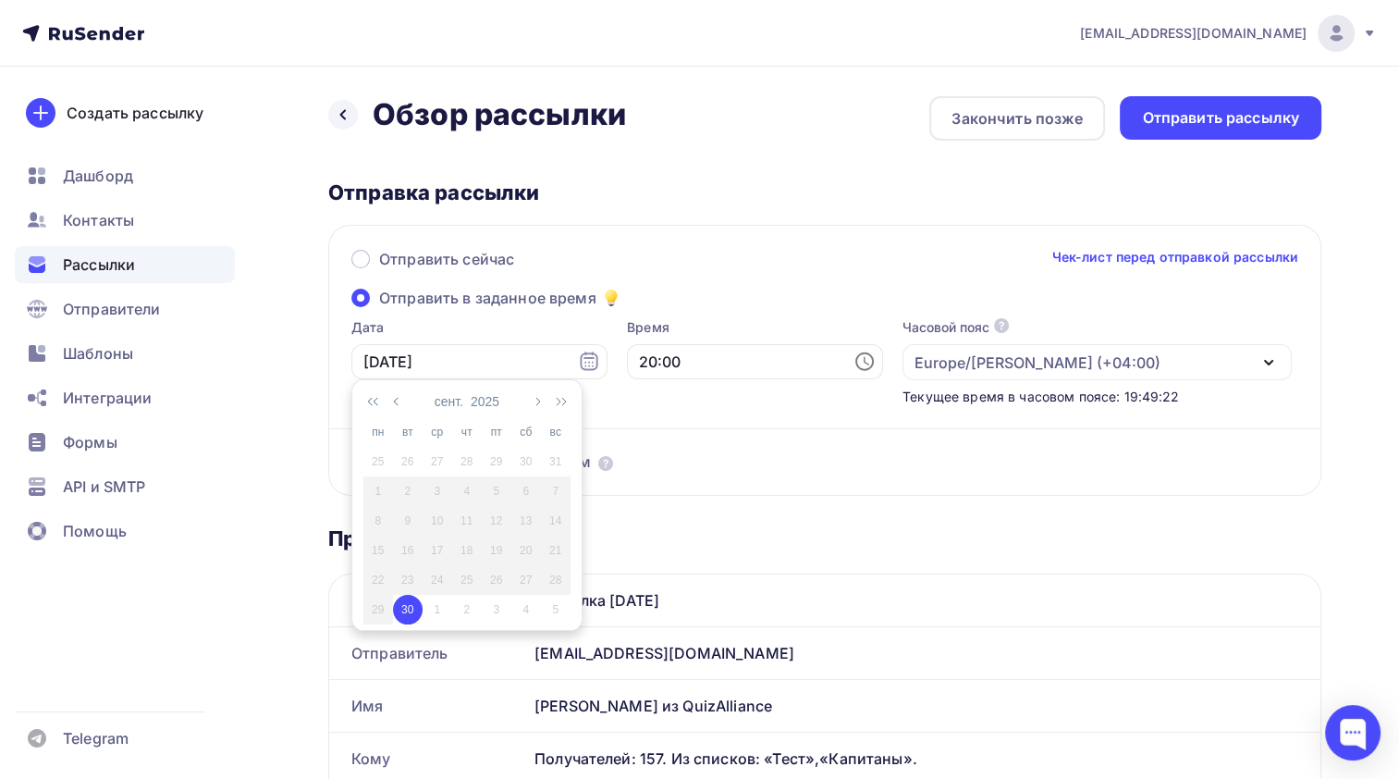
click at [432, 610] on div "1" at bounding box center [438, 609] width 30 height 17
type input "[DATE]"
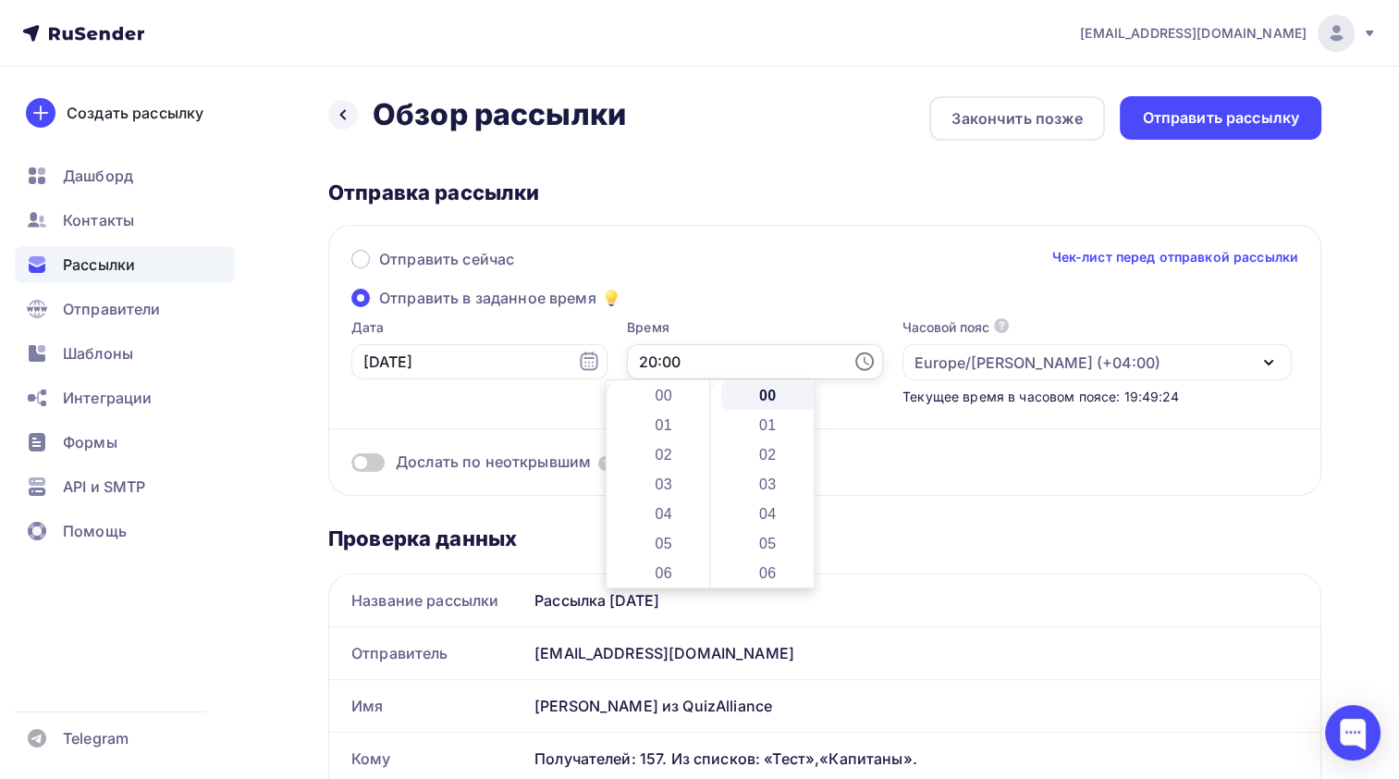
click at [627, 363] on input "20:00" at bounding box center [755, 361] width 256 height 35
click at [673, 464] on li "10" at bounding box center [665, 469] width 95 height 30
type input "10:00"
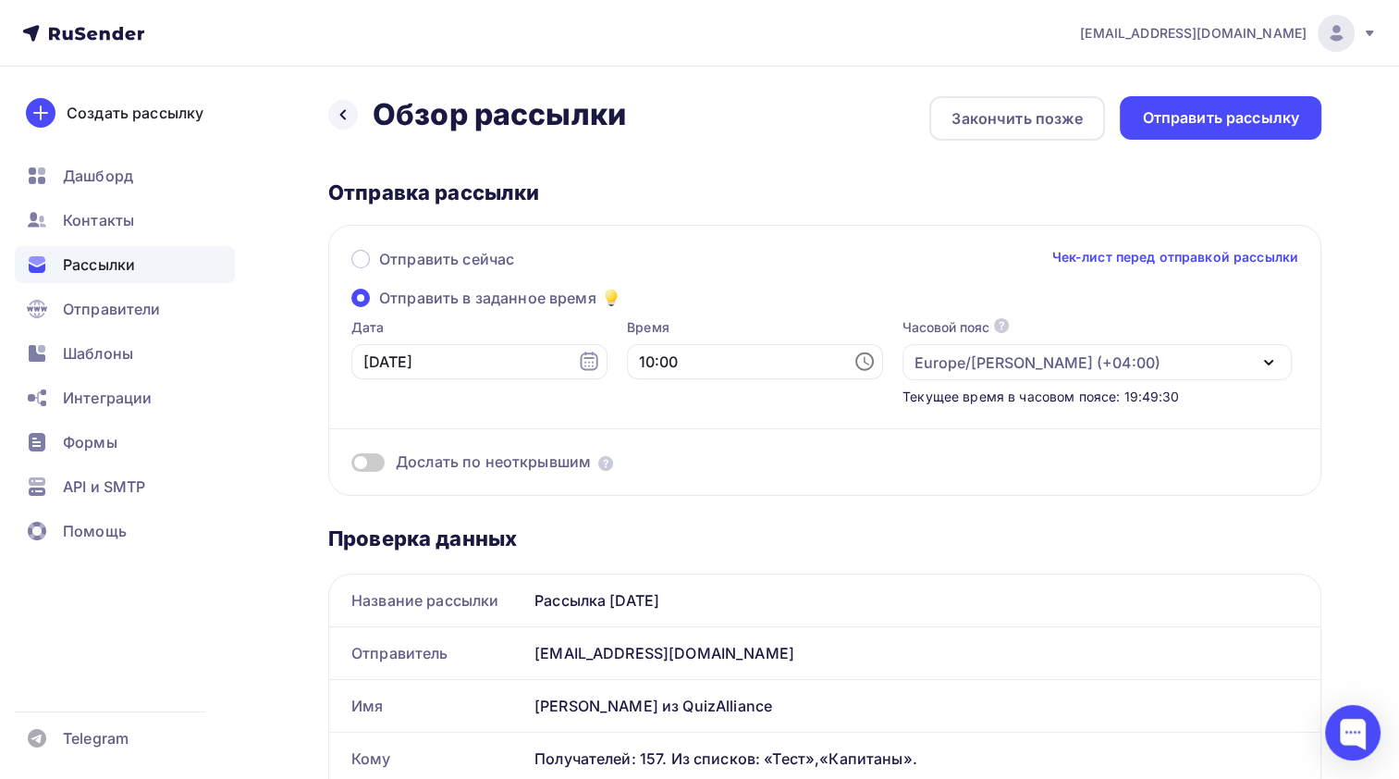
click at [1096, 363] on div "Europe/[PERSON_NAME] (+04:00)" at bounding box center [1097, 362] width 389 height 36
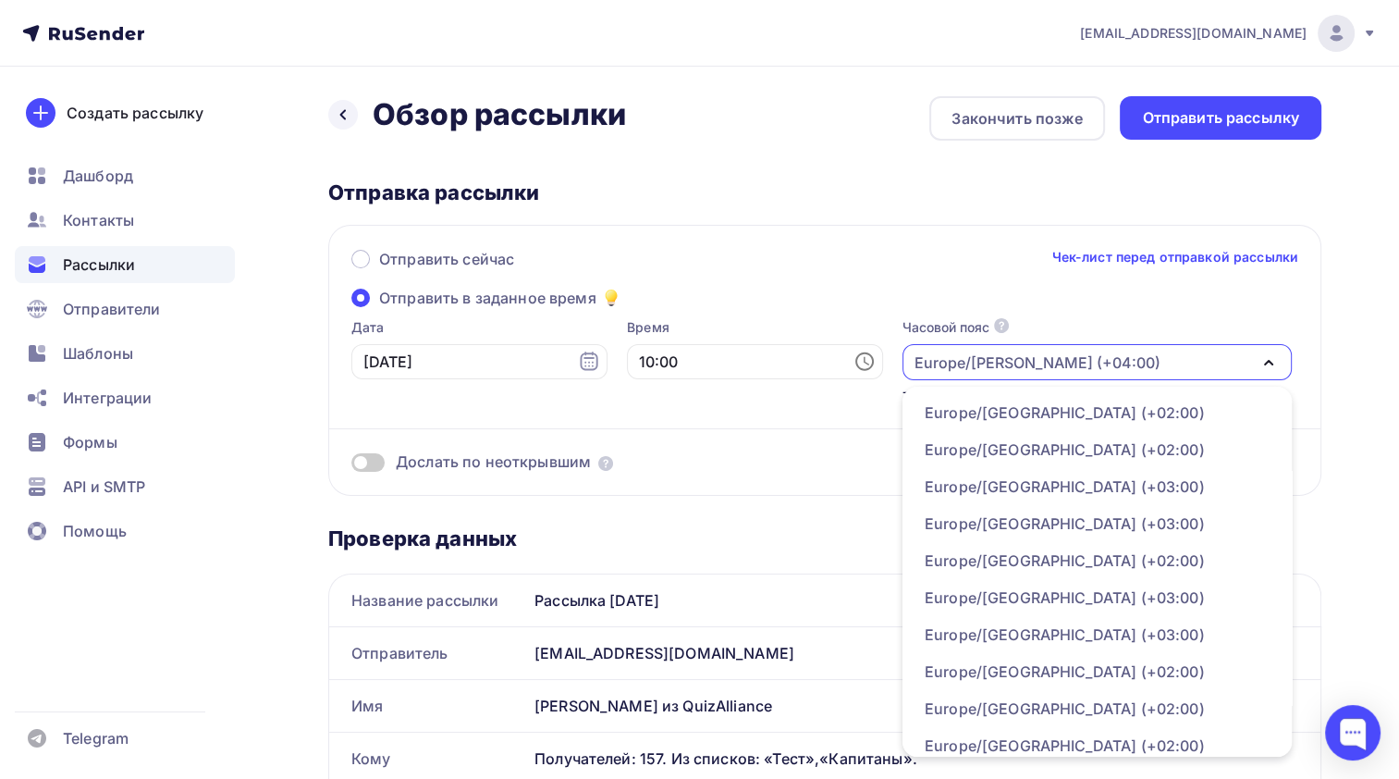
scroll to position [16831, 0]
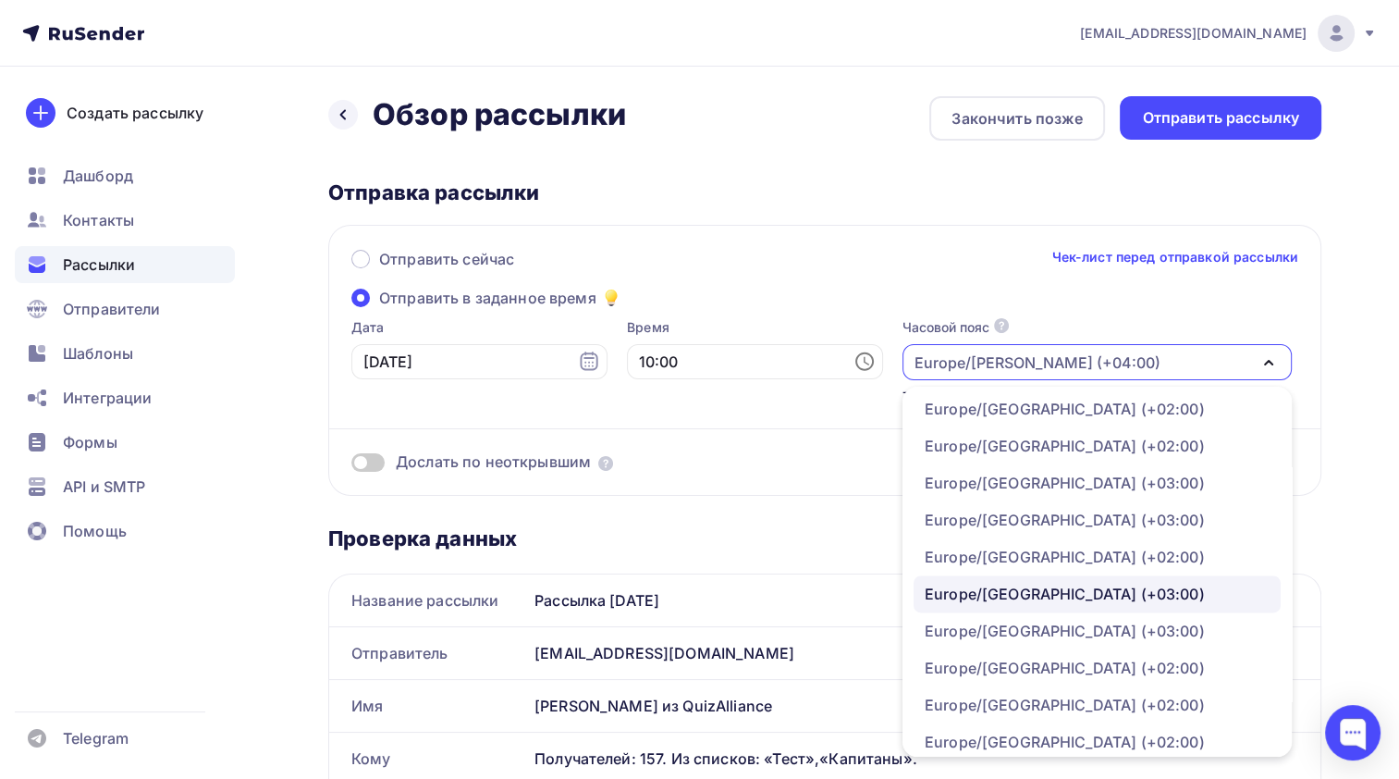
click at [980, 590] on div "Europe/[GEOGRAPHIC_DATA] (+03:00)" at bounding box center [1065, 594] width 280 height 22
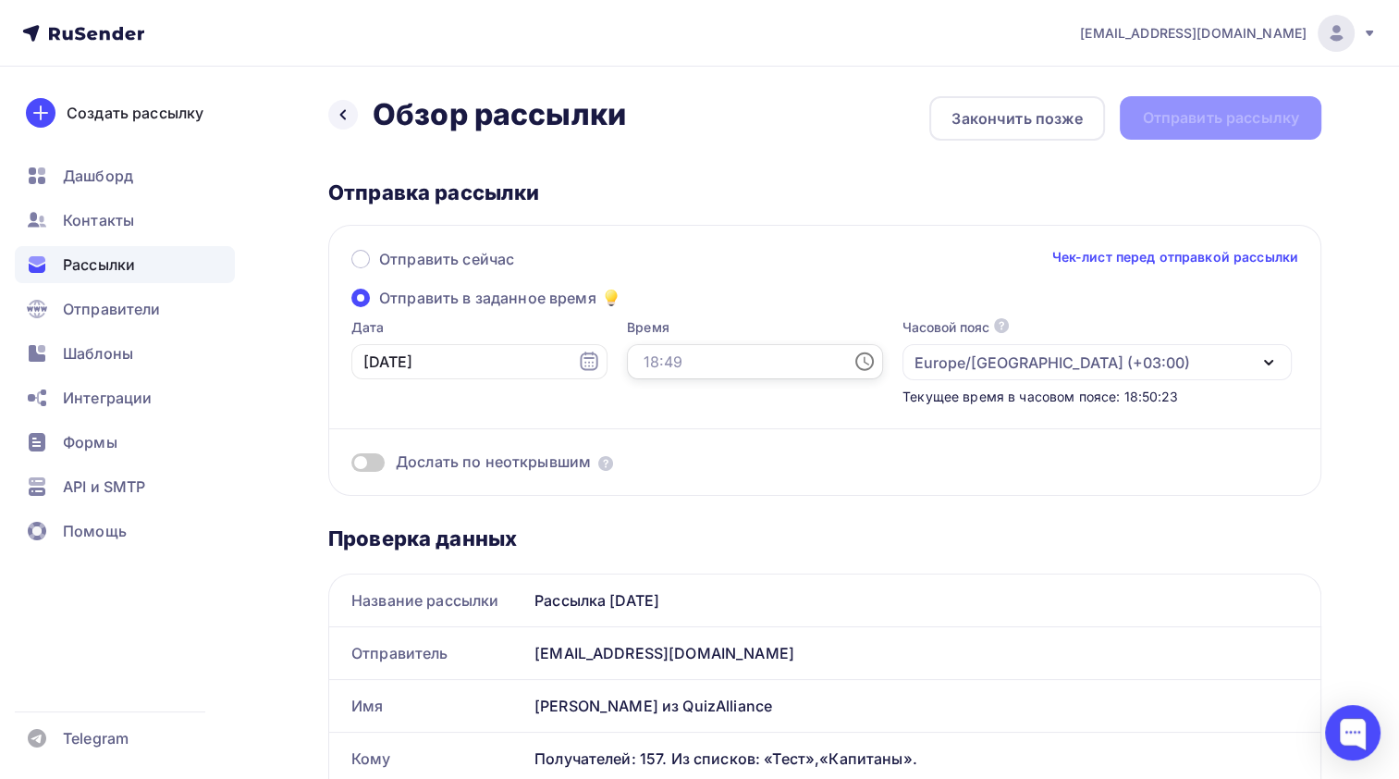
click at [729, 361] on input "text" at bounding box center [755, 361] width 256 height 35
click at [667, 497] on li "10" at bounding box center [665, 506] width 95 height 30
type input "10:00"
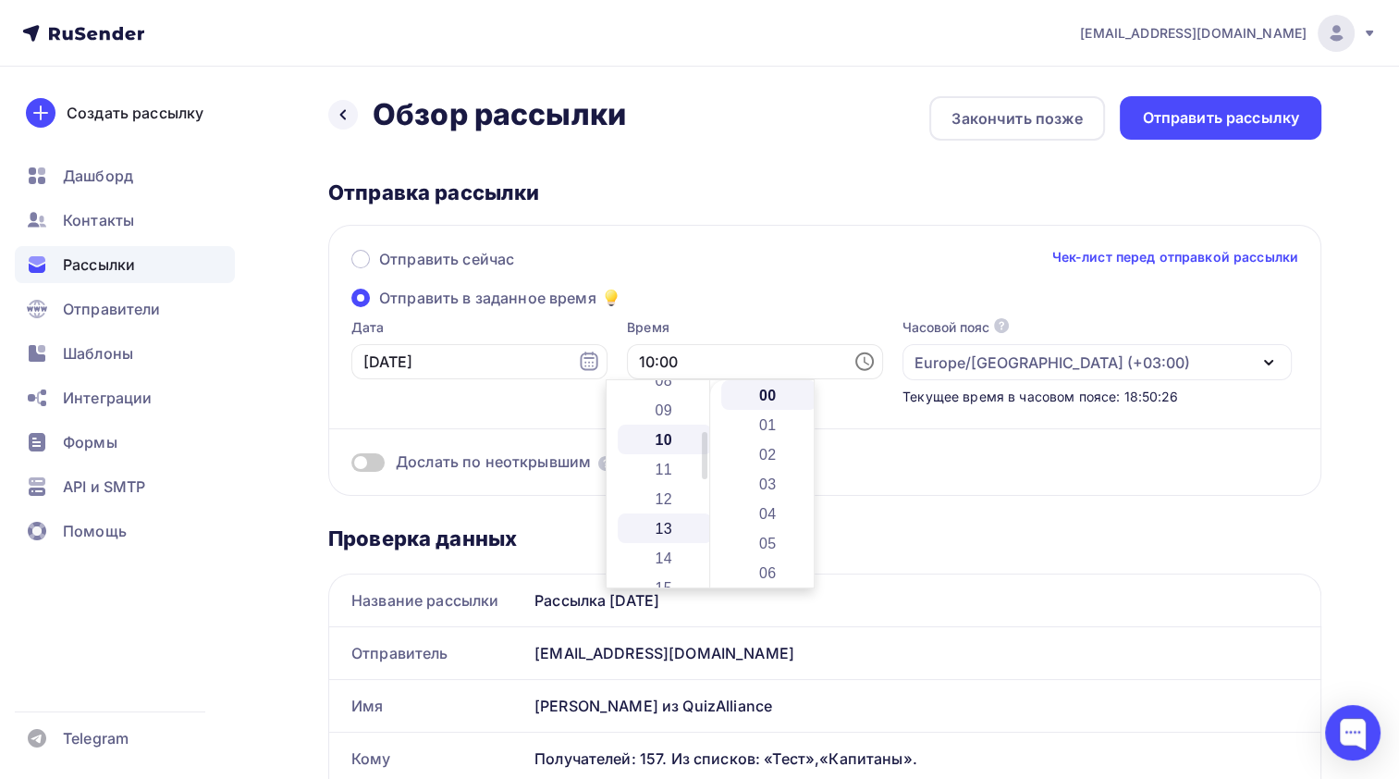
scroll to position [296, 0]
click at [910, 461] on div "Дослать по неоткрывшим" at bounding box center [824, 461] width 947 height 21
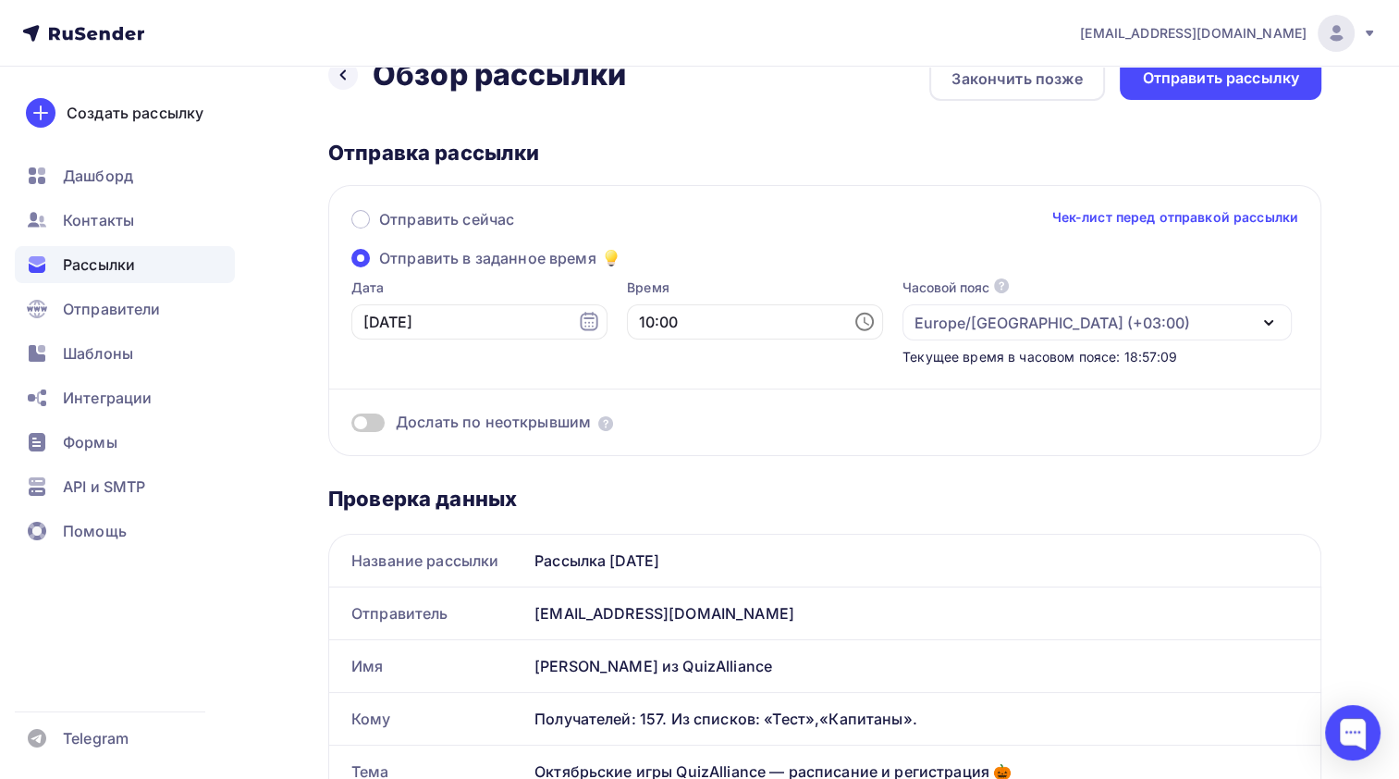
scroll to position [0, 0]
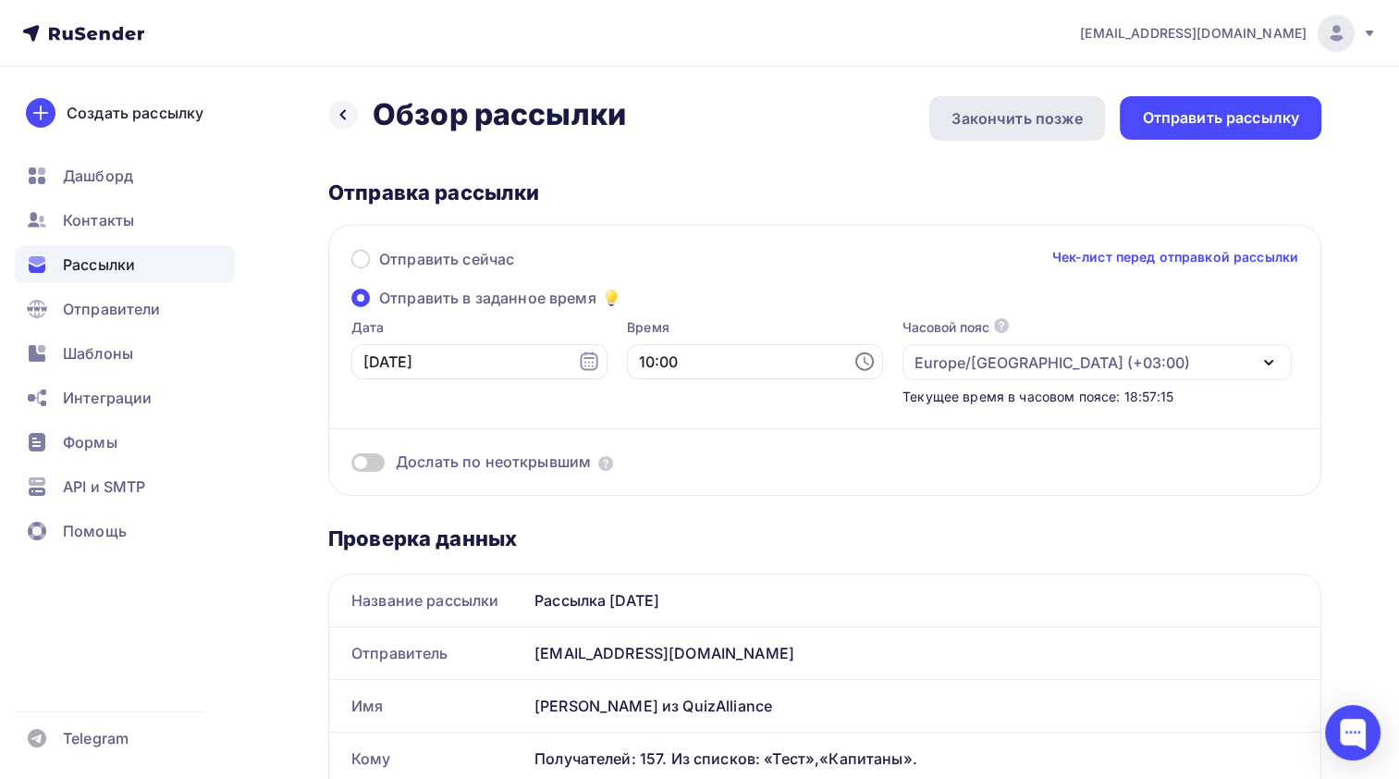
click at [997, 128] on div "Закончить позже" at bounding box center [1017, 118] width 131 height 22
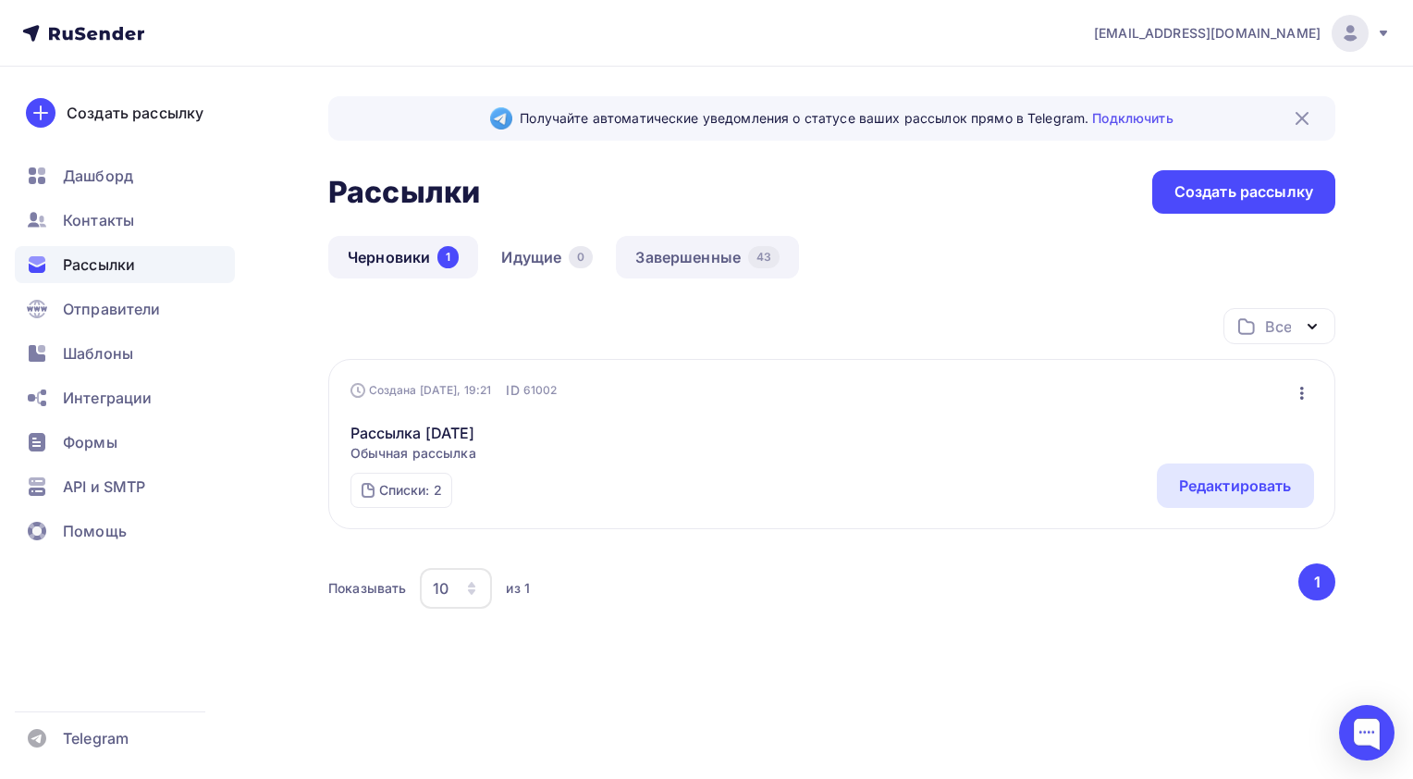
click at [712, 265] on link "Завершенные 43" at bounding box center [707, 257] width 183 height 43
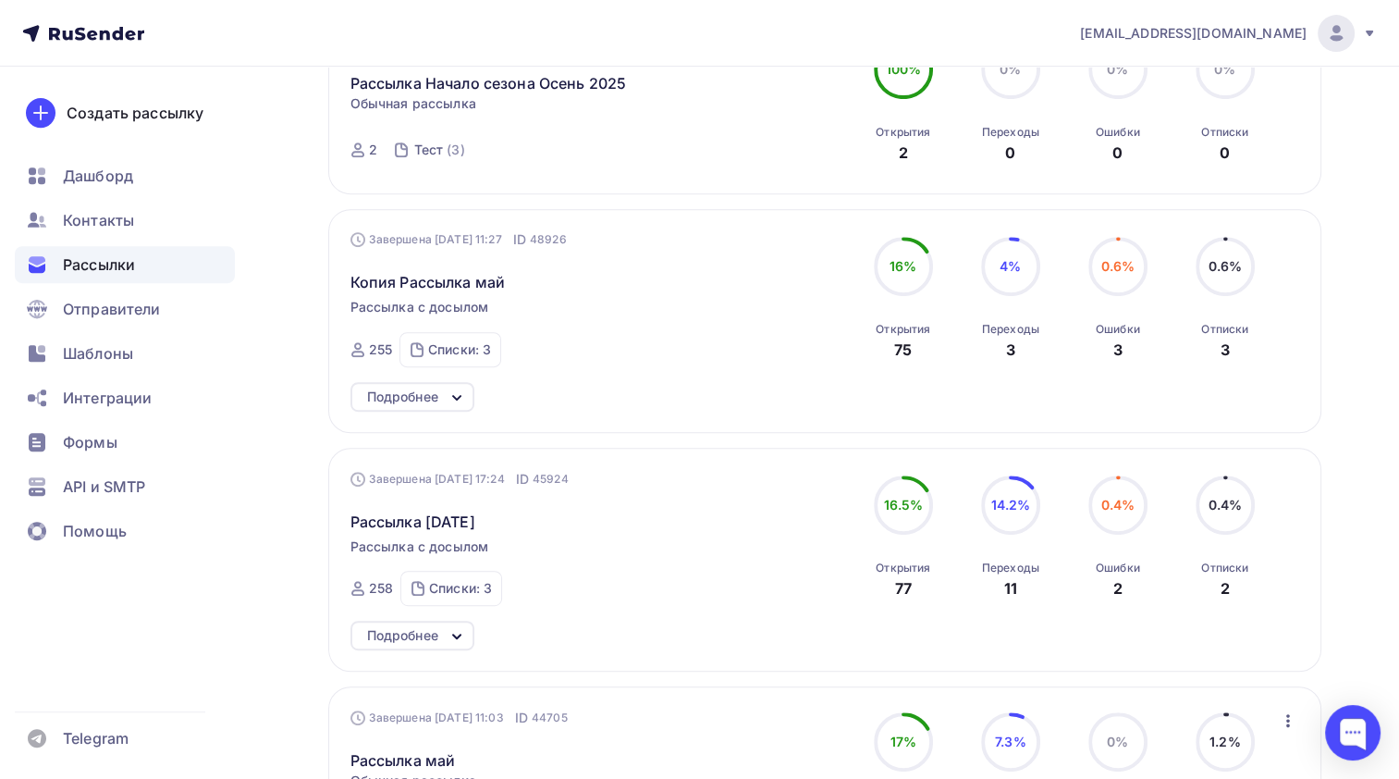
scroll to position [832, 0]
